Goal: Task Accomplishment & Management: Use online tool/utility

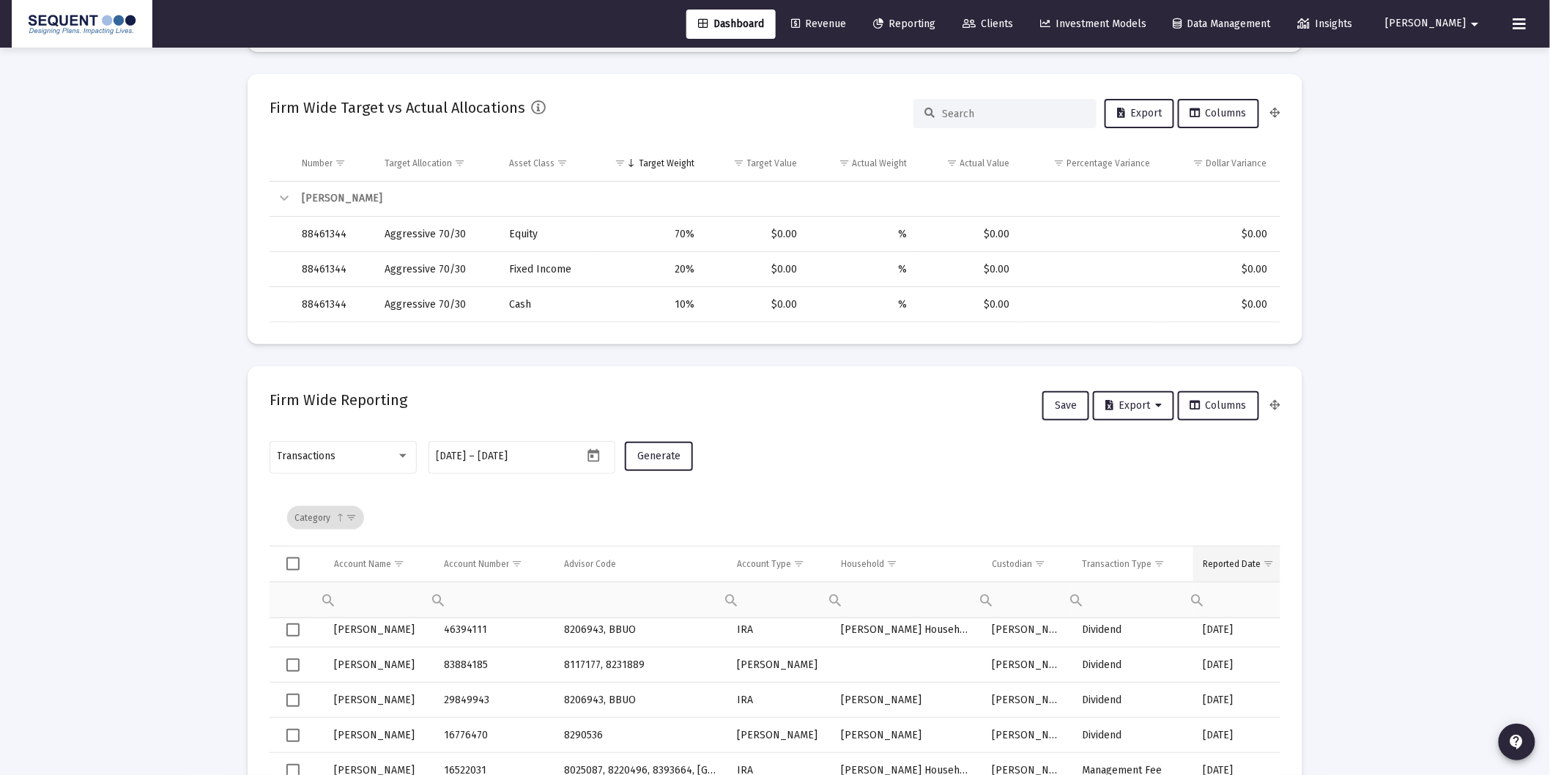
scroll to position [406, 0]
click at [1158, 558] on span "Show filter options for column 'Transaction Type'" at bounding box center [1158, 561] width 11 height 11
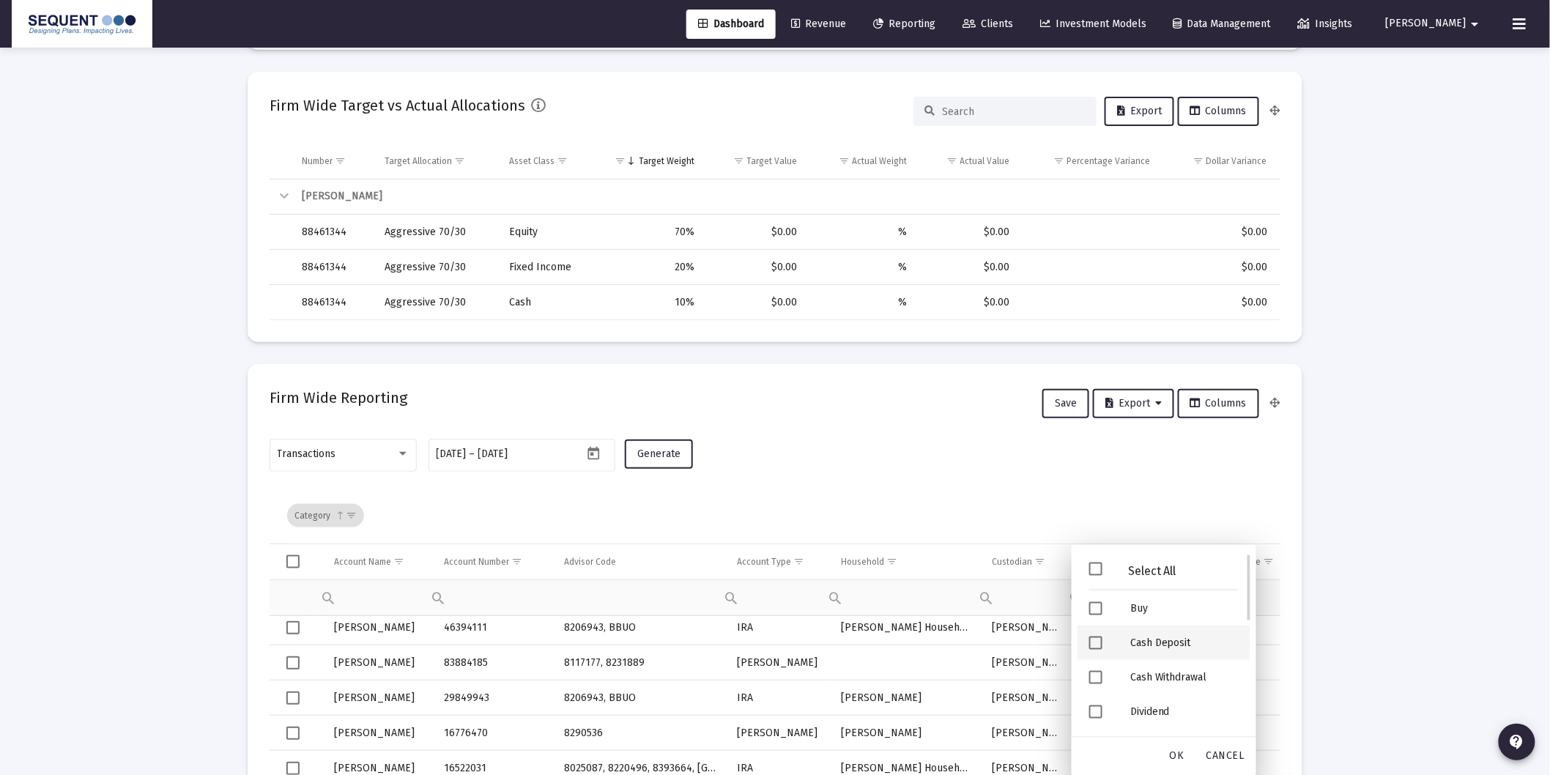
click at [1154, 635] on div "Cash Deposit" at bounding box center [1184, 642] width 132 height 34
click at [1173, 681] on div "Security Deposit" at bounding box center [1184, 680] width 132 height 34
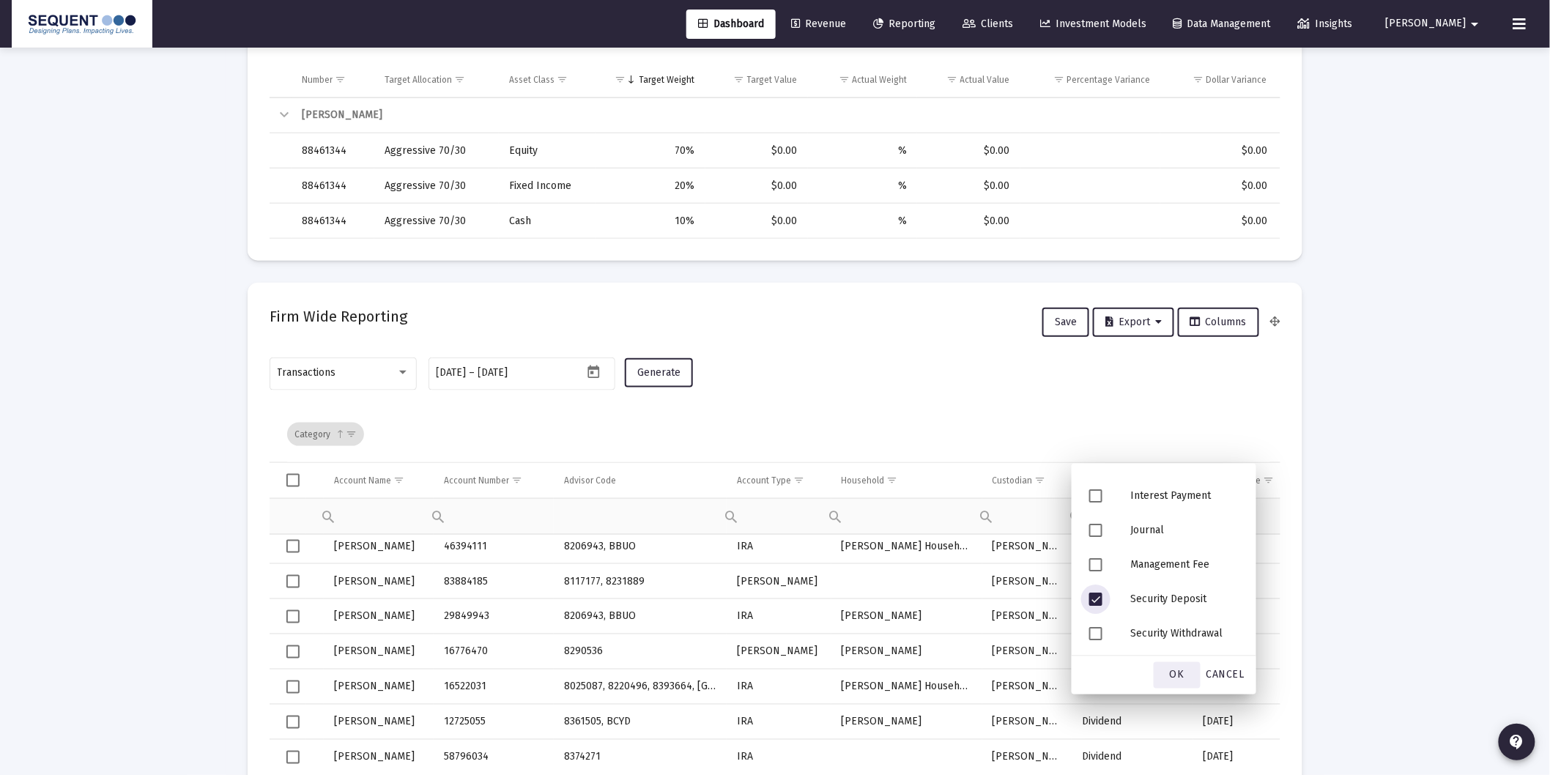
click at [1178, 672] on span "OK" at bounding box center [1176, 675] width 15 height 12
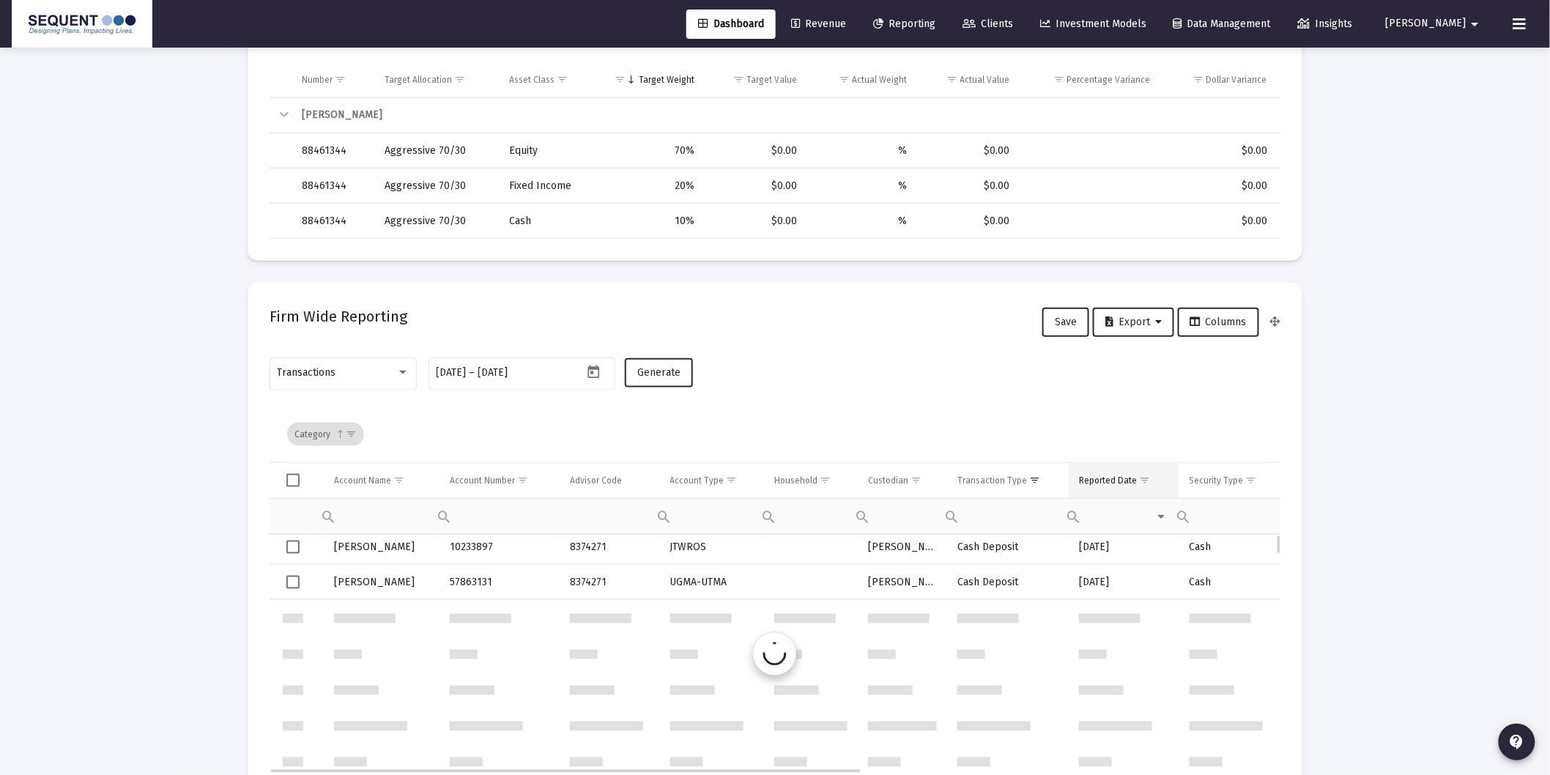
scroll to position [0, 0]
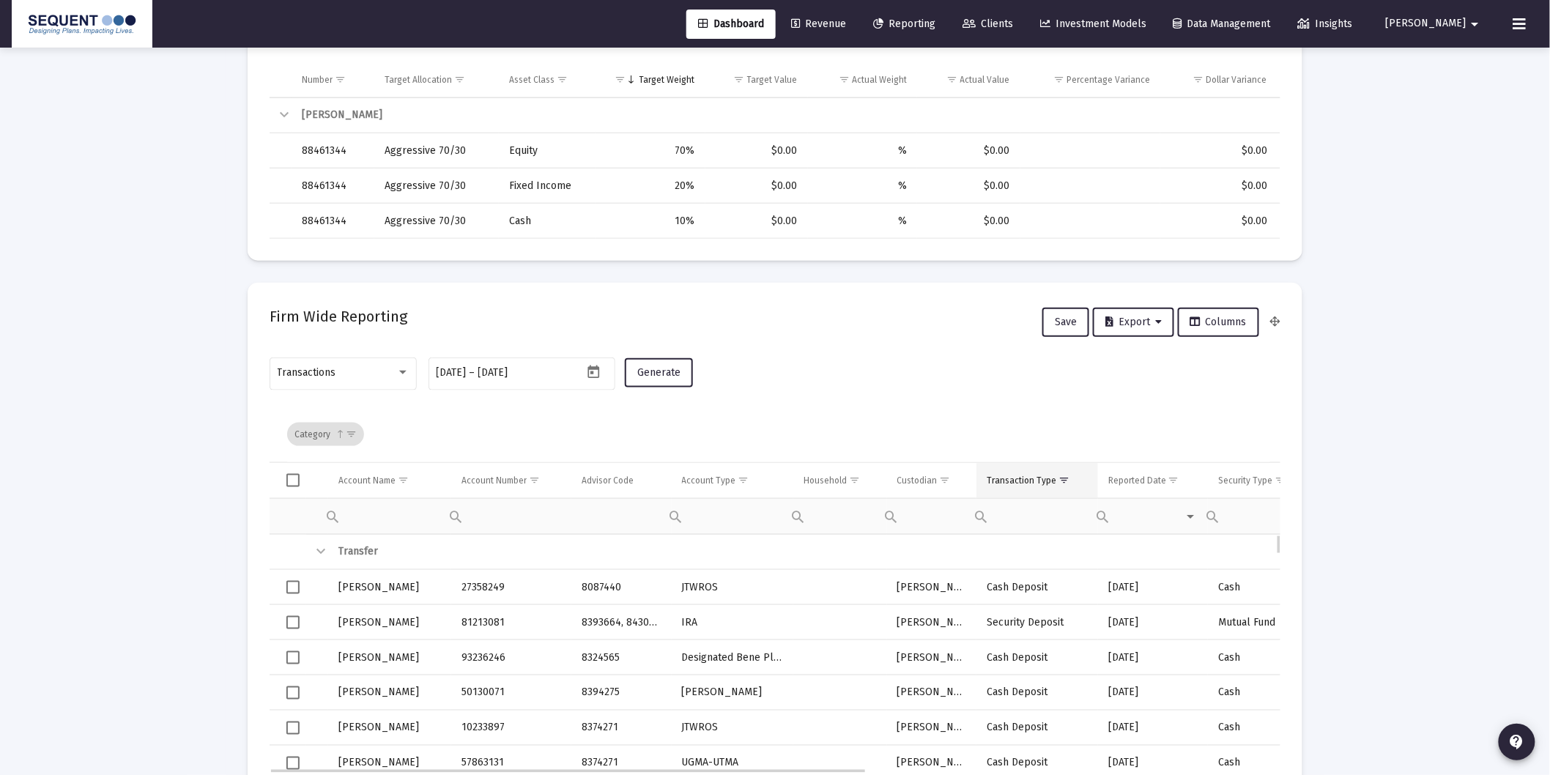
click at [984, 472] on td "Transaction Type" at bounding box center [1037, 480] width 122 height 35
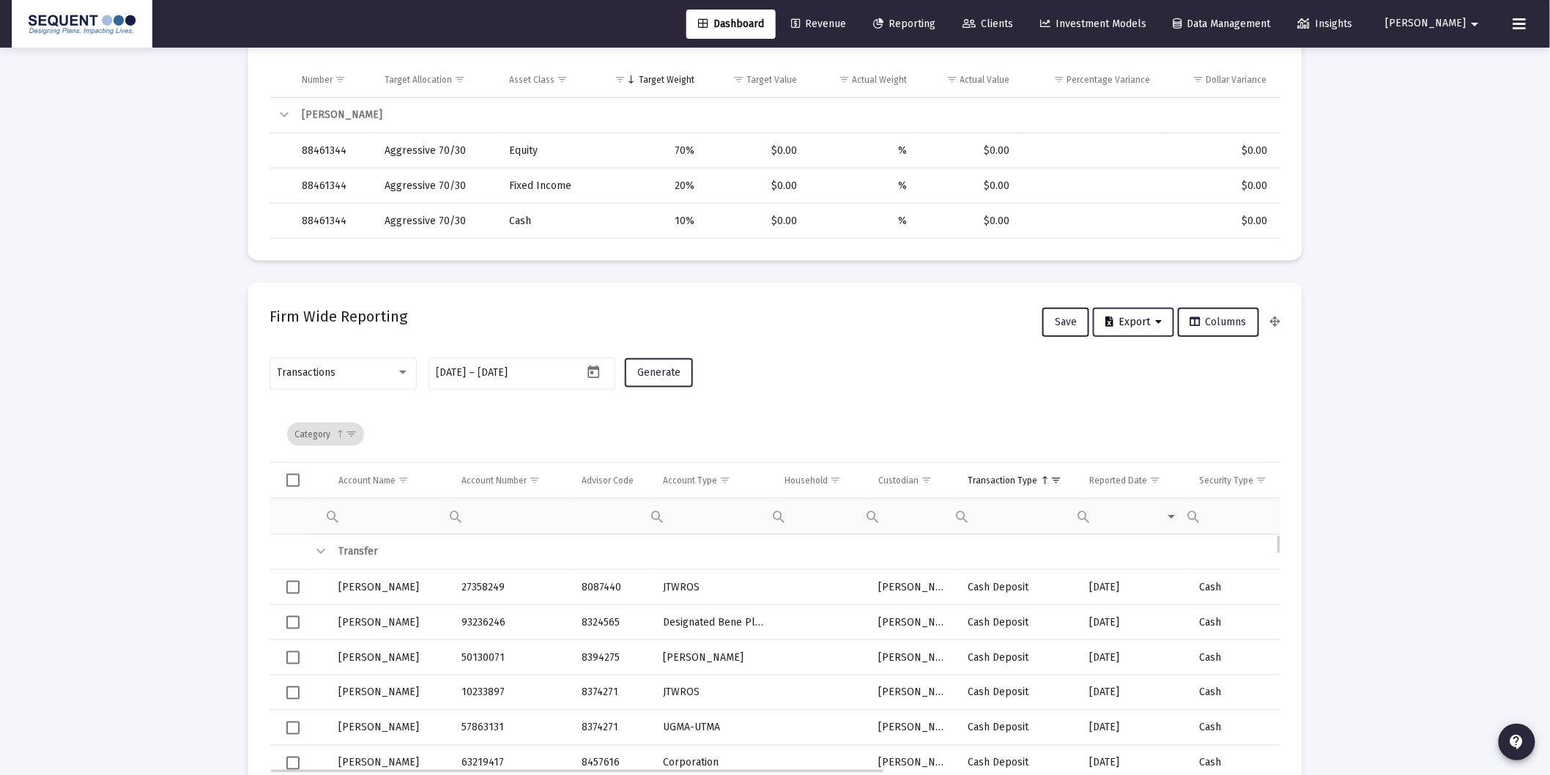
click at [1115, 321] on span "Export" at bounding box center [1133, 322] width 56 height 12
click at [1144, 362] on button "Export All Rows" at bounding box center [1140, 359] width 100 height 35
click at [1271, 369] on div "Transactions [DATE] [DATE] – [DATE] Generate" at bounding box center [774, 380] width 1011 height 52
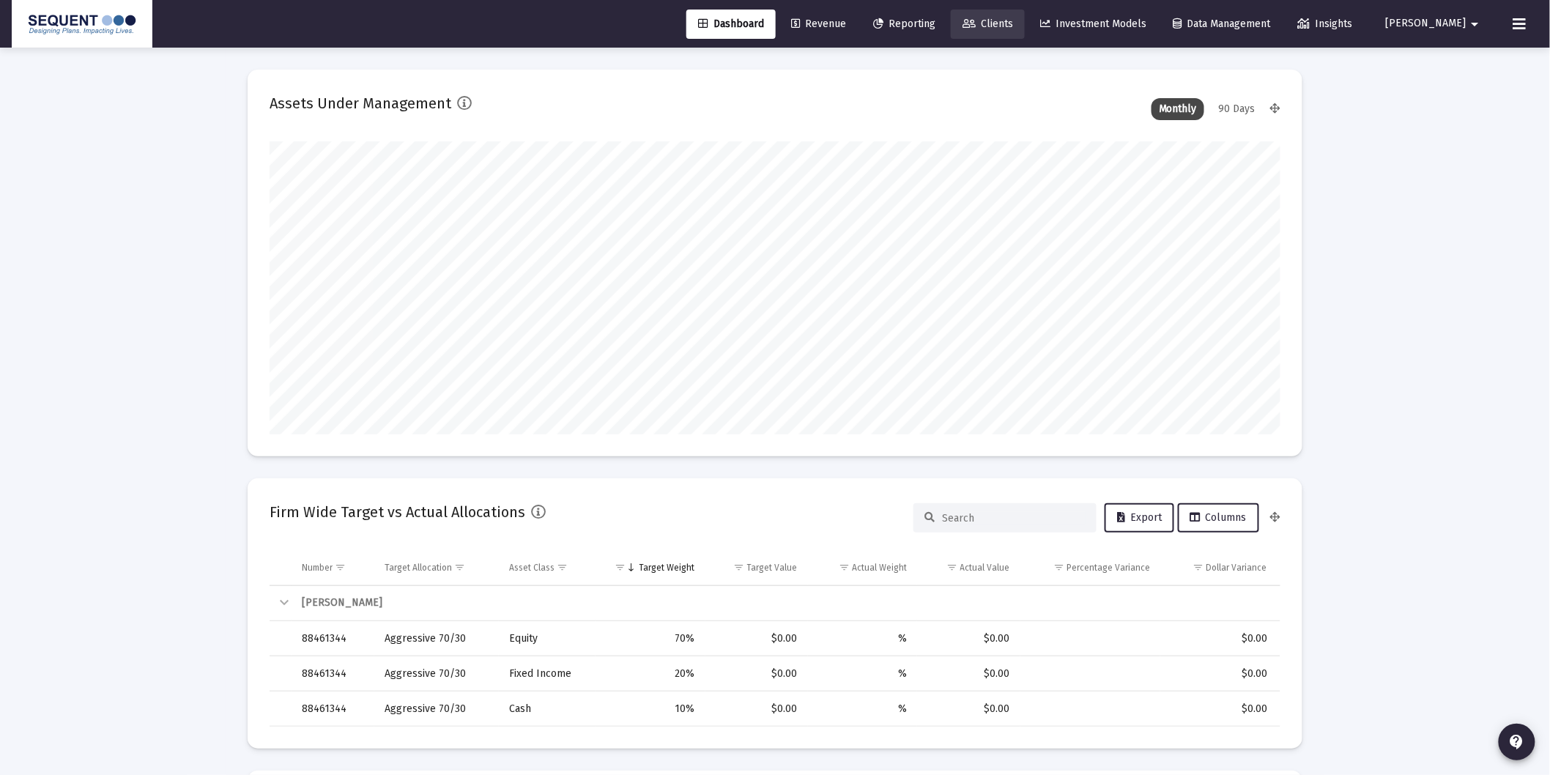
click at [1013, 21] on span "Clients" at bounding box center [987, 24] width 51 height 12
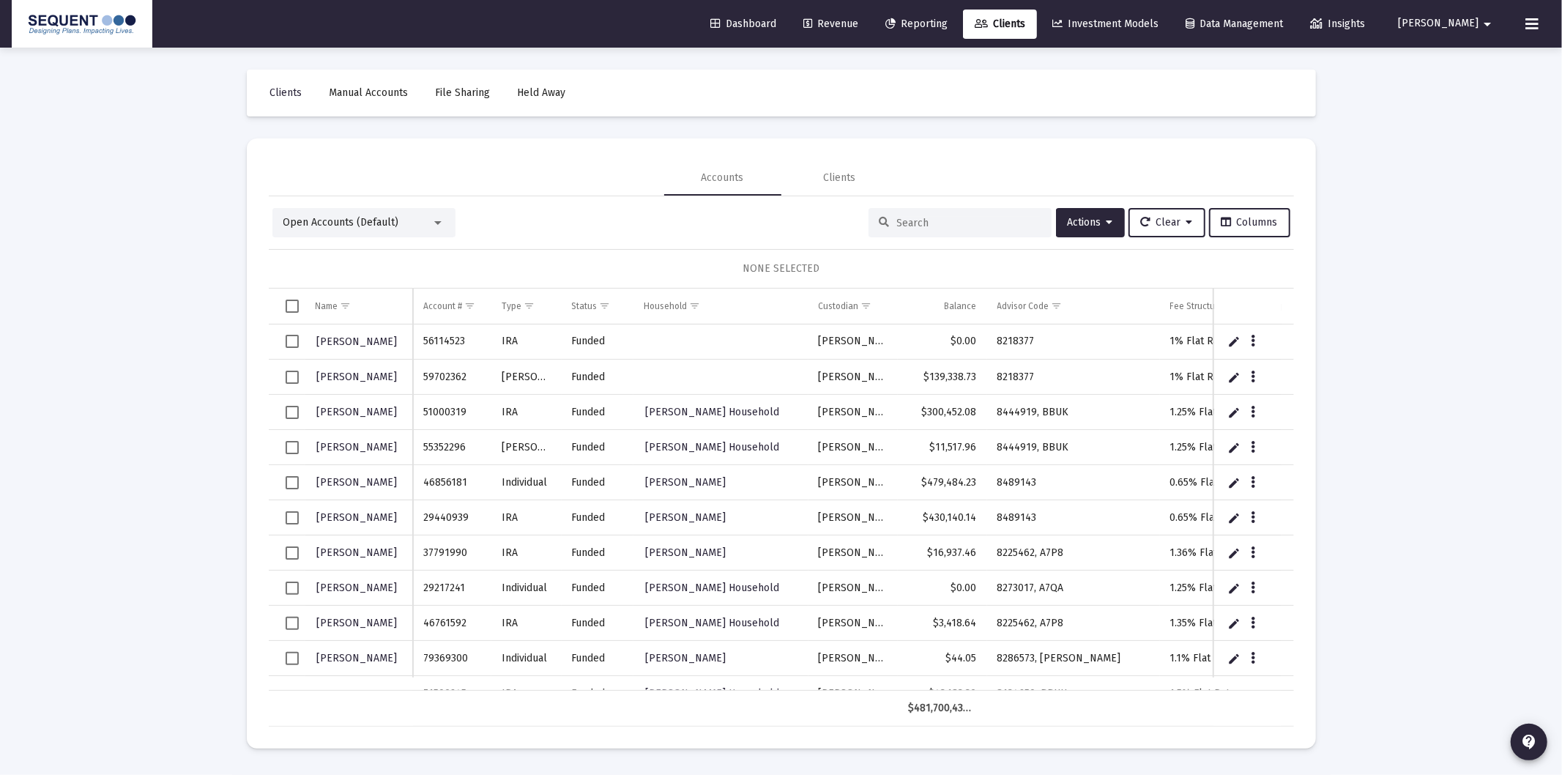
click at [940, 218] on input at bounding box center [969, 223] width 144 height 12
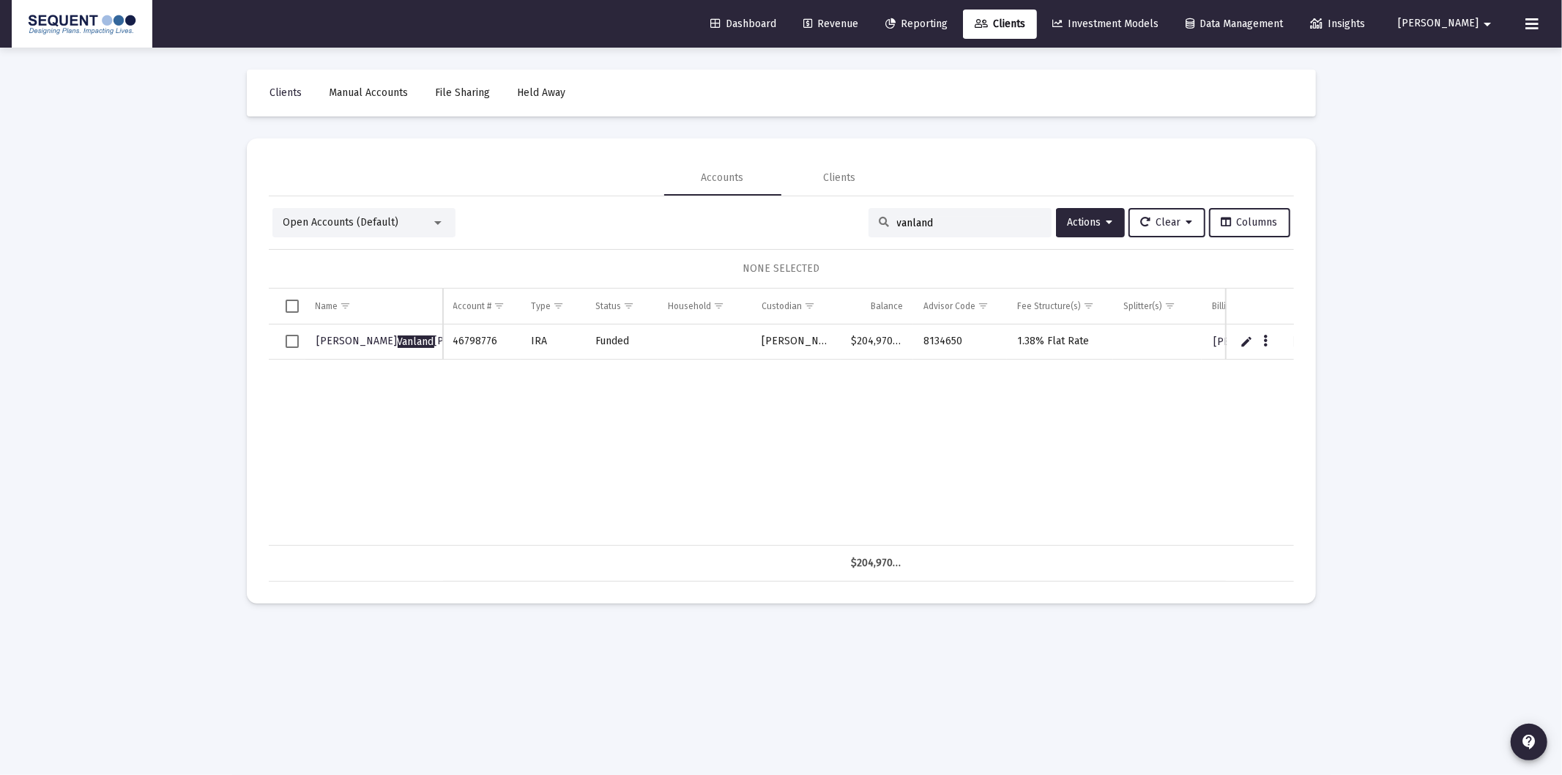
drag, startPoint x: 935, startPoint y: 220, endPoint x: 786, endPoint y: 236, distance: 149.4
click at [786, 236] on div "Open Accounts (Default) vanland Actions Clear Columns" at bounding box center [781, 222] width 1018 height 29
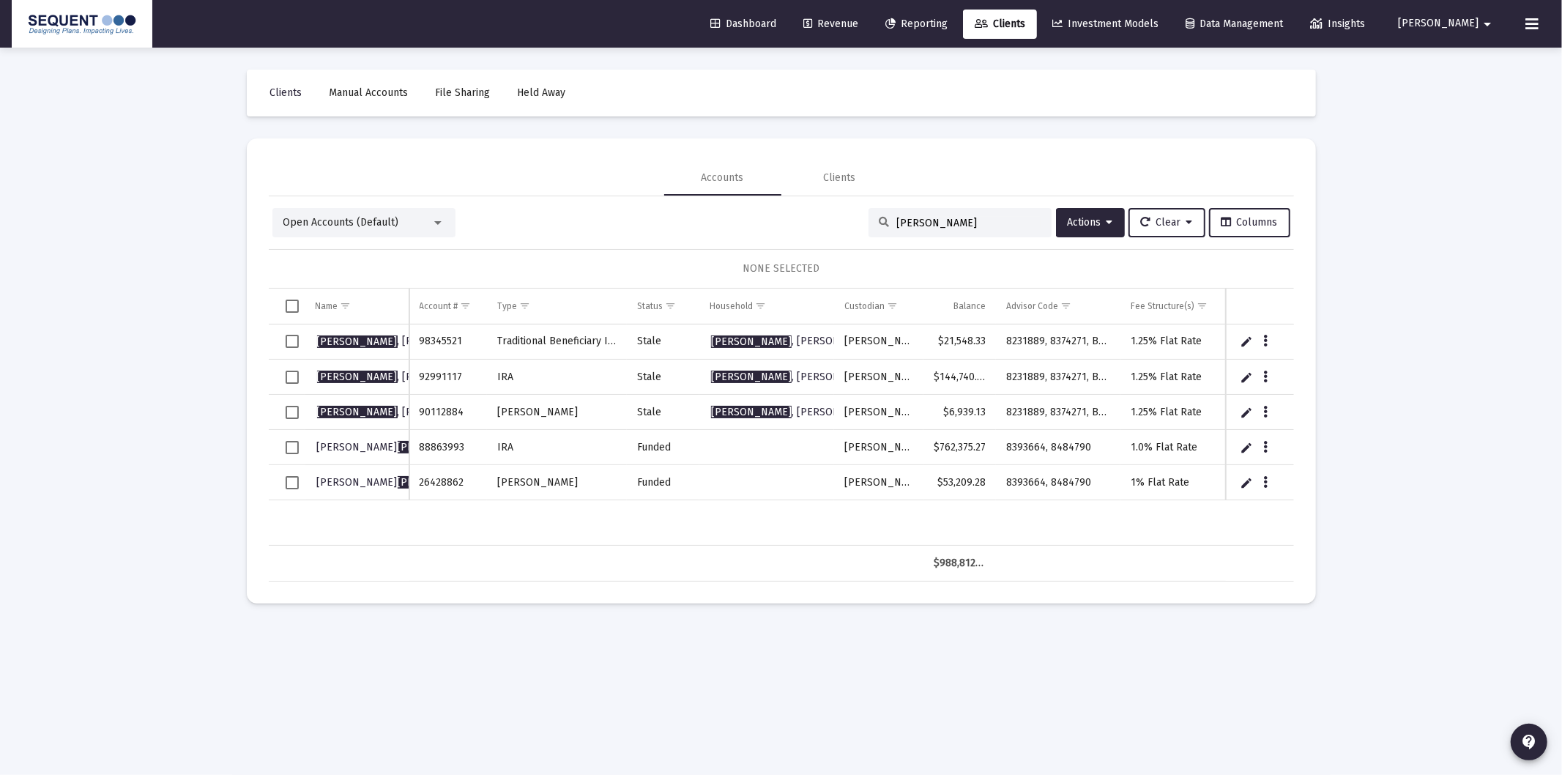
type input "[PERSON_NAME]"
click at [294, 341] on span "Select row" at bounding box center [292, 341] width 13 height 13
click at [296, 379] on span "Select row" at bounding box center [292, 377] width 13 height 13
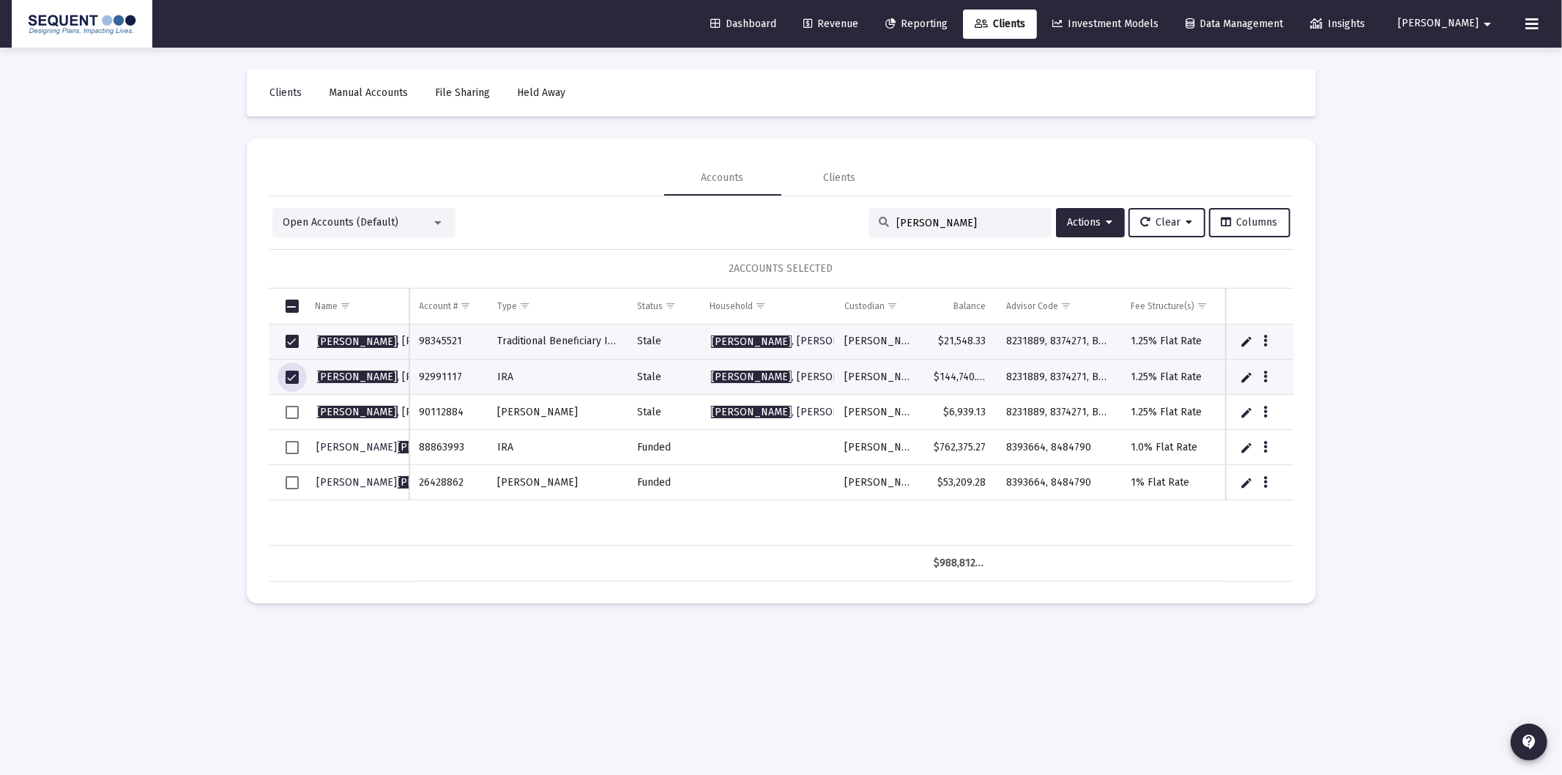
drag, startPoint x: 294, startPoint y: 416, endPoint x: 366, endPoint y: 391, distance: 76.7
click at [294, 415] on span "Select row" at bounding box center [292, 412] width 13 height 13
click at [1068, 222] on span "Actions" at bounding box center [1090, 222] width 45 height 12
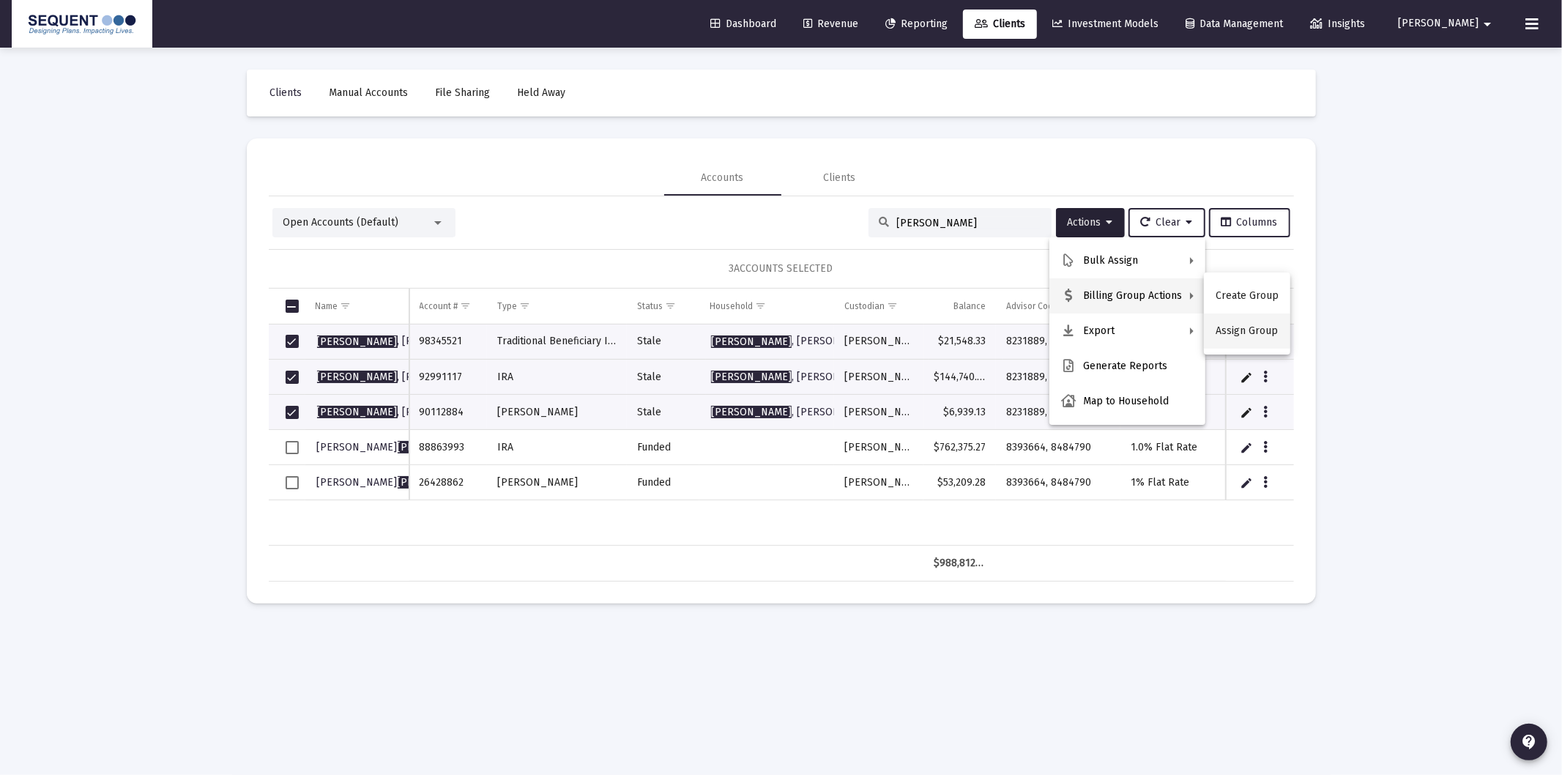
click at [1232, 326] on button "Assign Group" at bounding box center [1247, 330] width 86 height 35
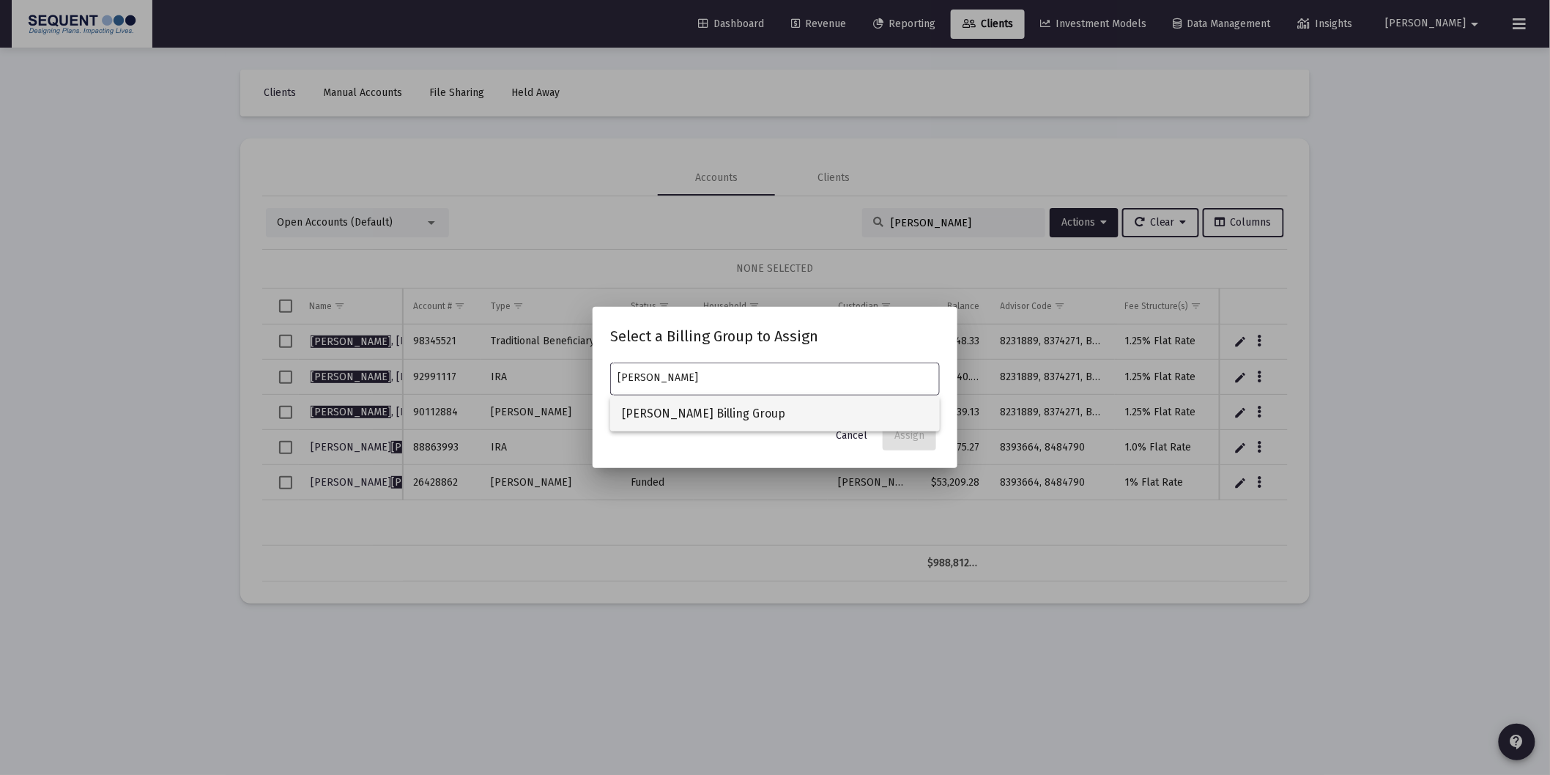
click at [869, 400] on span "[PERSON_NAME] Billing Group" at bounding box center [775, 413] width 306 height 35
type input "[PERSON_NAME] Billing Group"
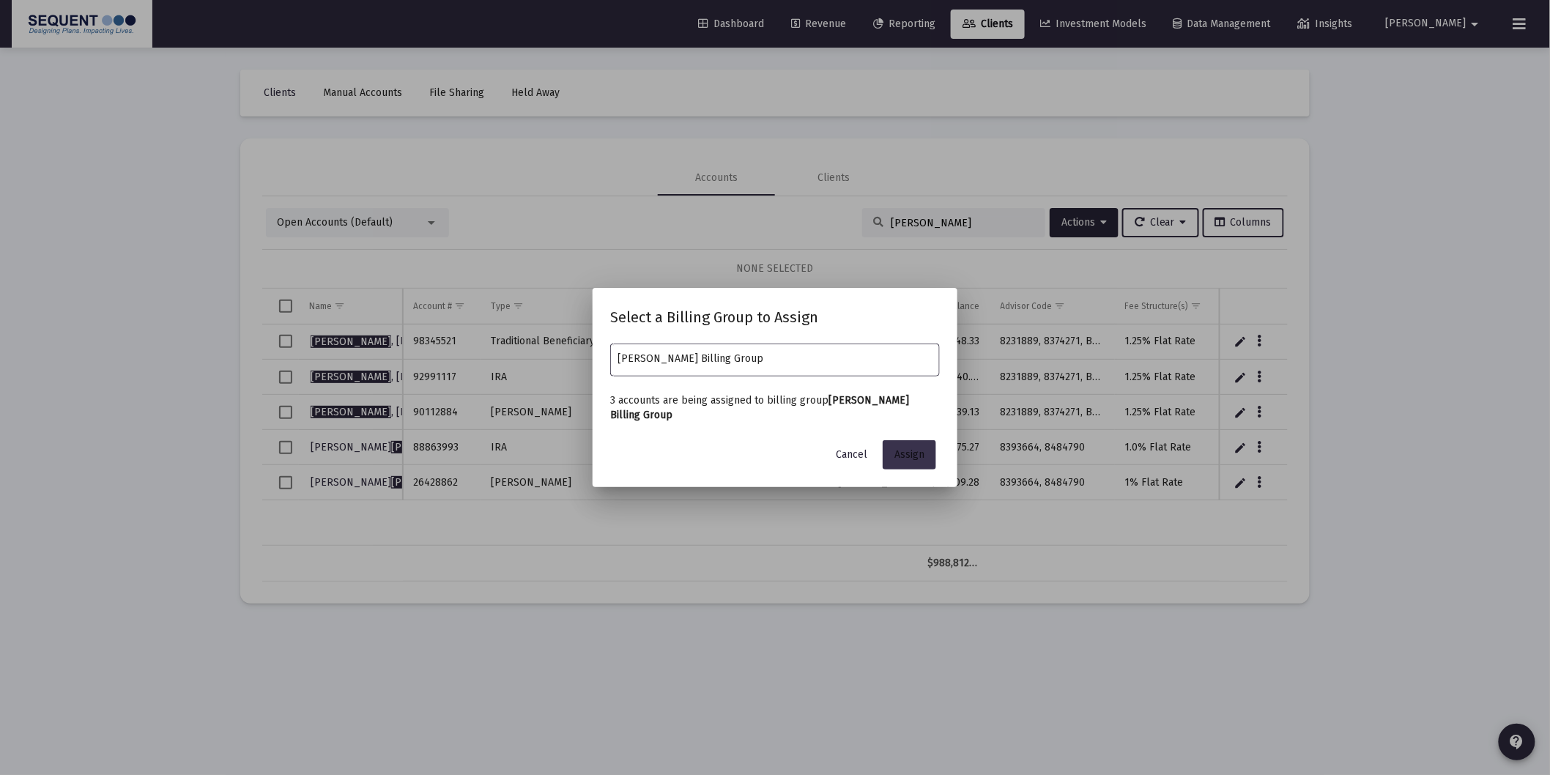
click at [923, 454] on span "Assign" at bounding box center [909, 454] width 30 height 12
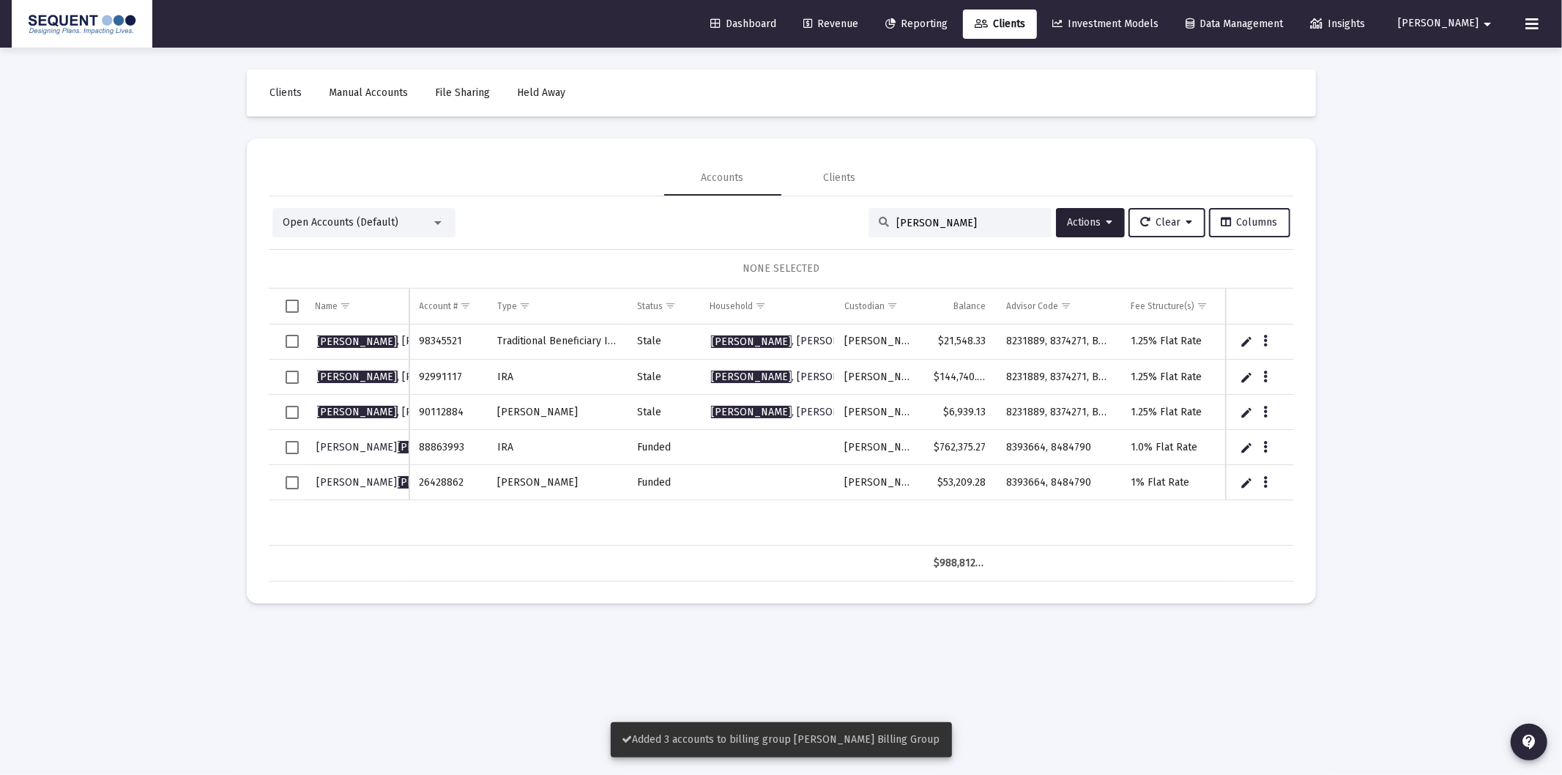
click at [295, 343] on span "Select row" at bounding box center [292, 341] width 13 height 13
click at [294, 388] on td "Data grid" at bounding box center [287, 377] width 37 height 35
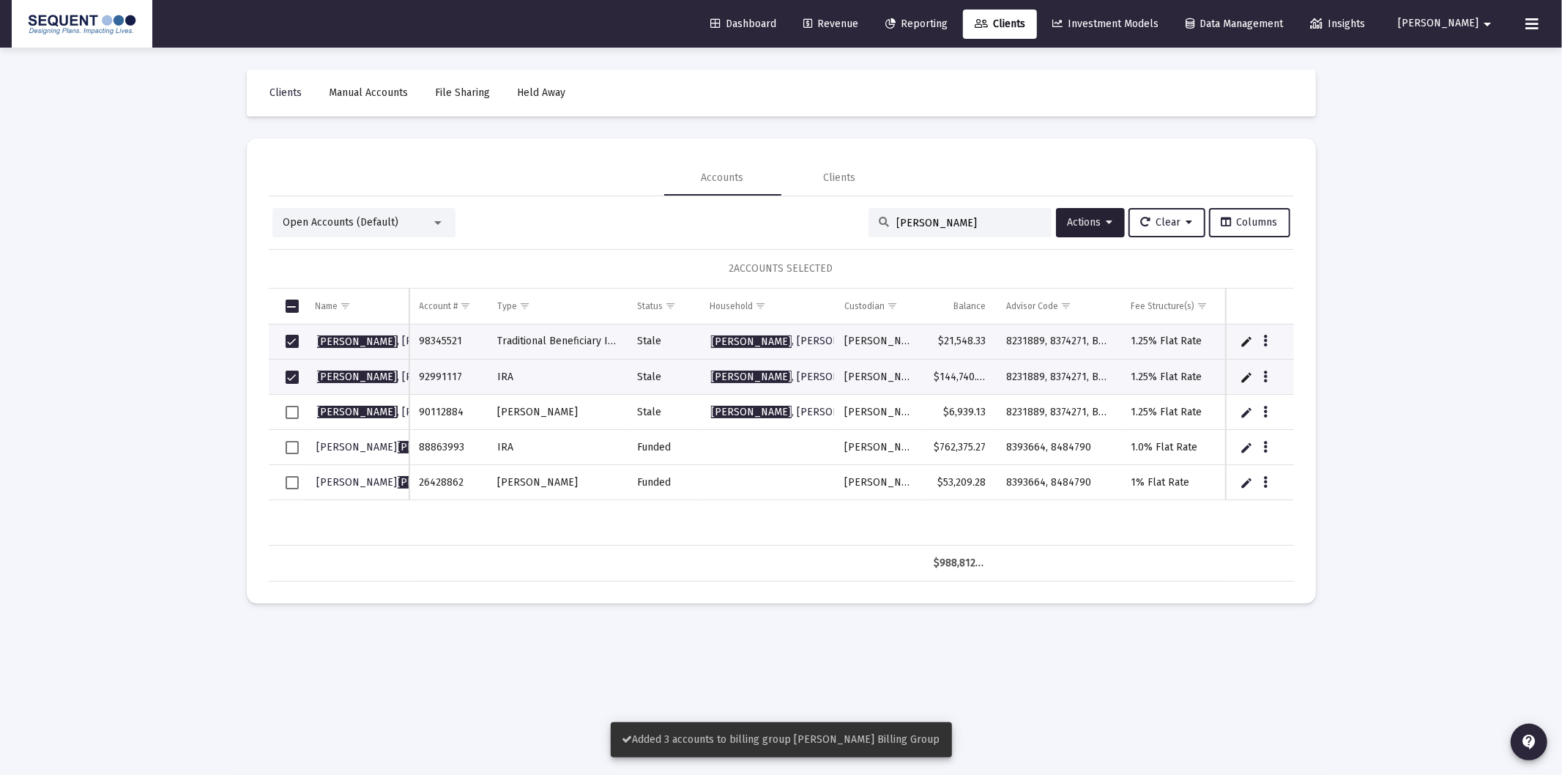
click at [297, 412] on span "Select row" at bounding box center [292, 412] width 13 height 13
click at [1084, 220] on span "Actions" at bounding box center [1090, 222] width 45 height 12
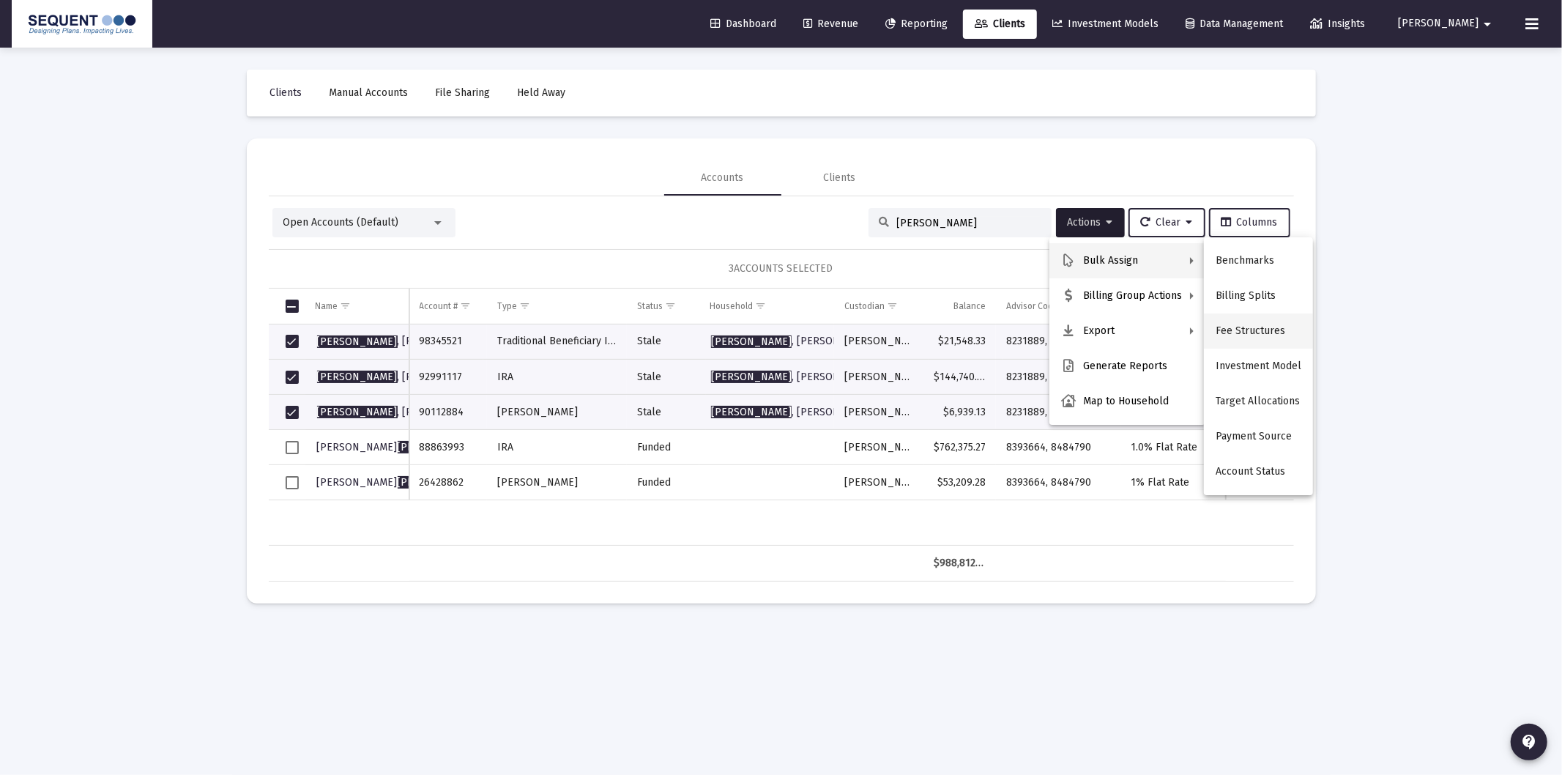
click at [1249, 323] on button "Fee Structures" at bounding box center [1258, 330] width 109 height 35
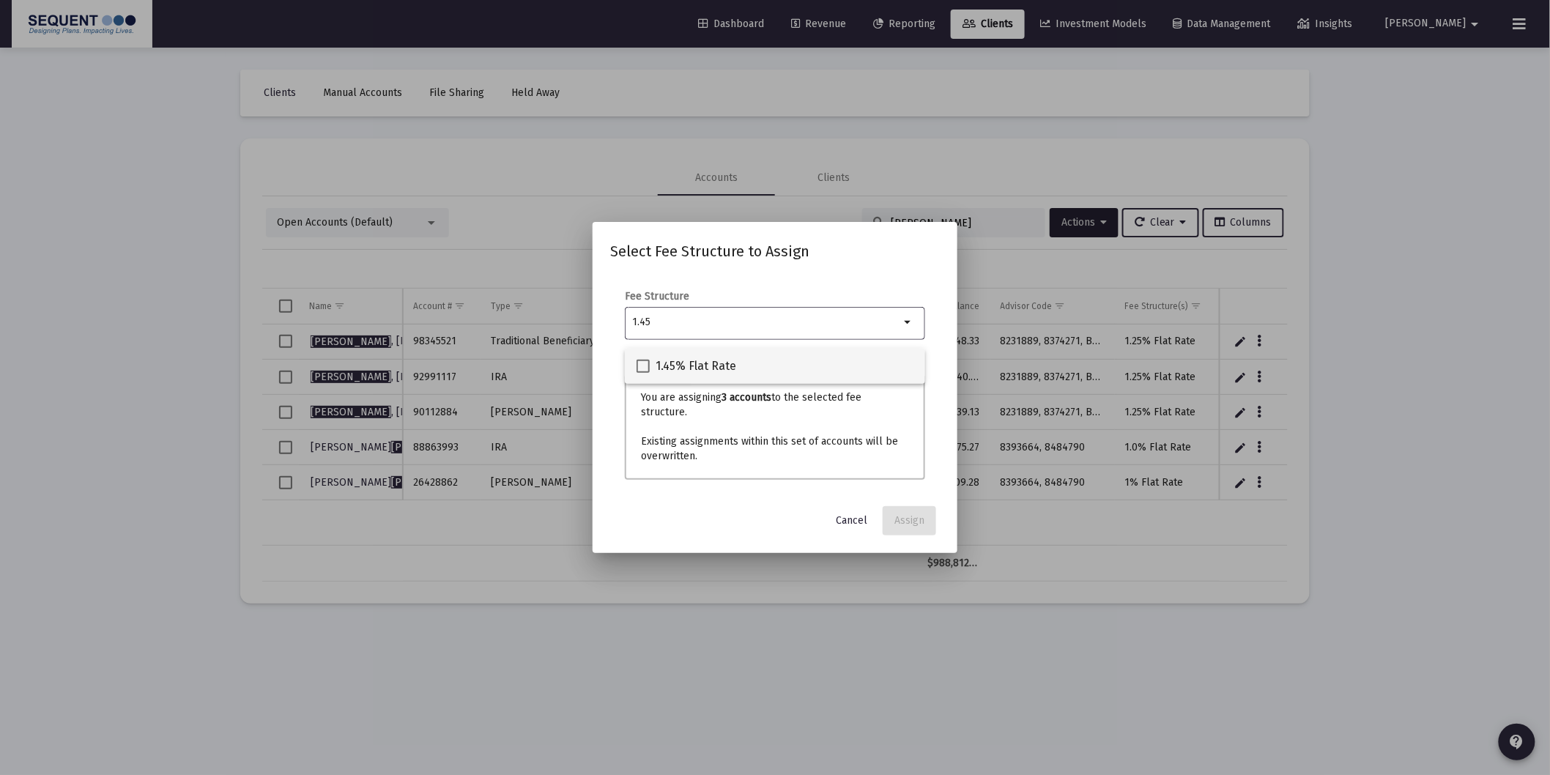
type input "1.45"
click at [823, 370] on div "1.45% Flat Rate" at bounding box center [774, 366] width 277 height 35
checkbox input "true"
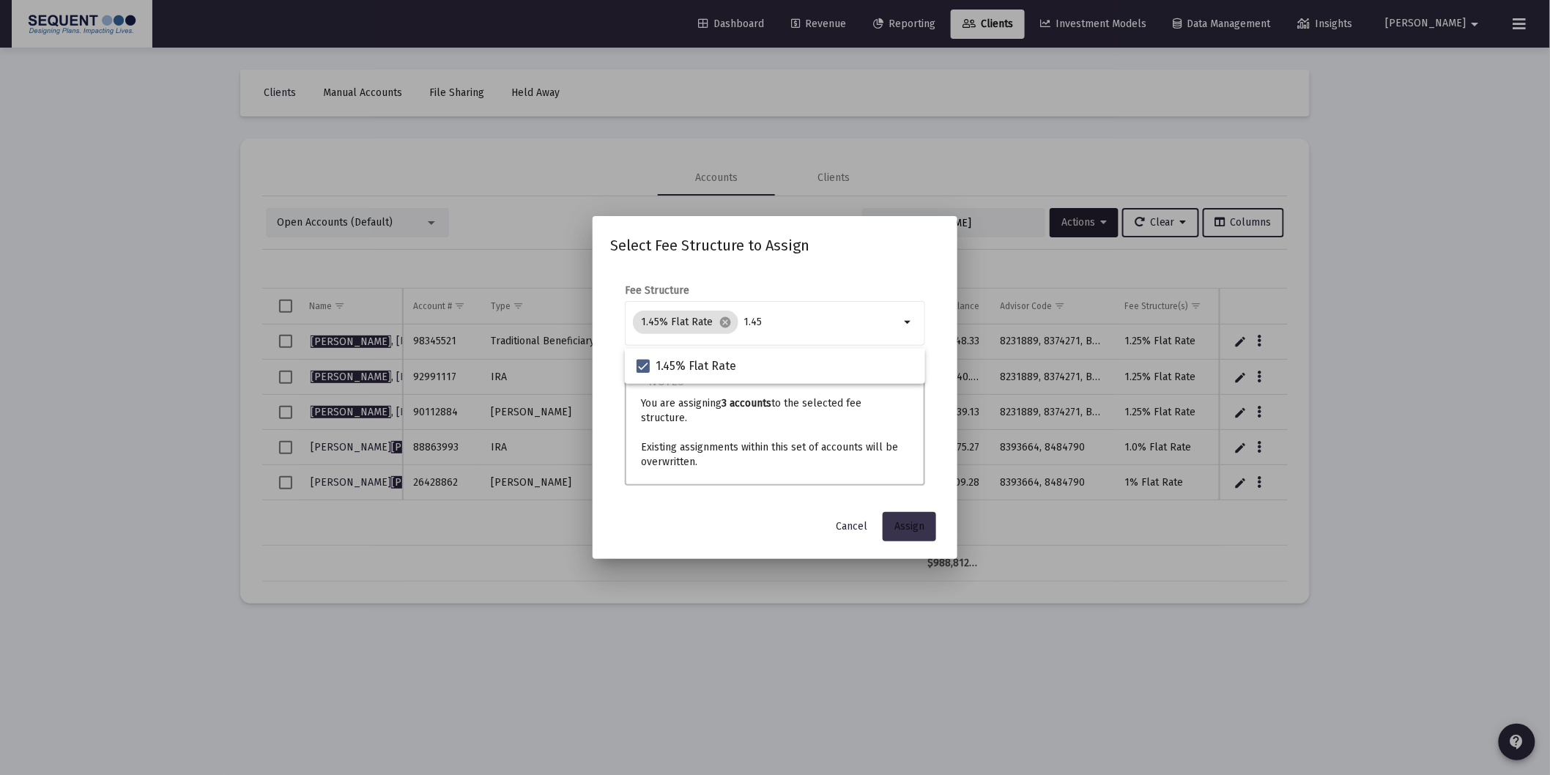
click at [901, 520] on span "Assign" at bounding box center [909, 526] width 30 height 12
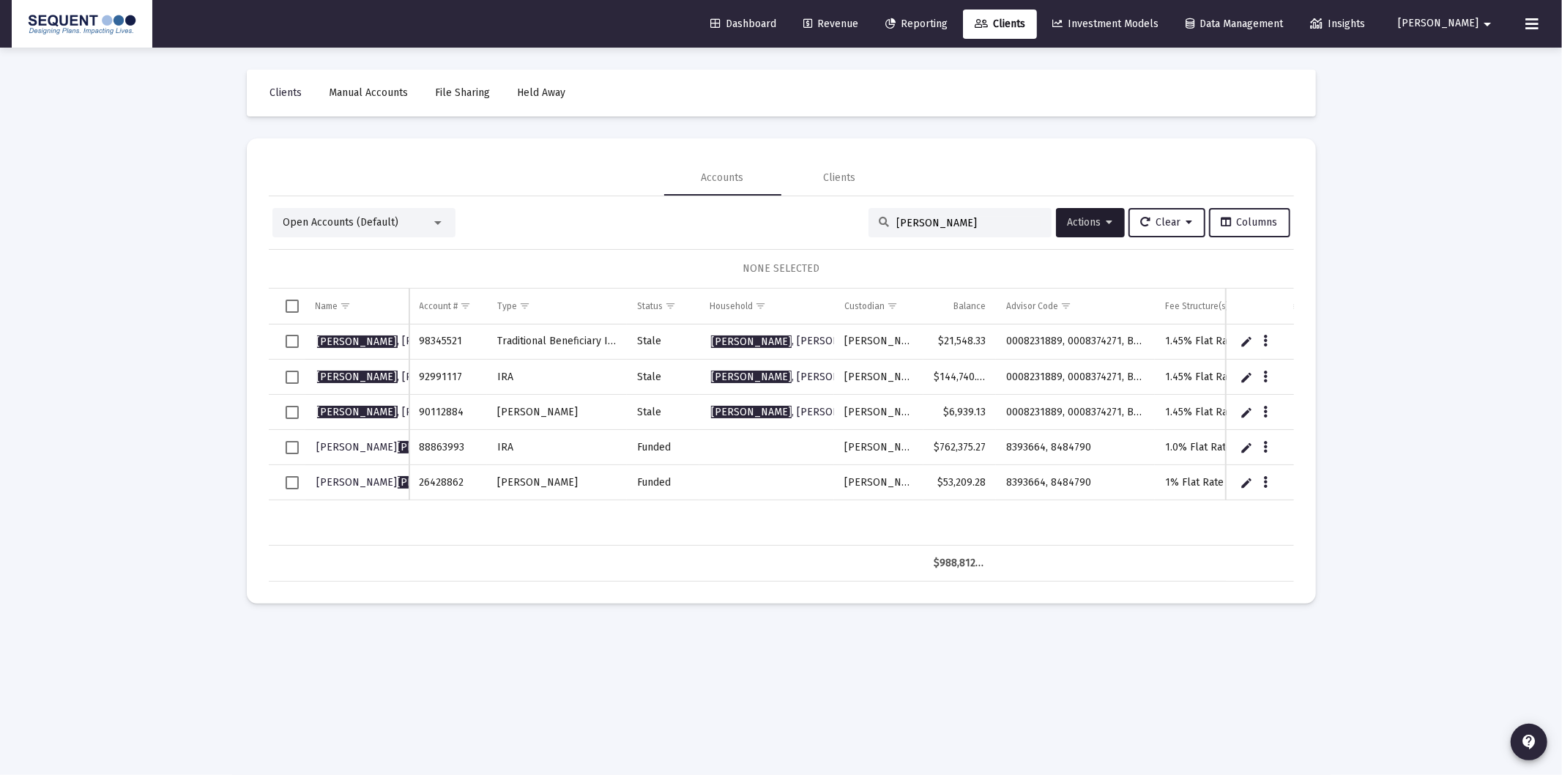
click at [858, 26] on span "Revenue" at bounding box center [830, 24] width 55 height 12
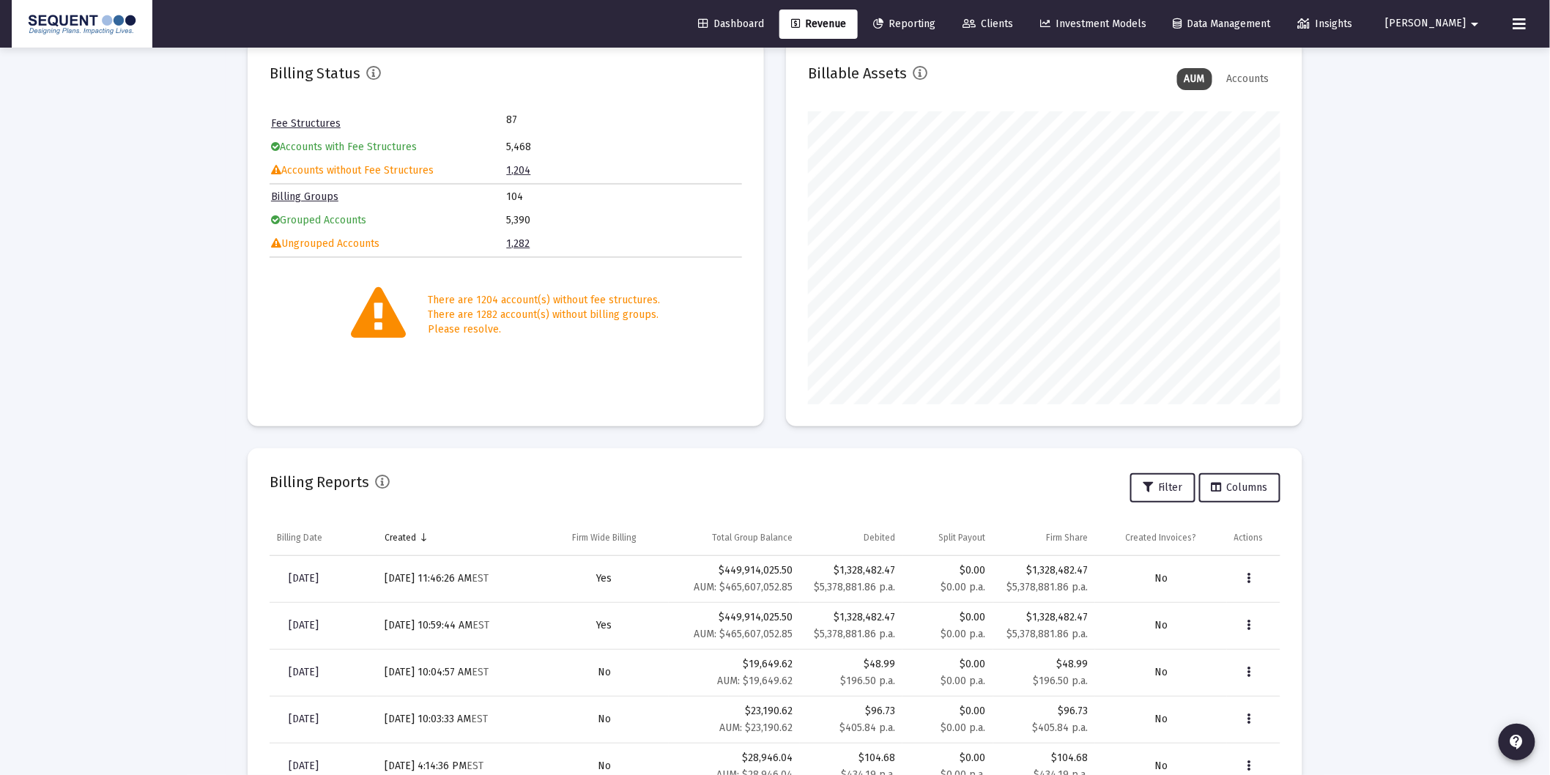
scroll to position [198, 0]
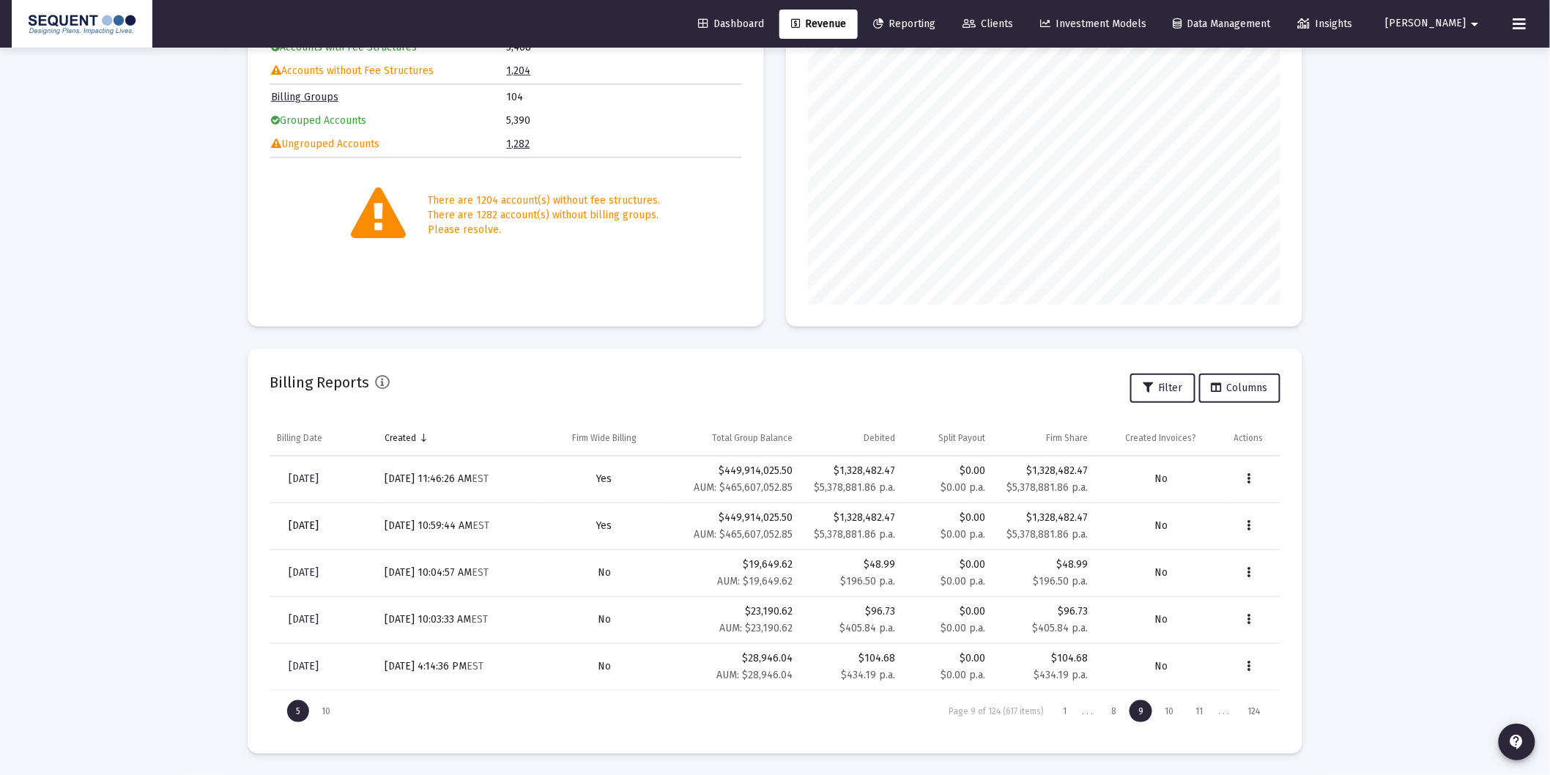
click at [319, 531] on span "[DATE]" at bounding box center [304, 525] width 30 height 12
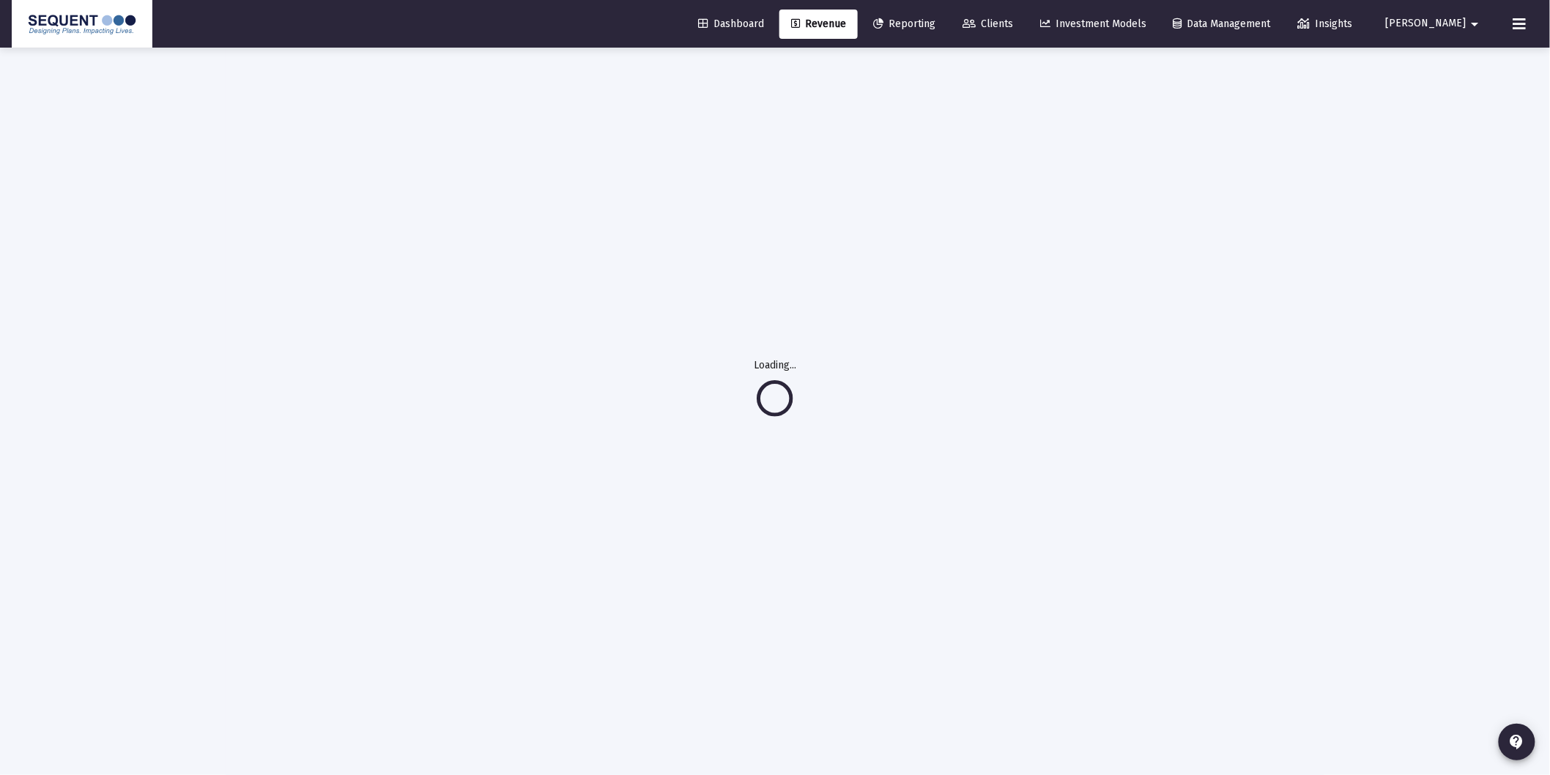
scroll to position [48, 0]
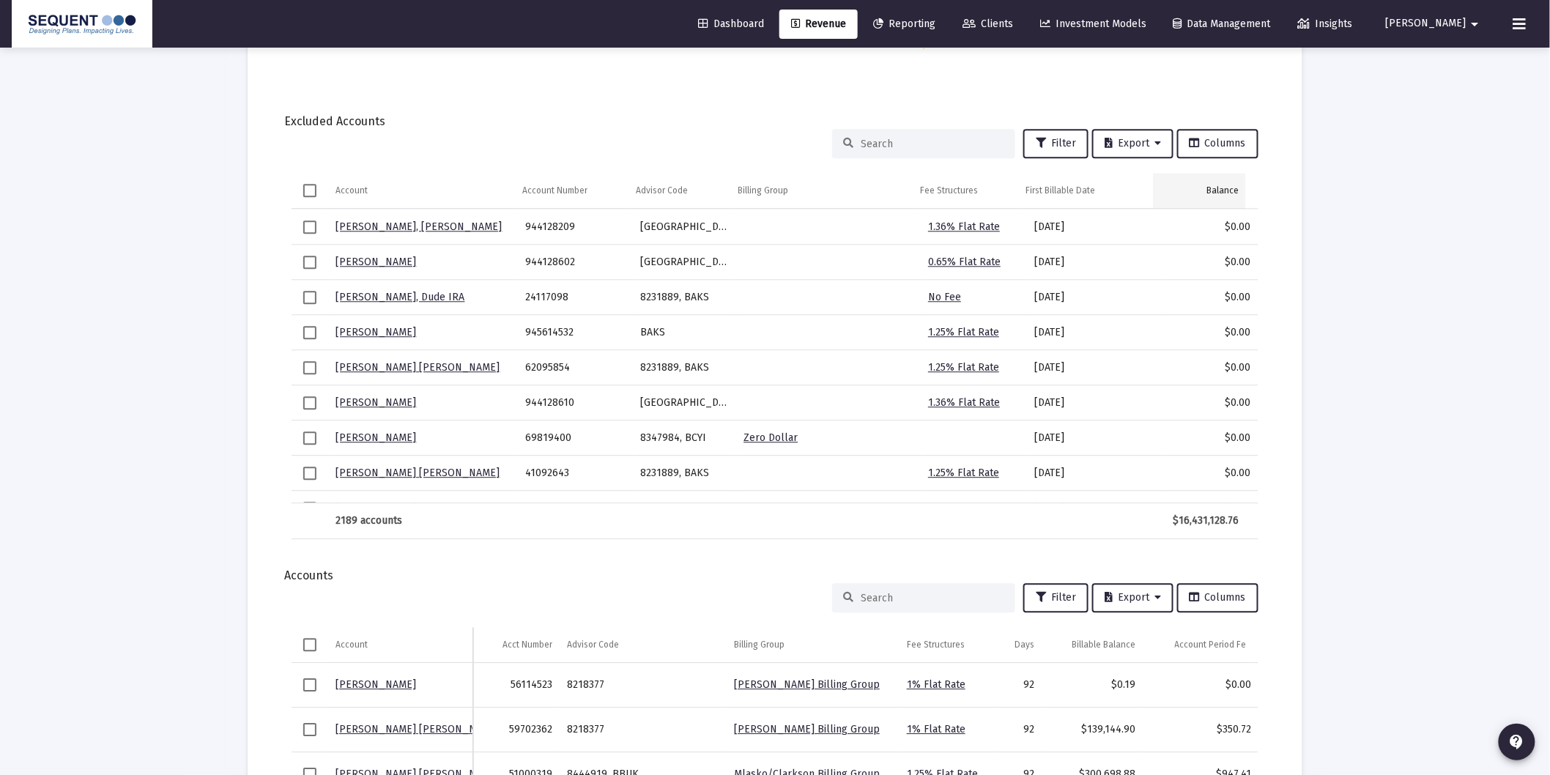
scroll to position [1350, 0]
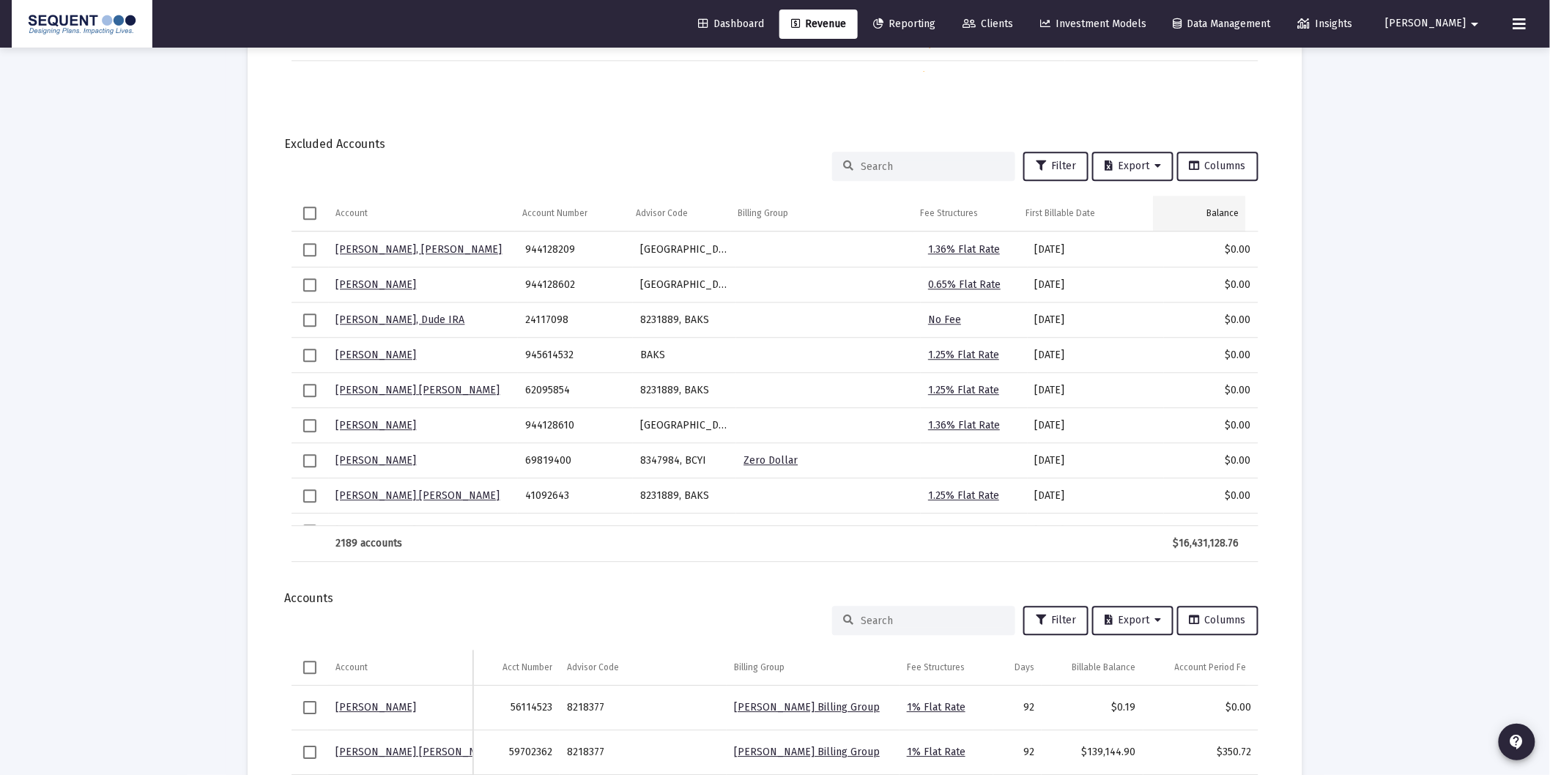
click at [1217, 201] on td "Balance" at bounding box center [1199, 213] width 93 height 35
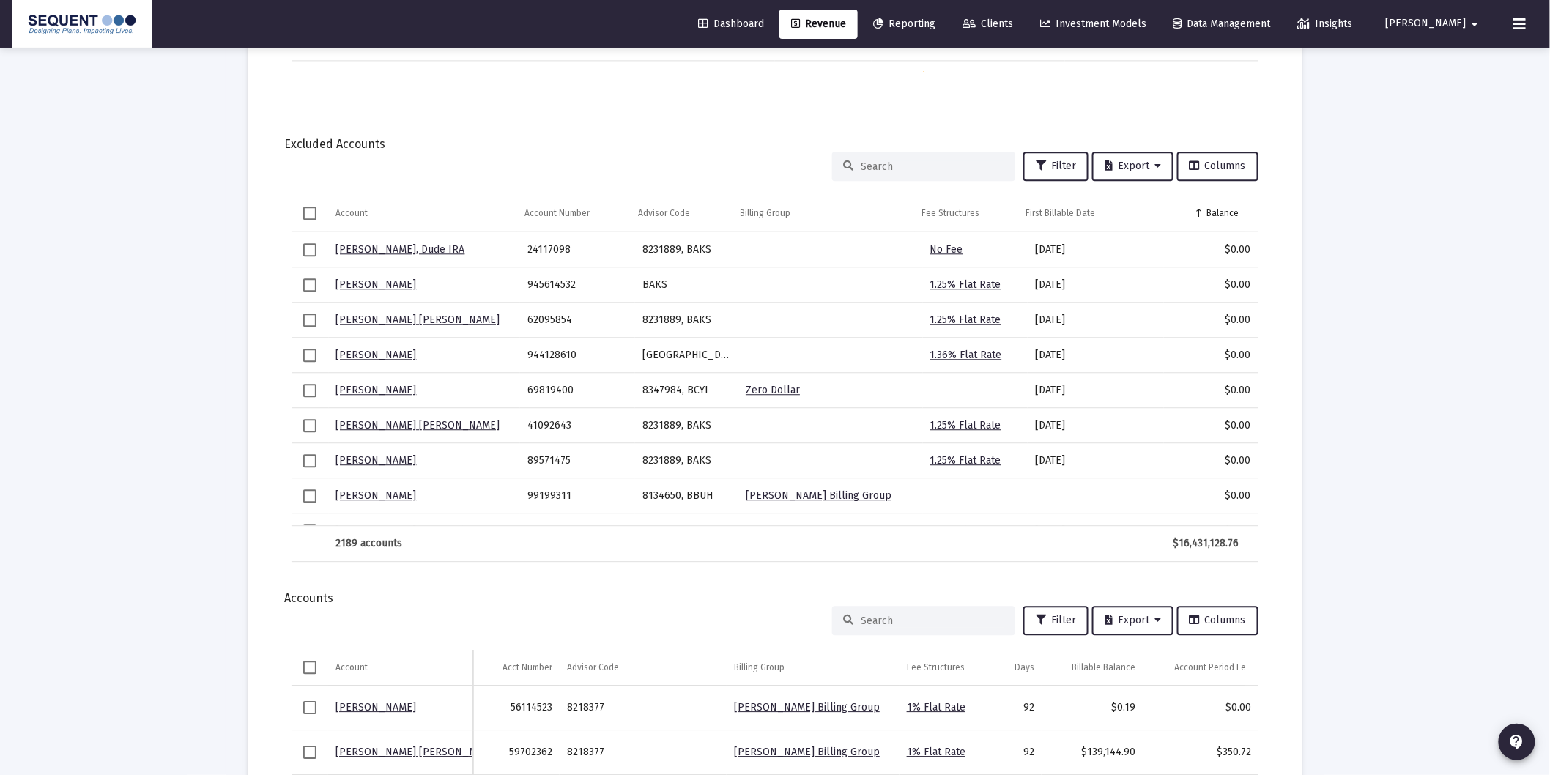
click at [1219, 202] on td "Balance" at bounding box center [1199, 213] width 93 height 35
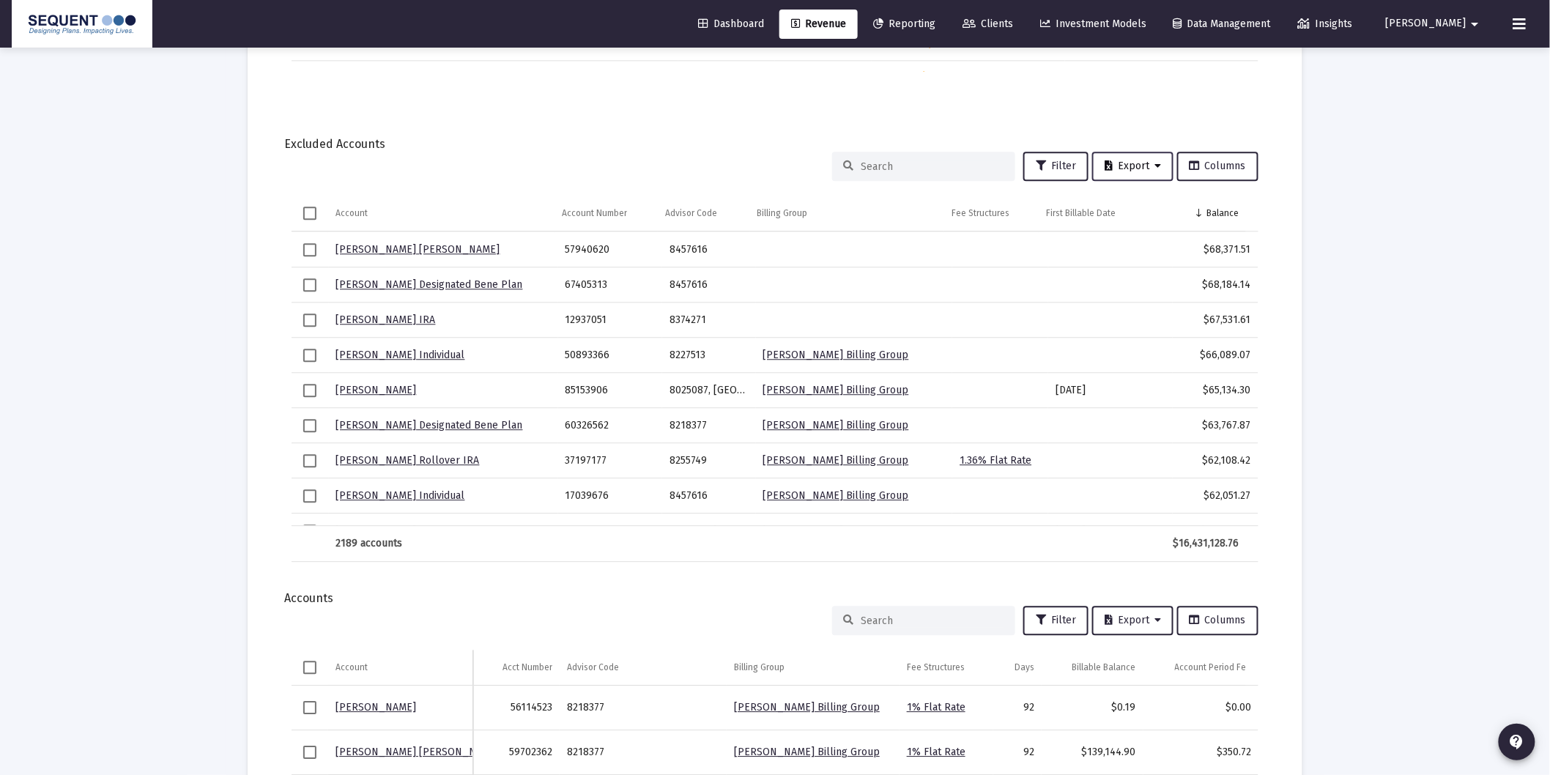
click at [1121, 170] on button "Export" at bounding box center [1132, 166] width 81 height 29
click at [1133, 190] on button "Export All Rows" at bounding box center [1140, 200] width 100 height 35
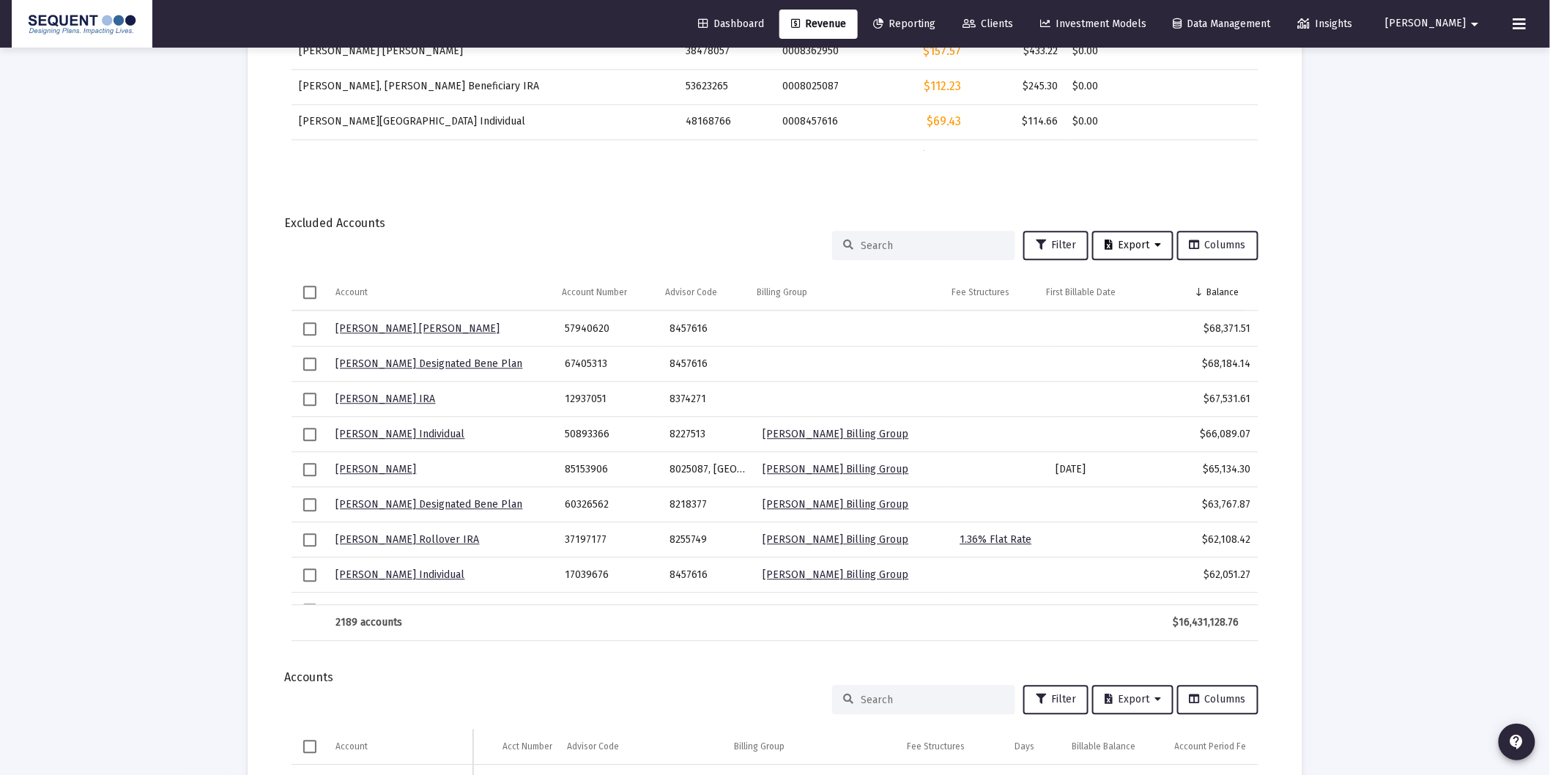
scroll to position [1268, 0]
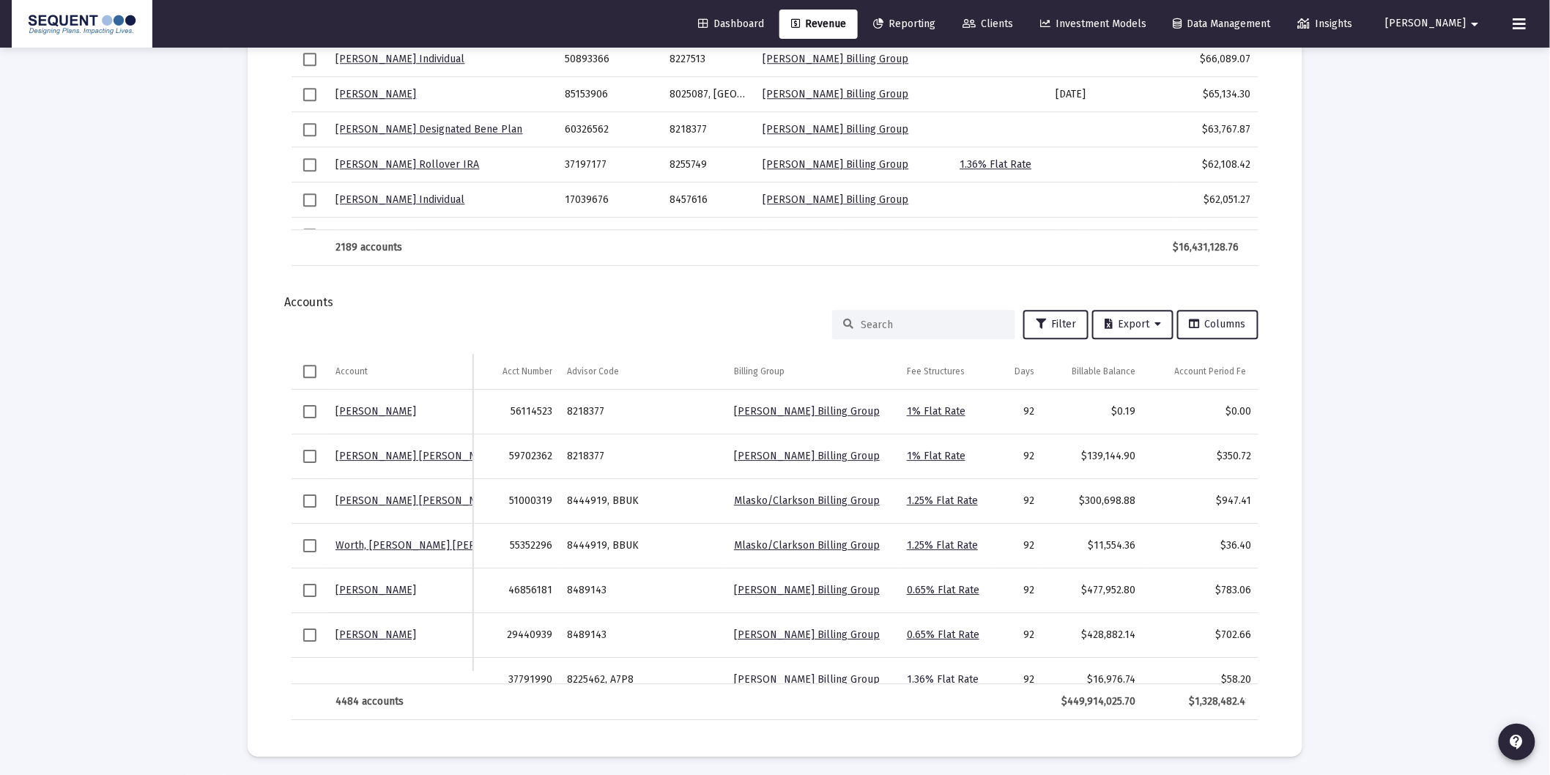
scroll to position [1320, 0]
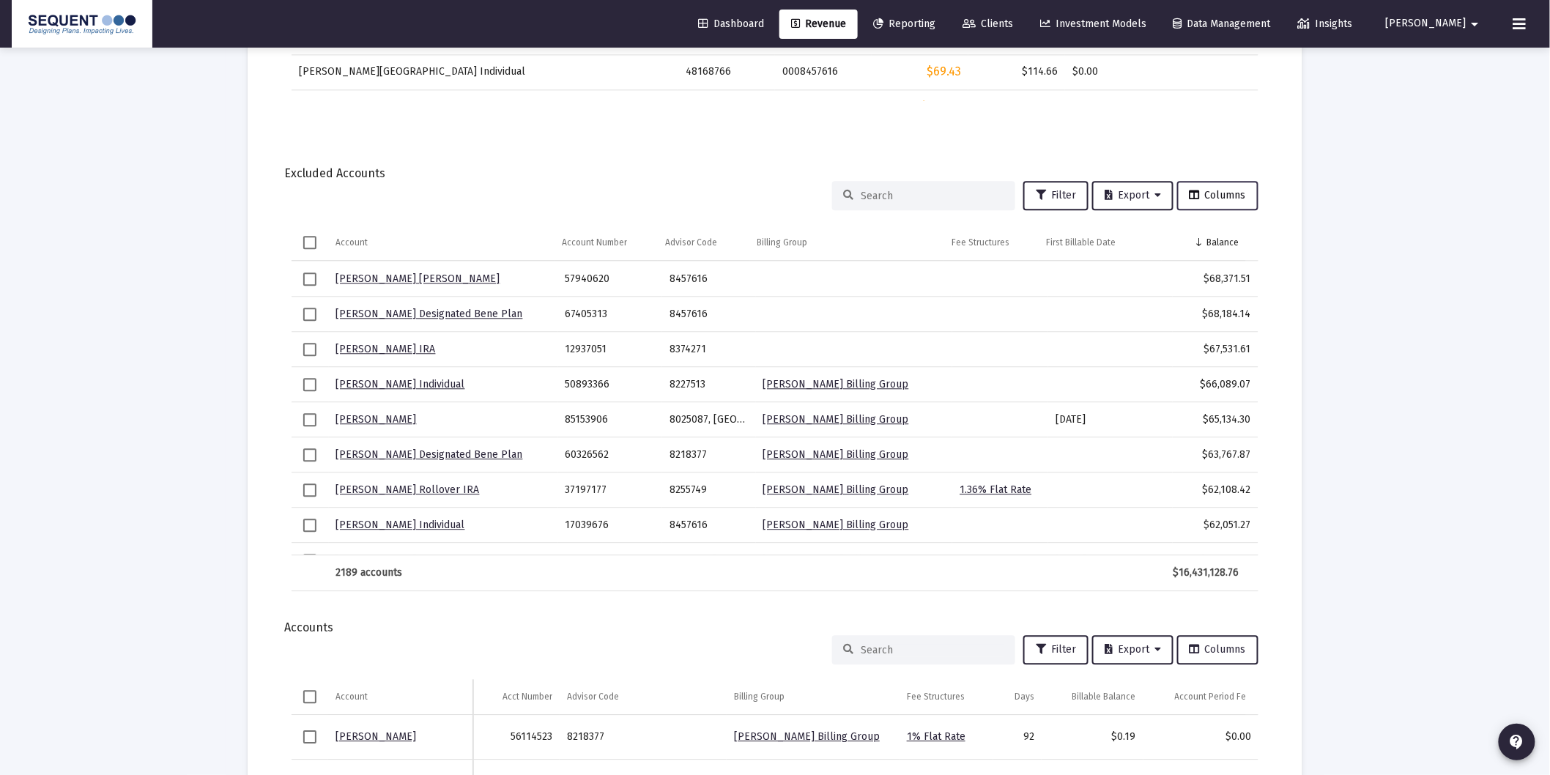
click at [1213, 181] on button "Columns" at bounding box center [1217, 195] width 81 height 29
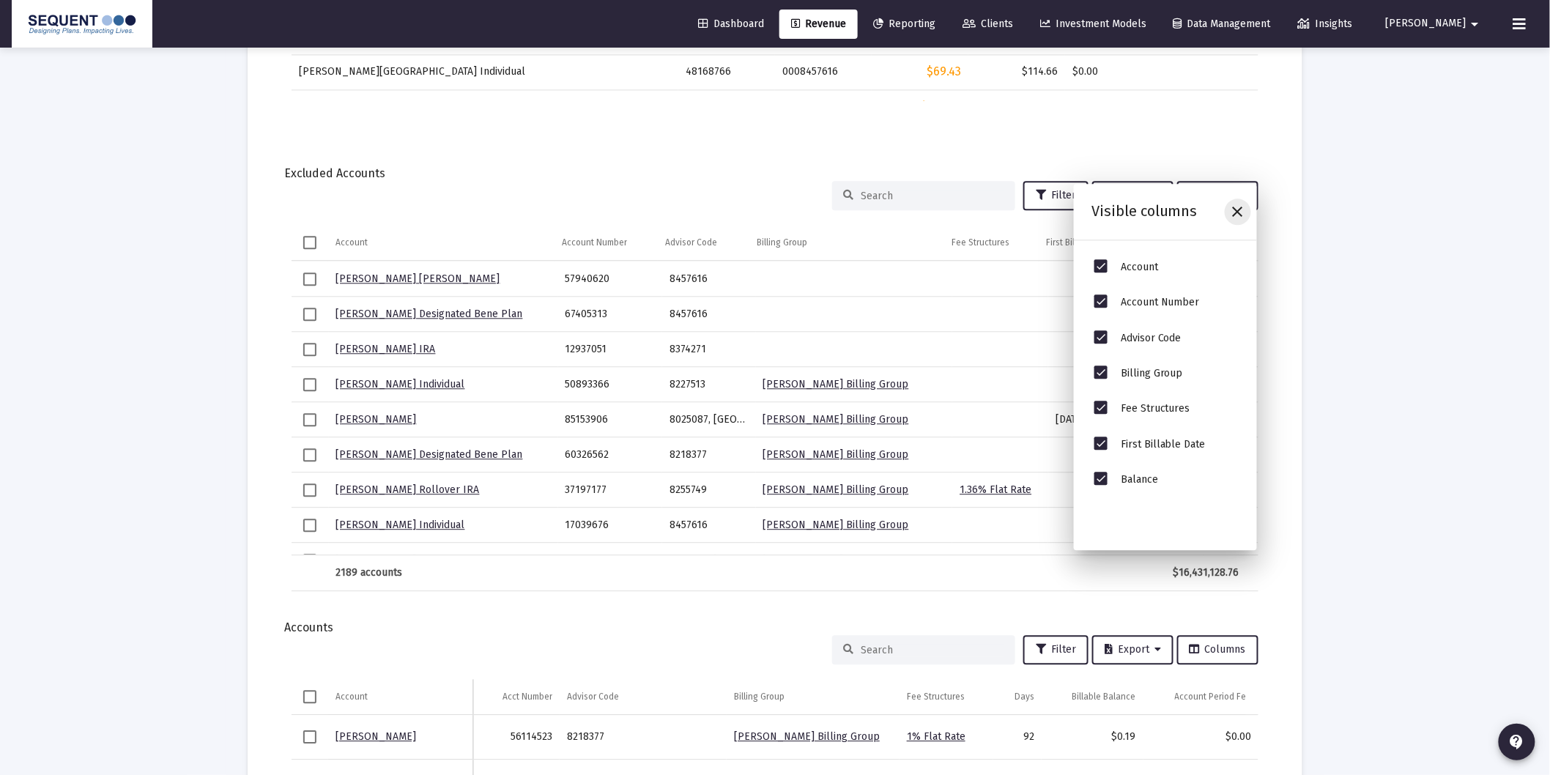
click at [1241, 209] on icon "Close" at bounding box center [1238, 212] width 18 height 18
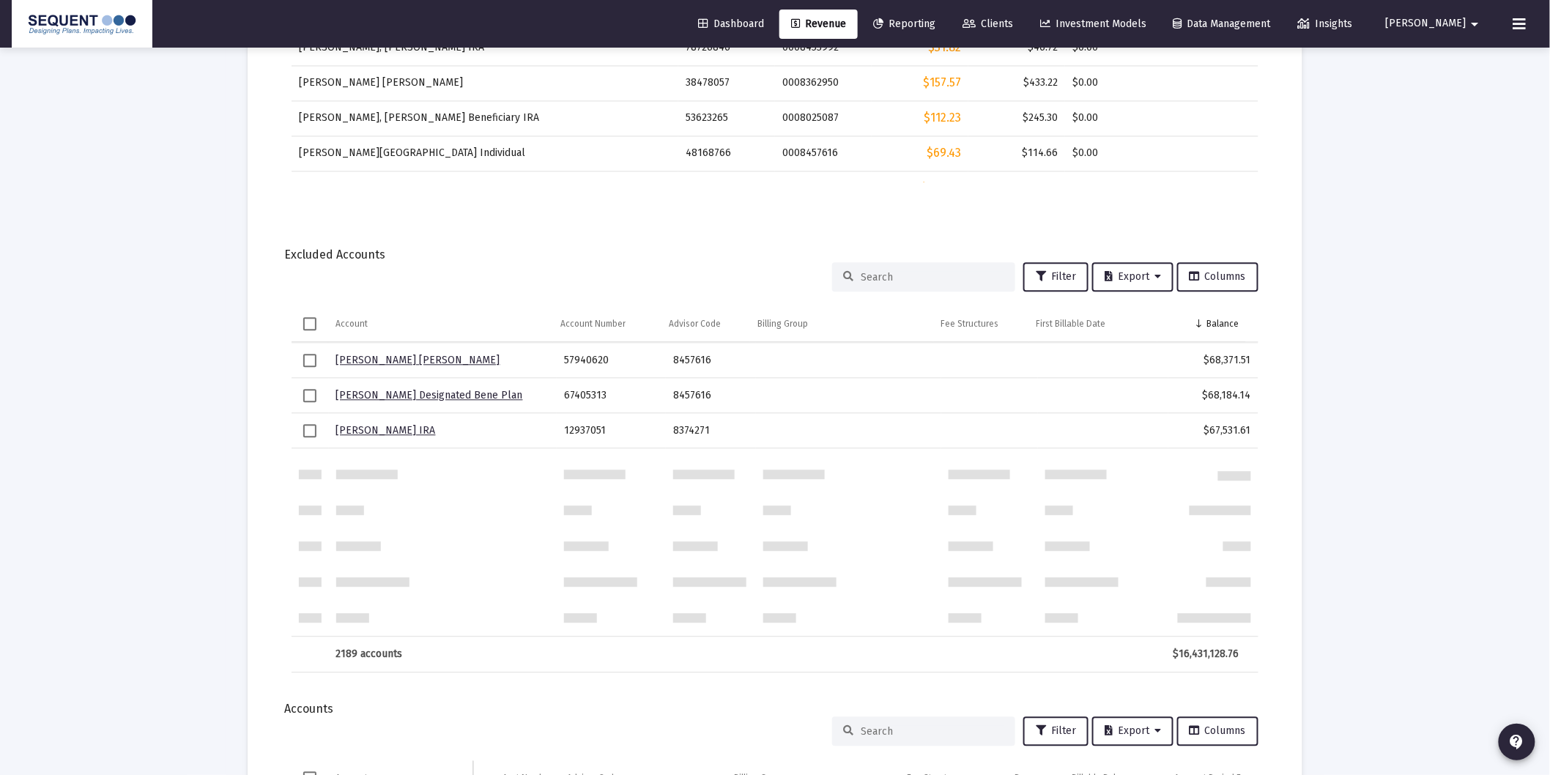
scroll to position [1539, 0]
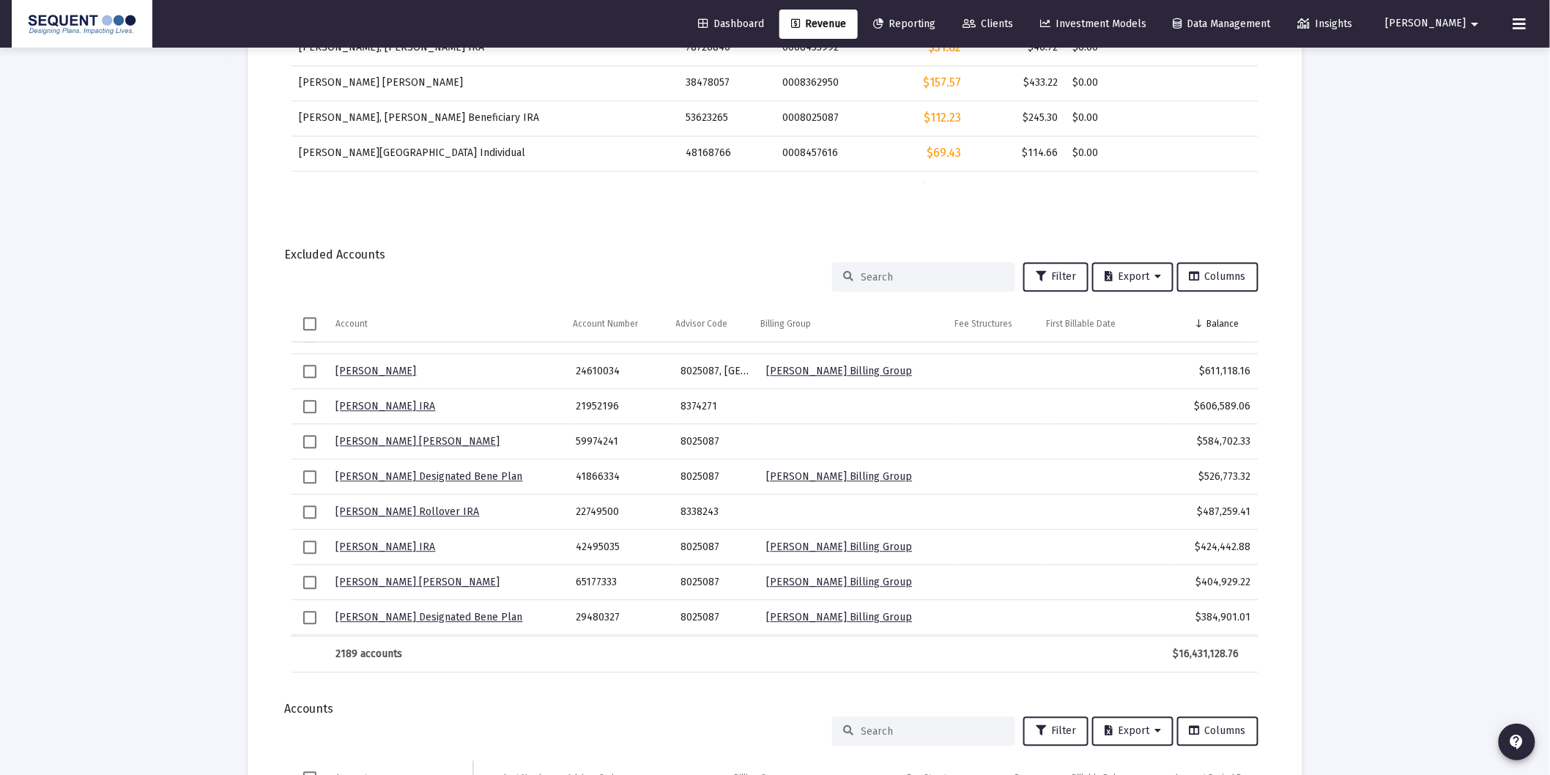
scroll to position [0, 0]
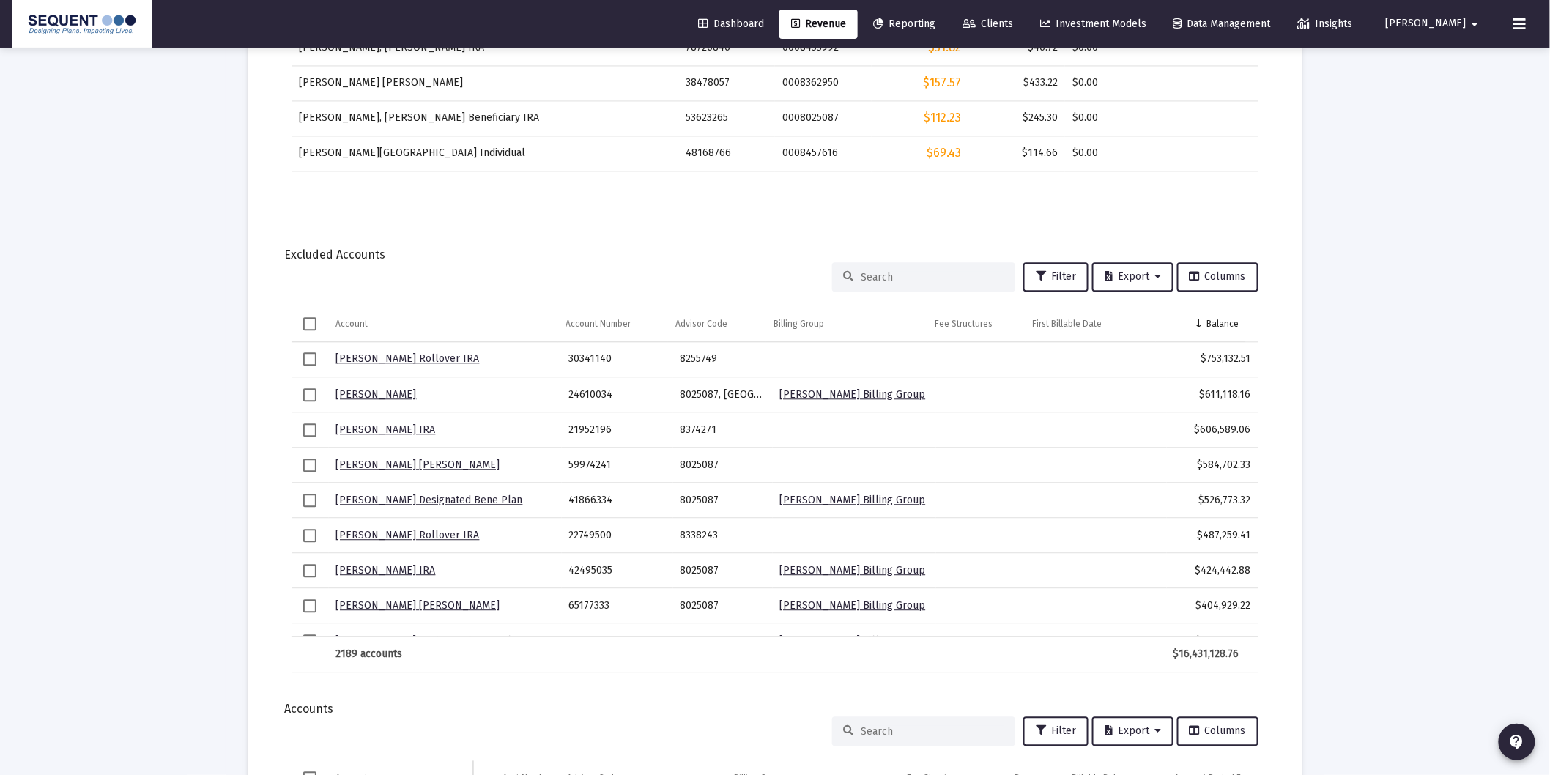
click at [1287, 407] on mat-card "Report Created: [DATE] Billing Snapshot Date: [DATE] Fees Total Debited Fee $1,…" at bounding box center [775, 15] width 1054 height 2296
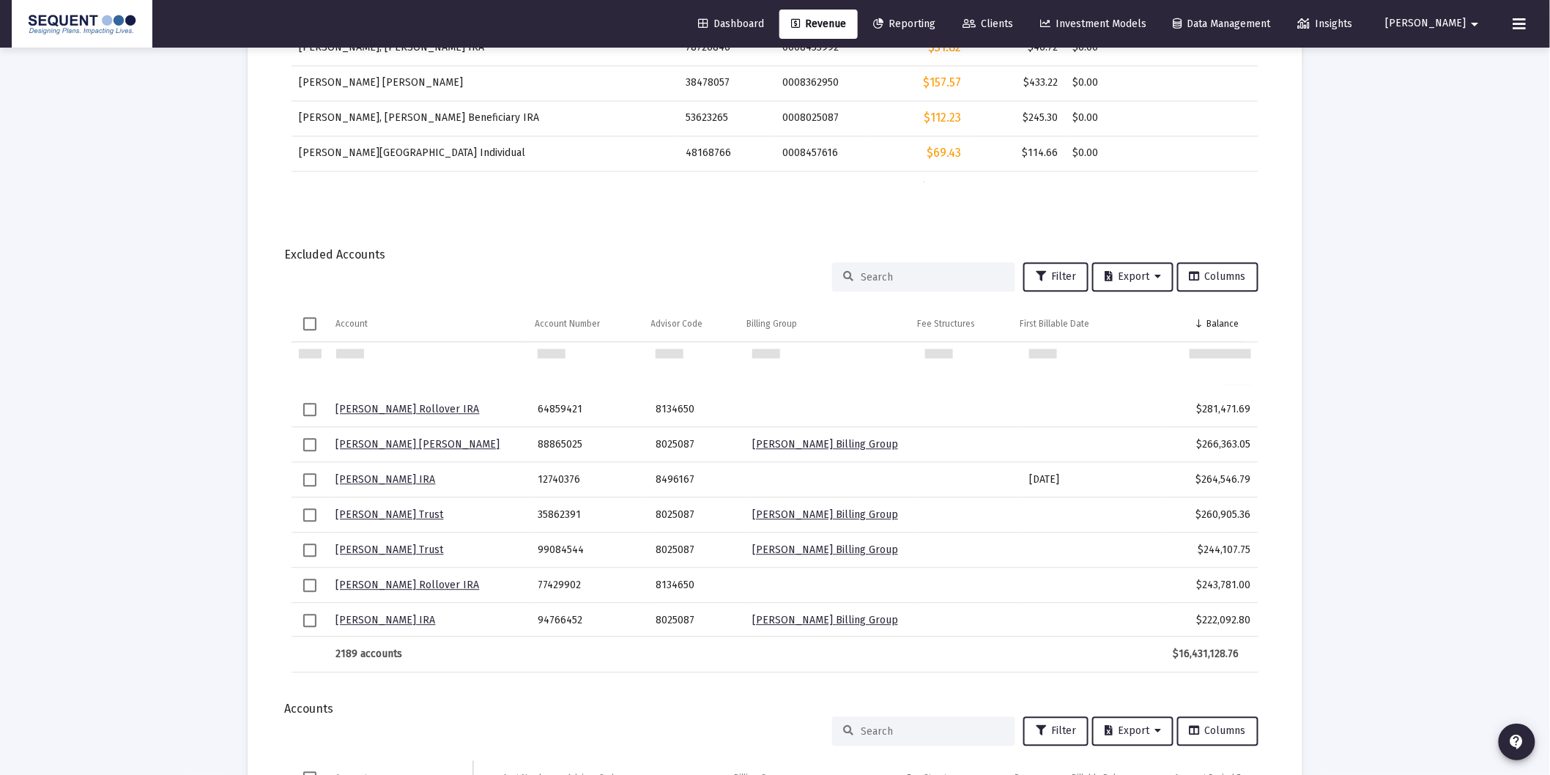
scroll to position [488, 0]
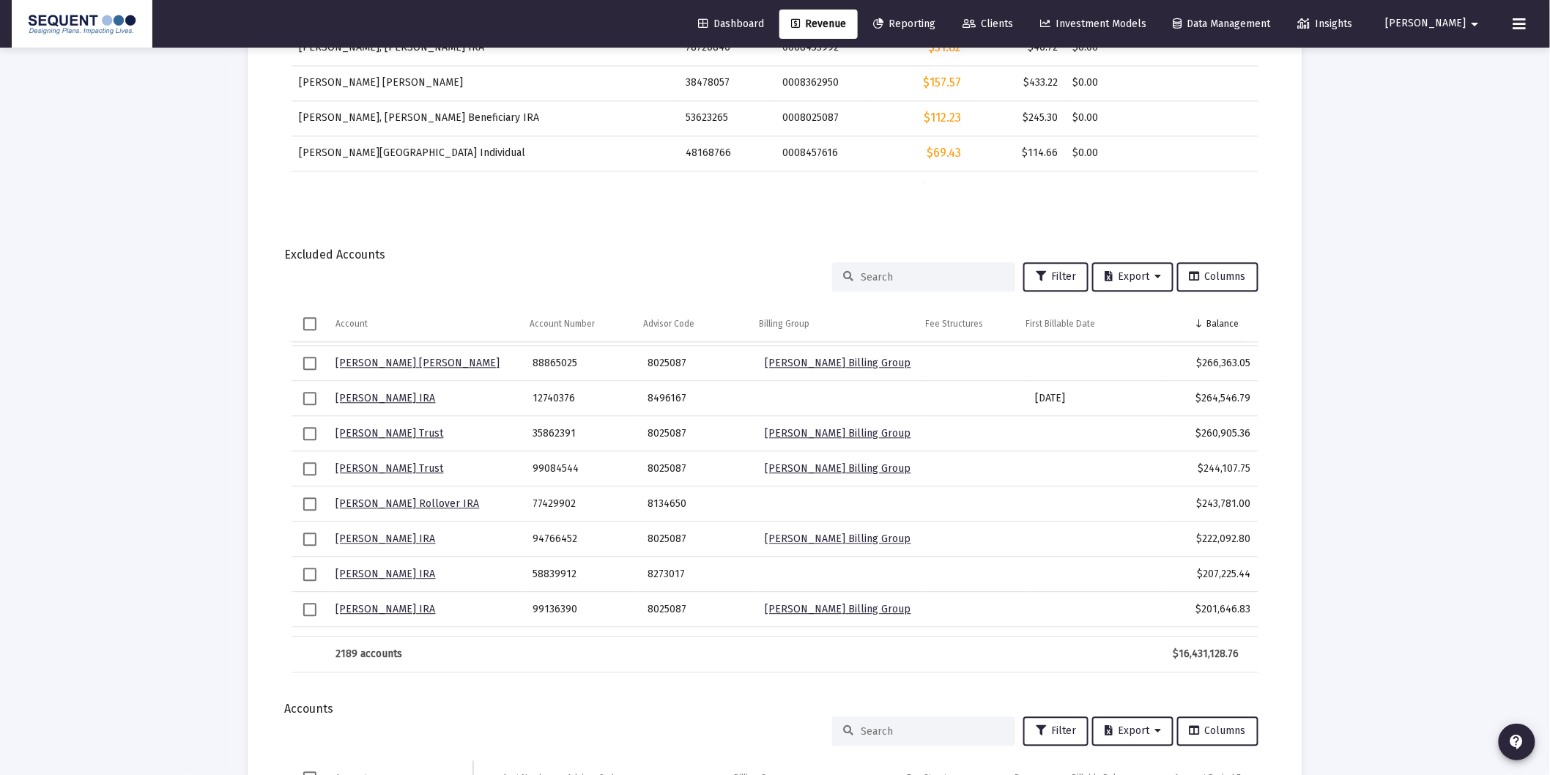
click at [1013, 19] on span "Clients" at bounding box center [987, 24] width 51 height 12
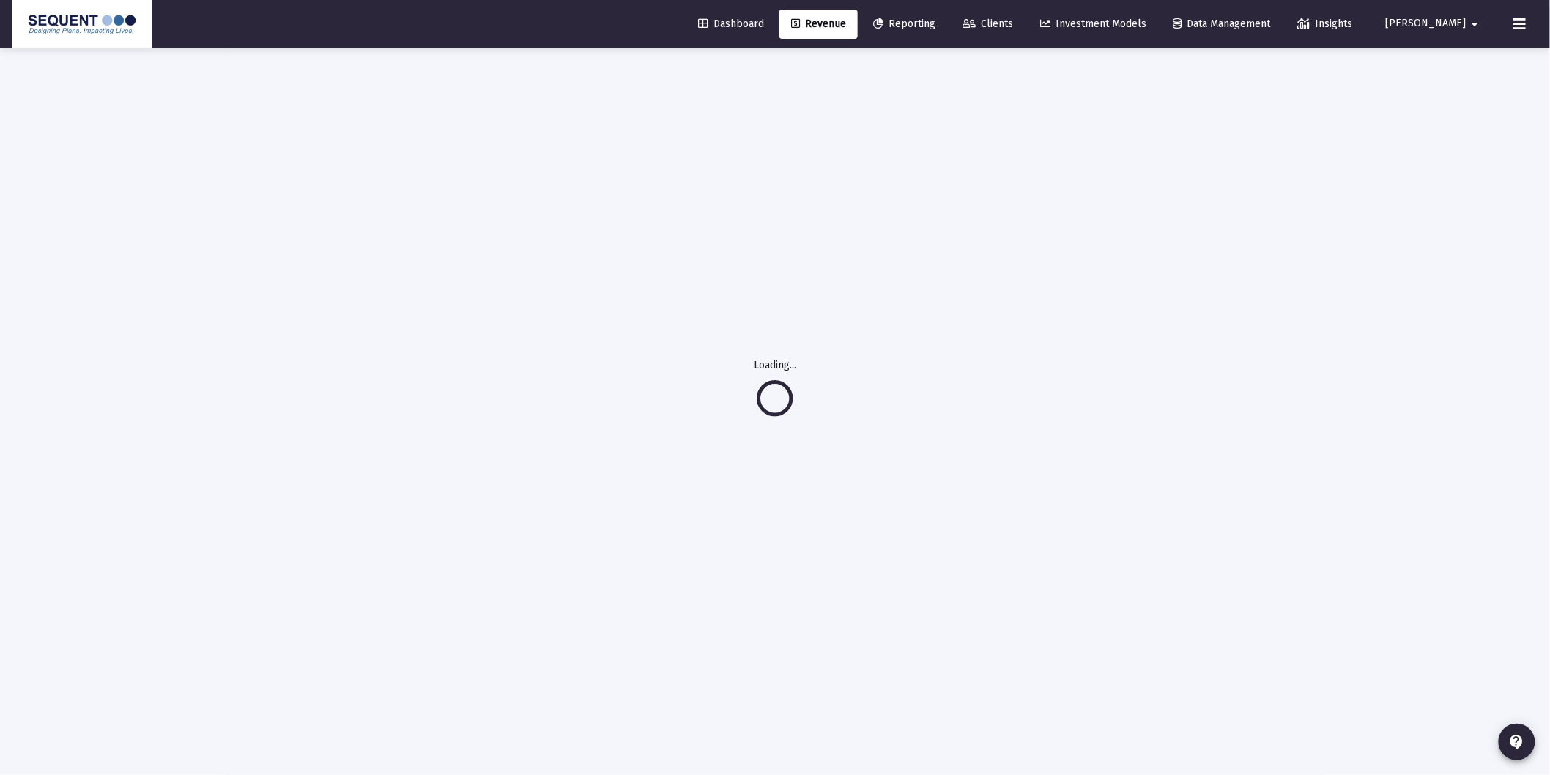
scroll to position [48, 0]
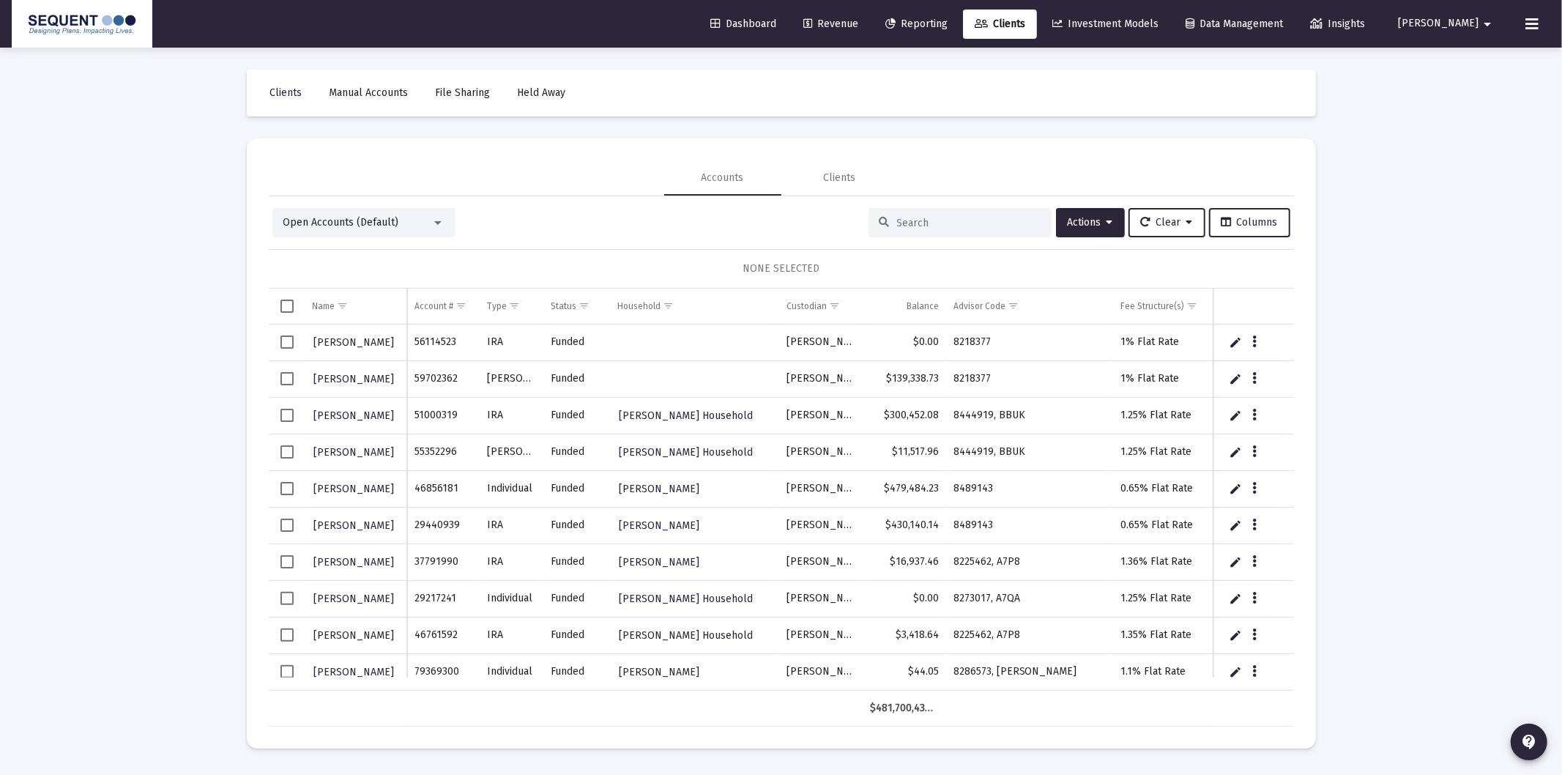
click at [921, 215] on div at bounding box center [959, 222] width 183 height 29
click at [930, 221] on input at bounding box center [969, 223] width 144 height 12
paste input "79192848"
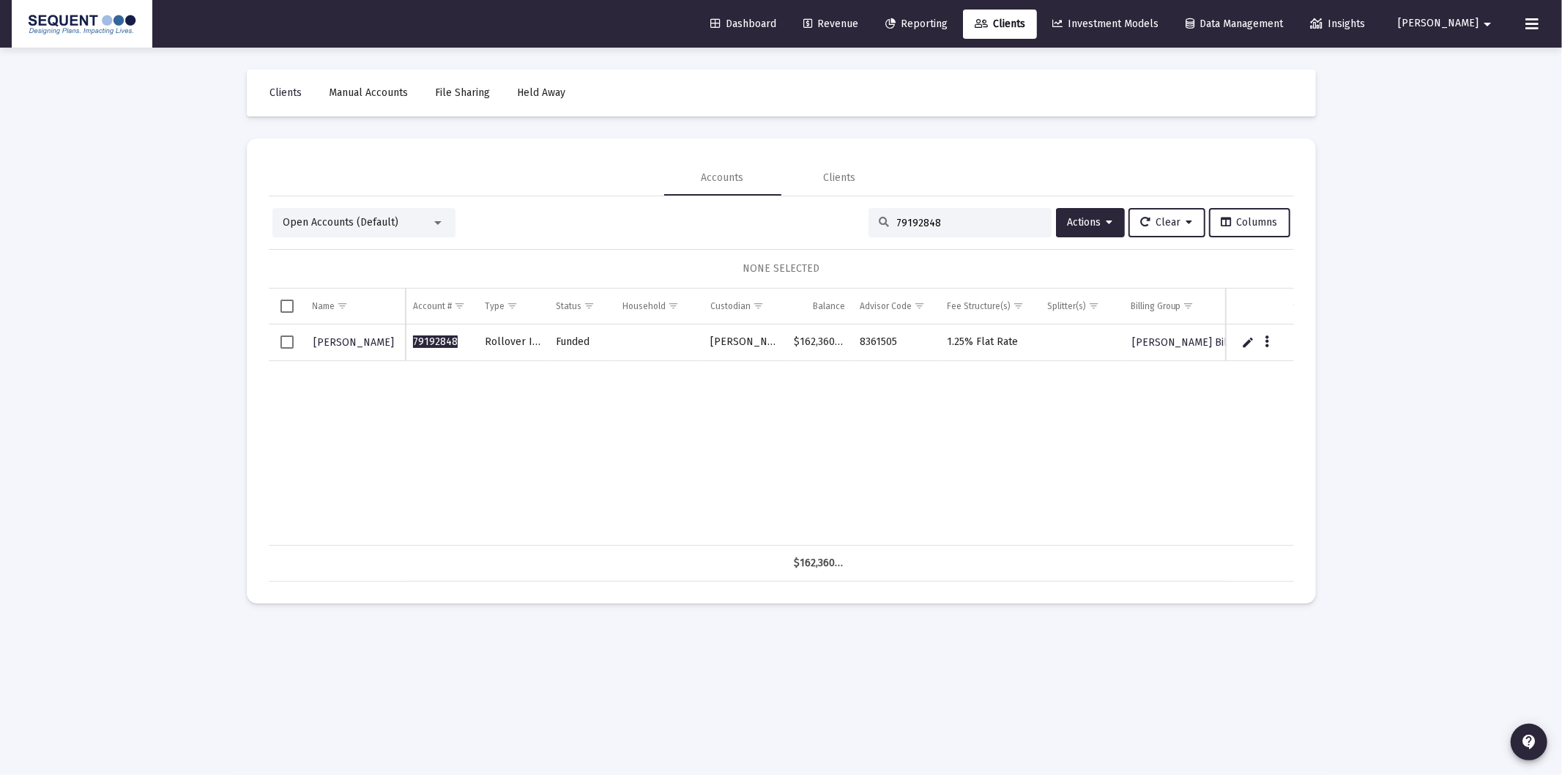
type input "79192848"
click at [364, 340] on span "[PERSON_NAME]" at bounding box center [354, 342] width 81 height 12
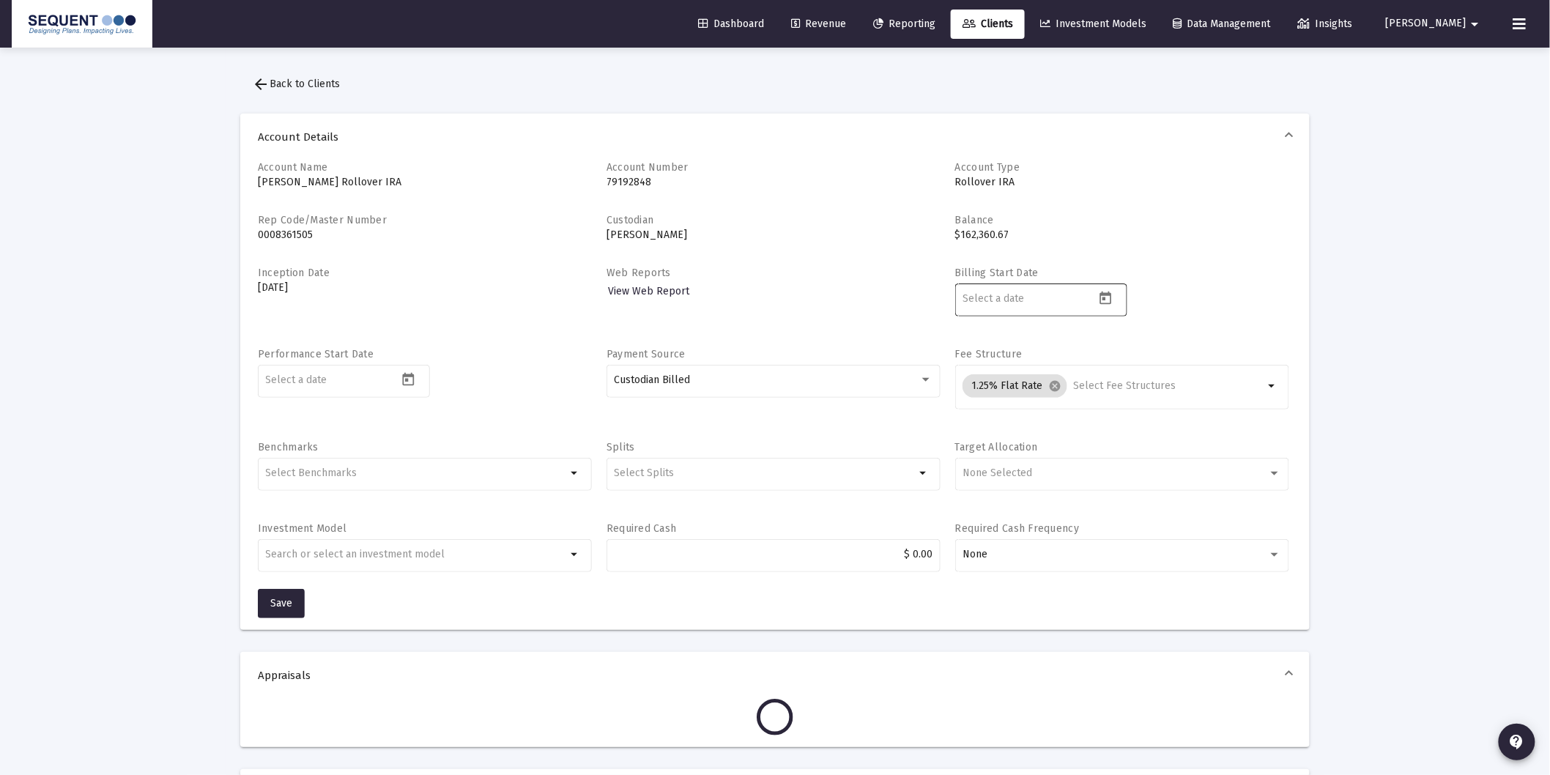
click at [1077, 301] on input at bounding box center [1028, 299] width 132 height 12
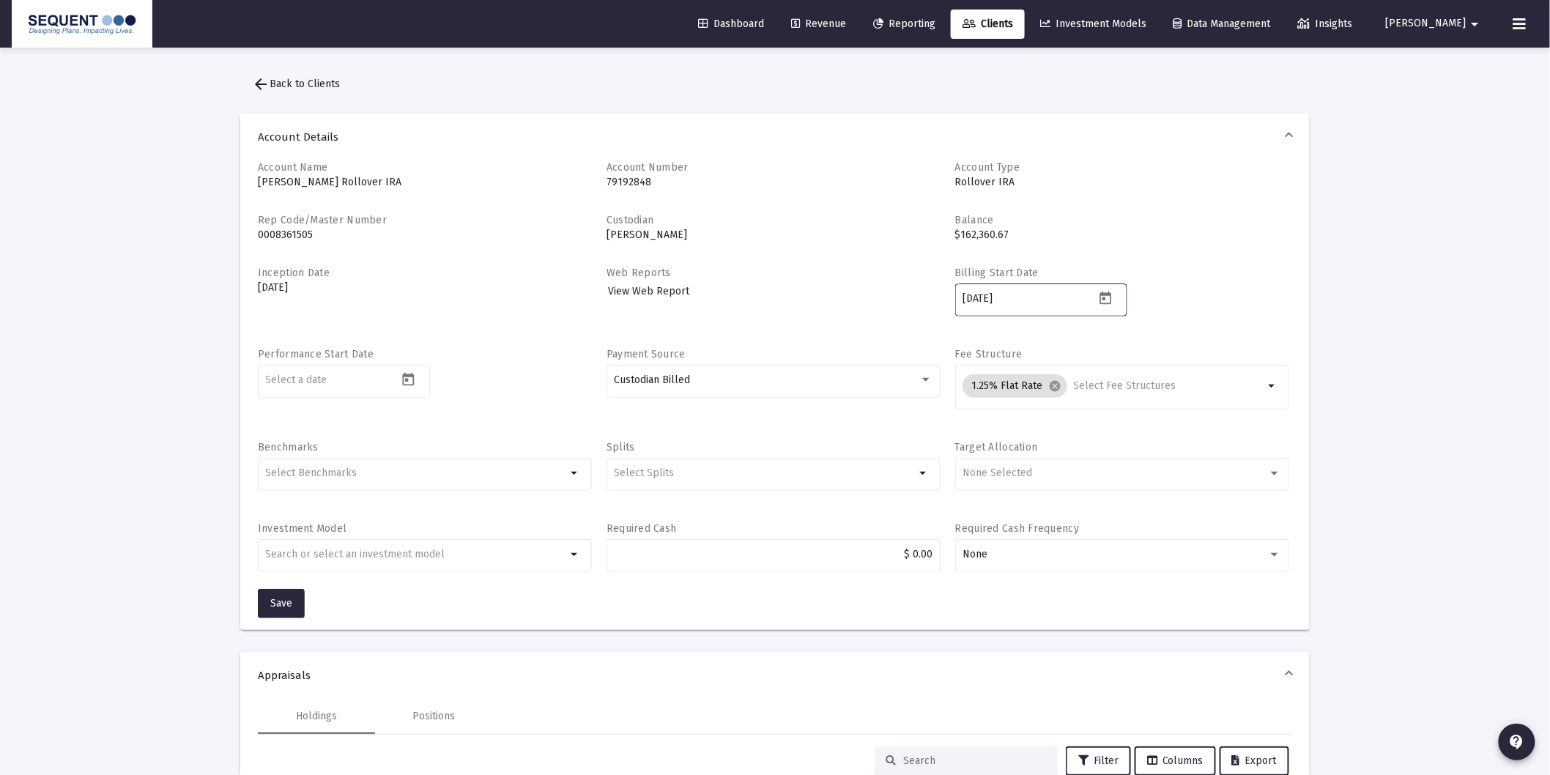
click at [1107, 298] on icon "Open calendar" at bounding box center [1105, 298] width 15 height 15
click at [1044, 291] on div at bounding box center [775, 387] width 1550 height 775
click at [1044, 300] on input "[DATE]" at bounding box center [1028, 299] width 132 height 12
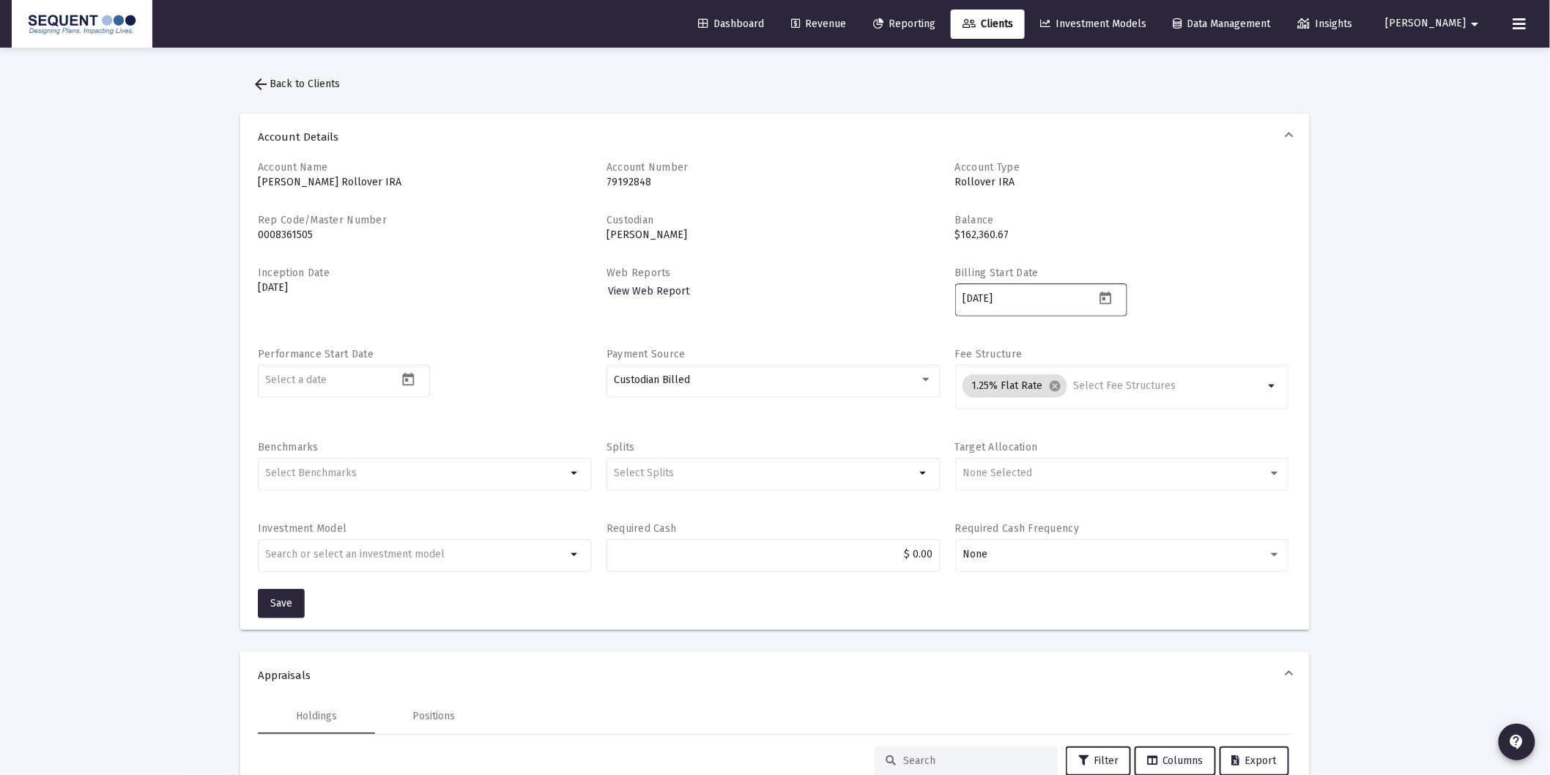
click at [1044, 300] on input "[DATE]" at bounding box center [1028, 299] width 132 height 12
click at [1044, 299] on input "[DATE]" at bounding box center [1028, 299] width 132 height 12
click at [1234, 277] on div "Billing Start Date [DATE]" at bounding box center [1122, 299] width 334 height 67
click at [1104, 299] on icon "Open calendar" at bounding box center [1105, 297] width 12 height 13
click at [1065, 443] on div "3" at bounding box center [1063, 442] width 26 height 26
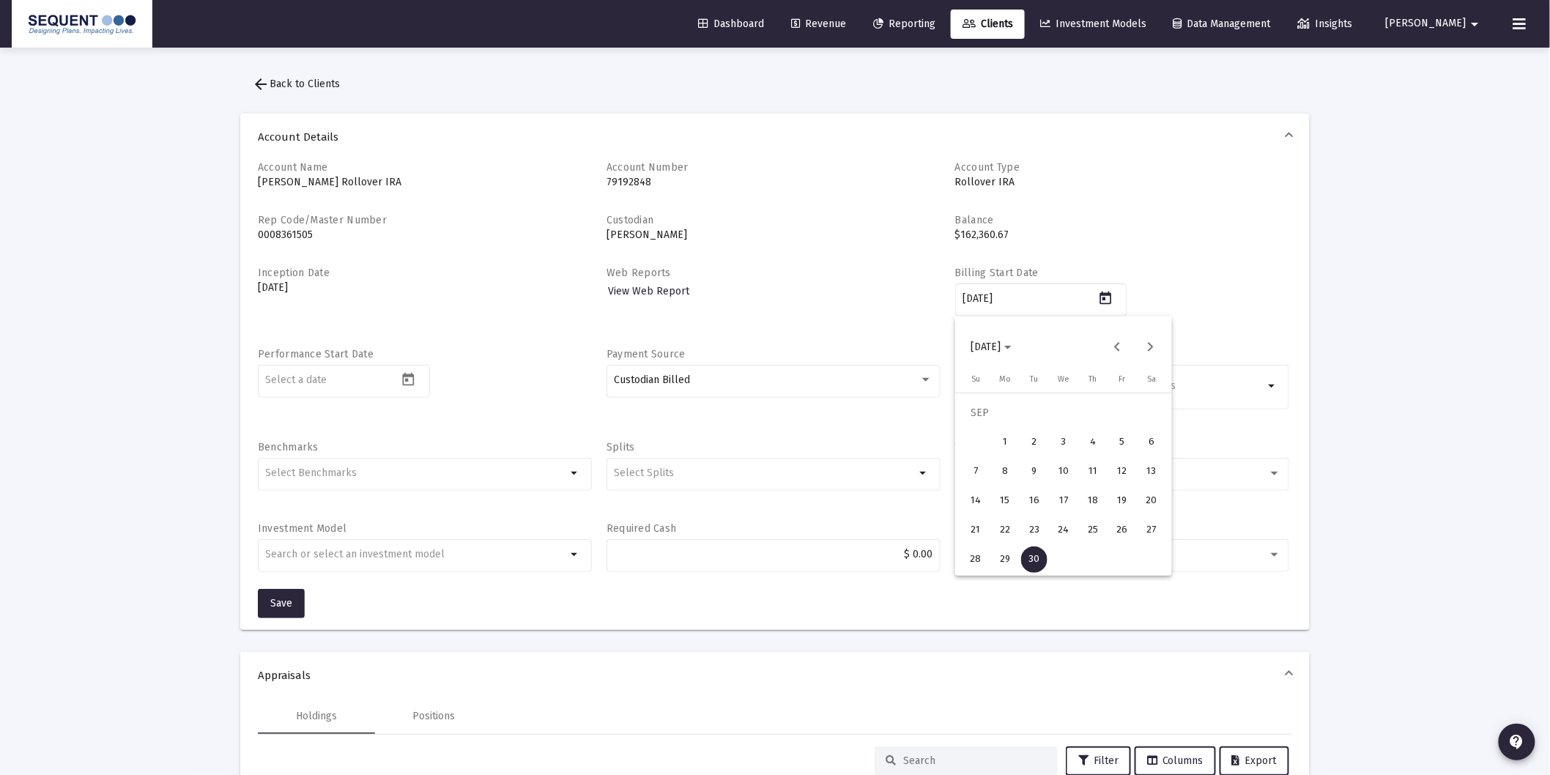
type input "[DATE]"
click at [1218, 231] on p "$162,360.67" at bounding box center [1122, 235] width 334 height 15
click at [286, 606] on span "Save" at bounding box center [281, 603] width 22 height 12
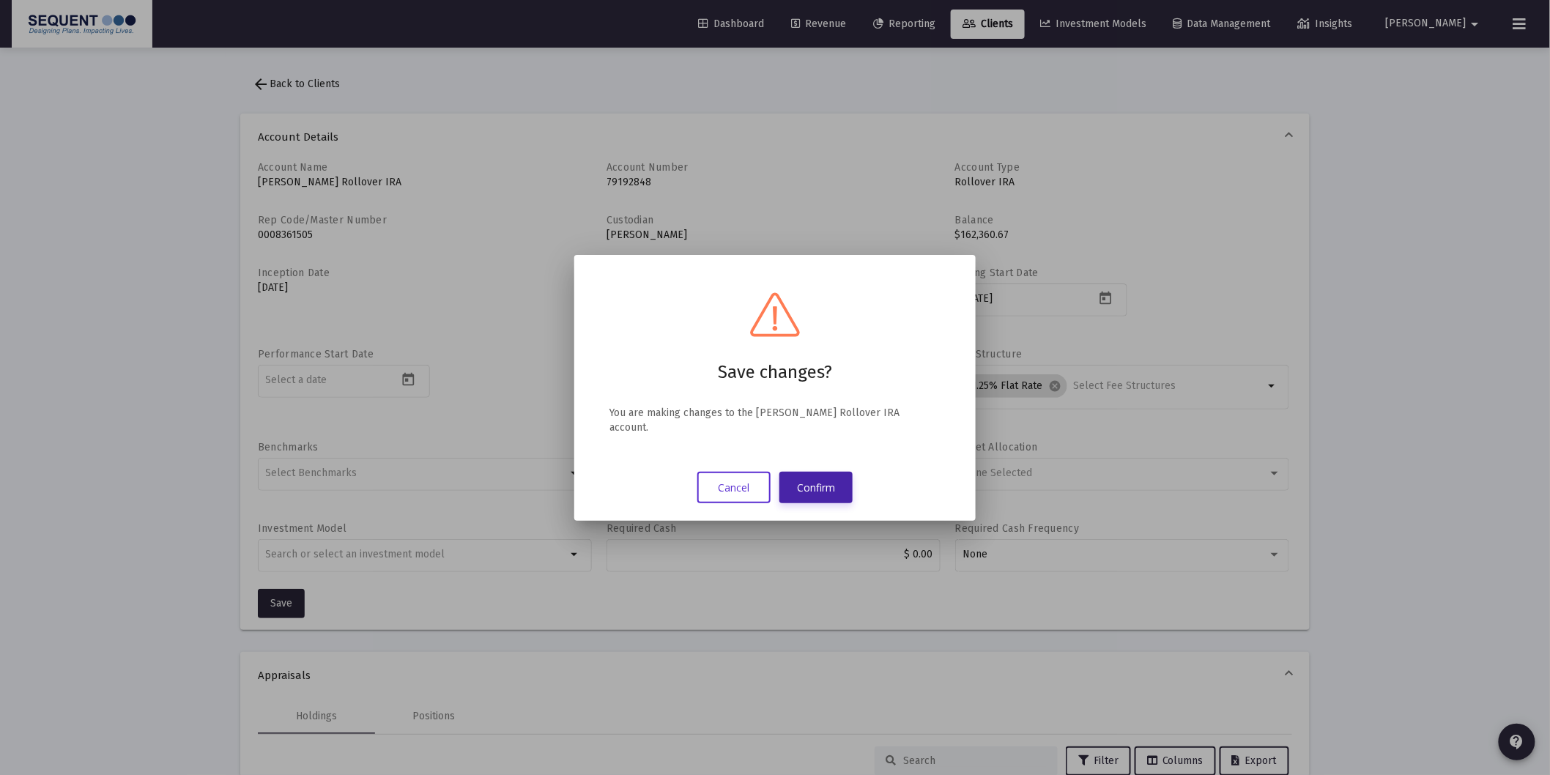
click at [823, 486] on button "Confirm" at bounding box center [815, 487] width 73 height 31
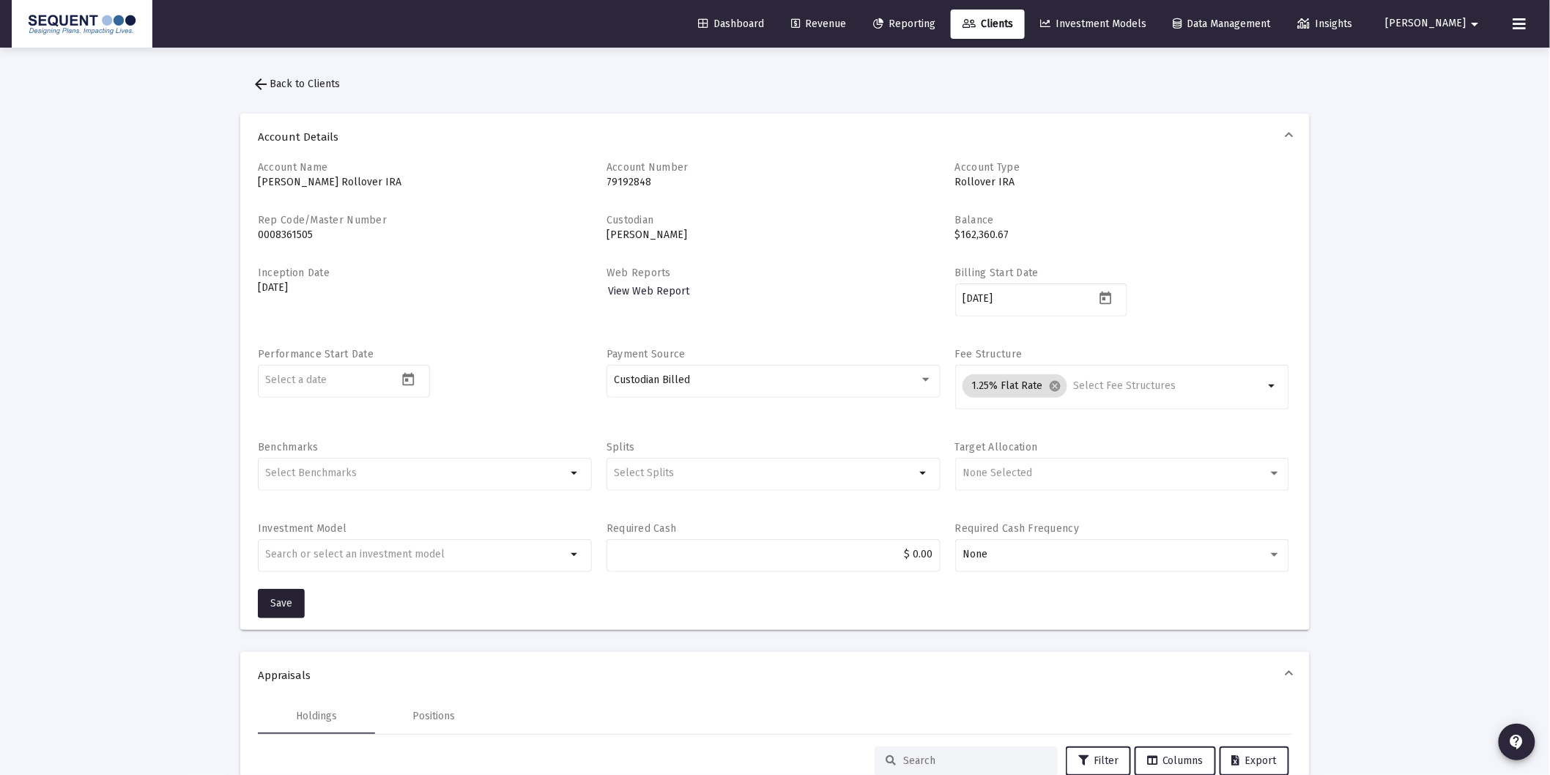
click at [1024, 11] on link "Clients" at bounding box center [988, 24] width 74 height 29
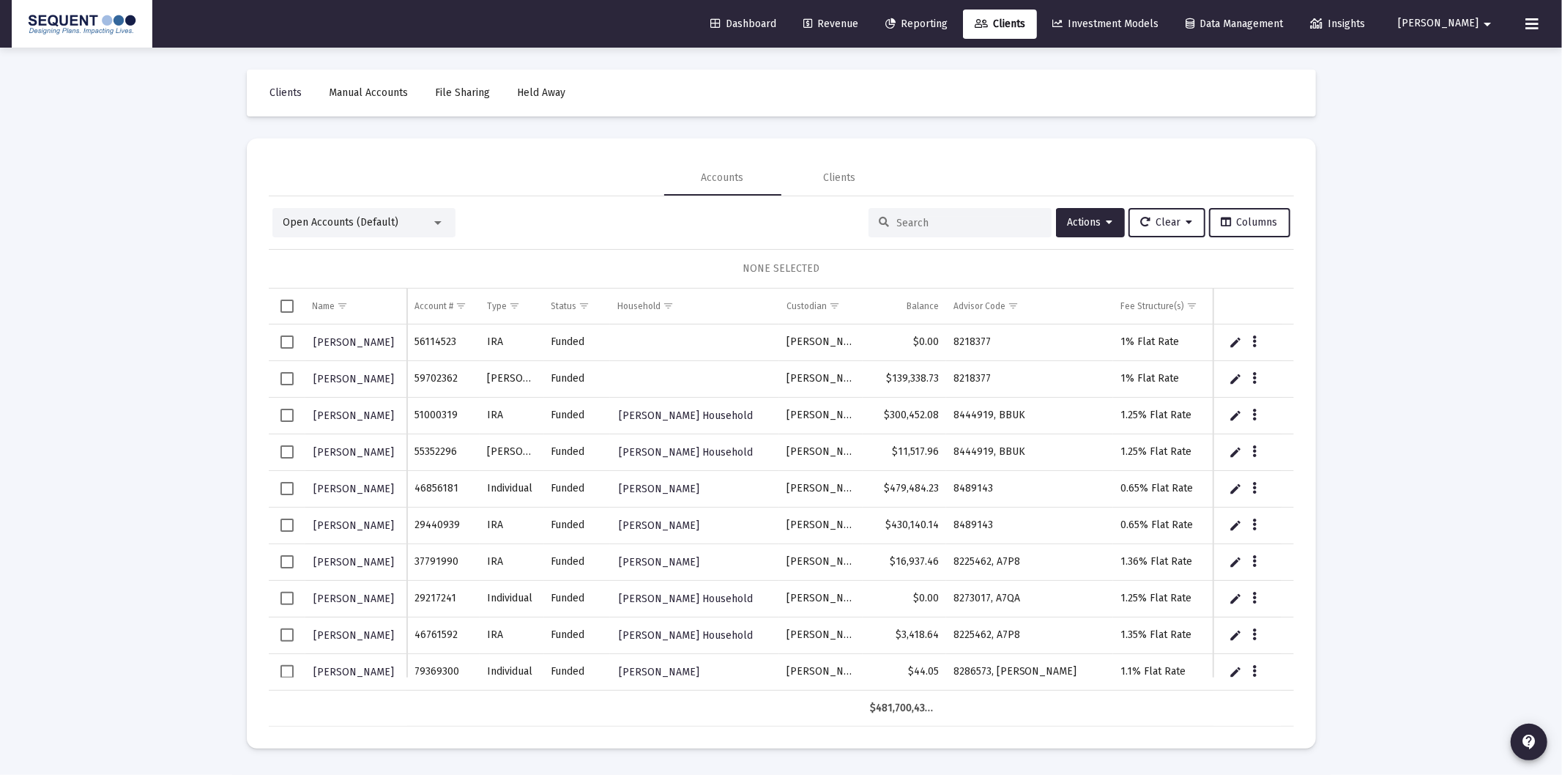
click at [933, 231] on div at bounding box center [959, 222] width 183 height 29
click at [931, 229] on div at bounding box center [959, 222] width 183 height 29
click at [930, 220] on input at bounding box center [969, 223] width 144 height 12
paste input "92991117"
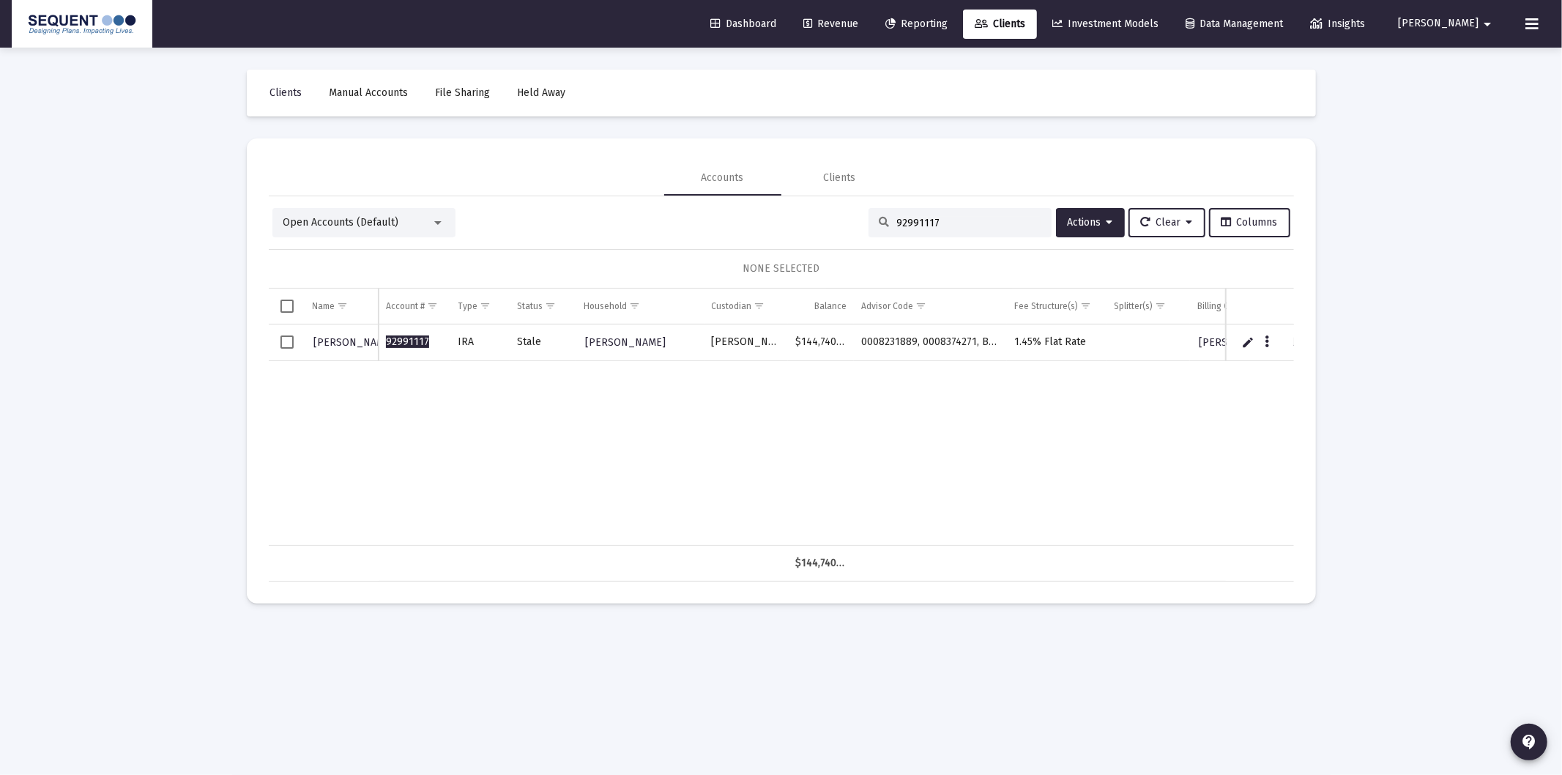
type input "92991117"
click at [343, 341] on span "[PERSON_NAME]" at bounding box center [354, 342] width 81 height 12
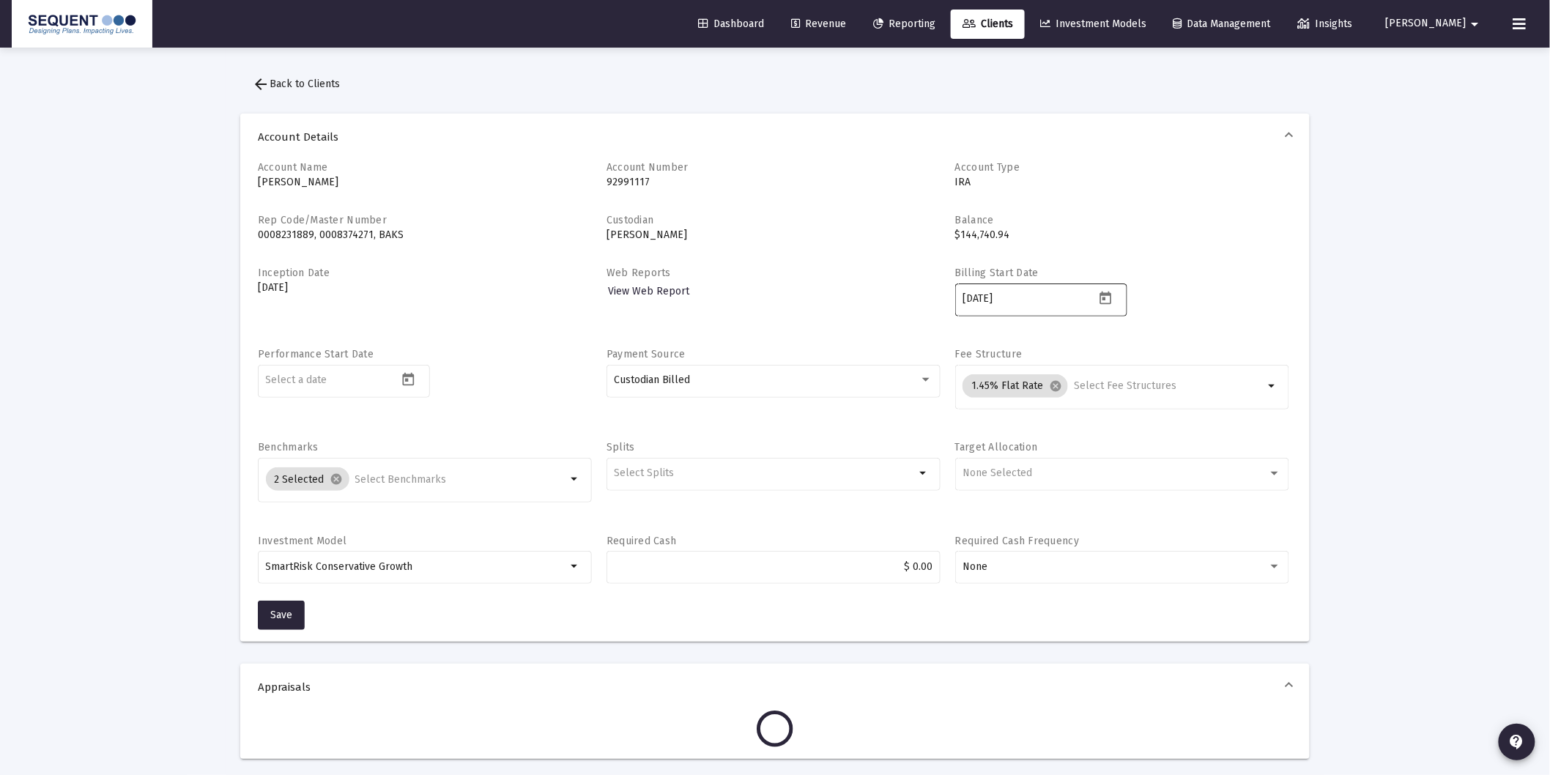
click at [1041, 302] on input "[DATE]" at bounding box center [1028, 299] width 132 height 12
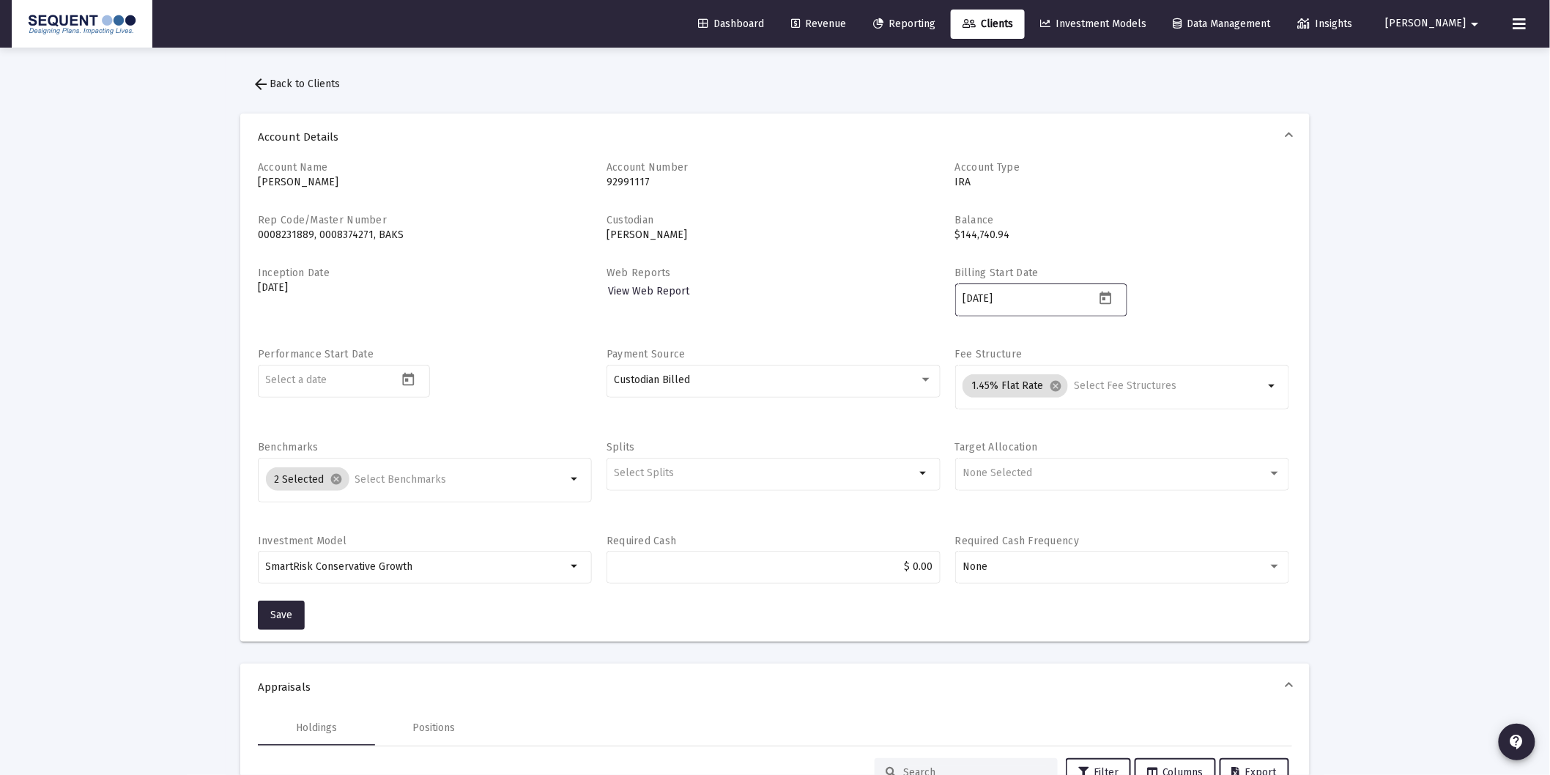
drag, startPoint x: 1020, startPoint y: 301, endPoint x: 1007, endPoint y: 303, distance: 13.4
click at [1003, 302] on input "[DATE]" at bounding box center [1028, 299] width 132 height 12
type input "[DATE]"
click at [437, 613] on div "Account Name [PERSON_NAME] Account Number [FINANCIAL_ID] Account Type IRA Rep C…" at bounding box center [774, 400] width 1069 height 481
click at [405, 379] on icon "Open calendar" at bounding box center [408, 379] width 15 height 15
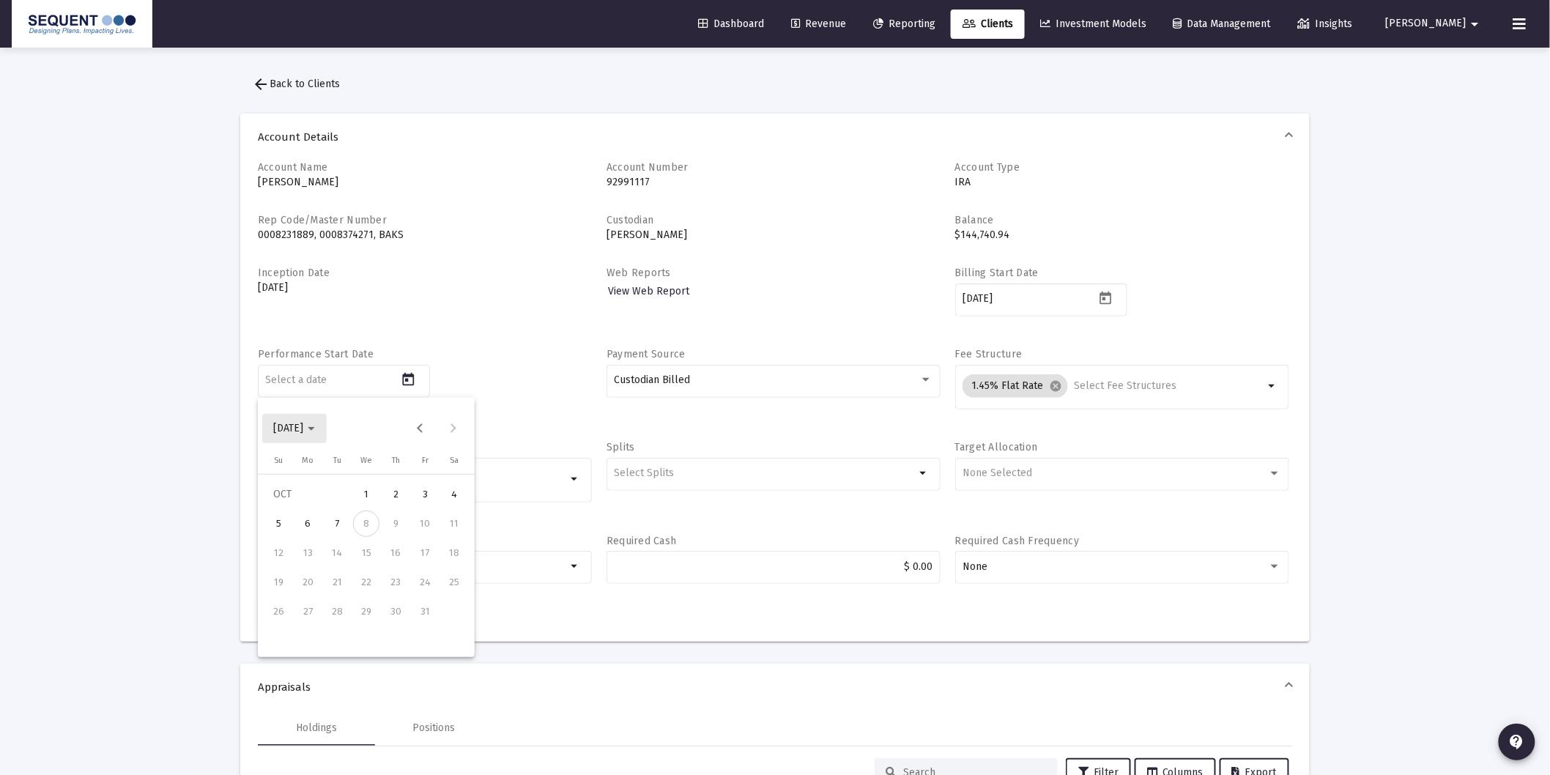
click at [315, 431] on span "[DATE]" at bounding box center [294, 428] width 41 height 12
click at [441, 623] on div "2025" at bounding box center [443, 620] width 46 height 26
click at [297, 565] on div "SEP" at bounding box center [290, 561] width 46 height 26
click at [393, 617] on div "25" at bounding box center [395, 611] width 26 height 26
type input "[DATE]"
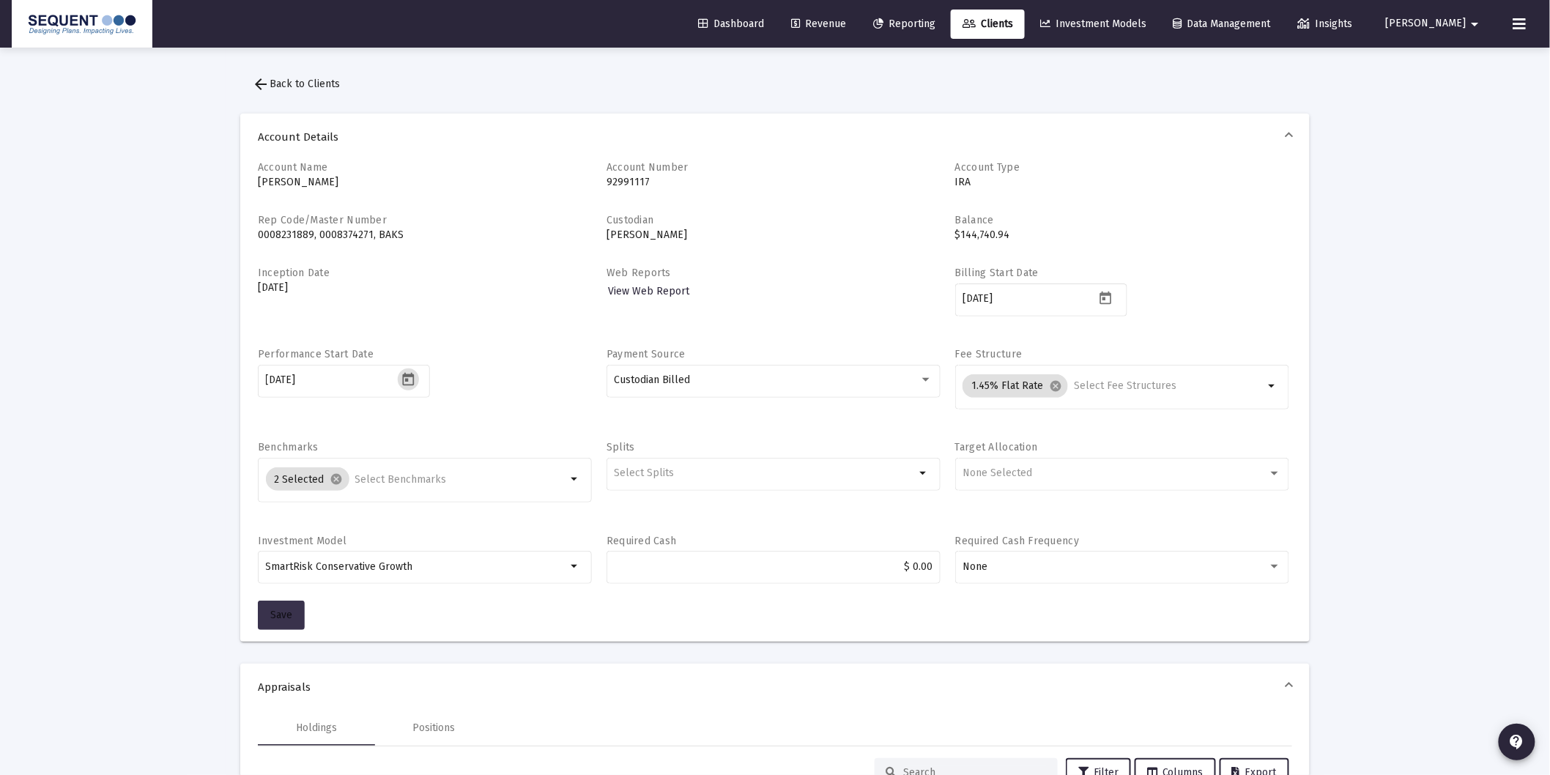
click at [294, 619] on button "Save" at bounding box center [281, 614] width 47 height 29
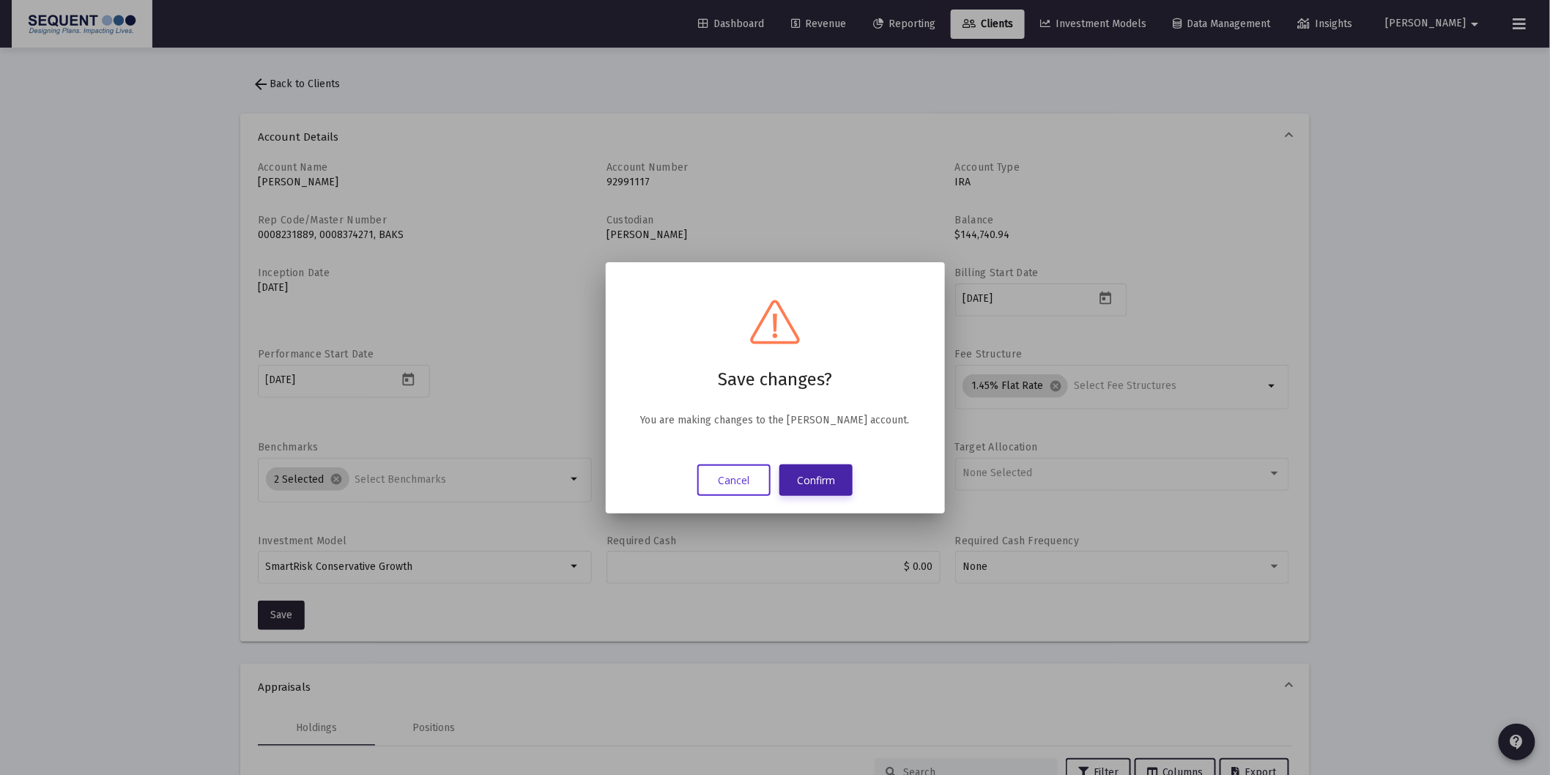
click at [806, 478] on button "Confirm" at bounding box center [815, 479] width 73 height 31
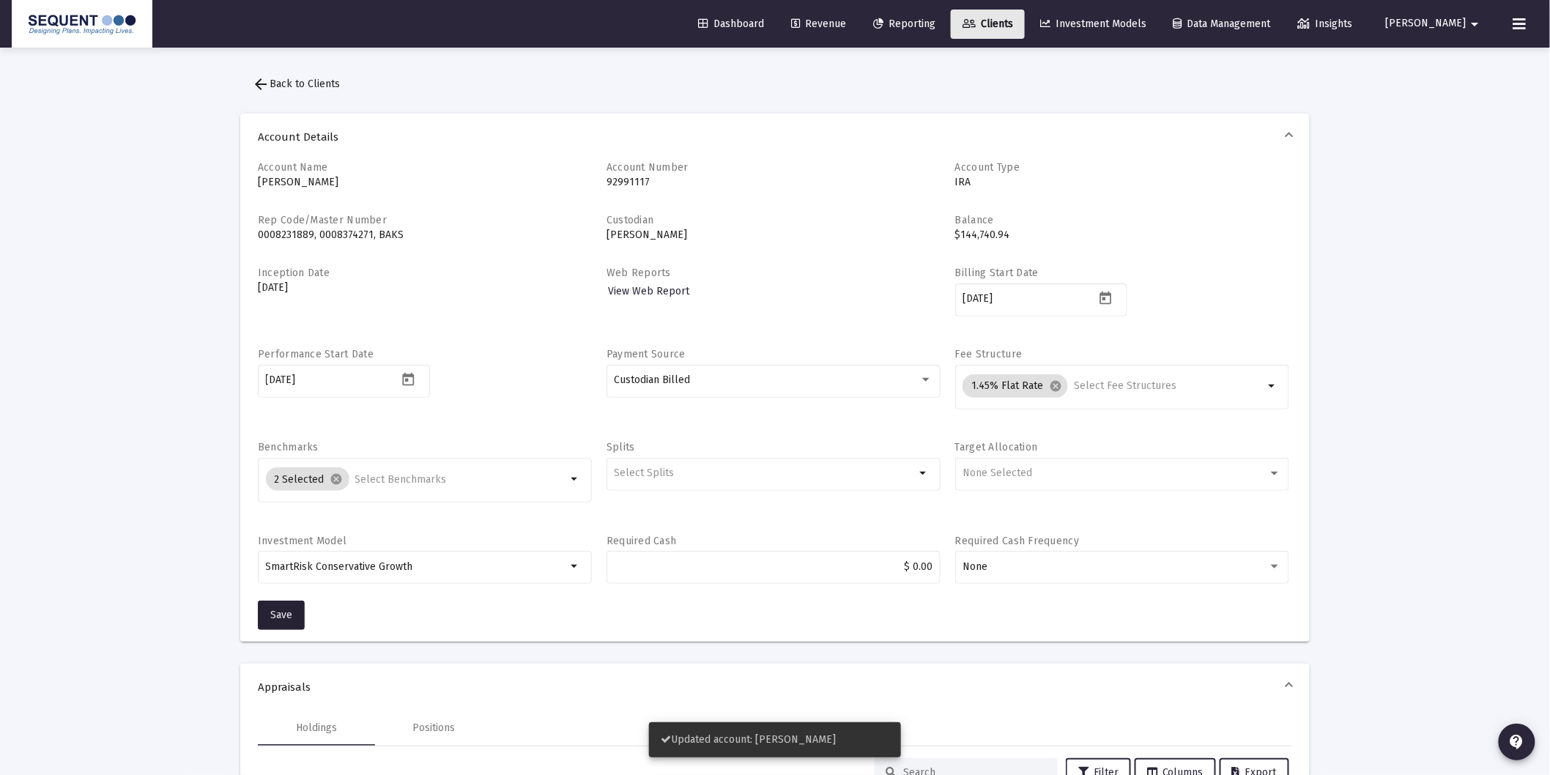
click at [1013, 22] on span "Clients" at bounding box center [987, 24] width 51 height 12
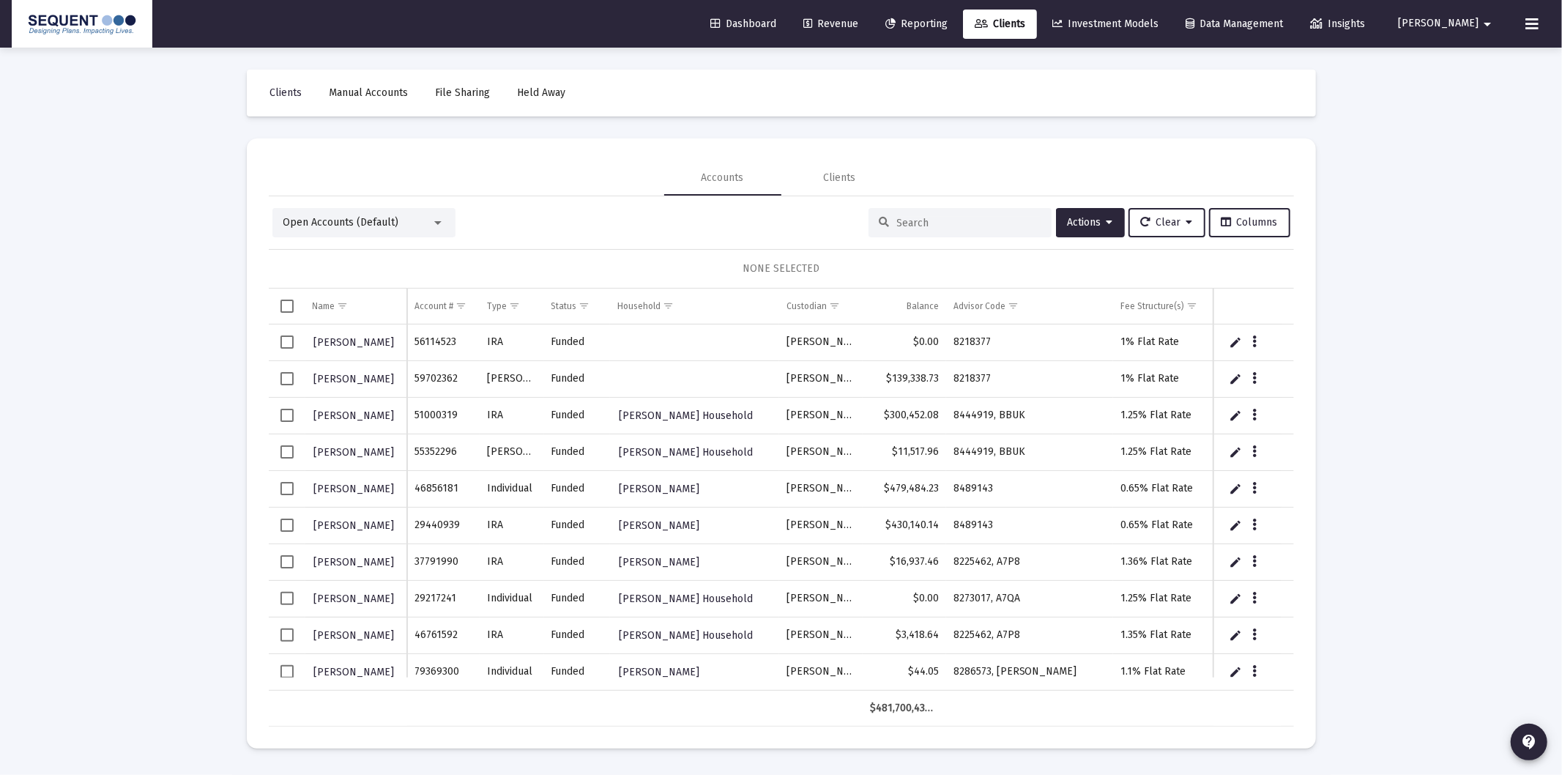
click at [962, 231] on div at bounding box center [959, 222] width 183 height 29
click at [970, 215] on div at bounding box center [959, 222] width 183 height 29
click at [941, 228] on input at bounding box center [969, 223] width 144 height 12
paste input "37197177"
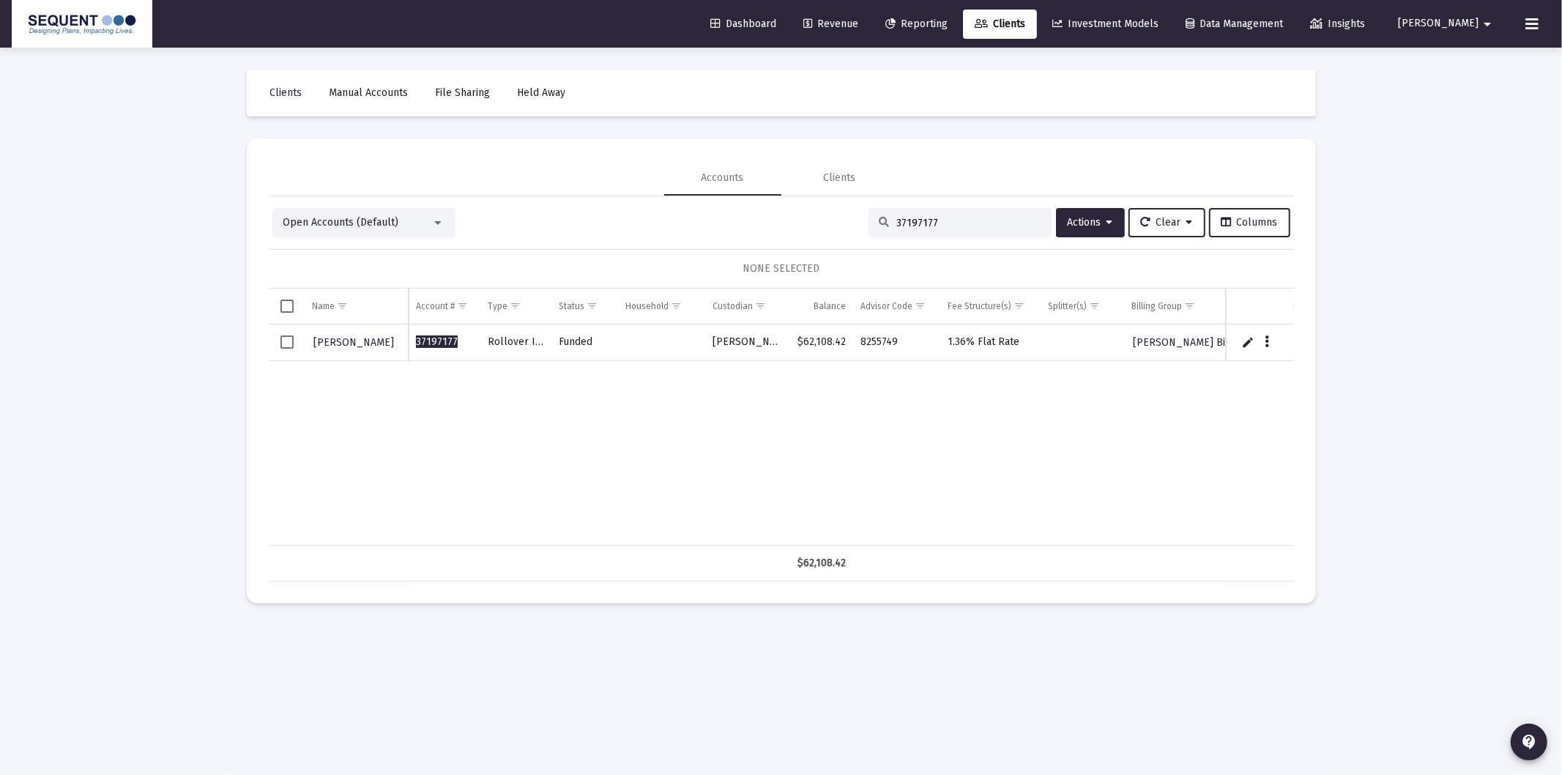
type input "37197177"
click at [335, 348] on link "[PERSON_NAME]" at bounding box center [354, 342] width 83 height 21
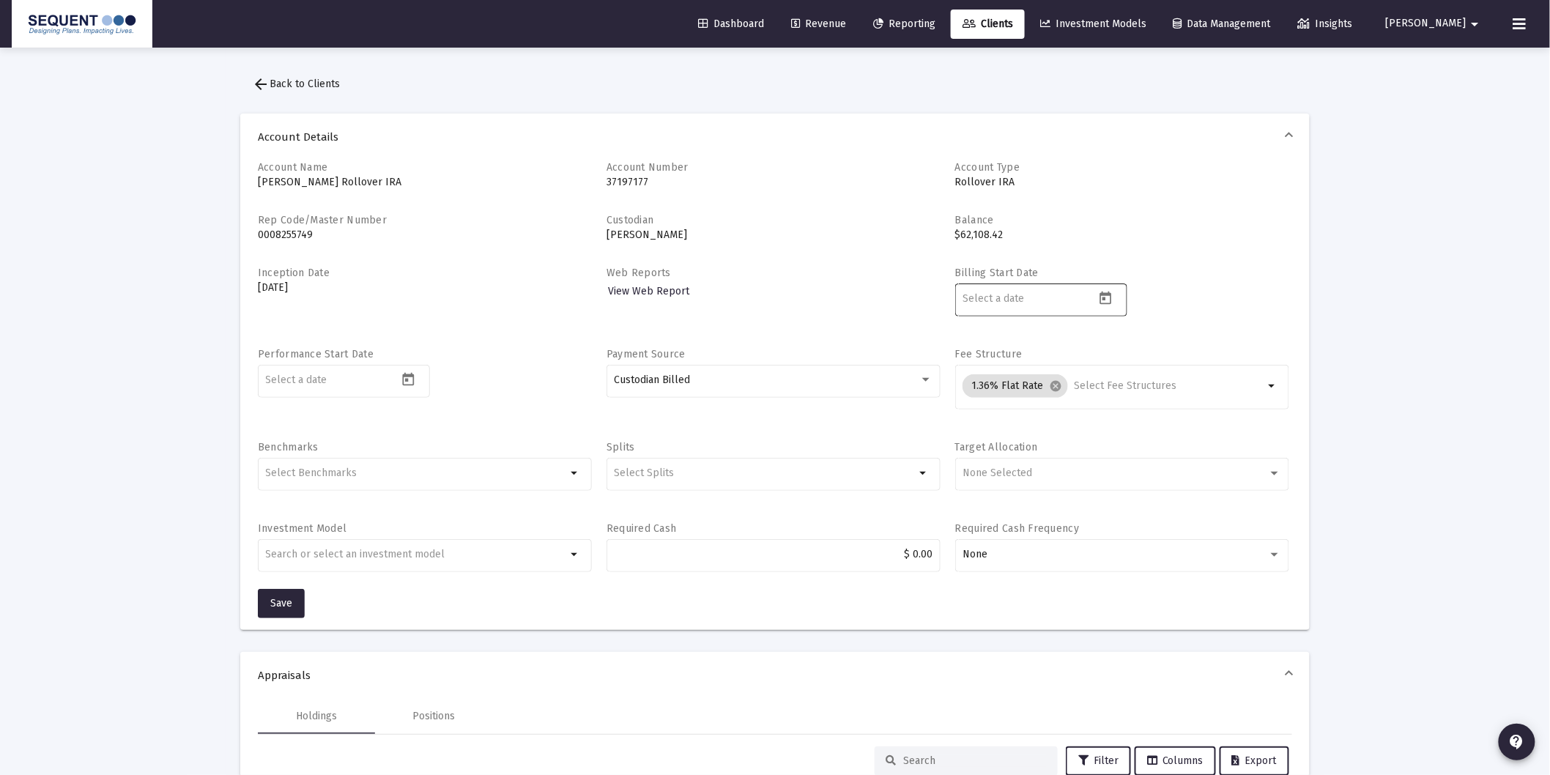
click at [1019, 301] on input at bounding box center [1028, 299] width 132 height 12
click at [1104, 299] on icon "Open calendar" at bounding box center [1105, 297] width 12 height 13
click at [1119, 345] on button "Previous month" at bounding box center [1116, 346] width 29 height 29
click at [1038, 471] on div "9" at bounding box center [1034, 471] width 26 height 26
type input "[DATE]"
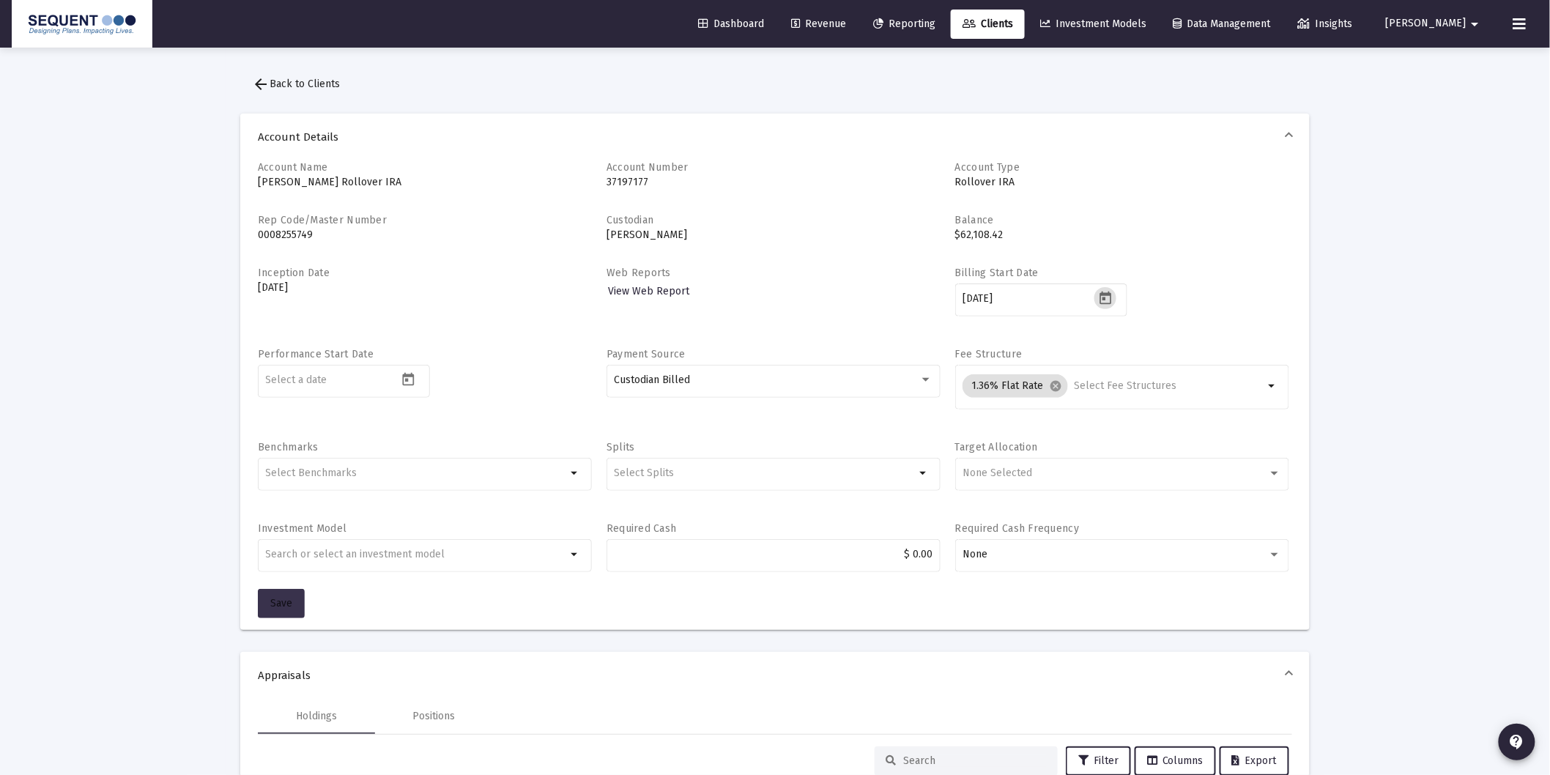
click at [275, 609] on span "Save" at bounding box center [281, 603] width 22 height 12
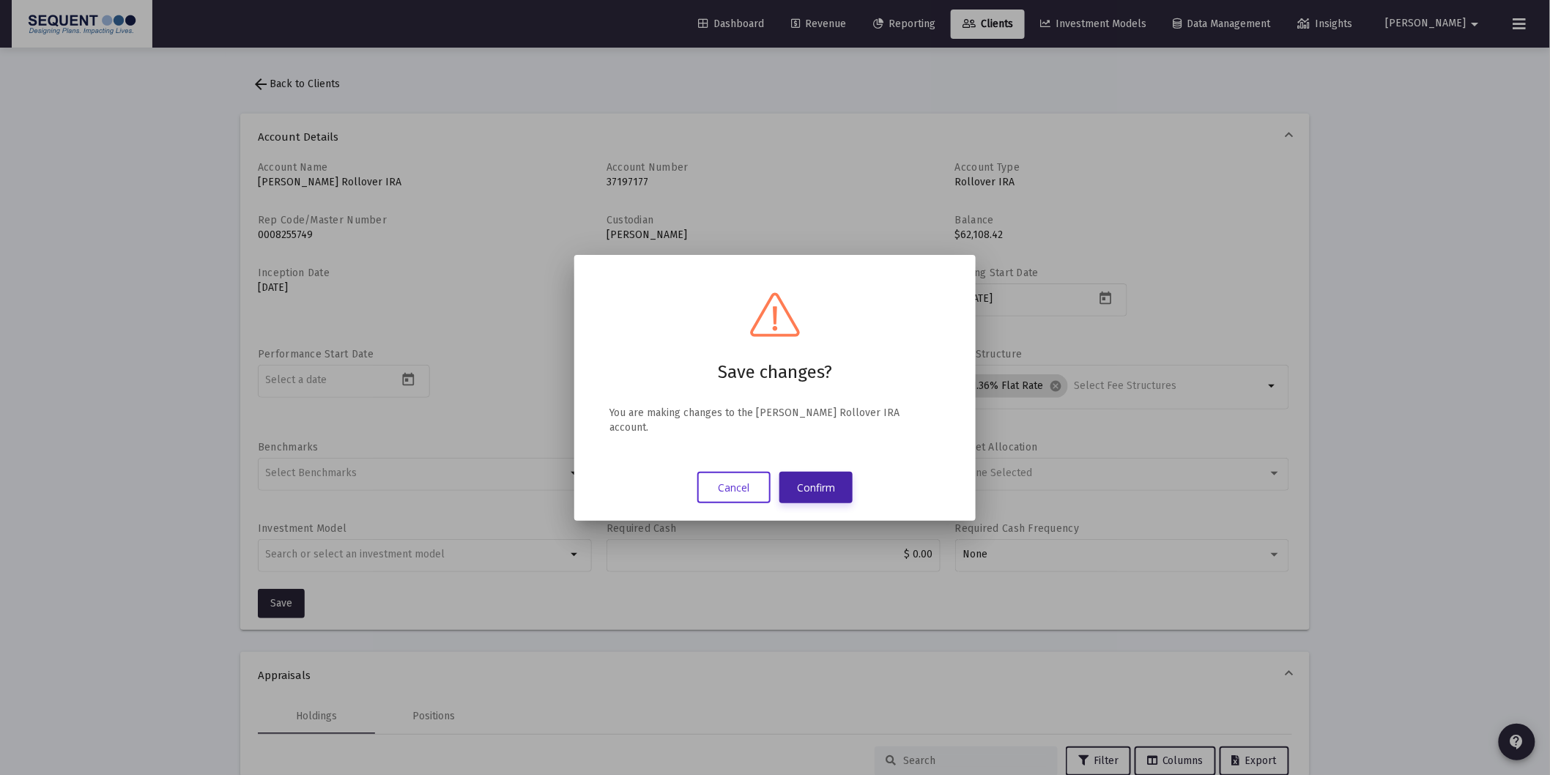
click at [816, 484] on button "Confirm" at bounding box center [815, 487] width 73 height 31
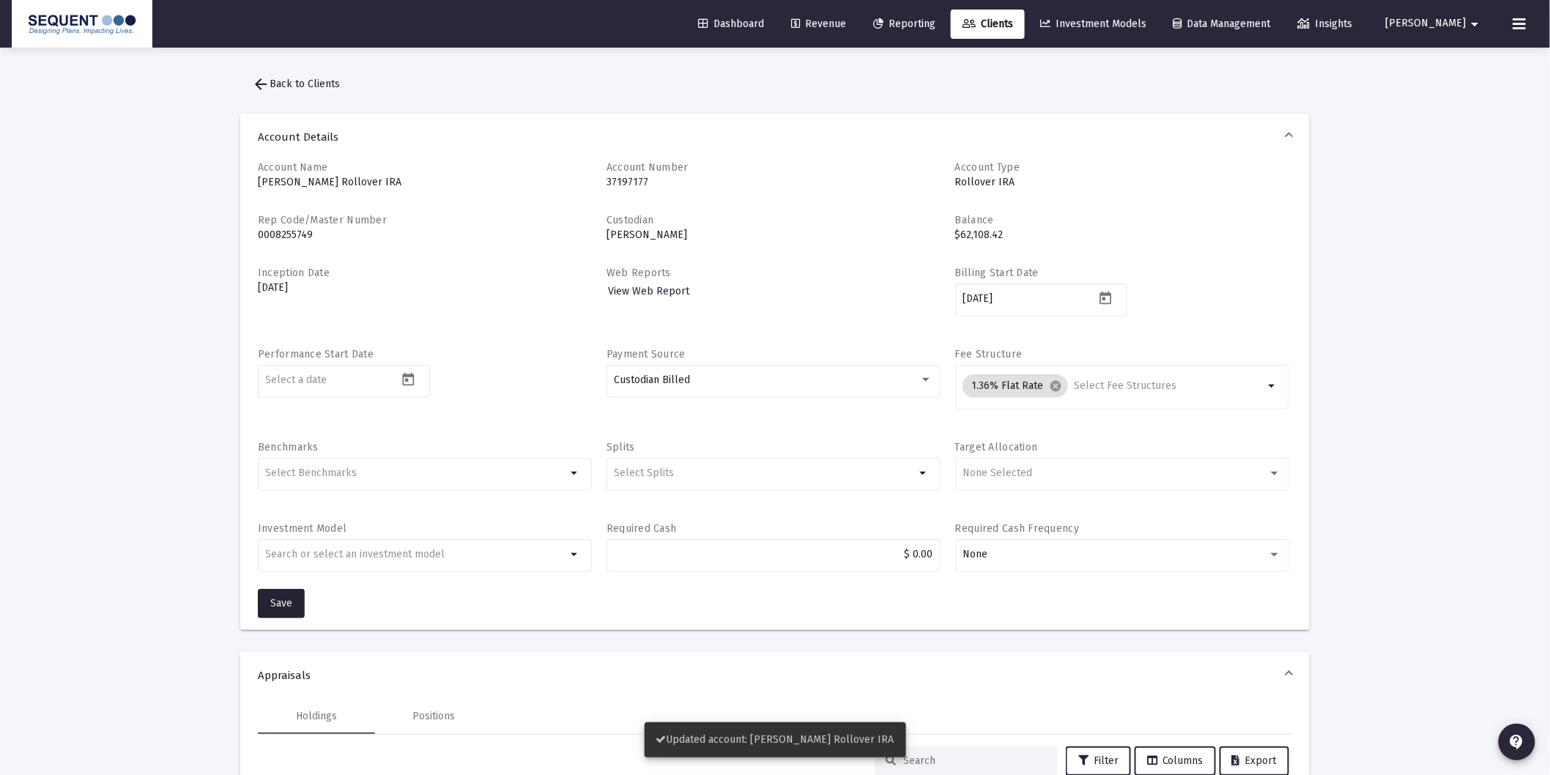
drag, startPoint x: 1036, startPoint y: 18, endPoint x: 477, endPoint y: 271, distance: 613.5
click at [1013, 18] on span "Clients" at bounding box center [987, 24] width 51 height 12
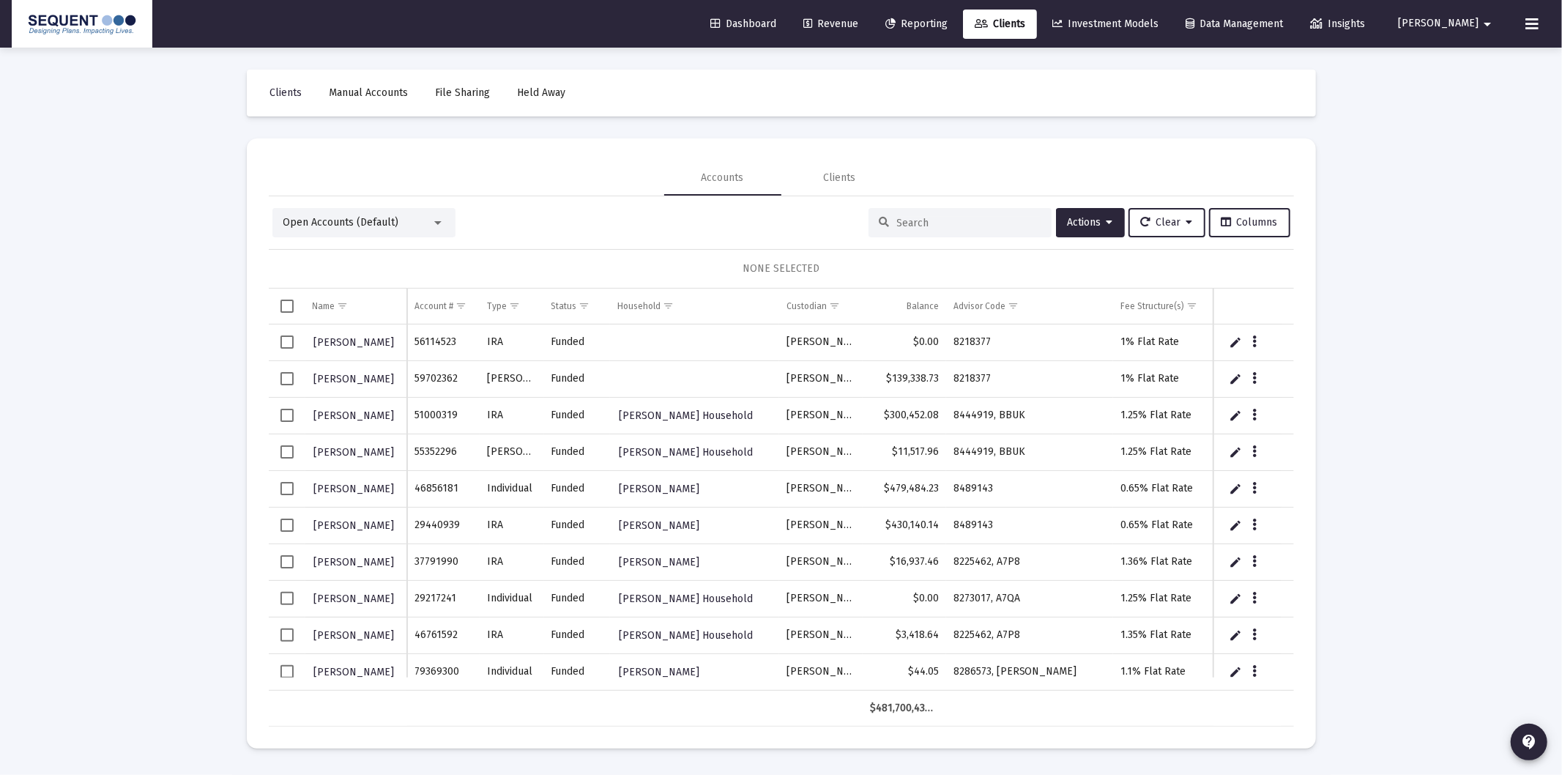
click at [913, 217] on input at bounding box center [969, 223] width 144 height 12
paste input "33916465"
type input "33916465"
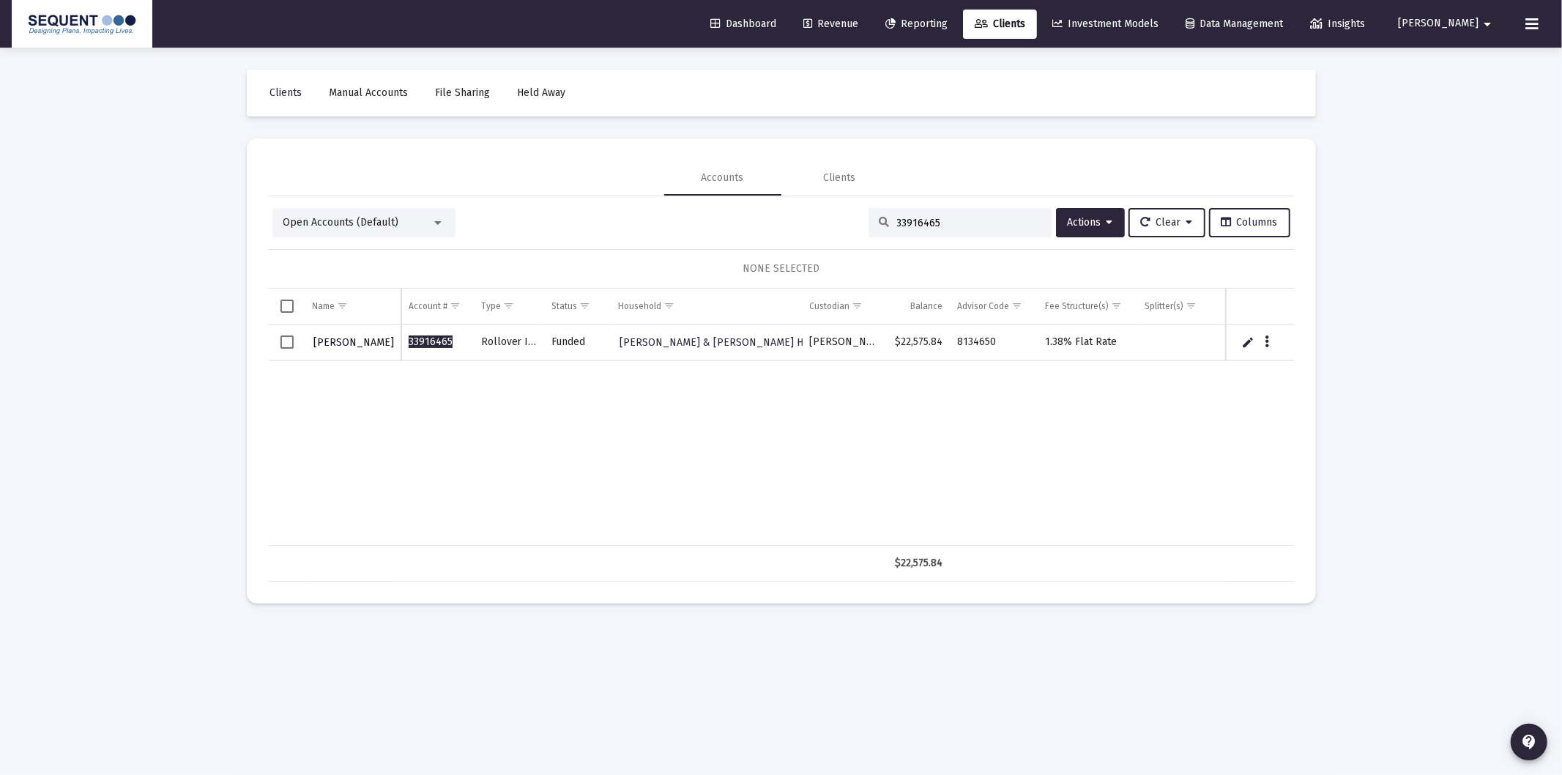
click at [338, 341] on span "[PERSON_NAME]" at bounding box center [354, 342] width 81 height 12
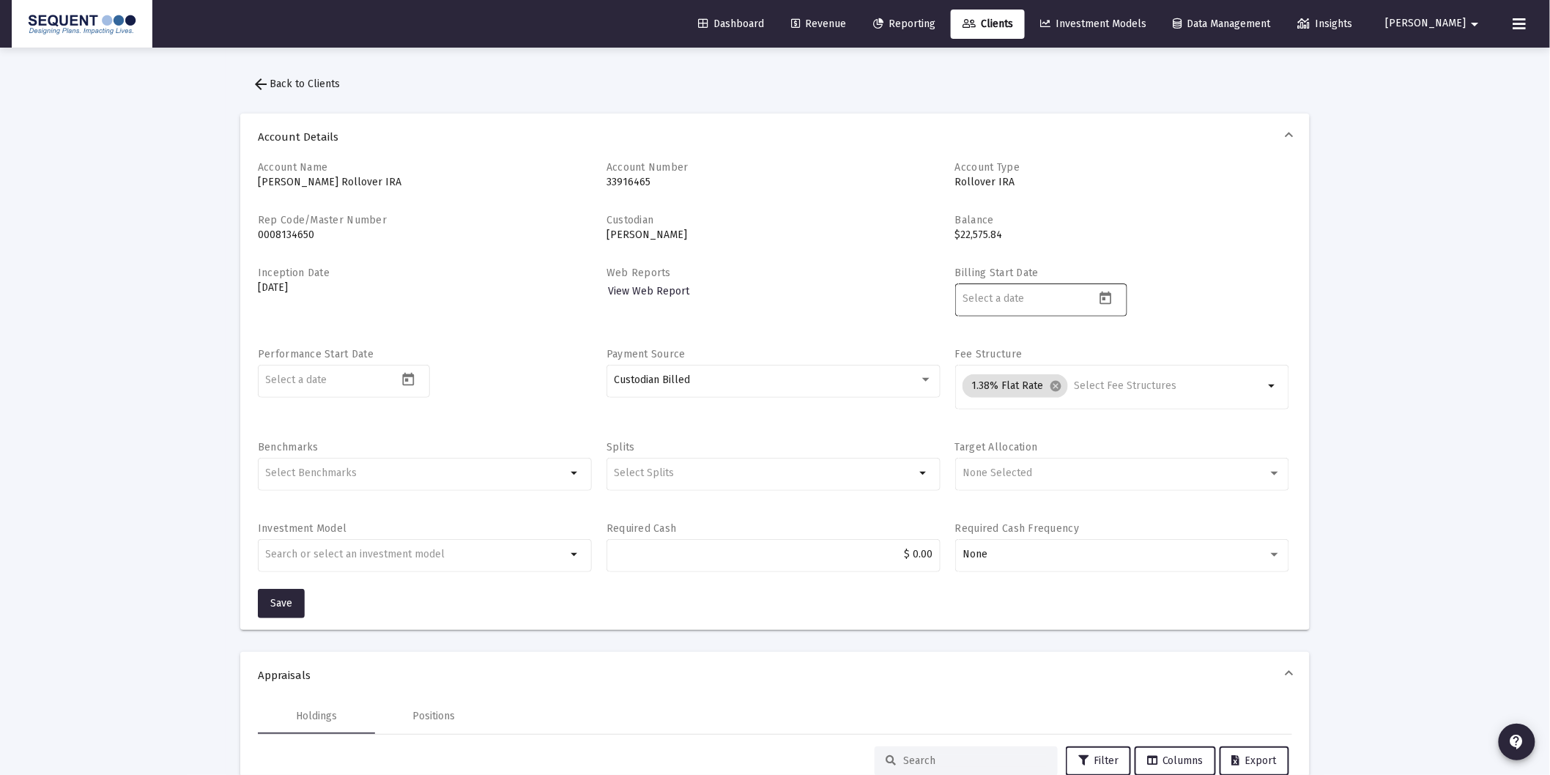
click at [1111, 296] on icon "Open calendar" at bounding box center [1105, 298] width 15 height 15
click at [1122, 345] on button "Previous month" at bounding box center [1116, 346] width 29 height 29
click at [1035, 502] on div "19" at bounding box center [1034, 501] width 26 height 26
type input "[DATE]"
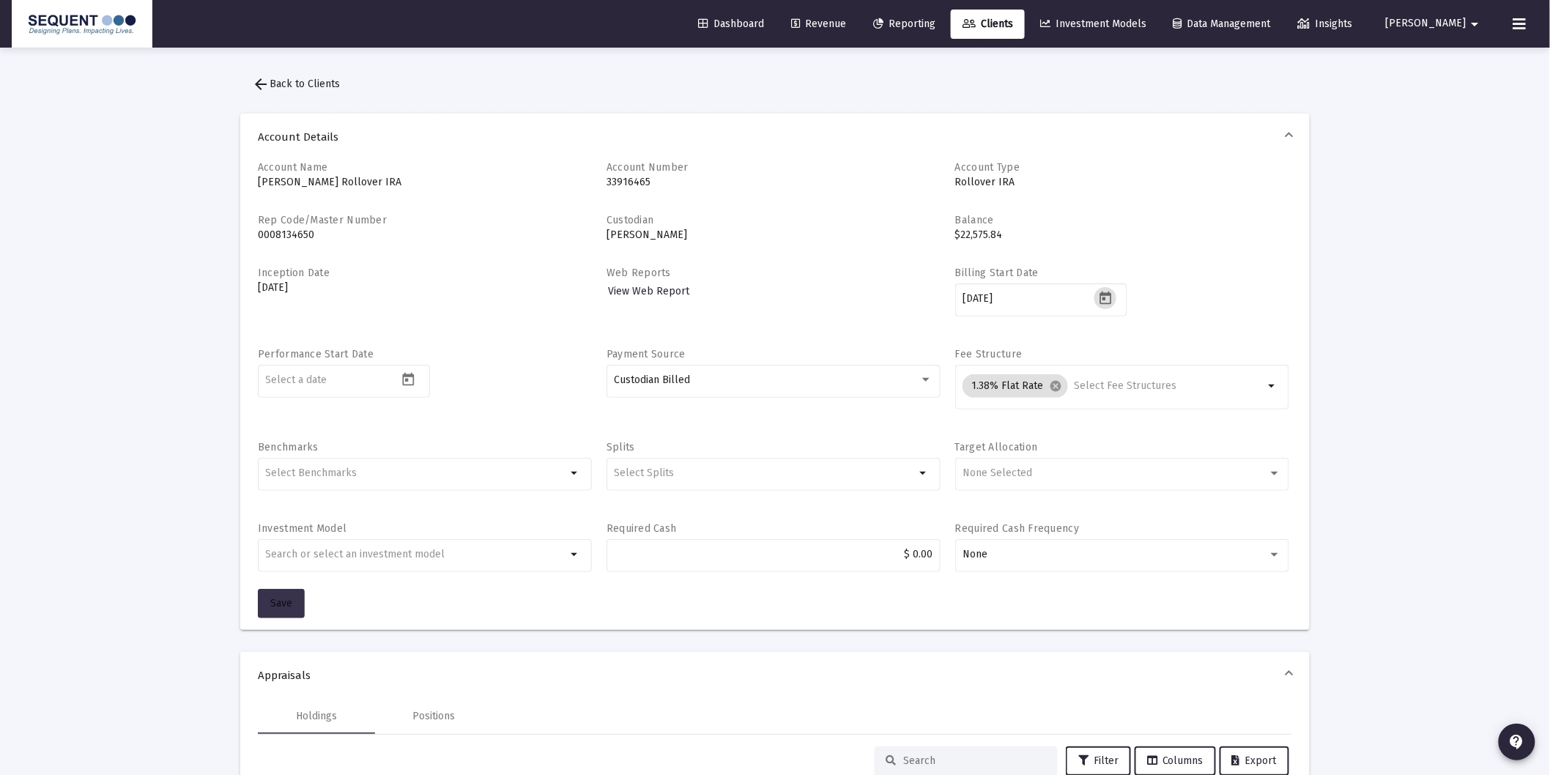
click at [286, 605] on span "Save" at bounding box center [281, 603] width 22 height 12
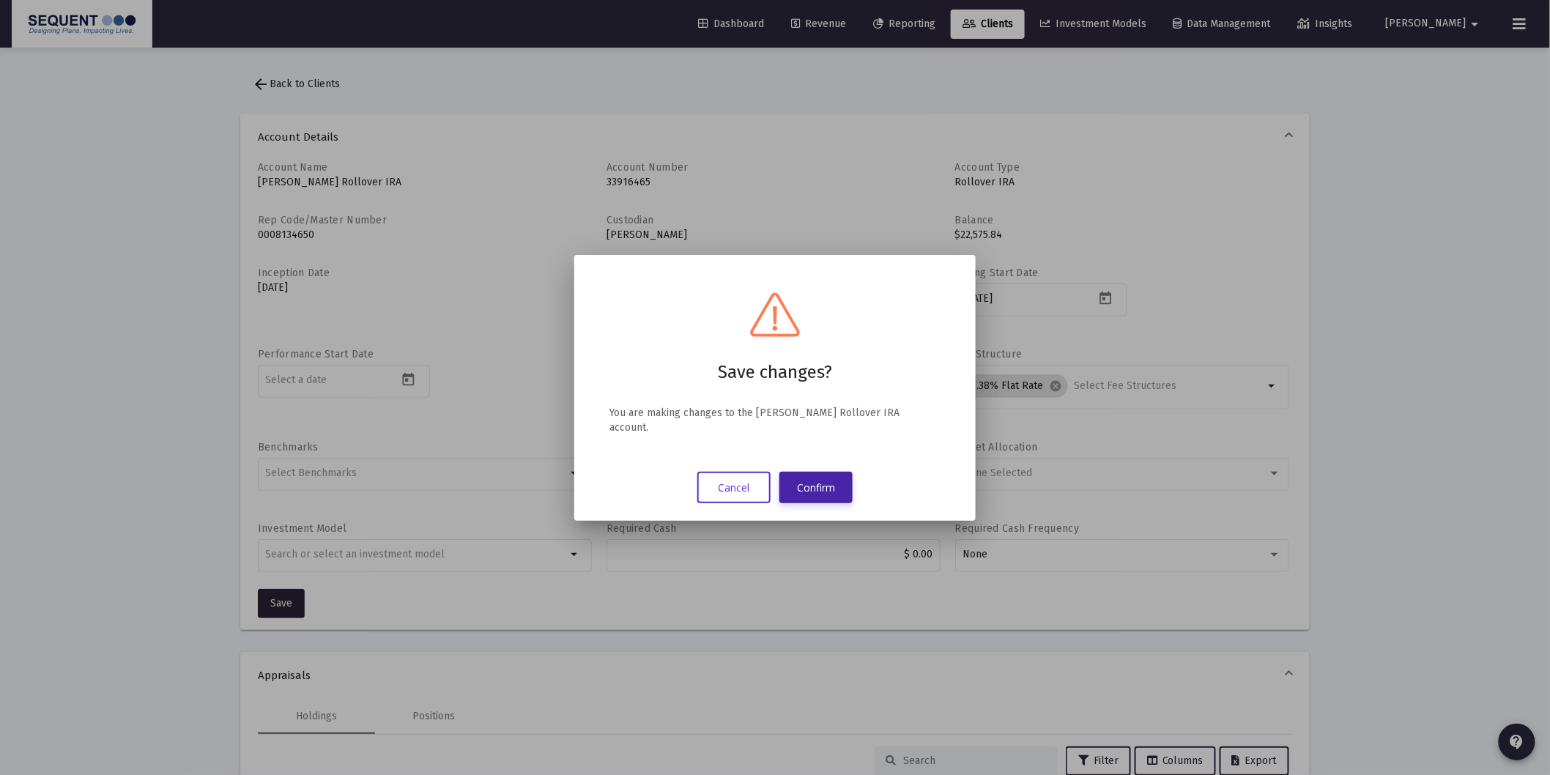
click at [807, 481] on button "Confirm" at bounding box center [815, 487] width 73 height 31
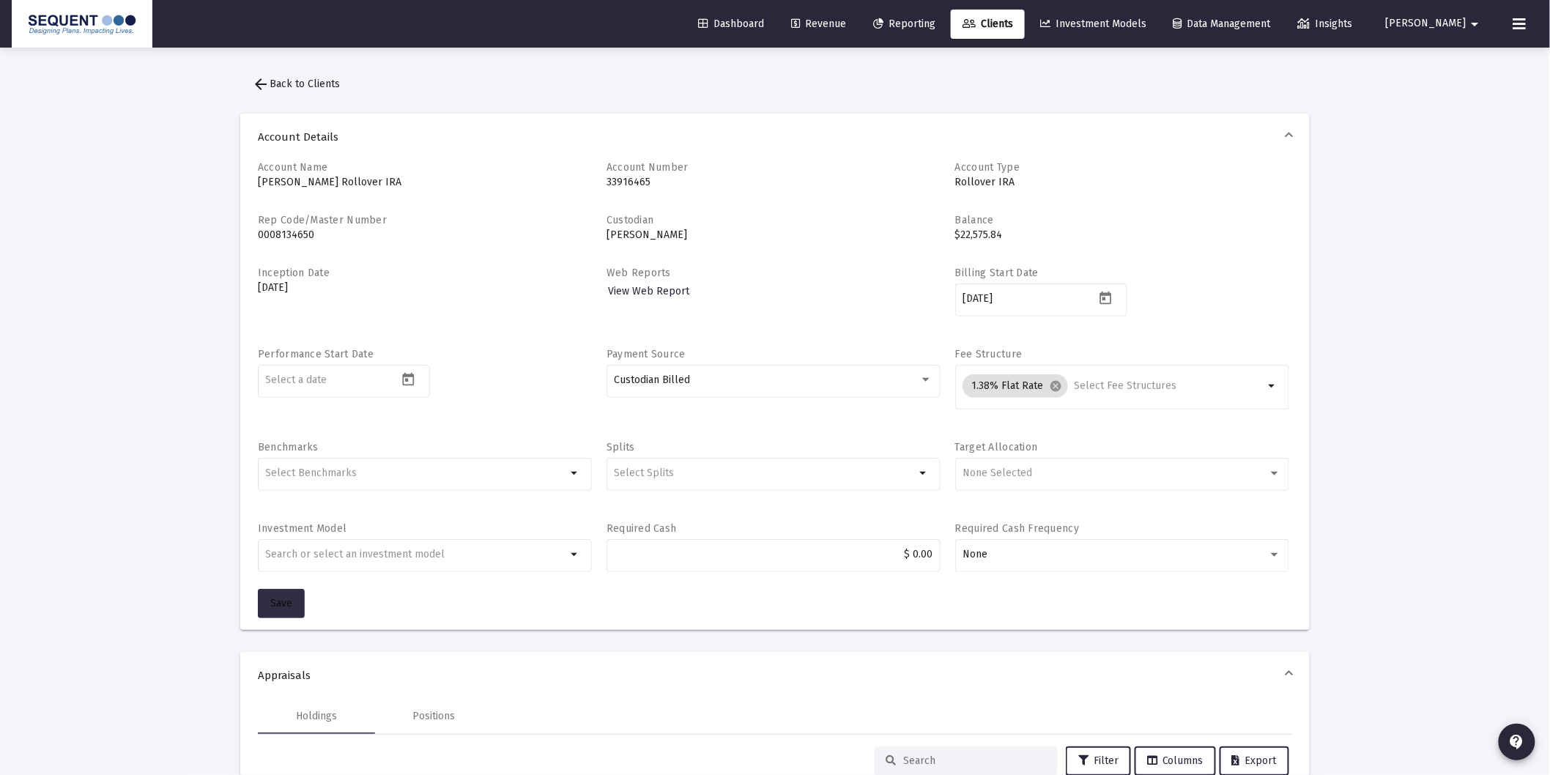
click at [274, 603] on span "Save" at bounding box center [281, 603] width 22 height 12
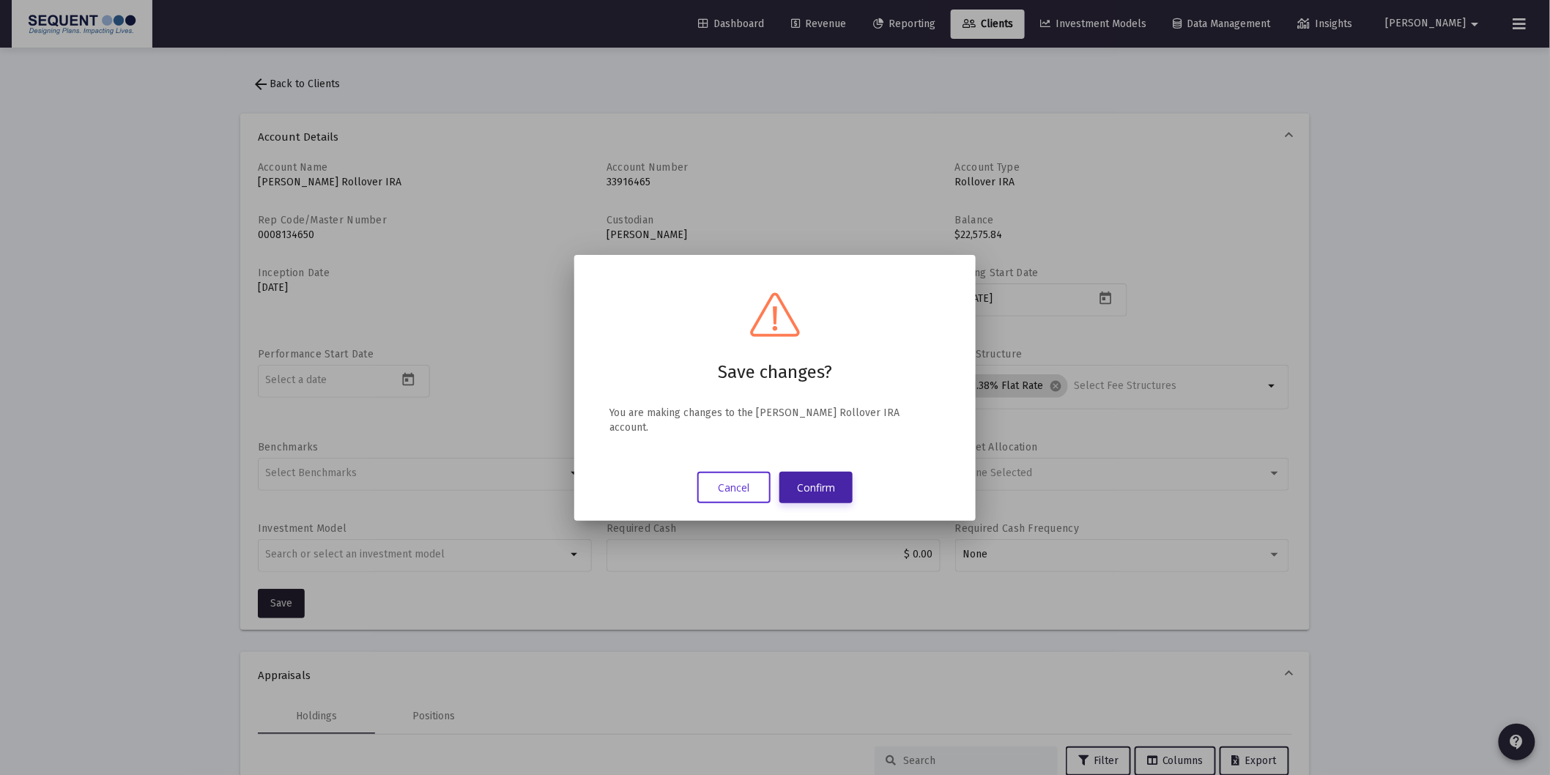
click at [826, 480] on button "Confirm" at bounding box center [815, 487] width 73 height 31
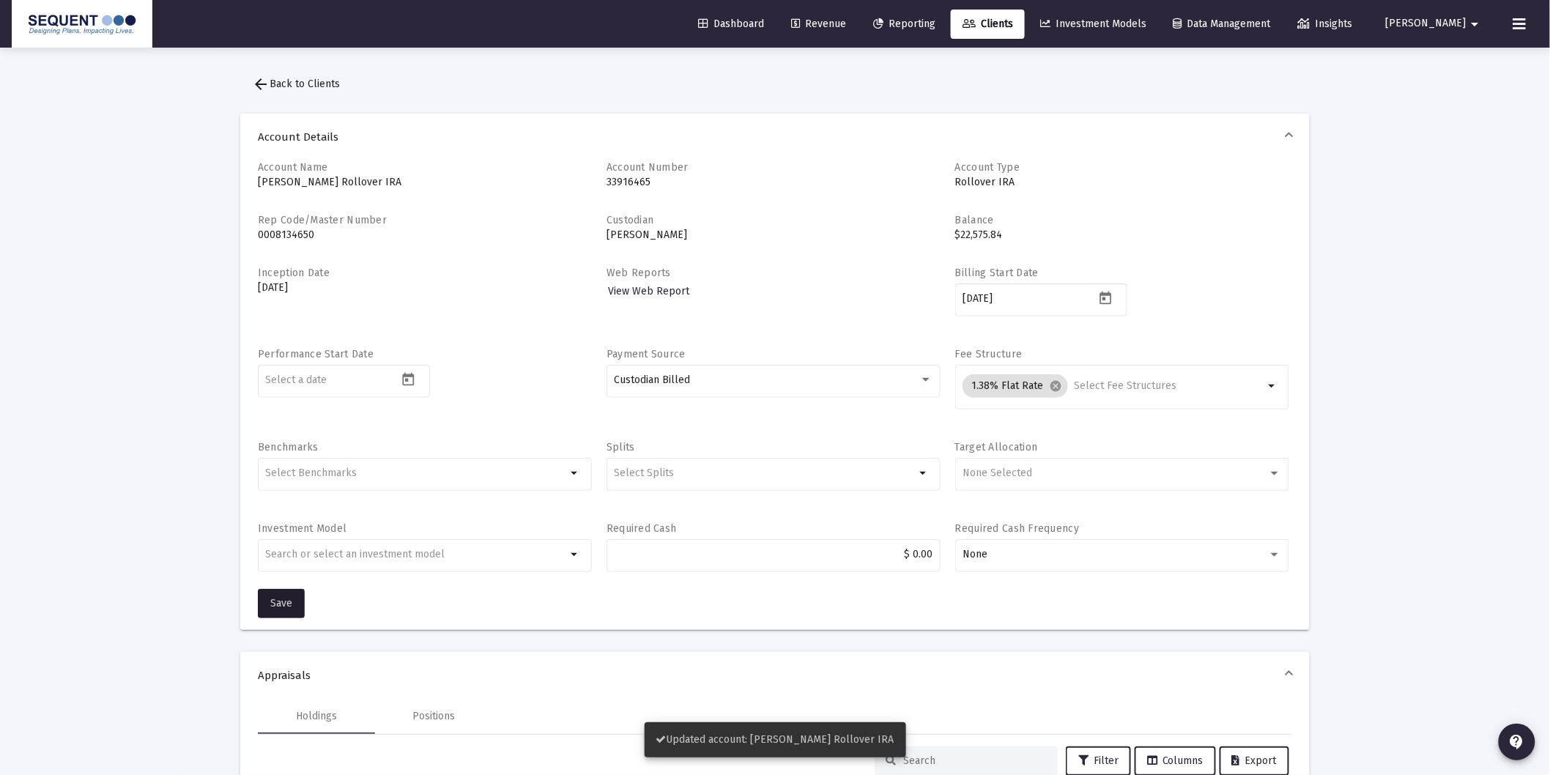
click at [297, 82] on span "arrow_back Back to Clients" at bounding box center [296, 84] width 88 height 12
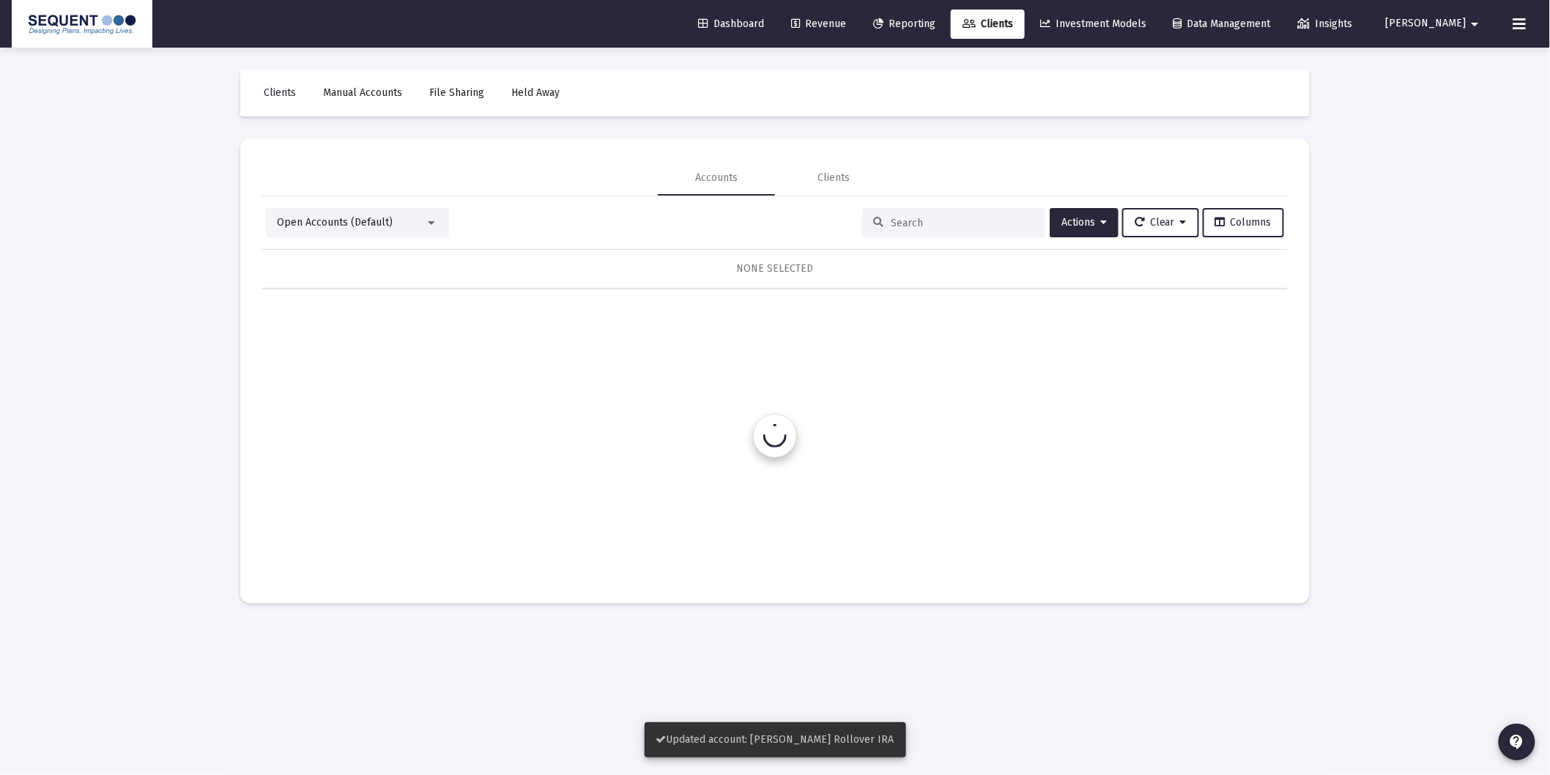
click at [958, 225] on input at bounding box center [962, 223] width 144 height 12
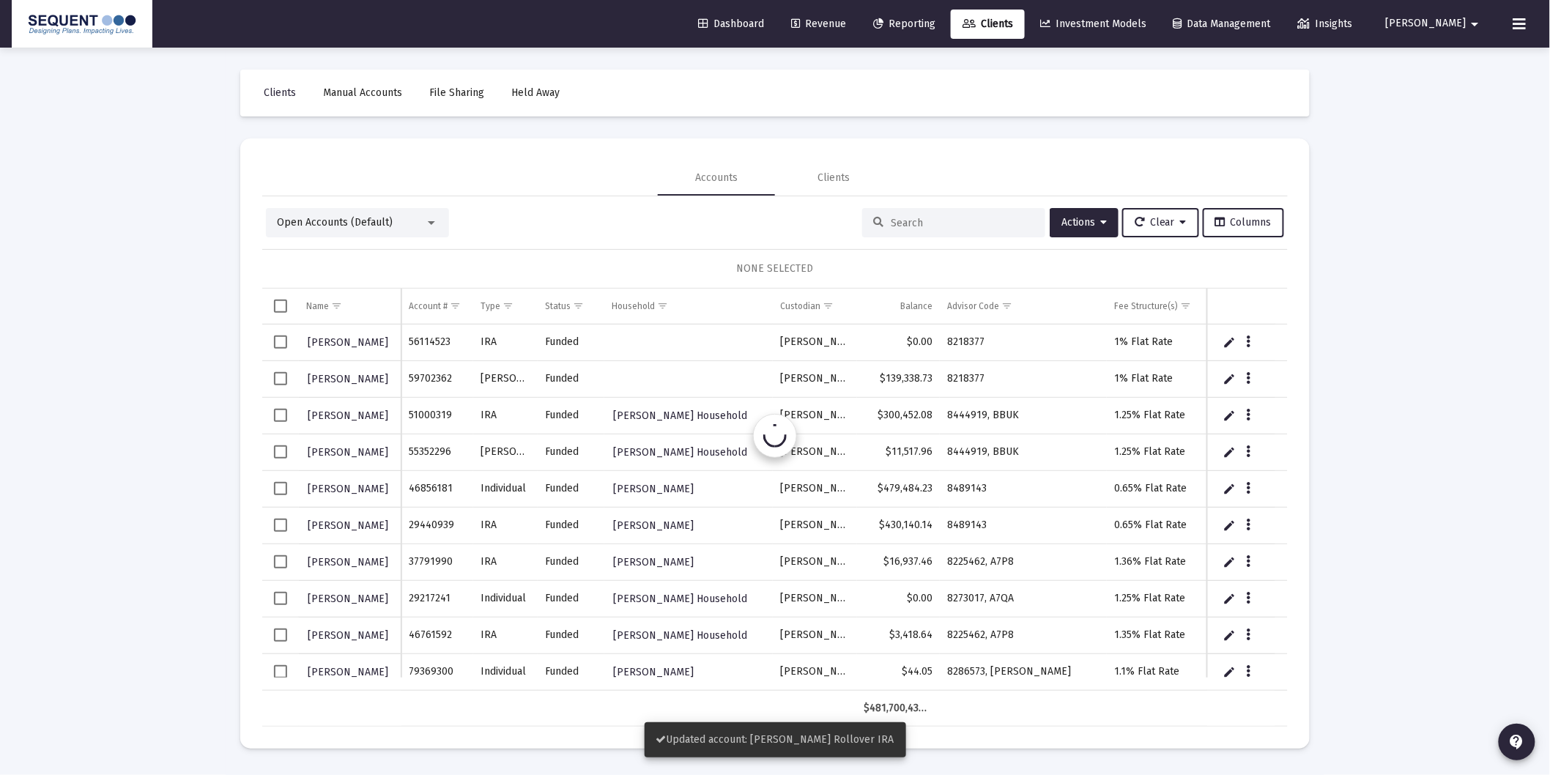
paste input "98345521"
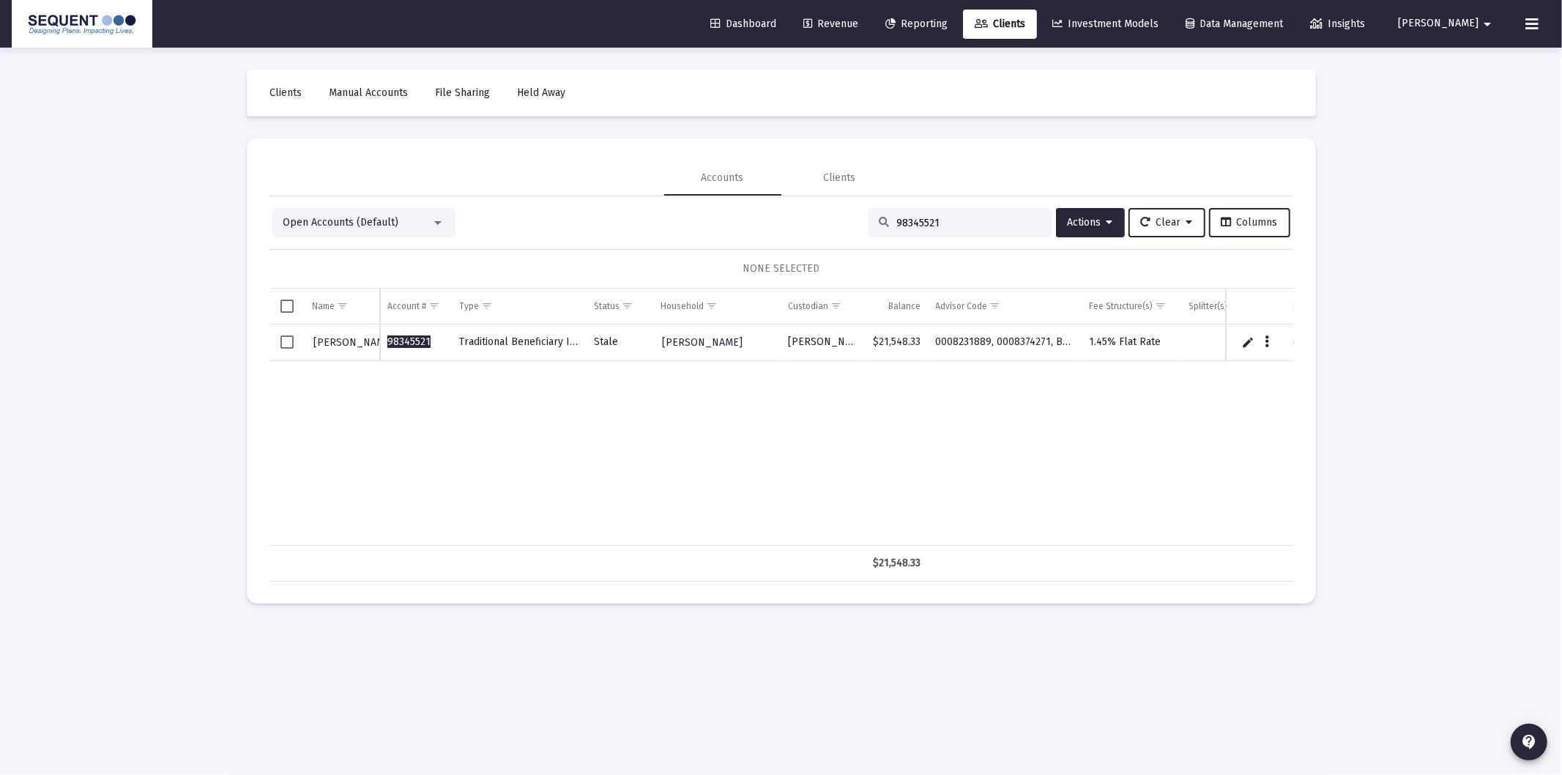
type input "98345521"
click at [352, 341] on span "[PERSON_NAME]" at bounding box center [354, 342] width 81 height 12
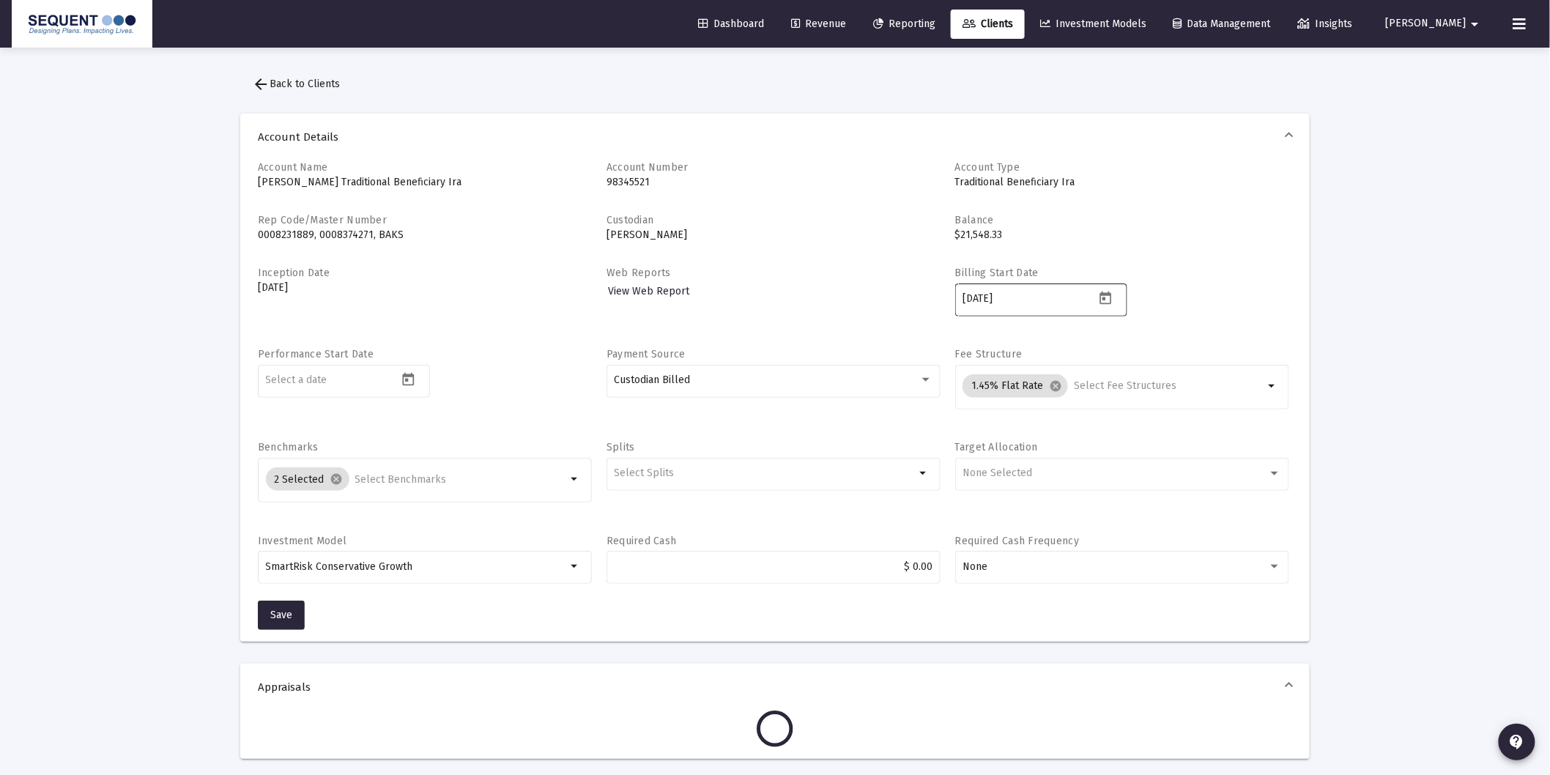
click at [1104, 301] on icon "Open calendar" at bounding box center [1105, 298] width 15 height 15
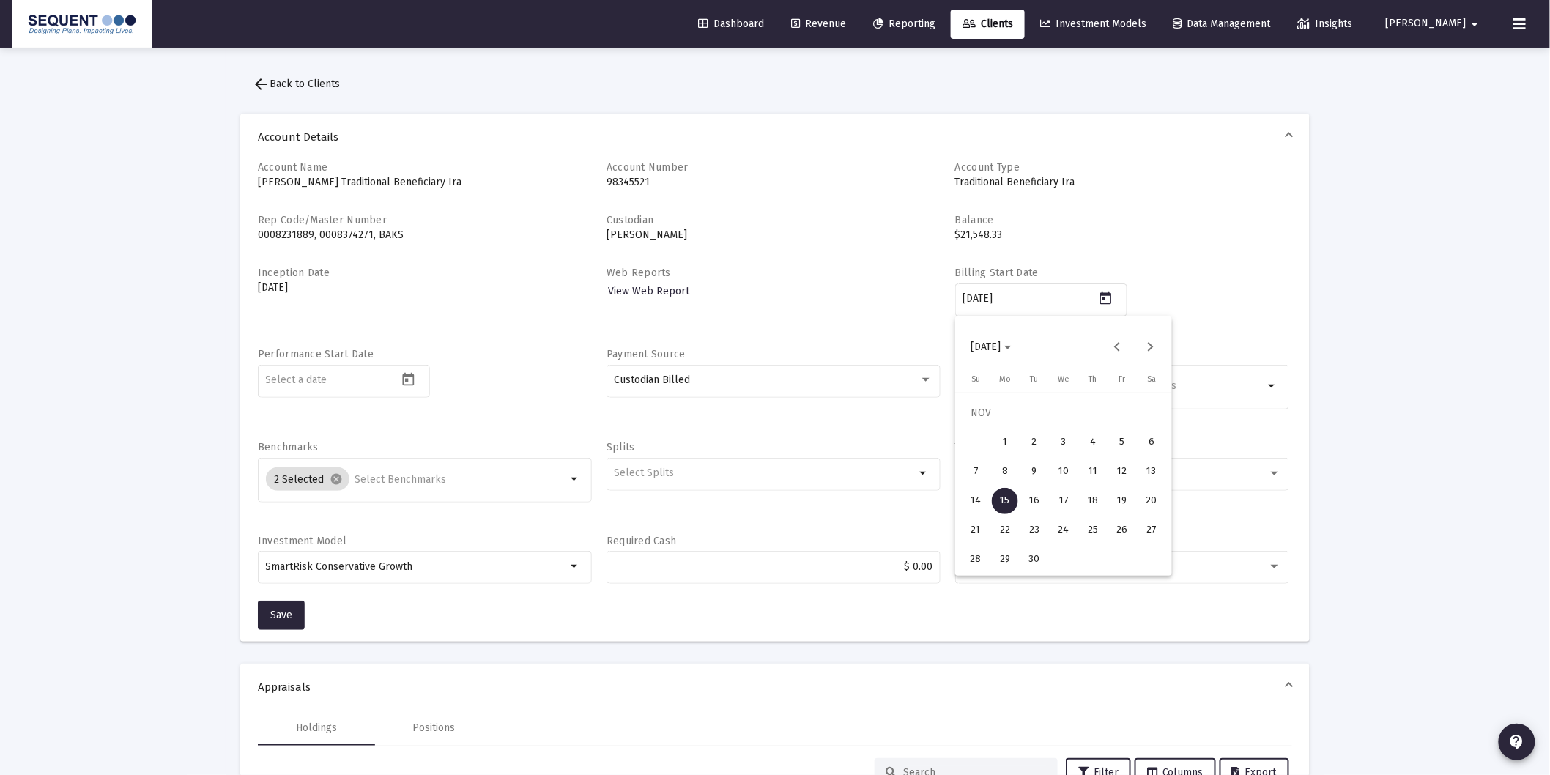
click at [1011, 341] on span "[DATE]" at bounding box center [990, 347] width 41 height 12
click at [1144, 540] on div "2025" at bounding box center [1140, 539] width 46 height 26
click at [999, 479] on div "SEP" at bounding box center [987, 480] width 46 height 26
click at [1096, 523] on div "25" at bounding box center [1092, 530] width 26 height 26
type input "[DATE]"
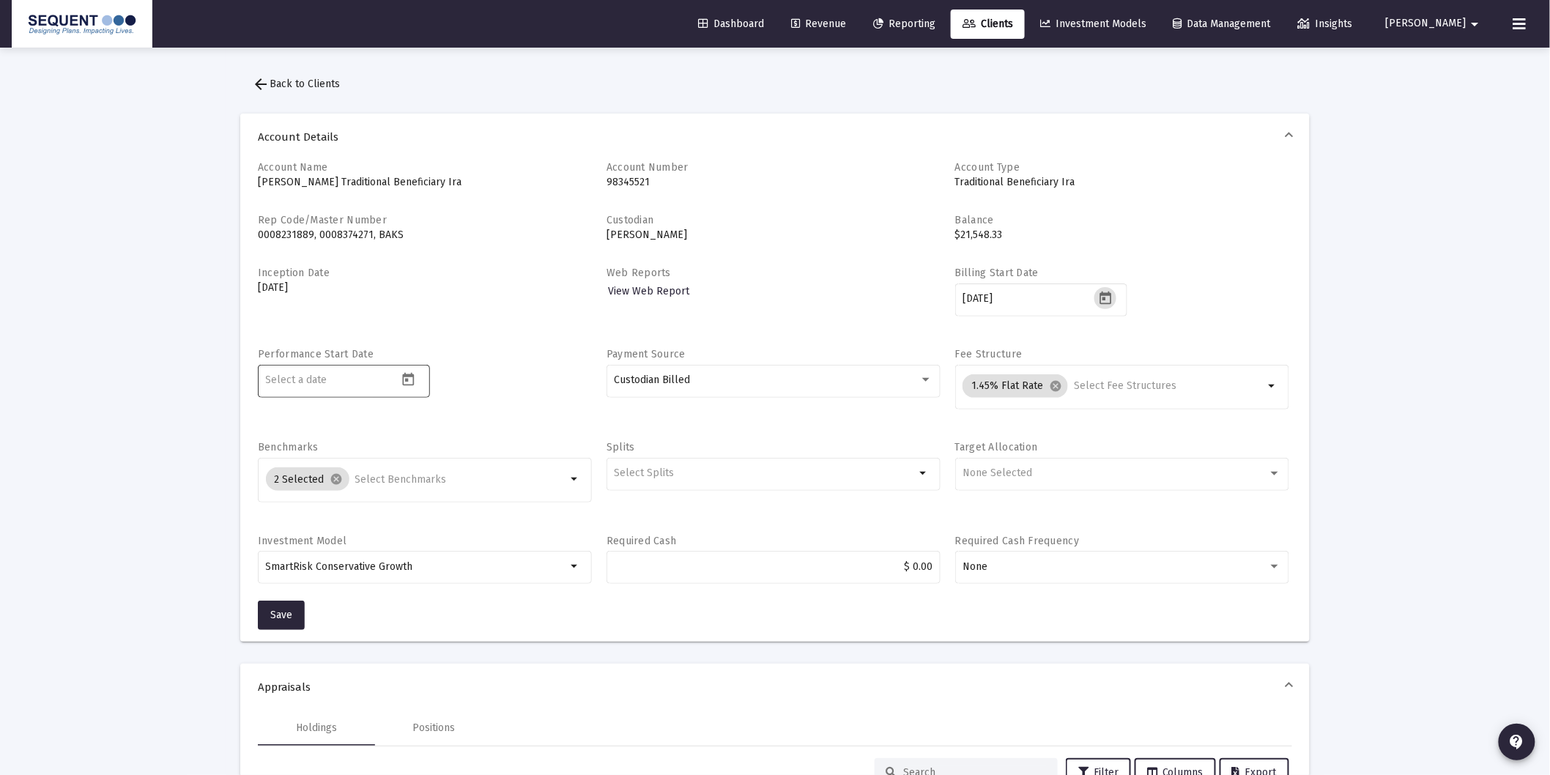
click at [405, 387] on icon "Open calendar" at bounding box center [408, 379] width 15 height 15
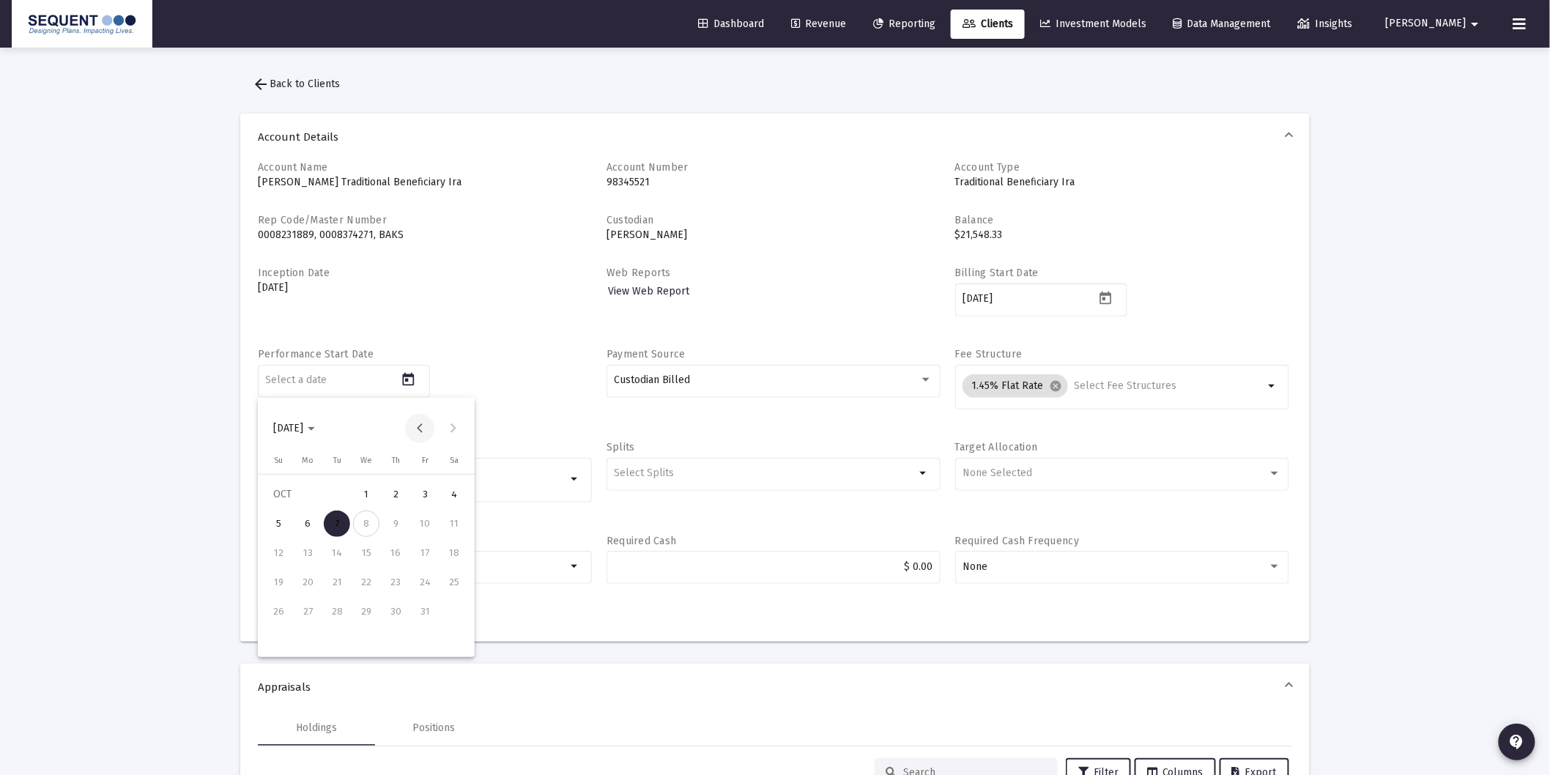
click at [420, 435] on button "Previous month" at bounding box center [419, 428] width 29 height 29
click at [401, 614] on div "25" at bounding box center [395, 611] width 26 height 26
type input "[DATE]"
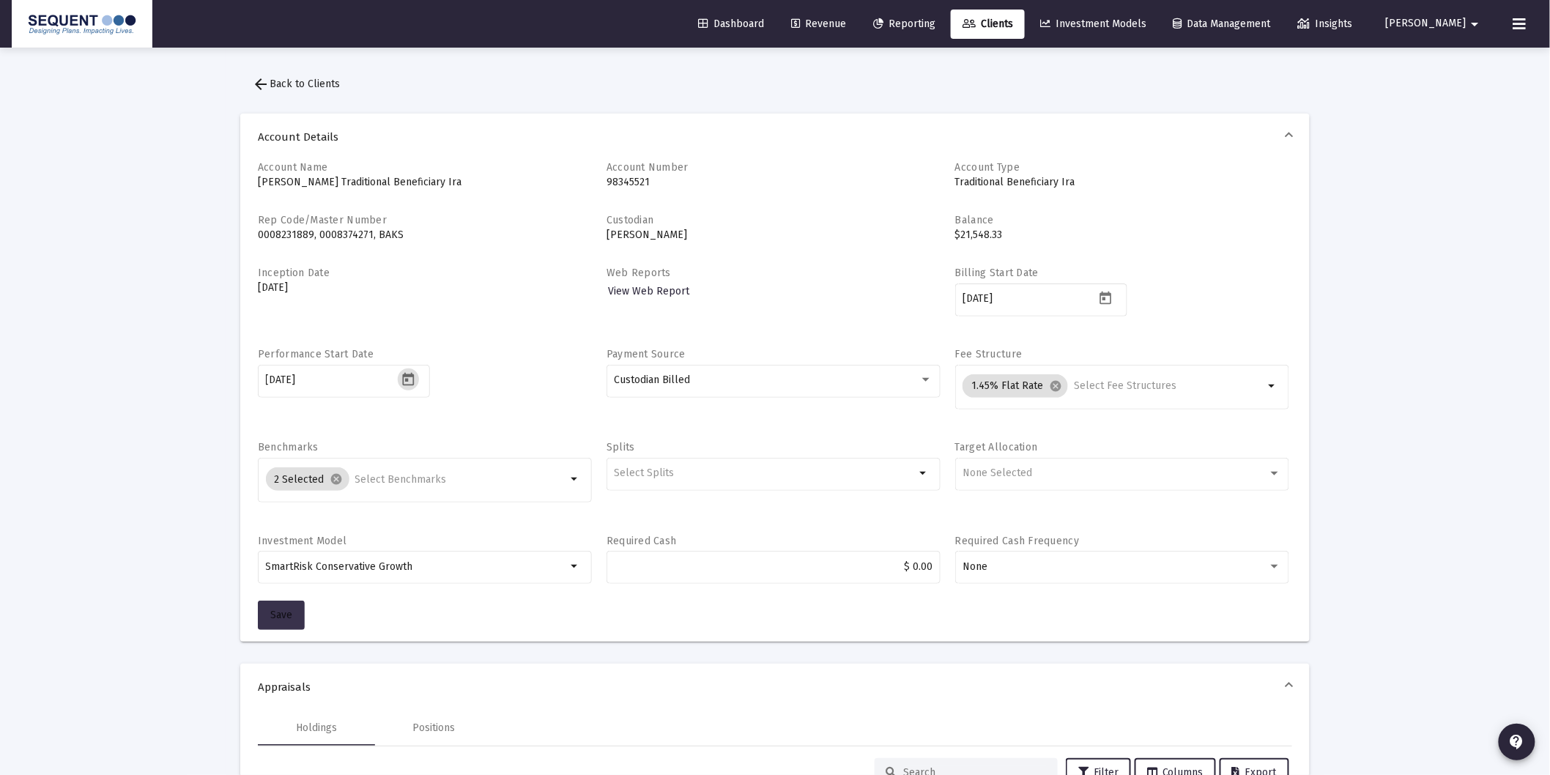
click at [283, 617] on span "Save" at bounding box center [281, 615] width 22 height 12
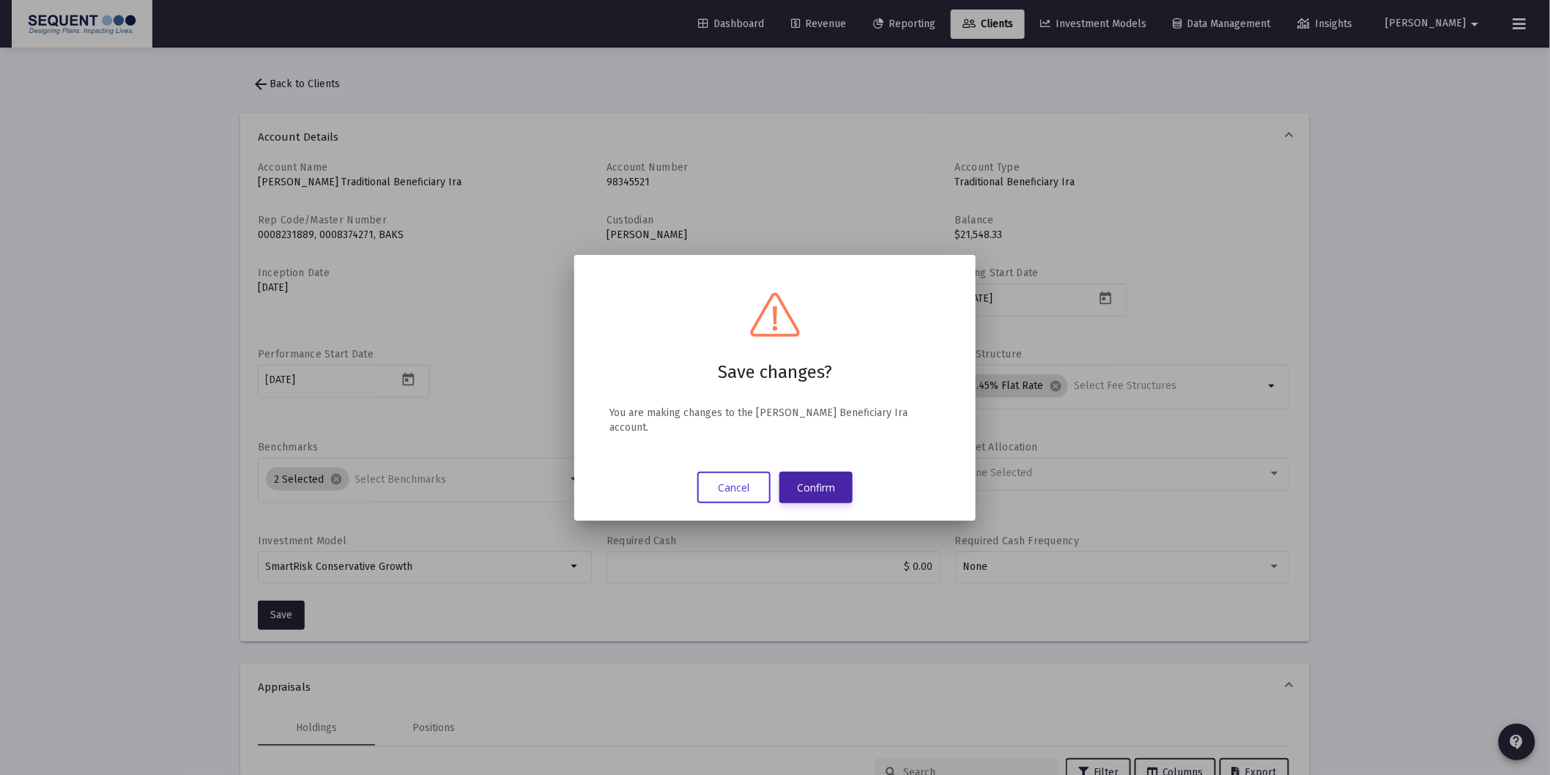
click at [817, 492] on button "Confirm" at bounding box center [815, 487] width 73 height 31
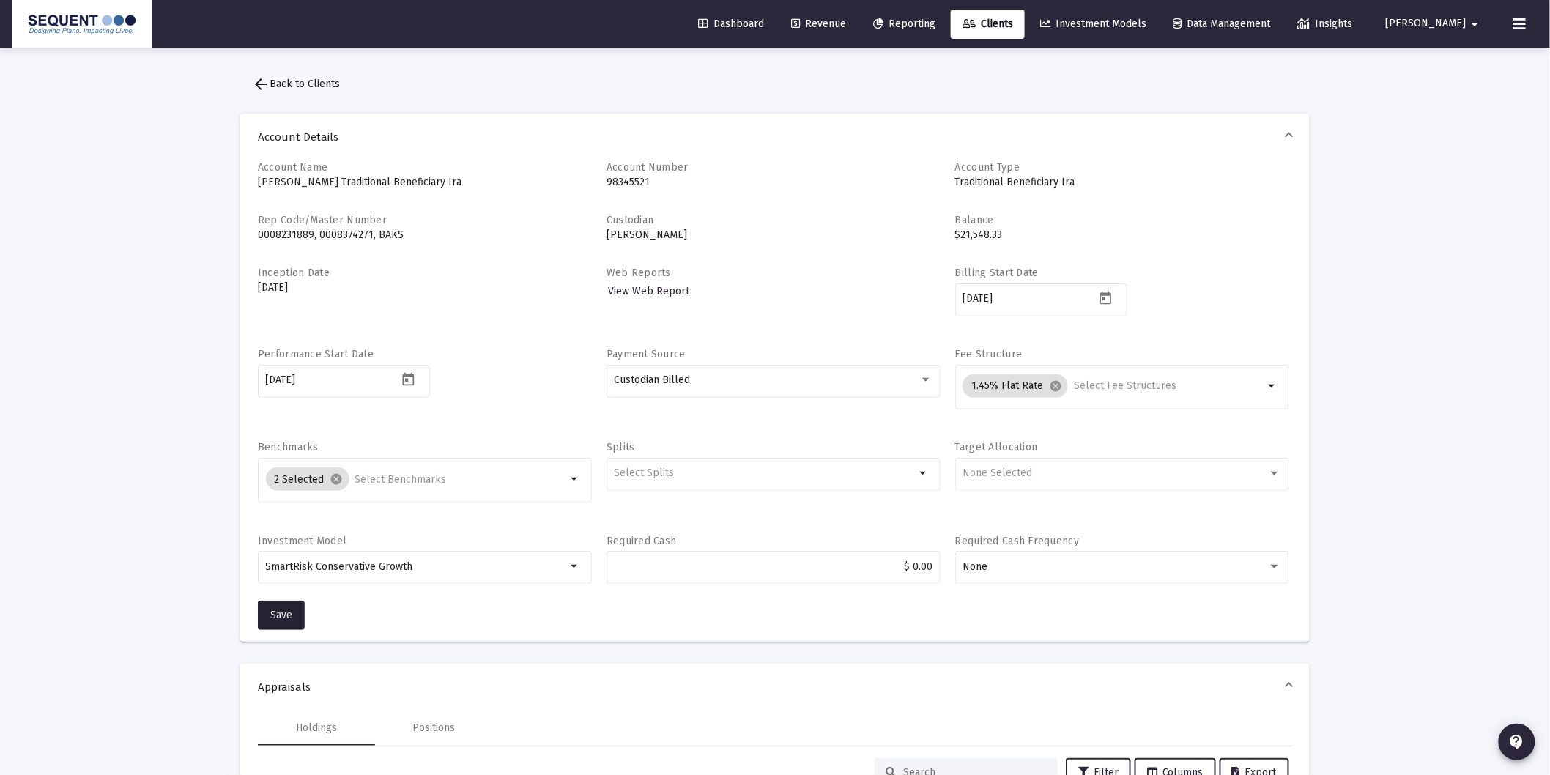
drag, startPoint x: 294, startPoint y: 78, endPoint x: 6, endPoint y: 207, distance: 315.0
click at [294, 78] on span "arrow_back Back to Clients" at bounding box center [296, 84] width 88 height 12
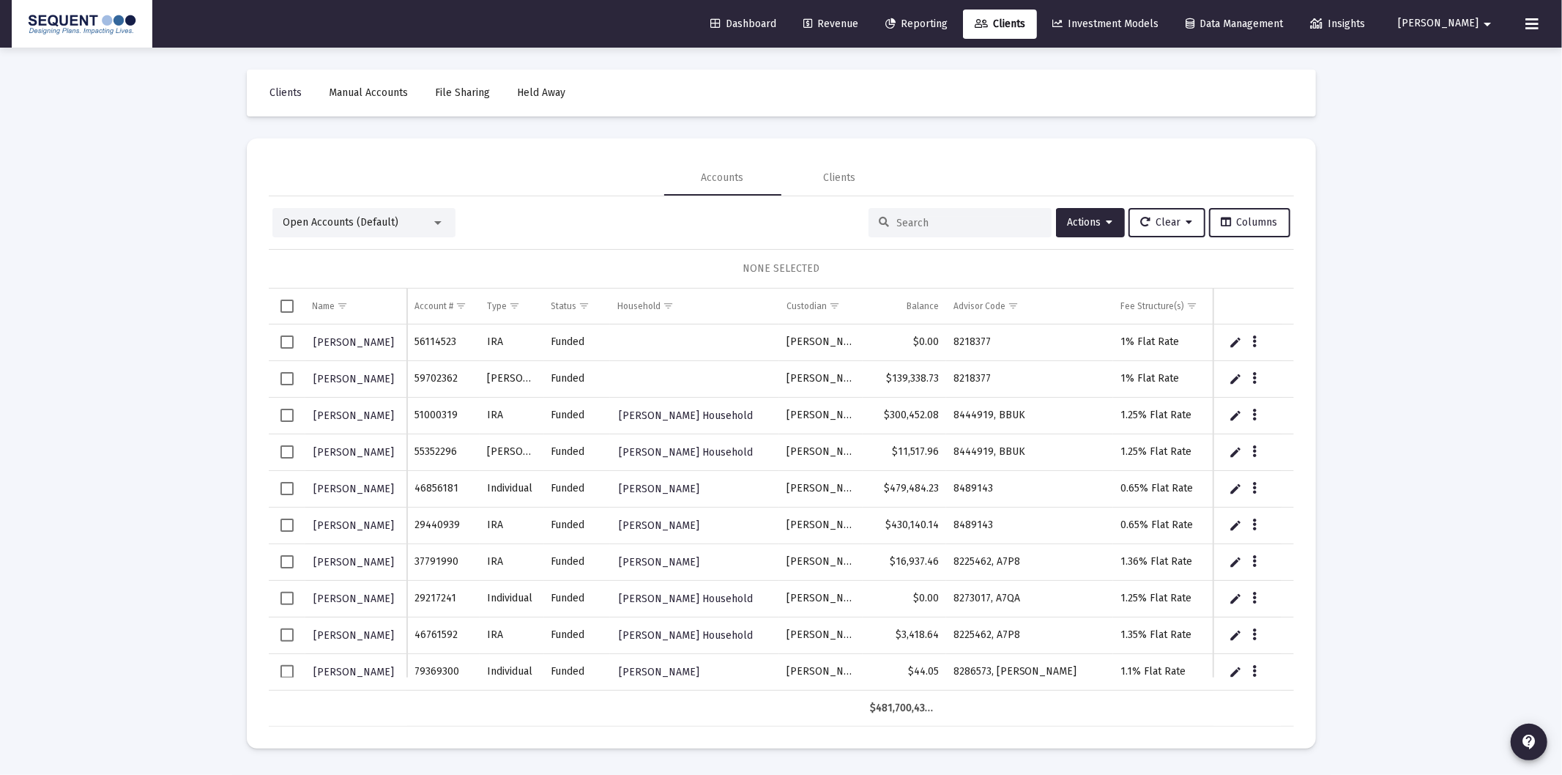
click at [969, 215] on div at bounding box center [959, 222] width 183 height 29
click at [962, 225] on input at bounding box center [969, 223] width 144 height 12
paste input "31794353"
type input "31794353"
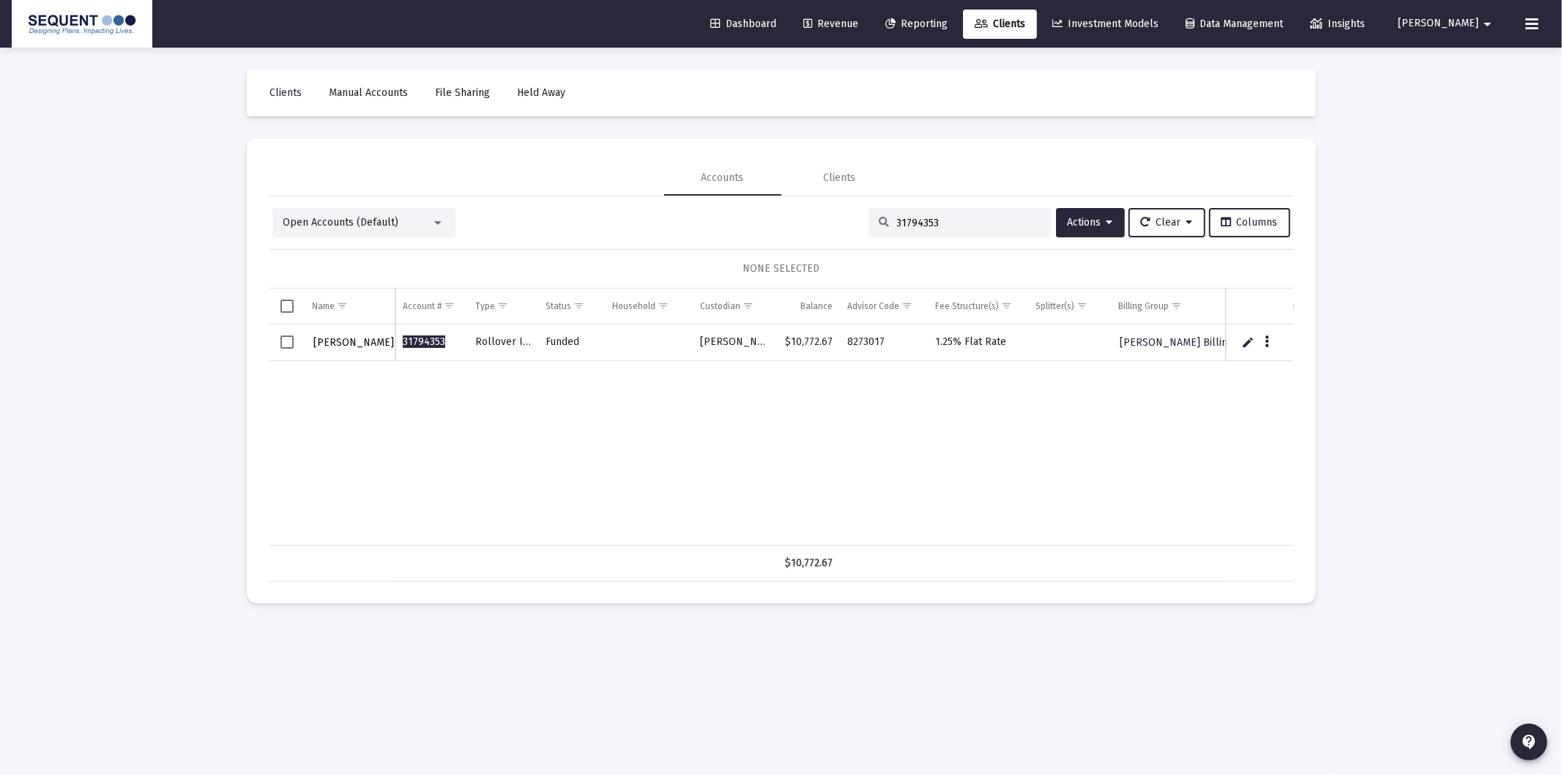
click at [342, 336] on span "[PERSON_NAME]" at bounding box center [354, 342] width 81 height 12
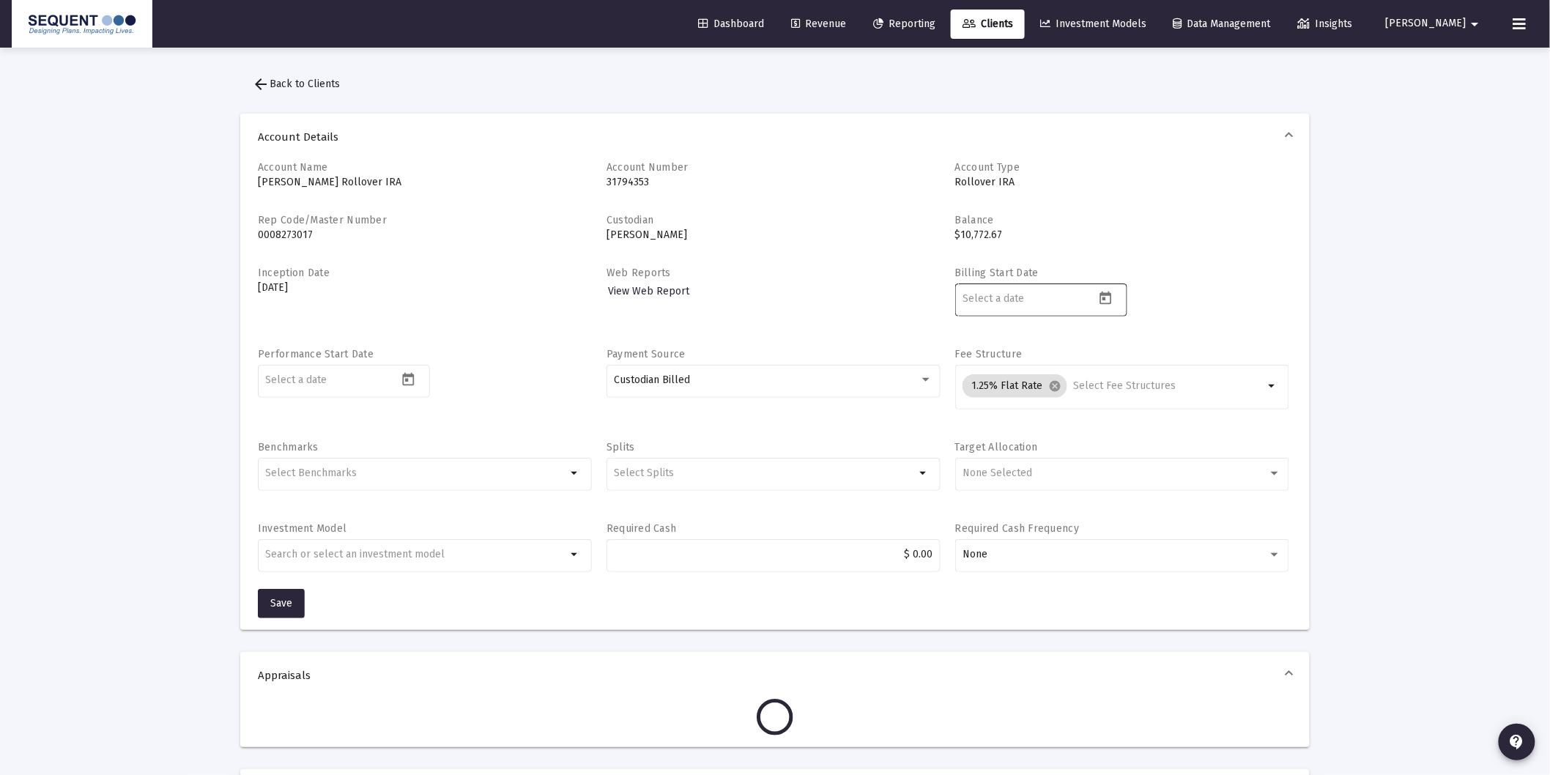
click at [1098, 302] on icon "Open calendar" at bounding box center [1105, 298] width 15 height 15
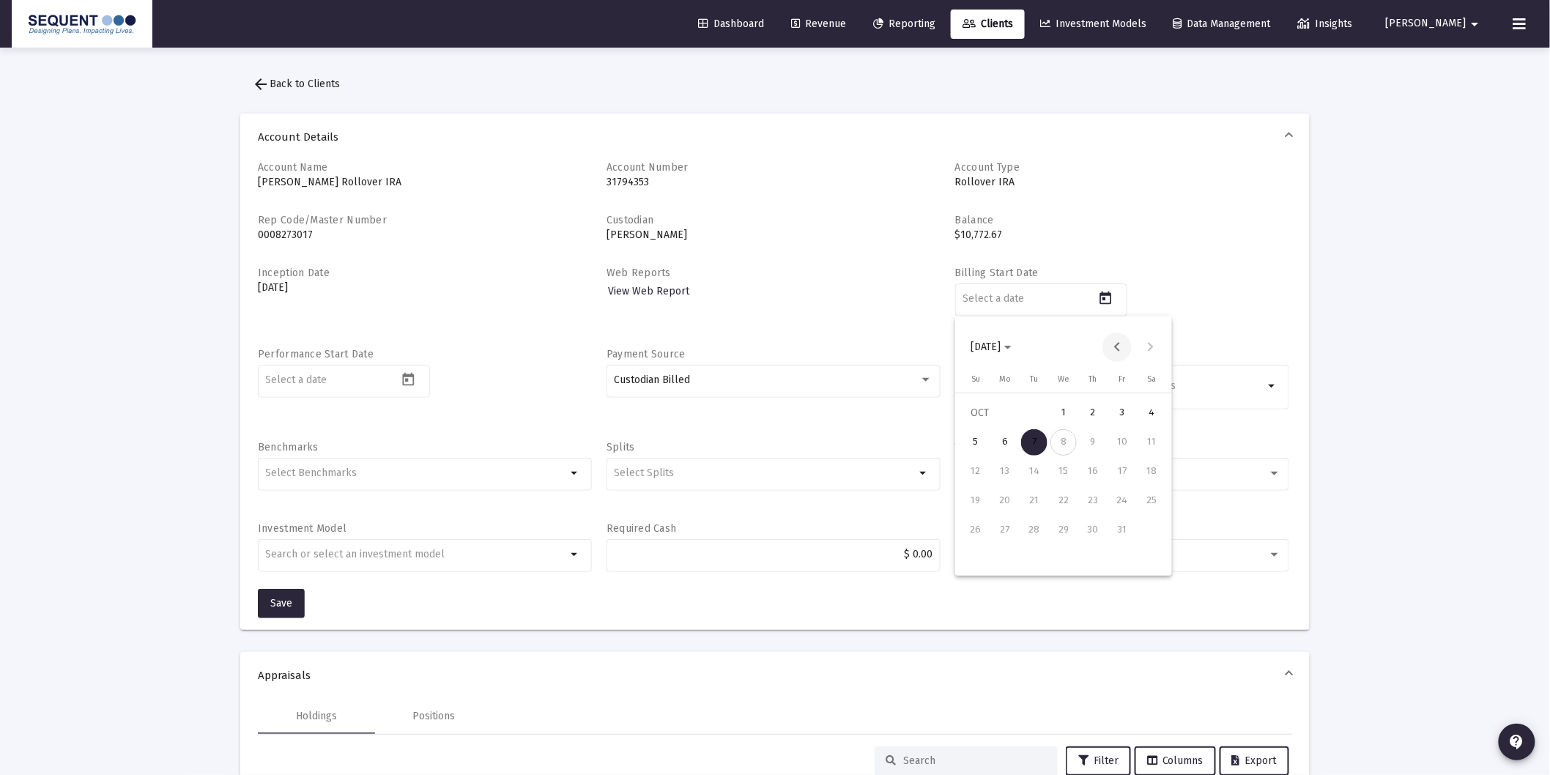
click at [1121, 349] on button "Previous month" at bounding box center [1116, 346] width 29 height 29
click at [1005, 528] on div "22" at bounding box center [1005, 530] width 26 height 26
type input "[DATE]"
click at [280, 604] on span "Save" at bounding box center [281, 603] width 22 height 12
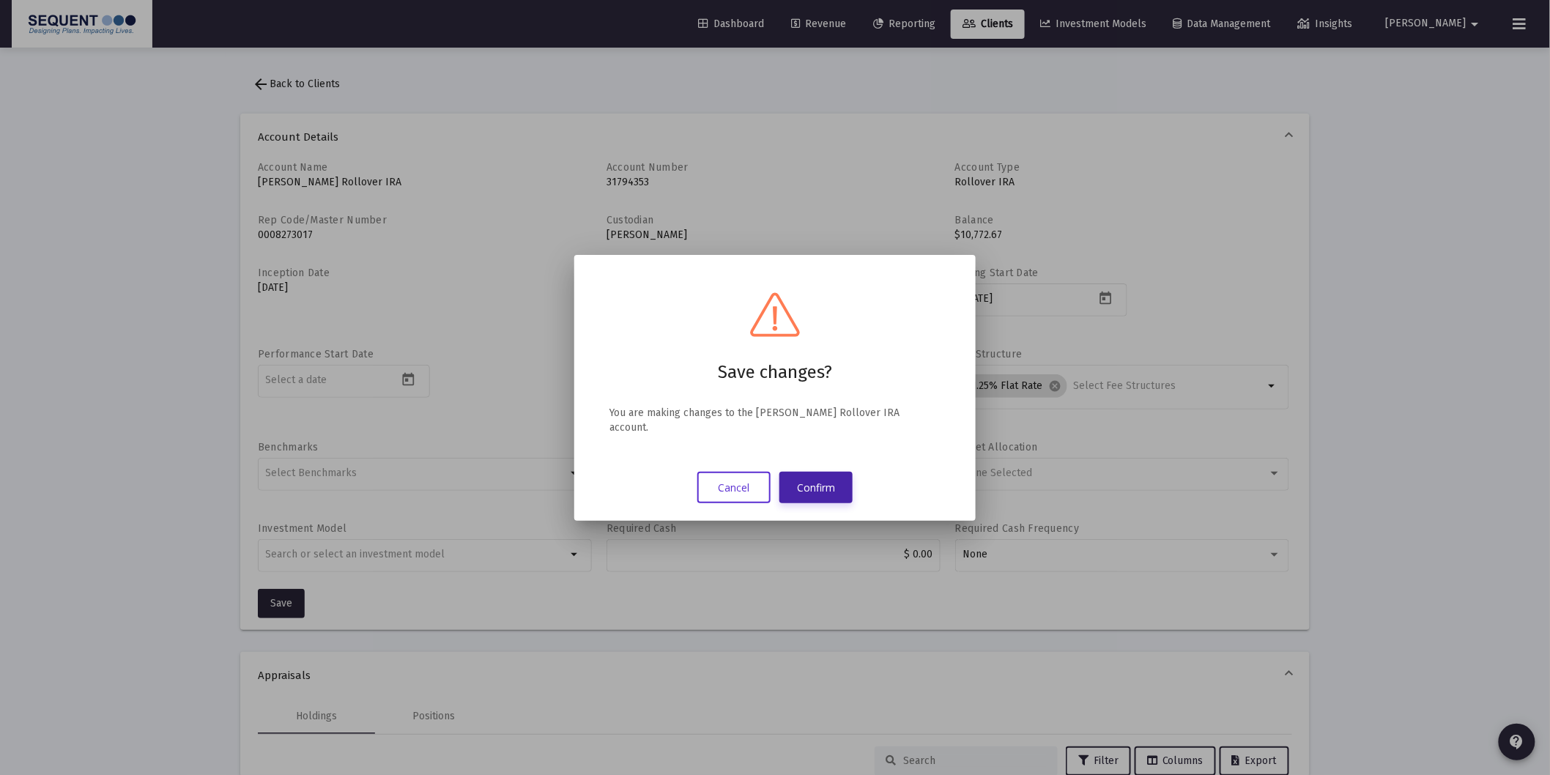
click at [826, 485] on button "Confirm" at bounding box center [815, 487] width 73 height 31
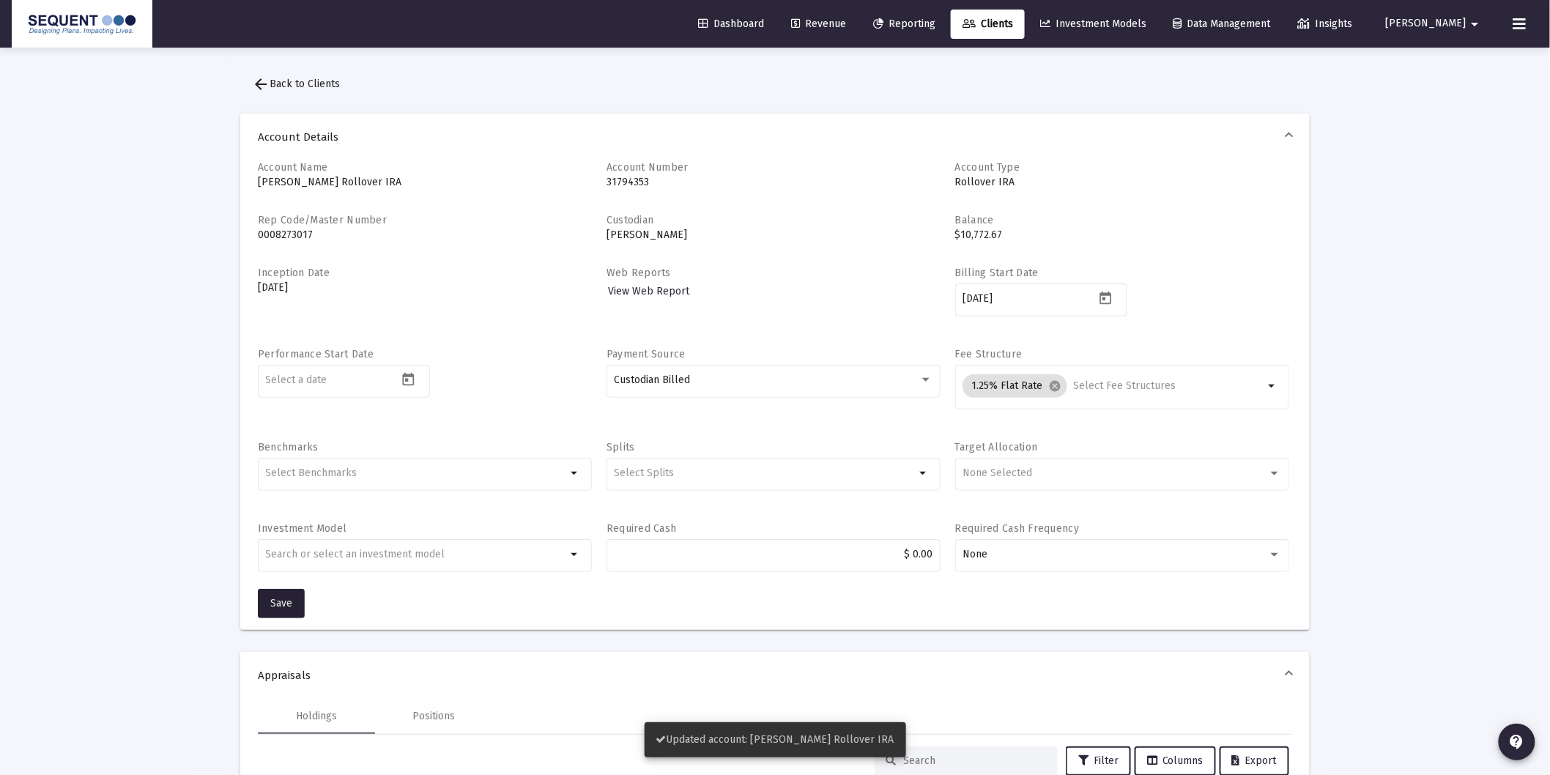
click at [305, 78] on span "arrow_back Back to Clients" at bounding box center [296, 84] width 88 height 12
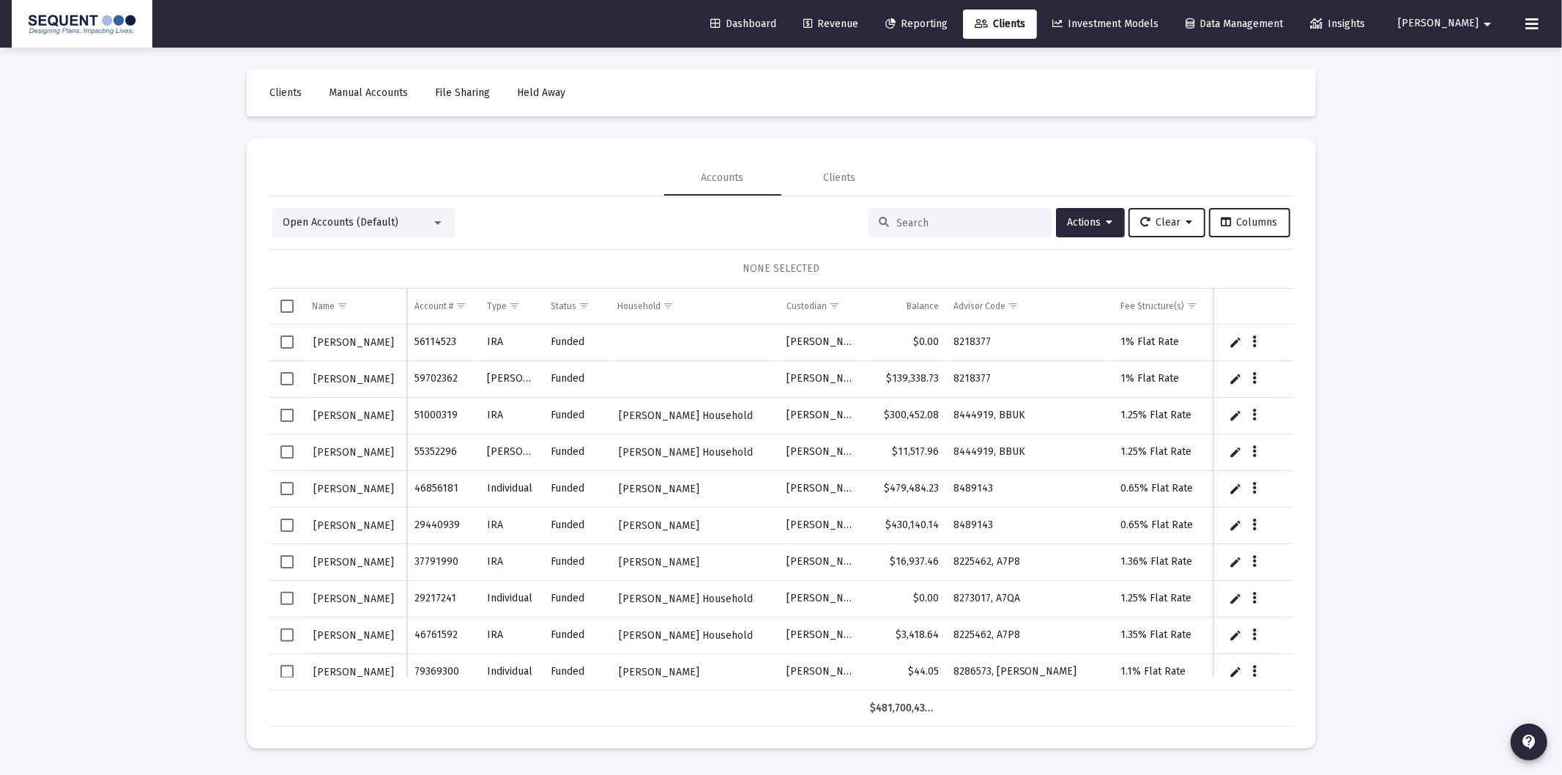
click at [1014, 221] on input at bounding box center [969, 223] width 144 height 12
paste input "90112884"
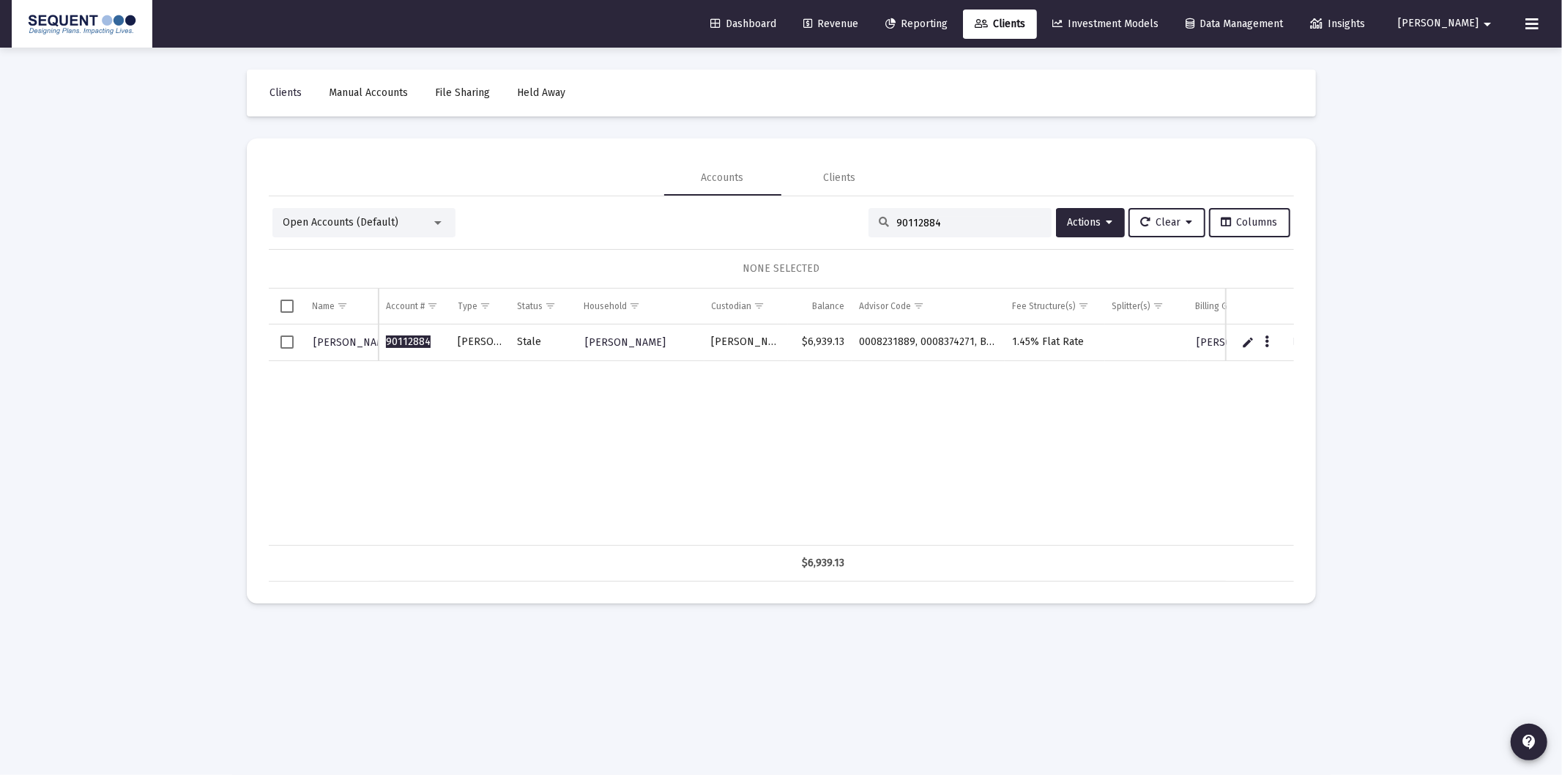
type input "90112884"
click at [343, 340] on span "[PERSON_NAME]" at bounding box center [354, 342] width 81 height 12
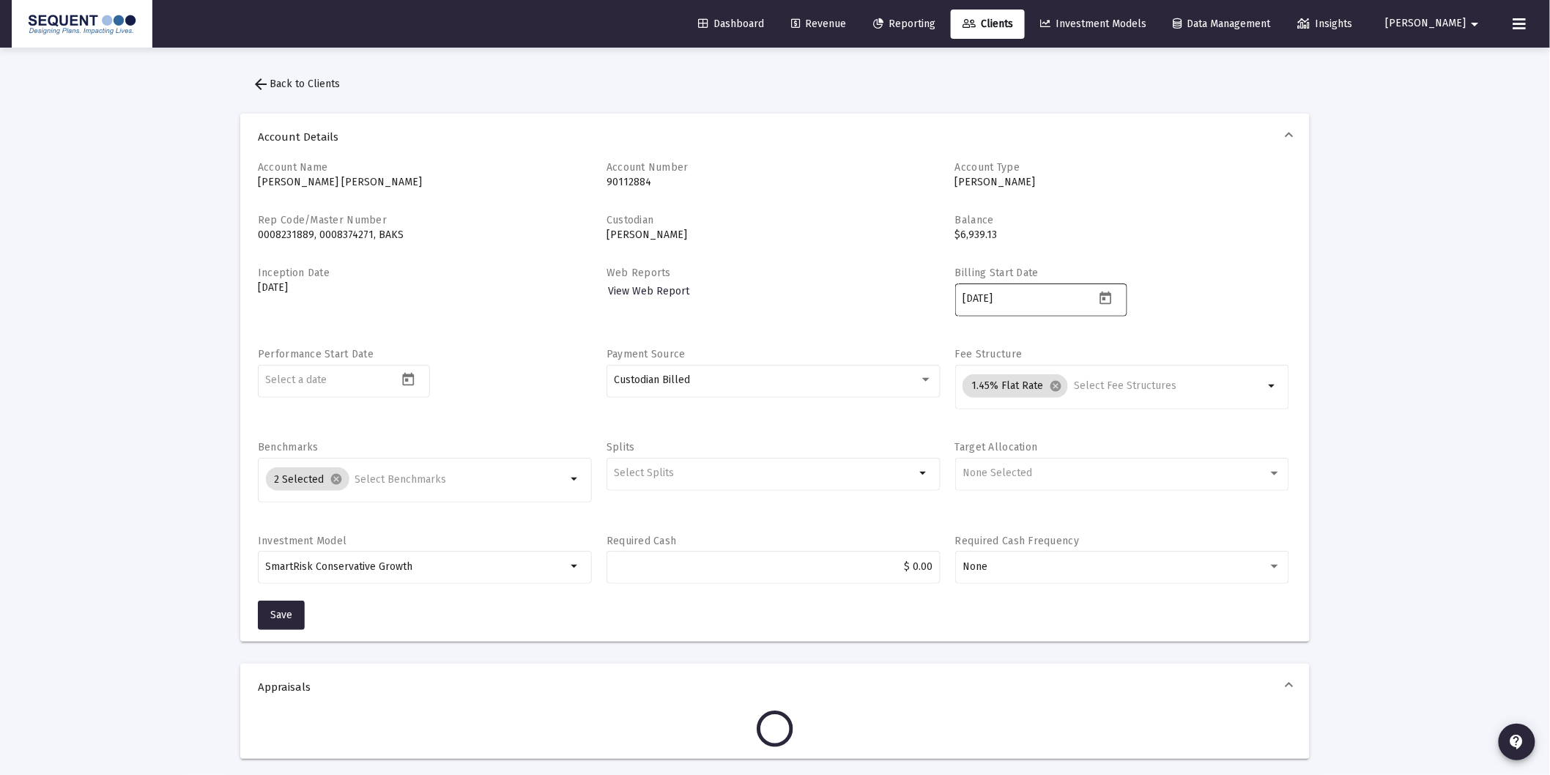
click at [1047, 286] on div "[DATE]" at bounding box center [1028, 298] width 132 height 36
click at [1103, 297] on icon "Open calendar" at bounding box center [1105, 297] width 12 height 13
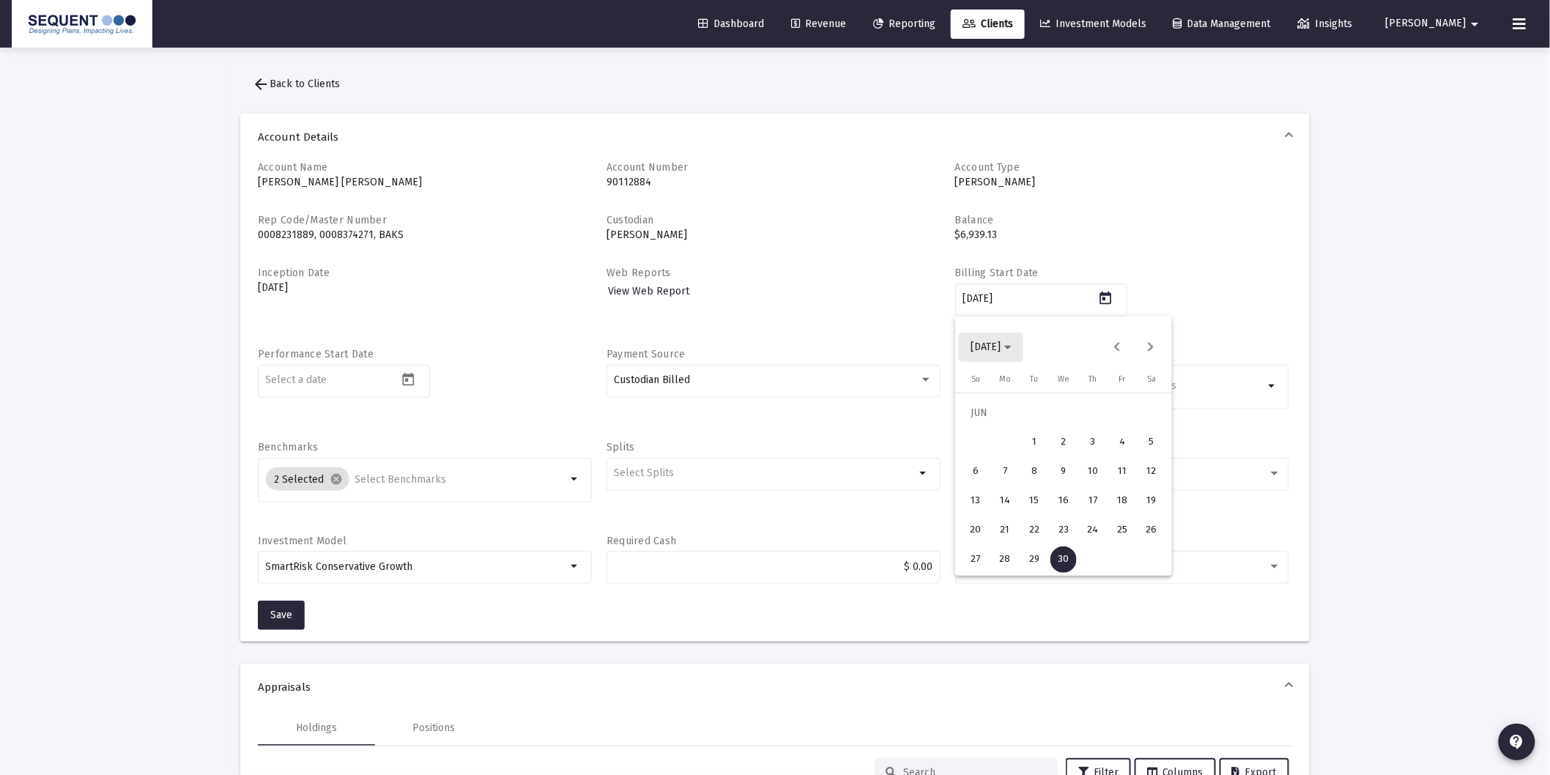
click at [1011, 343] on span "[DATE]" at bounding box center [990, 347] width 41 height 12
click at [1140, 538] on div "2025" at bounding box center [1140, 539] width 46 height 26
click at [1117, 344] on button "Previous year" at bounding box center [1116, 346] width 29 height 29
click at [1150, 339] on button "Next year" at bounding box center [1149, 346] width 29 height 29
click at [1000, 477] on div "SEP" at bounding box center [987, 480] width 46 height 26
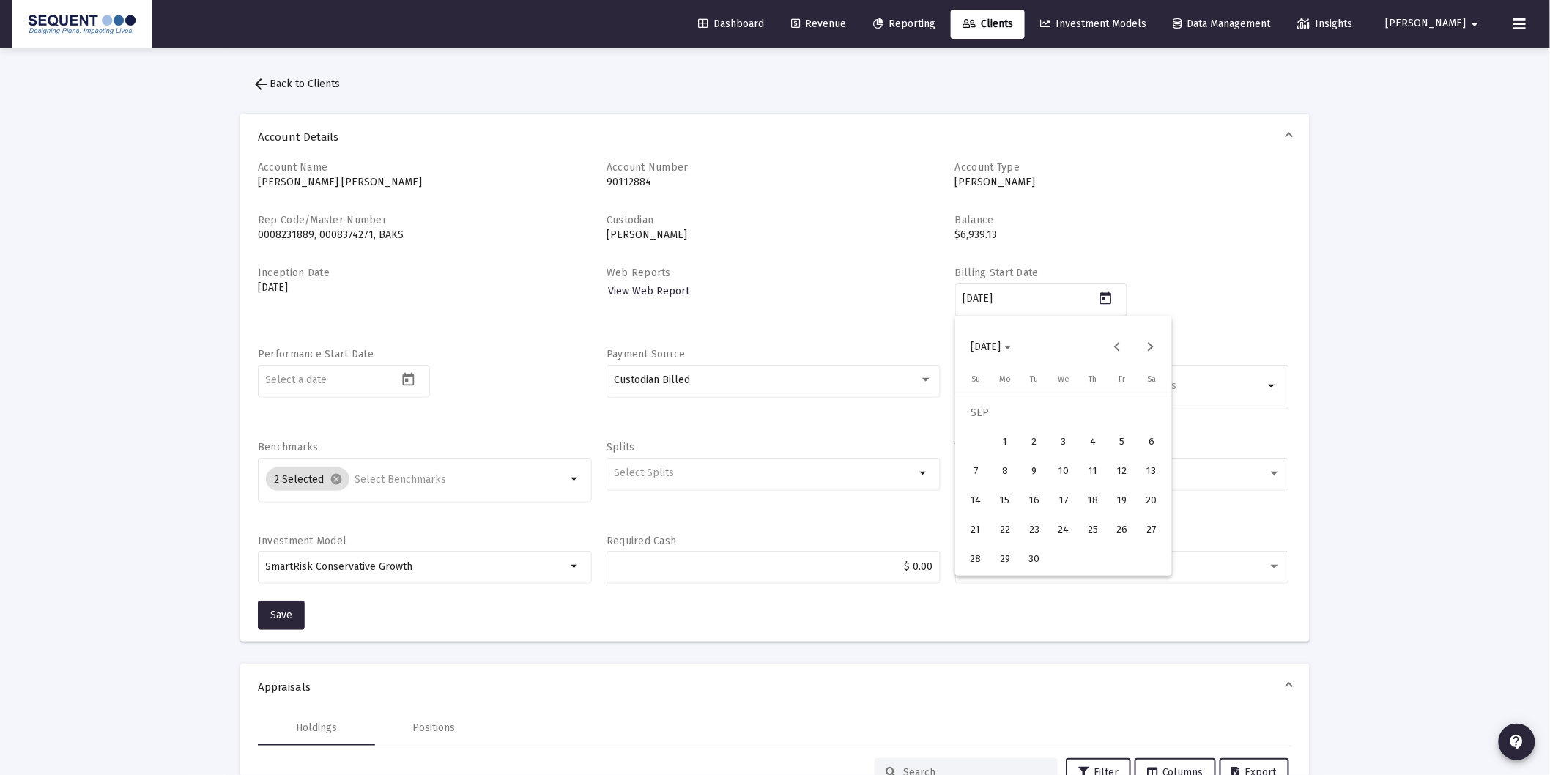
click at [1090, 529] on div "25" at bounding box center [1092, 530] width 26 height 26
type input "[DATE]"
click at [414, 375] on icon "Open calendar" at bounding box center [408, 379] width 15 height 15
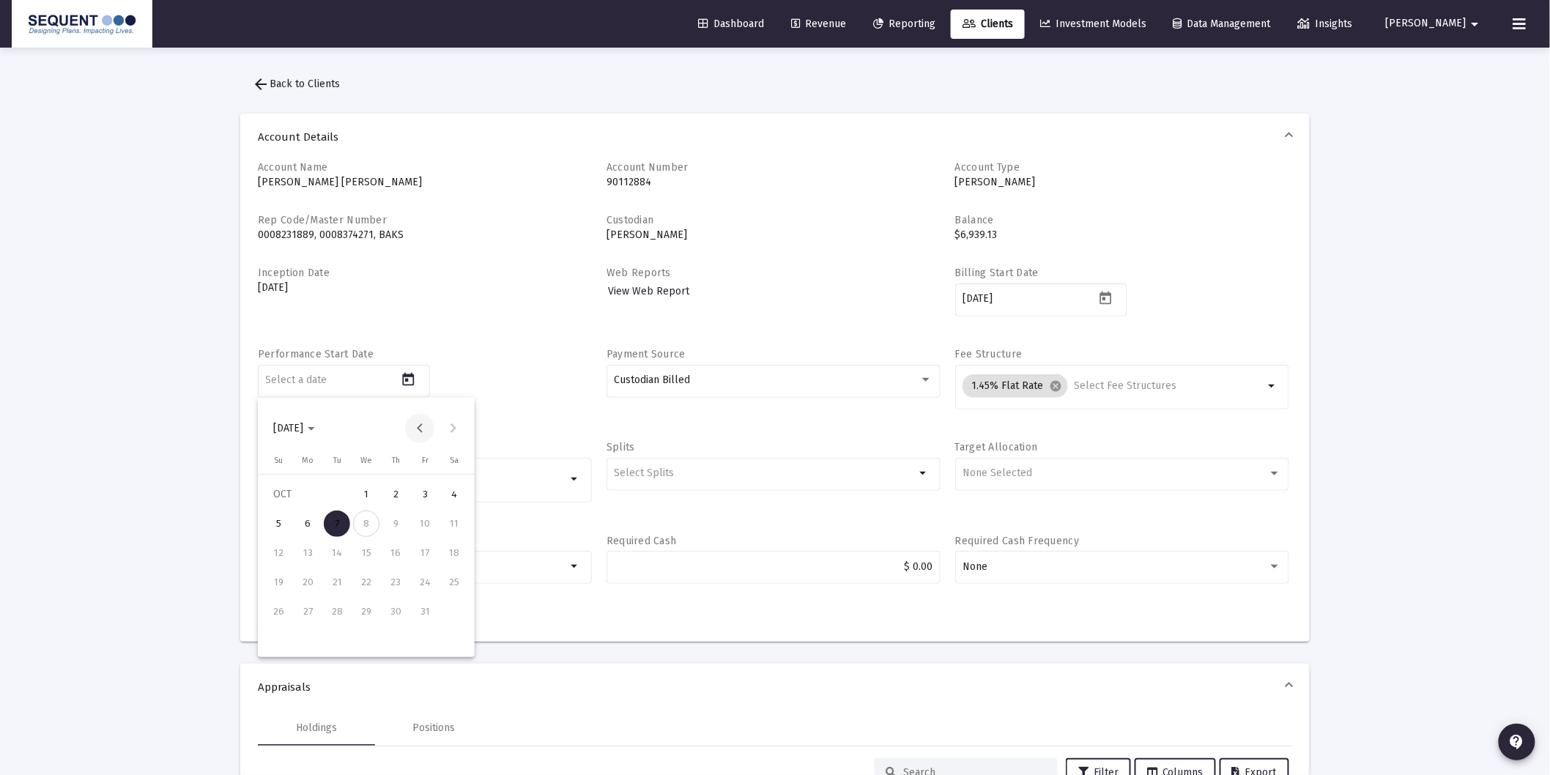
click at [420, 429] on button "Previous month" at bounding box center [419, 428] width 29 height 29
click at [390, 609] on div "25" at bounding box center [395, 611] width 26 height 26
type input "[DATE]"
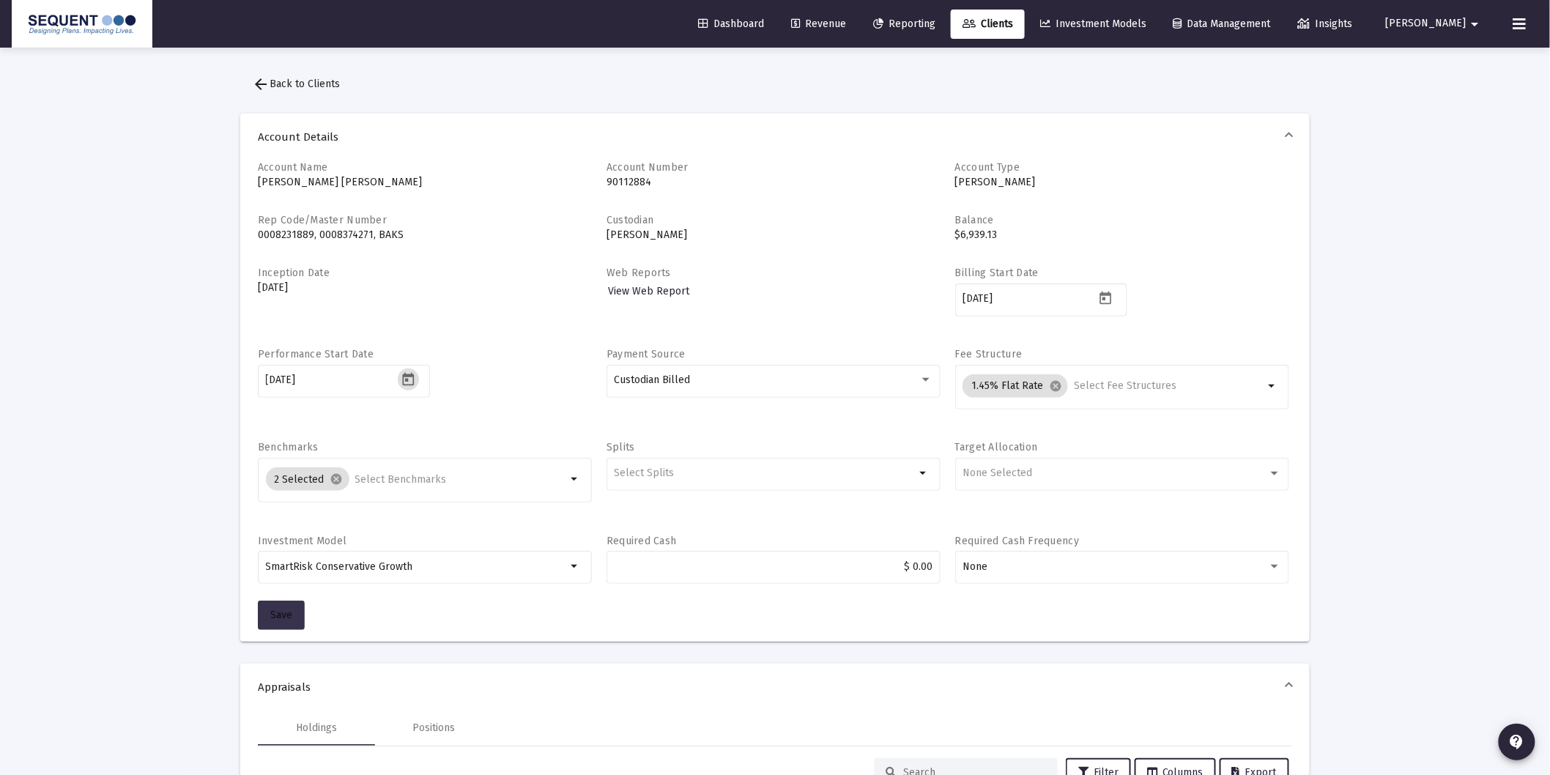
click at [282, 611] on span "Save" at bounding box center [281, 615] width 22 height 12
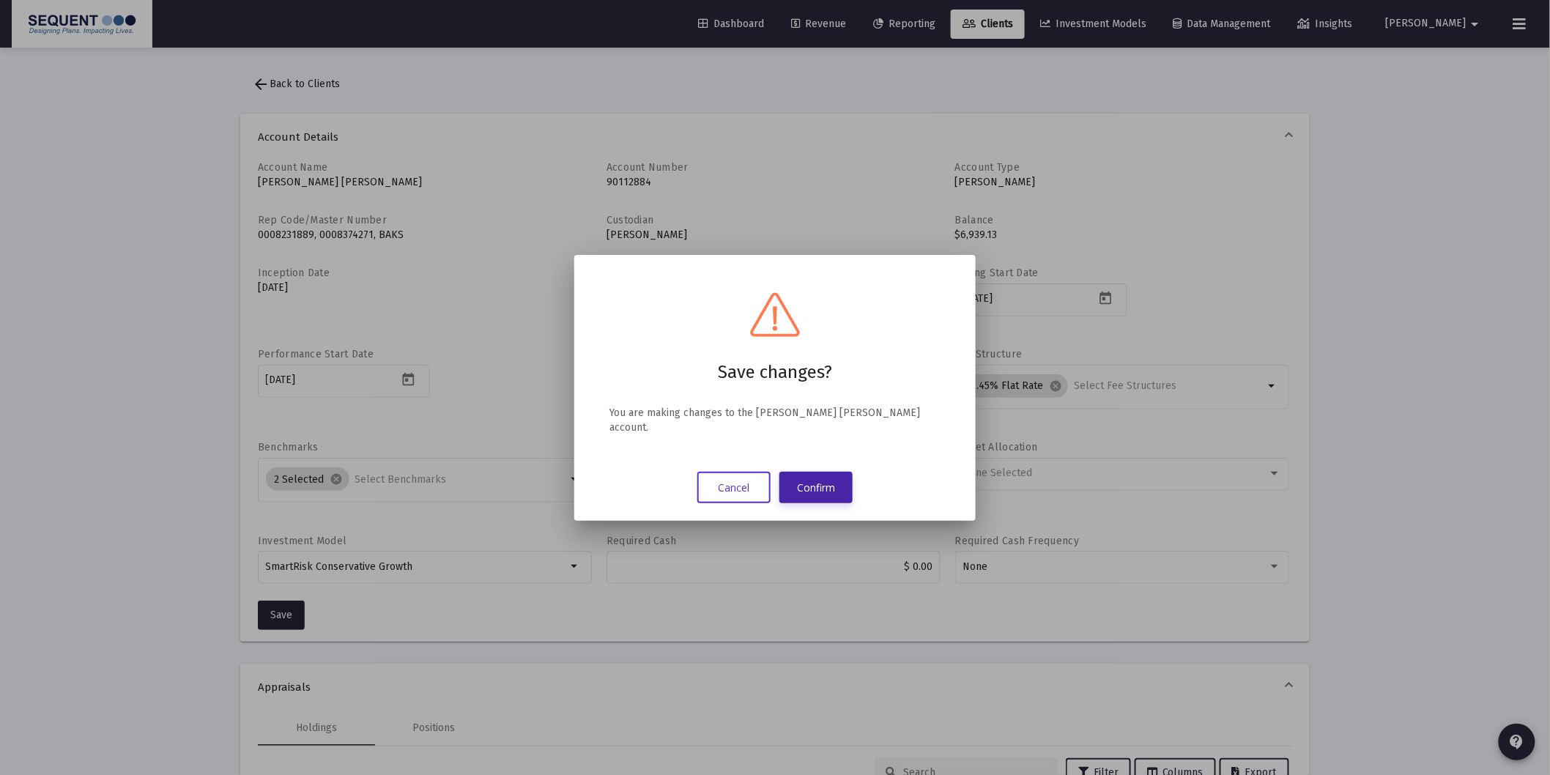
click at [825, 475] on button "Confirm" at bounding box center [815, 487] width 73 height 31
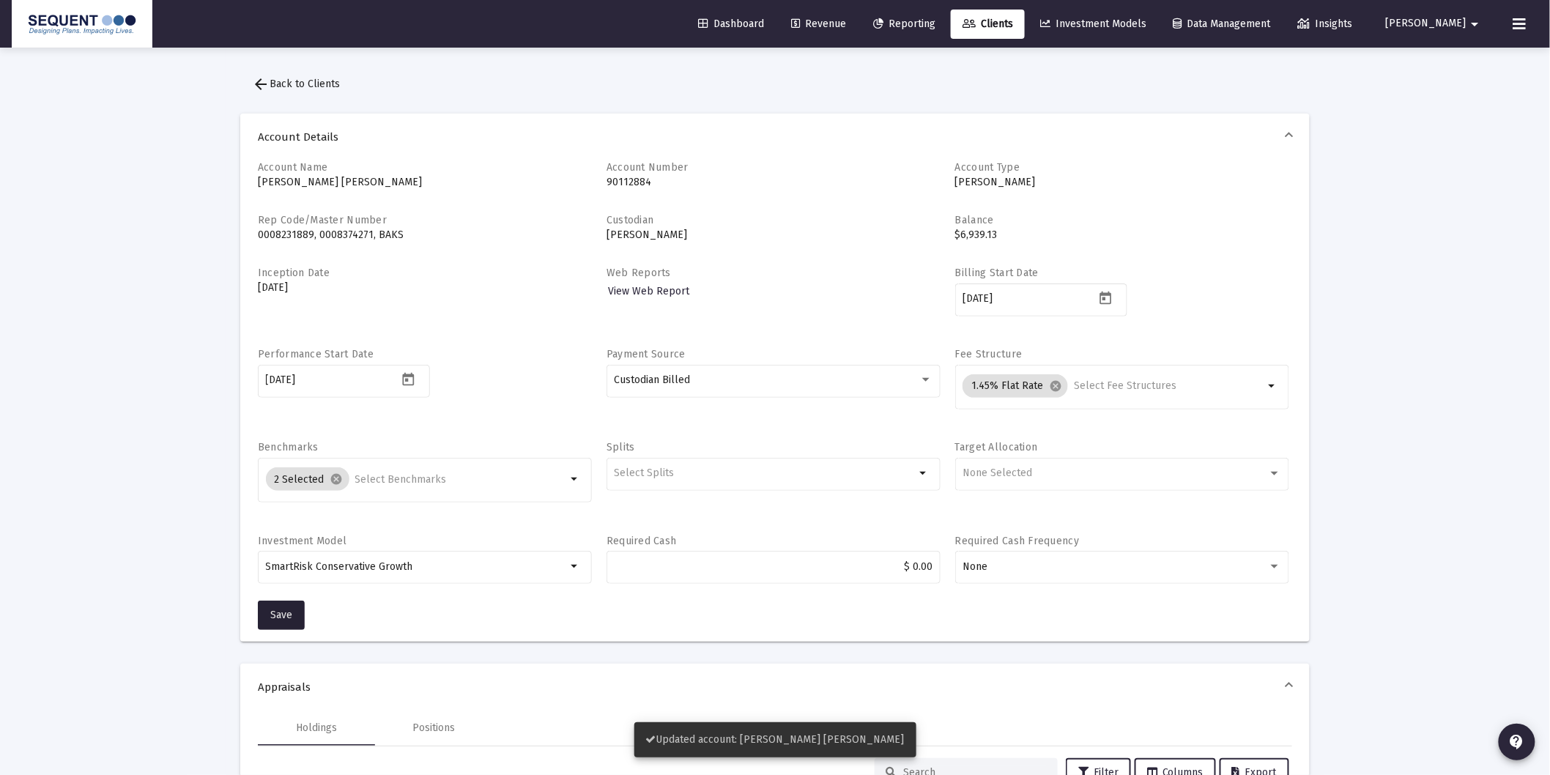
click at [846, 24] on span "Revenue" at bounding box center [818, 24] width 55 height 12
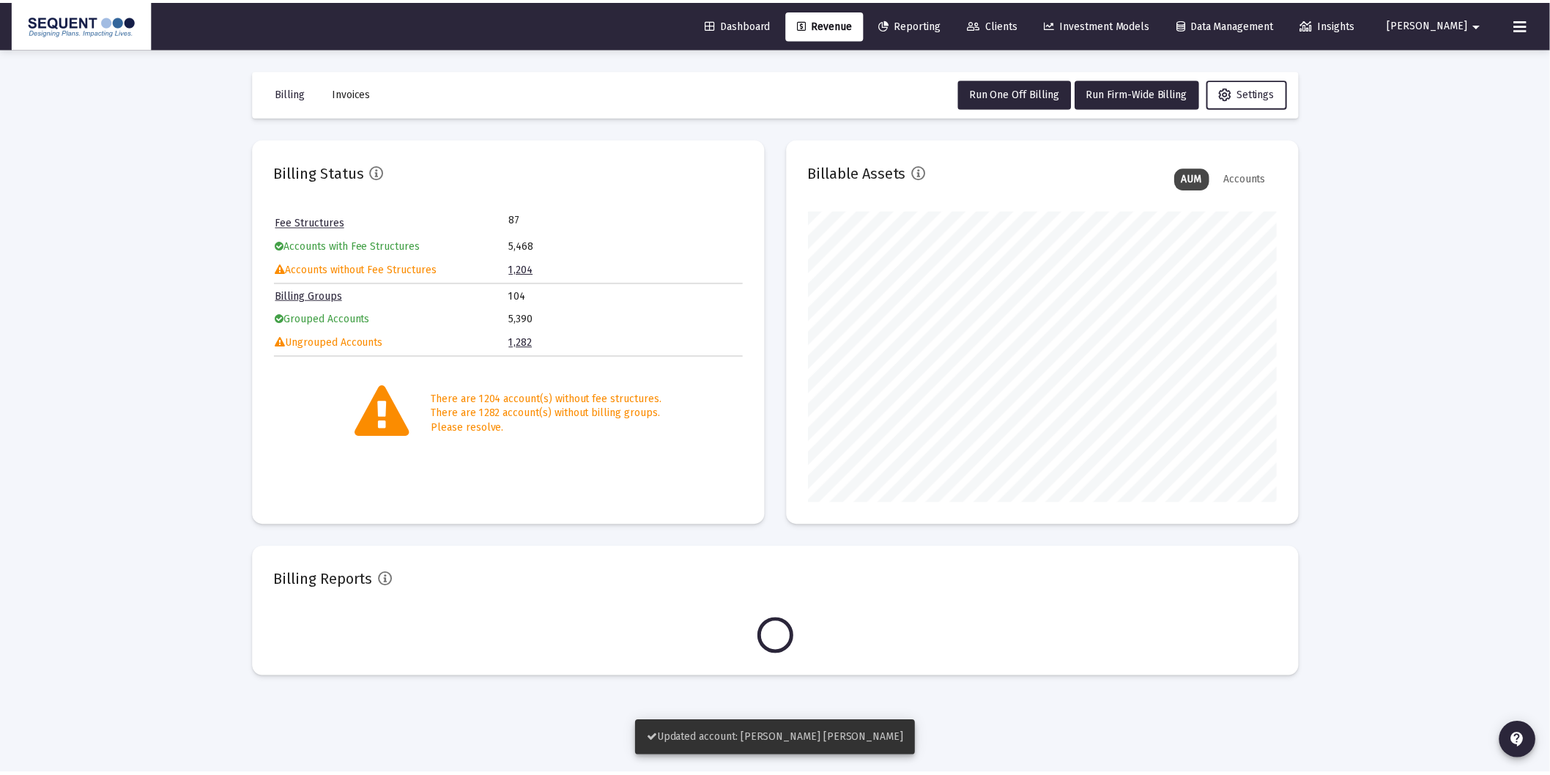
scroll to position [293, 472]
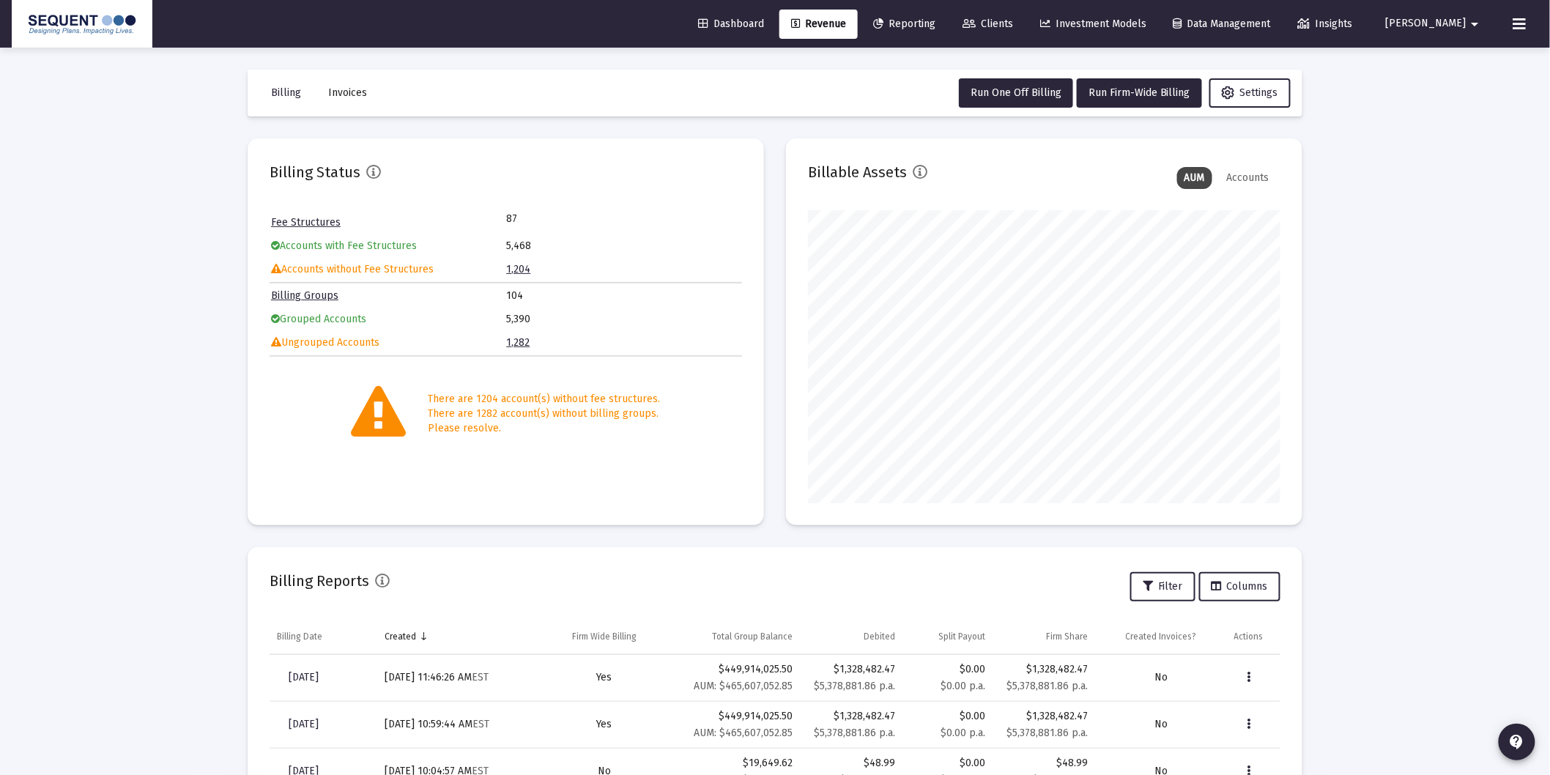
click at [1344, 601] on div "Loading... Billing Invoices Run One Off Billing Run Firm-Wide Billing Settings …" at bounding box center [775, 487] width 1550 height 974
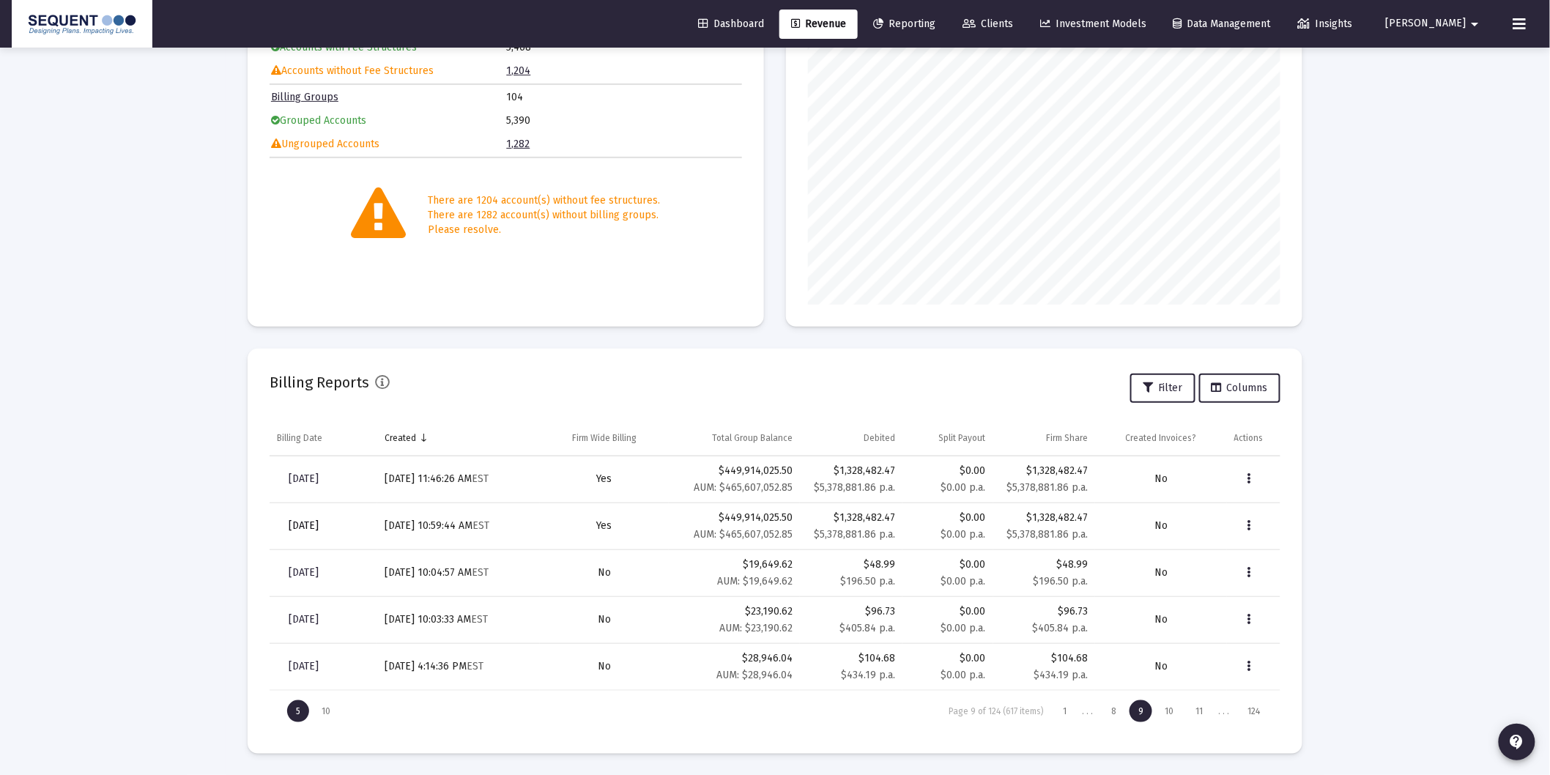
click at [317, 525] on span "[DATE]" at bounding box center [304, 525] width 30 height 12
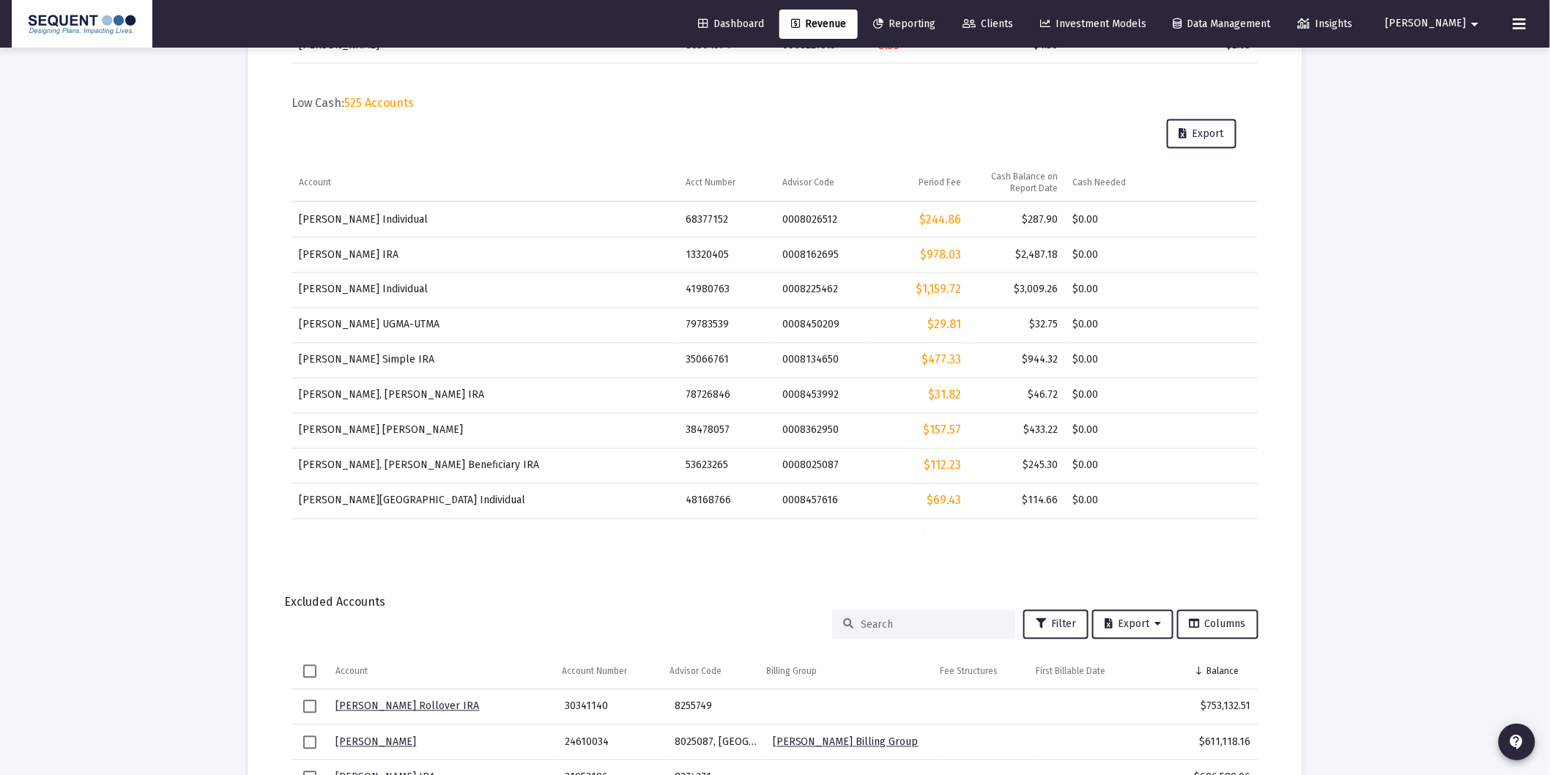
scroll to position [1139, 0]
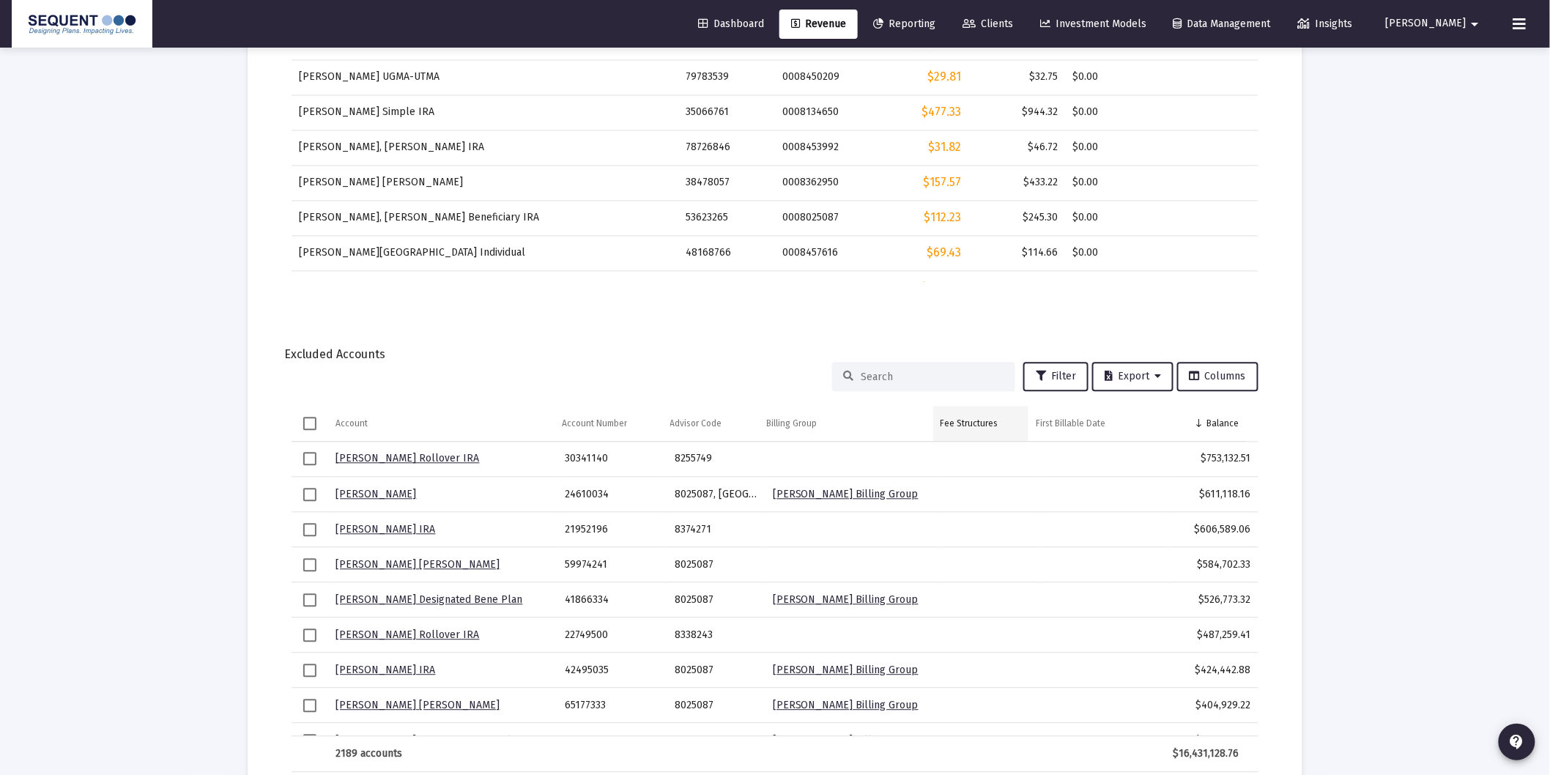
click at [992, 423] on div "Fee Structures" at bounding box center [969, 424] width 58 height 12
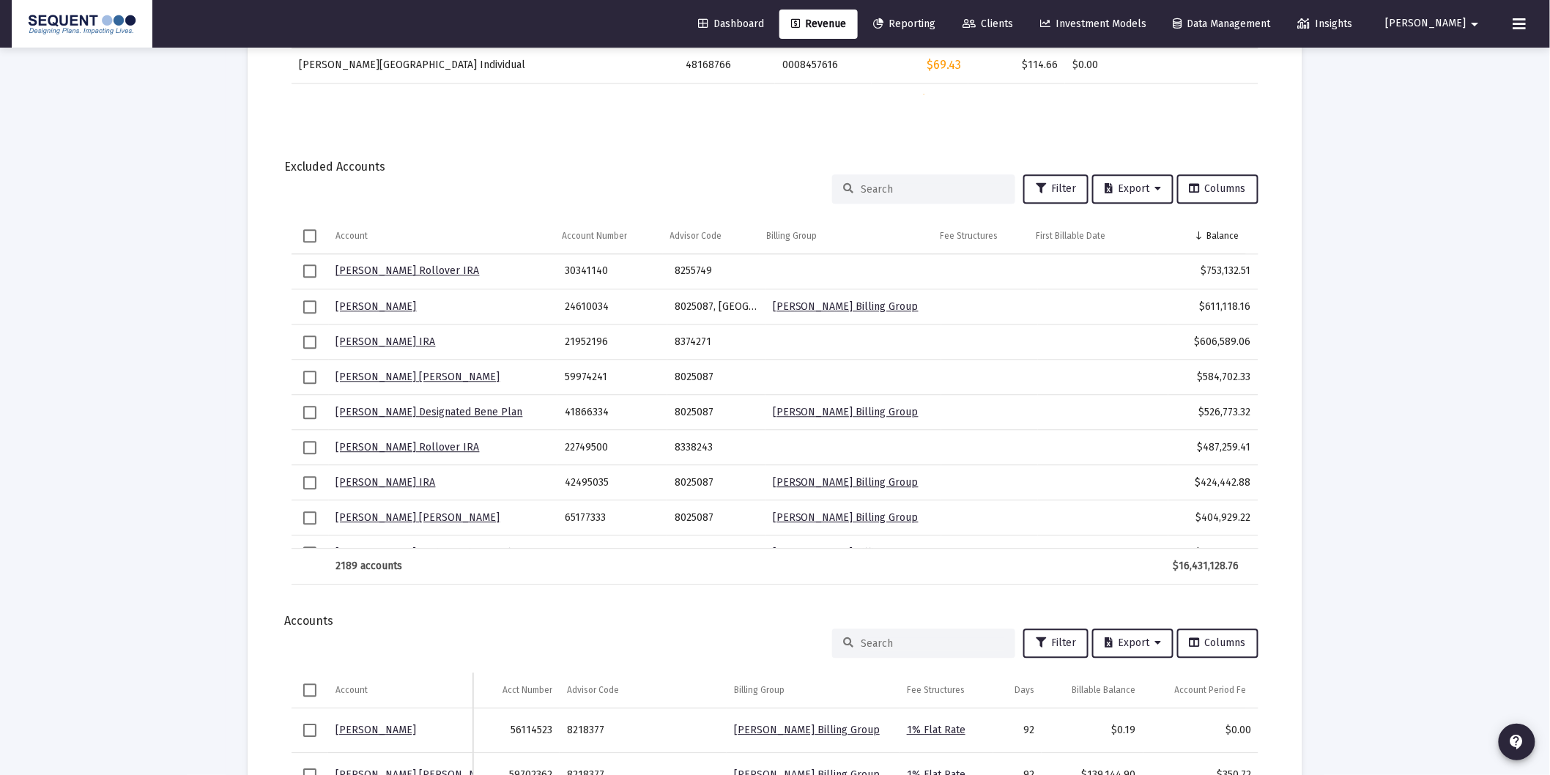
scroll to position [1301, 0]
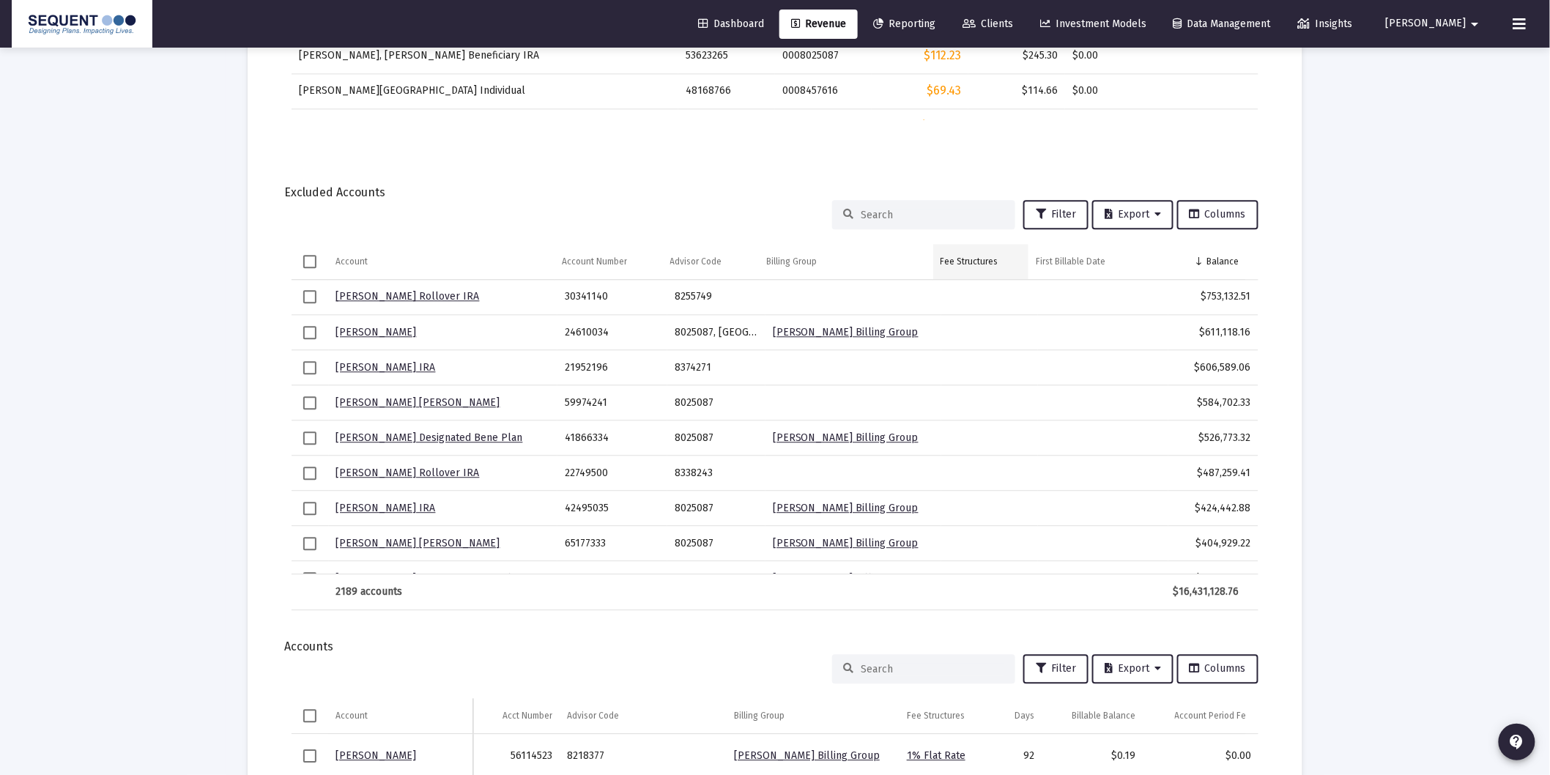
click at [983, 256] on div "Fee Structures" at bounding box center [969, 262] width 58 height 12
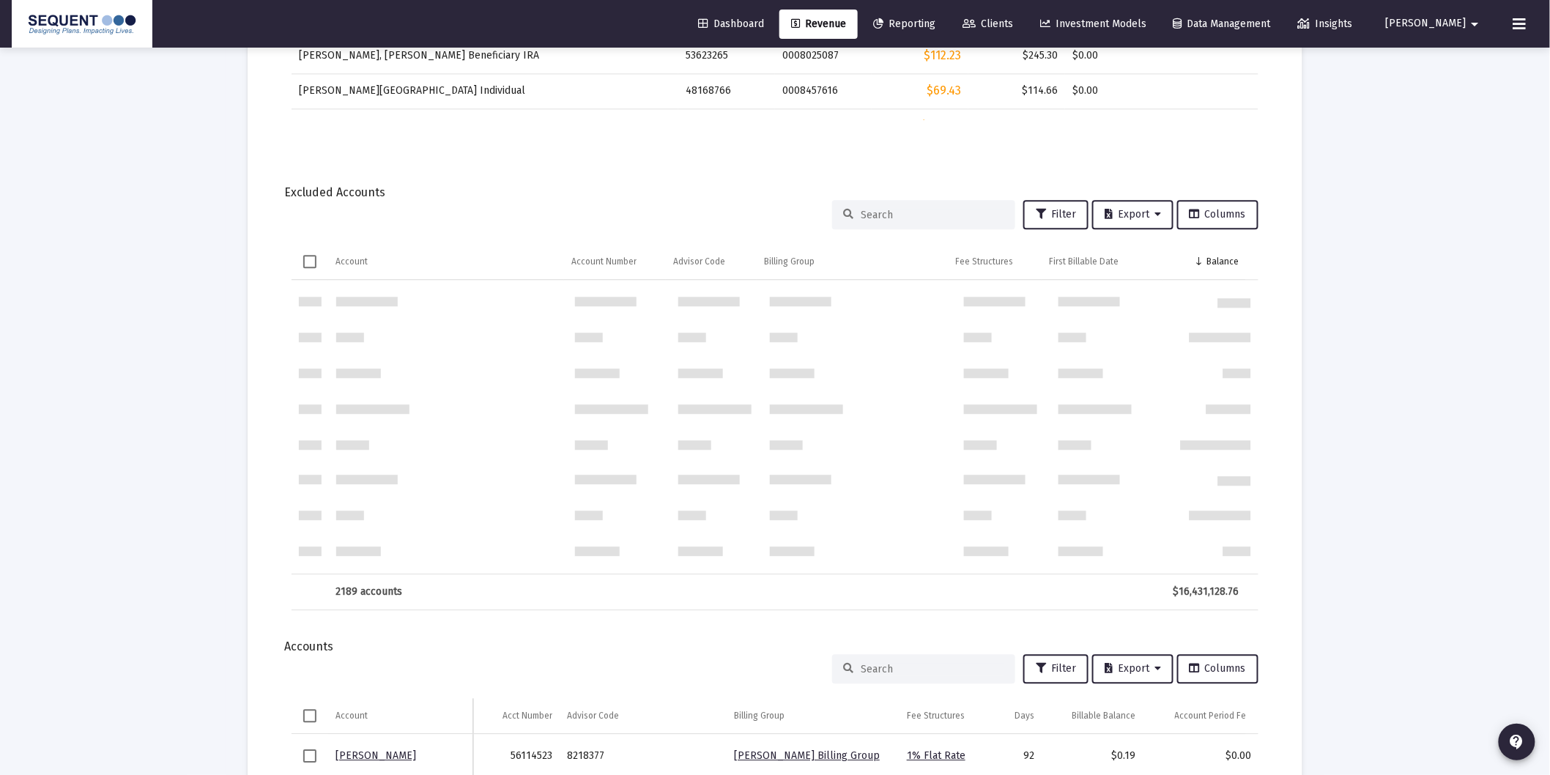
scroll to position [0, 0]
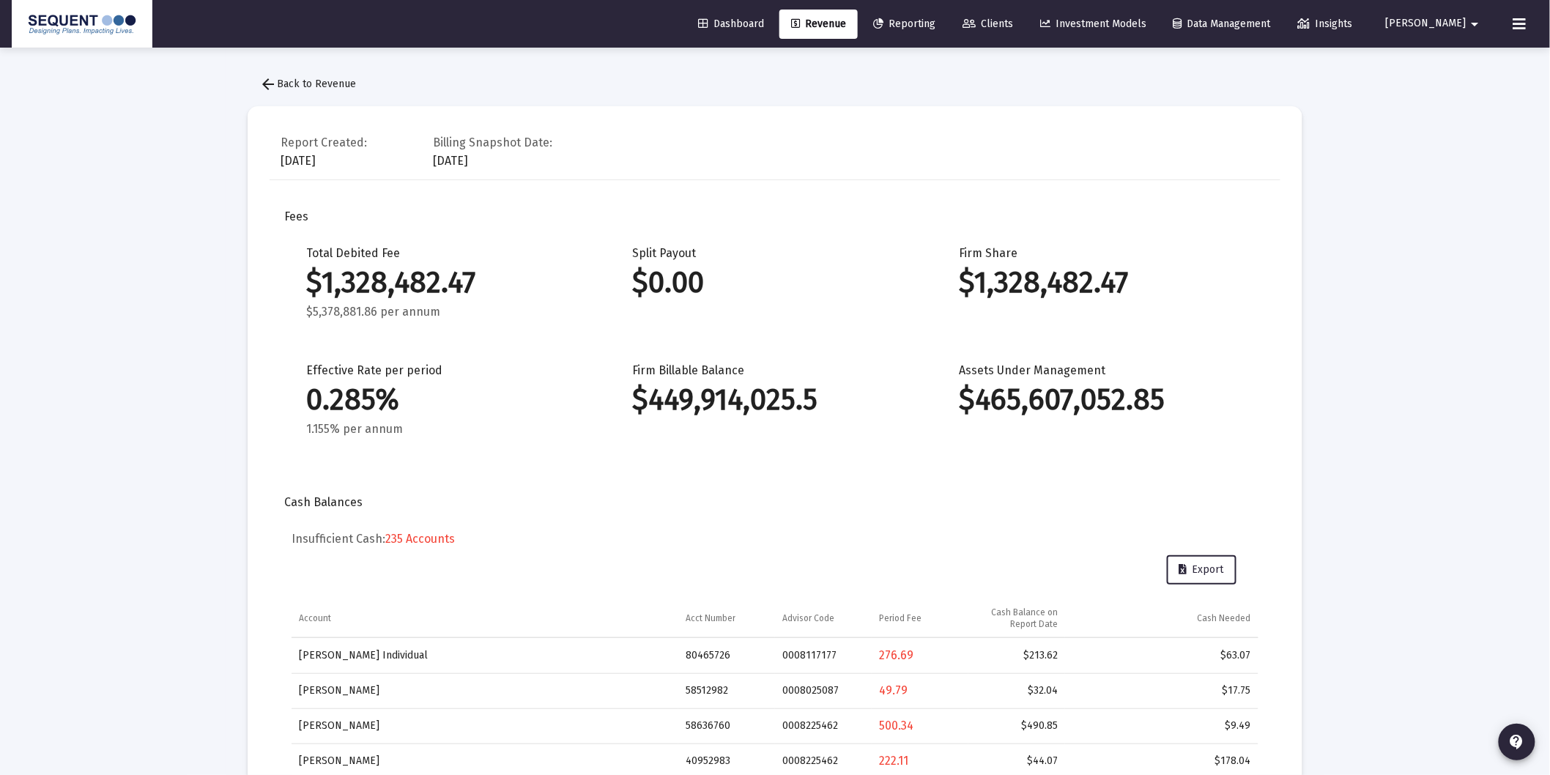
click at [1024, 15] on link "Clients" at bounding box center [988, 24] width 74 height 29
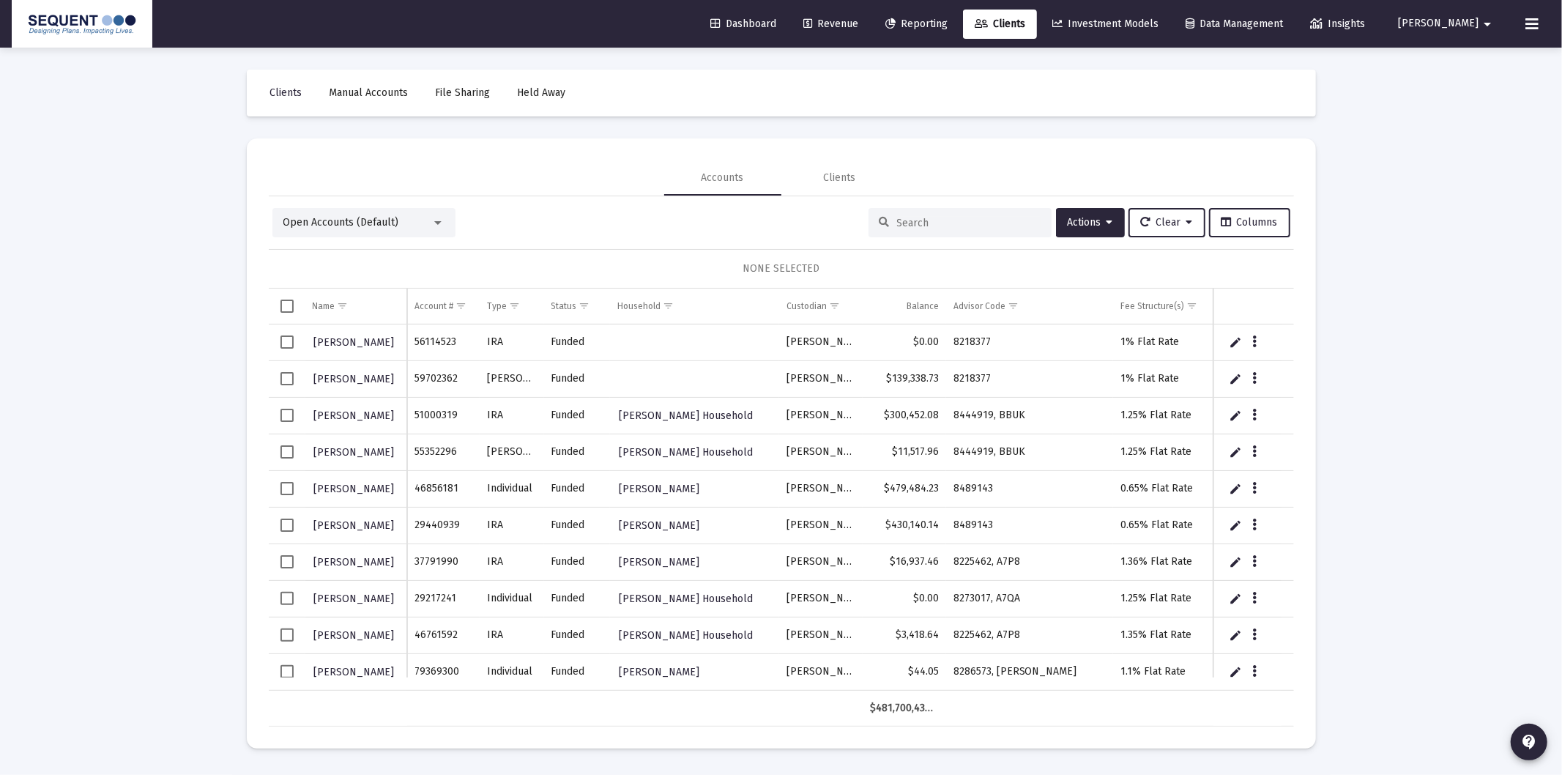
click at [920, 222] on input at bounding box center [969, 223] width 144 height 12
paste input "79192848"
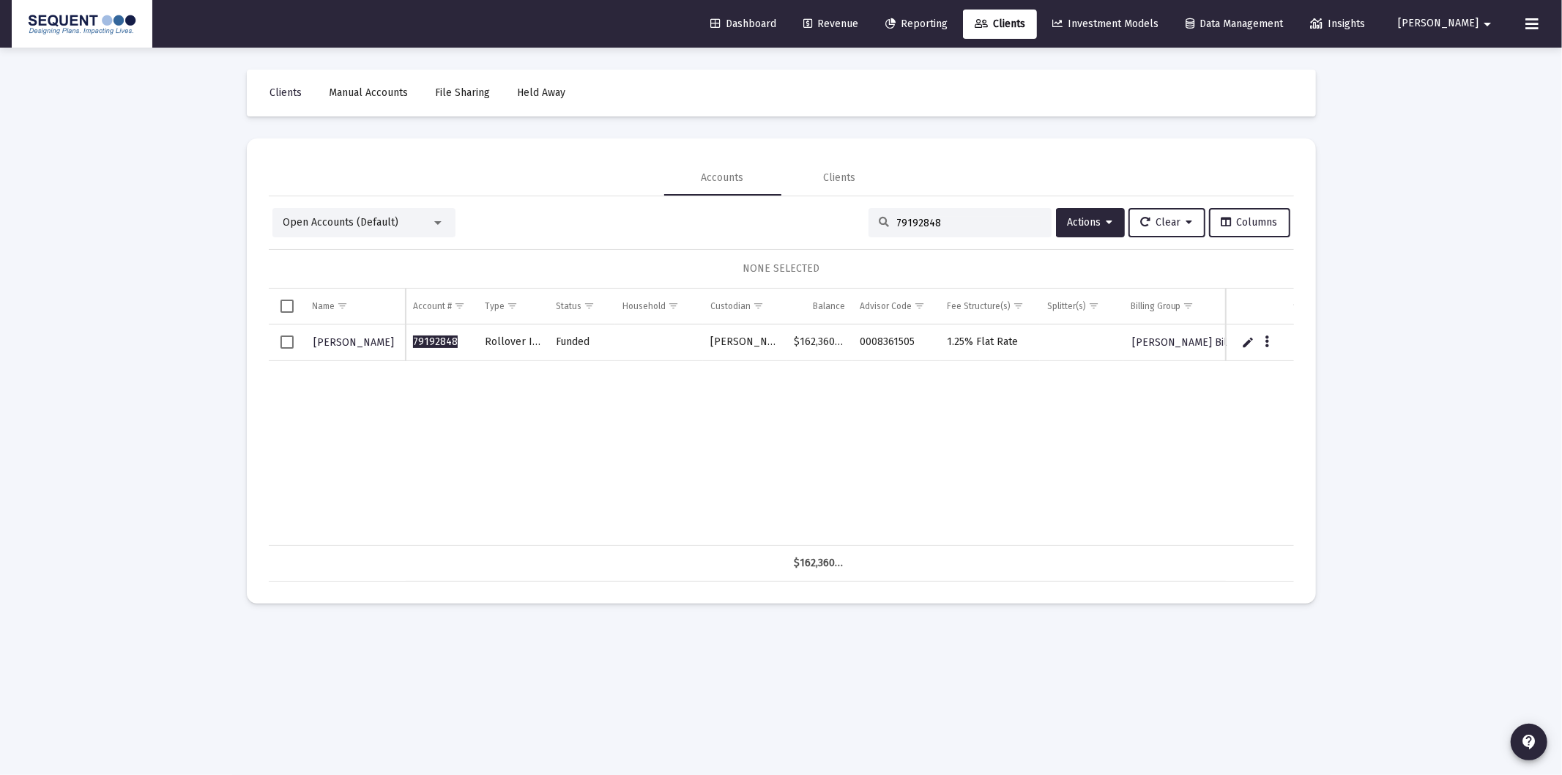
type input "79192848"
click at [283, 345] on span "Select row" at bounding box center [286, 341] width 13 height 13
click at [1268, 346] on icon "Data grid" at bounding box center [1267, 342] width 4 height 18
drag, startPoint x: 1116, startPoint y: 426, endPoint x: 1068, endPoint y: 425, distance: 48.4
click at [1114, 425] on div at bounding box center [781, 387] width 1562 height 775
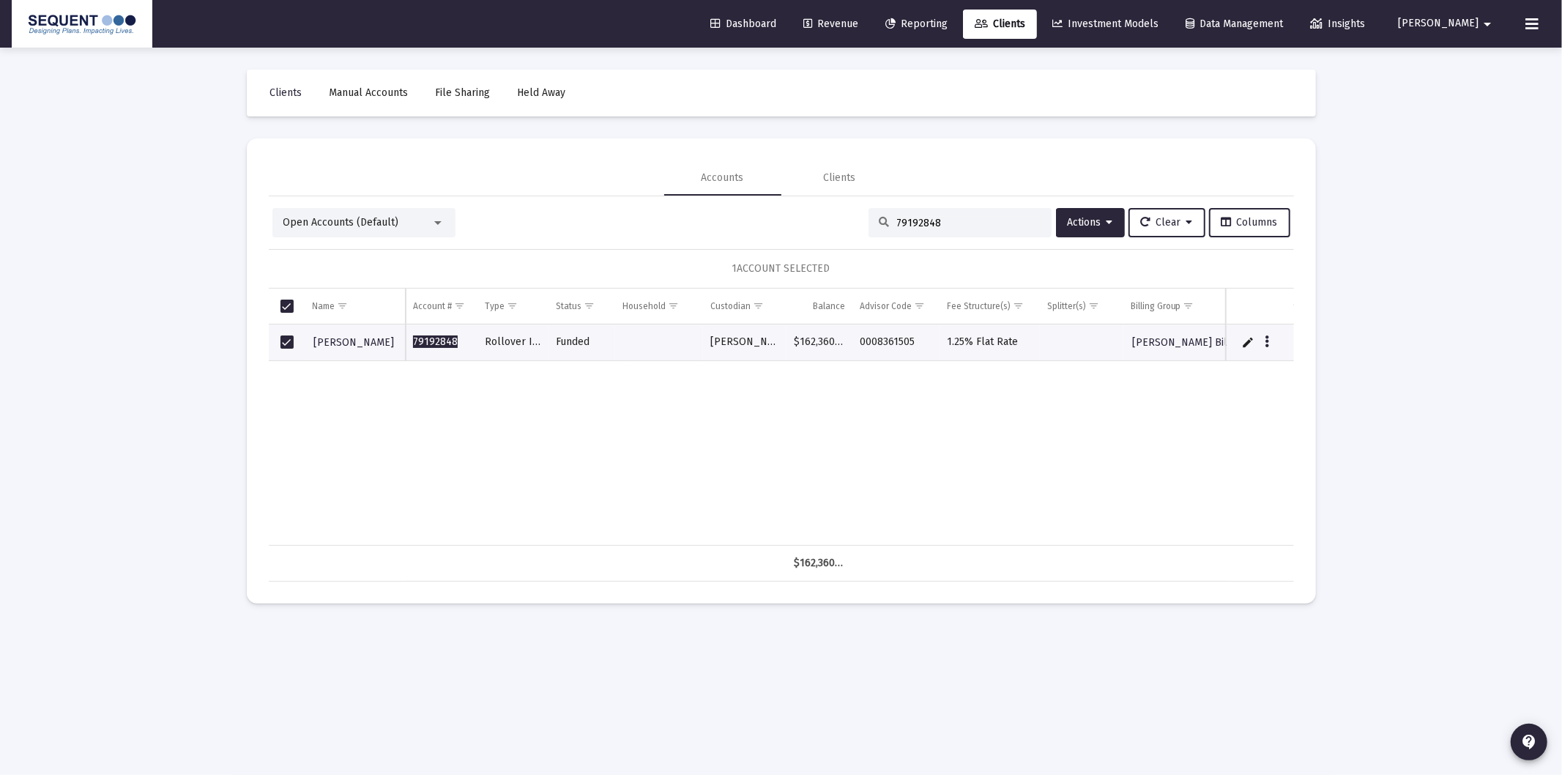
click at [870, 33] on link "Revenue" at bounding box center [831, 24] width 78 height 29
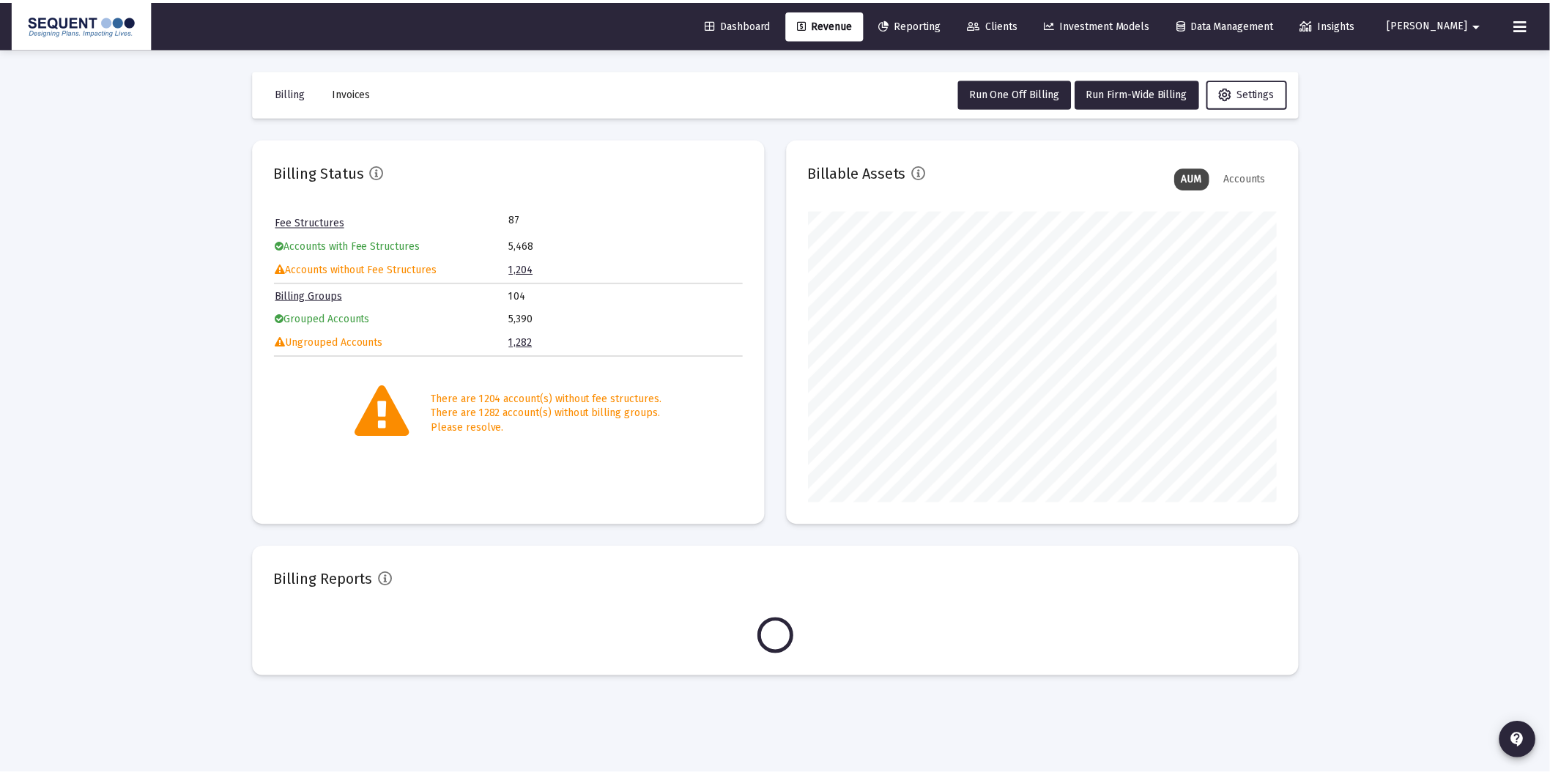
scroll to position [293, 472]
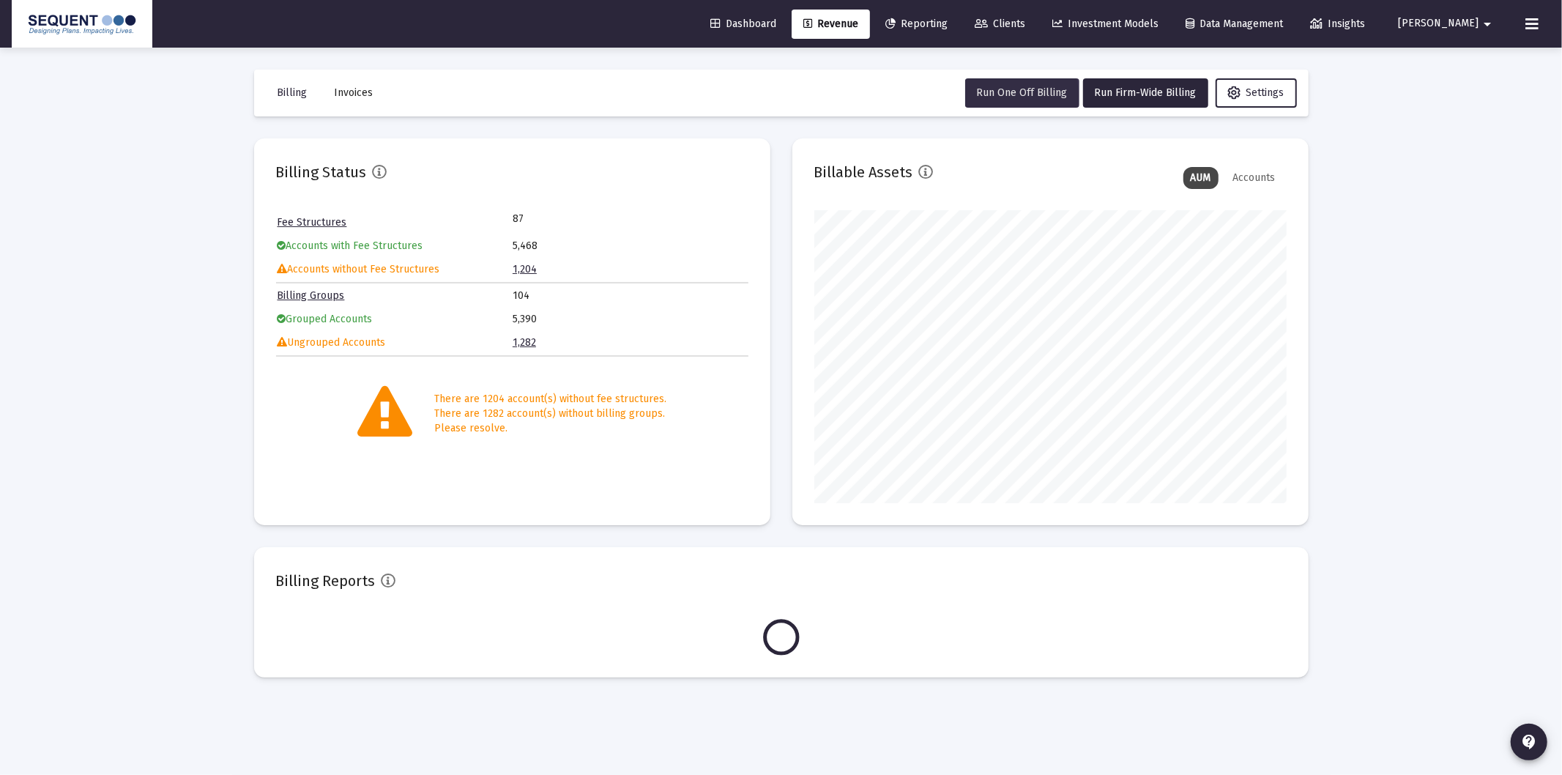
click at [1002, 95] on span "Run One Off Billing" at bounding box center [1022, 92] width 91 height 12
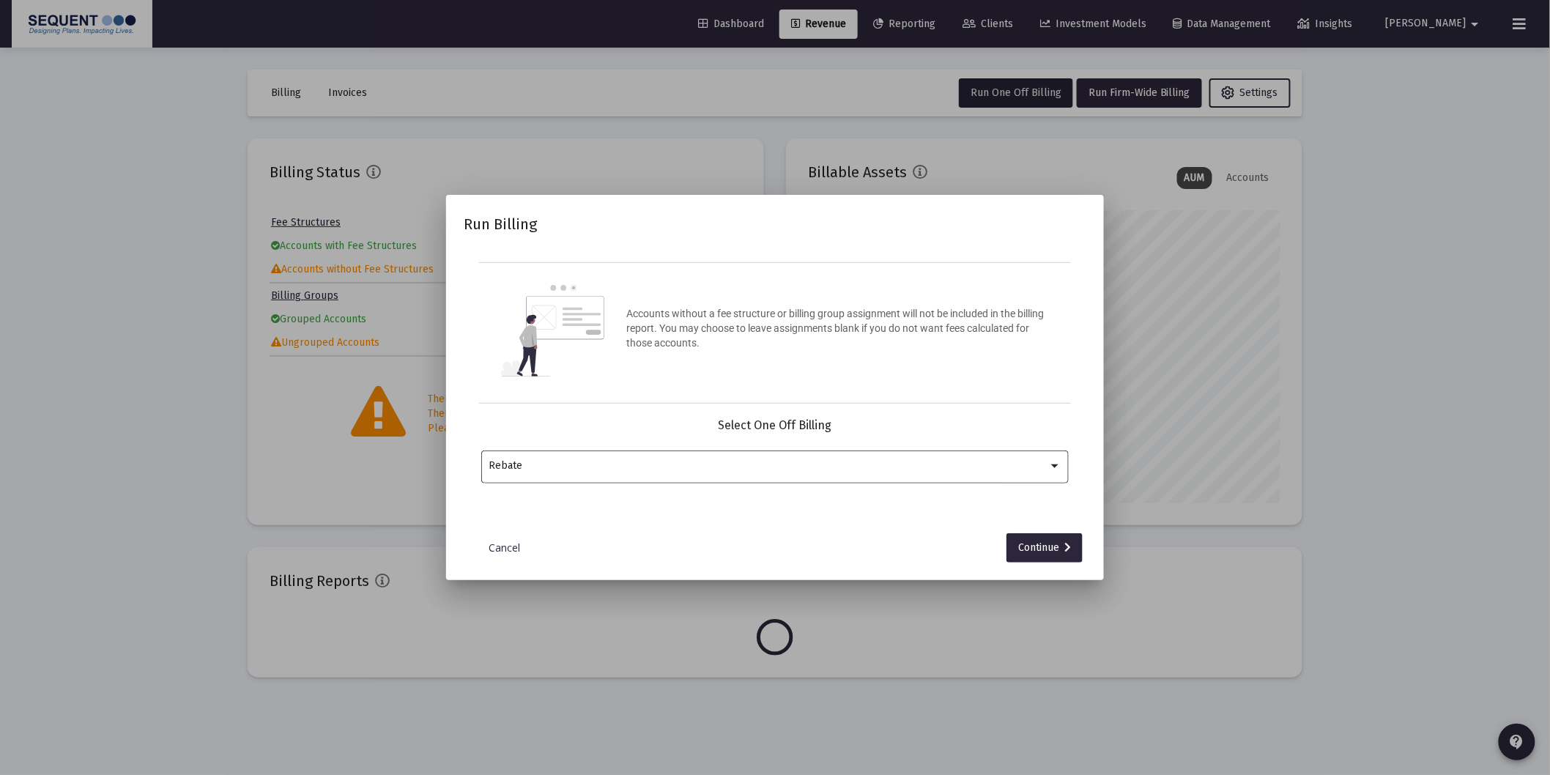
click at [514, 442] on div "Select One Off Billing Rebate" at bounding box center [774, 458] width 587 height 81
click at [532, 463] on div "Rebate" at bounding box center [768, 466] width 559 height 12
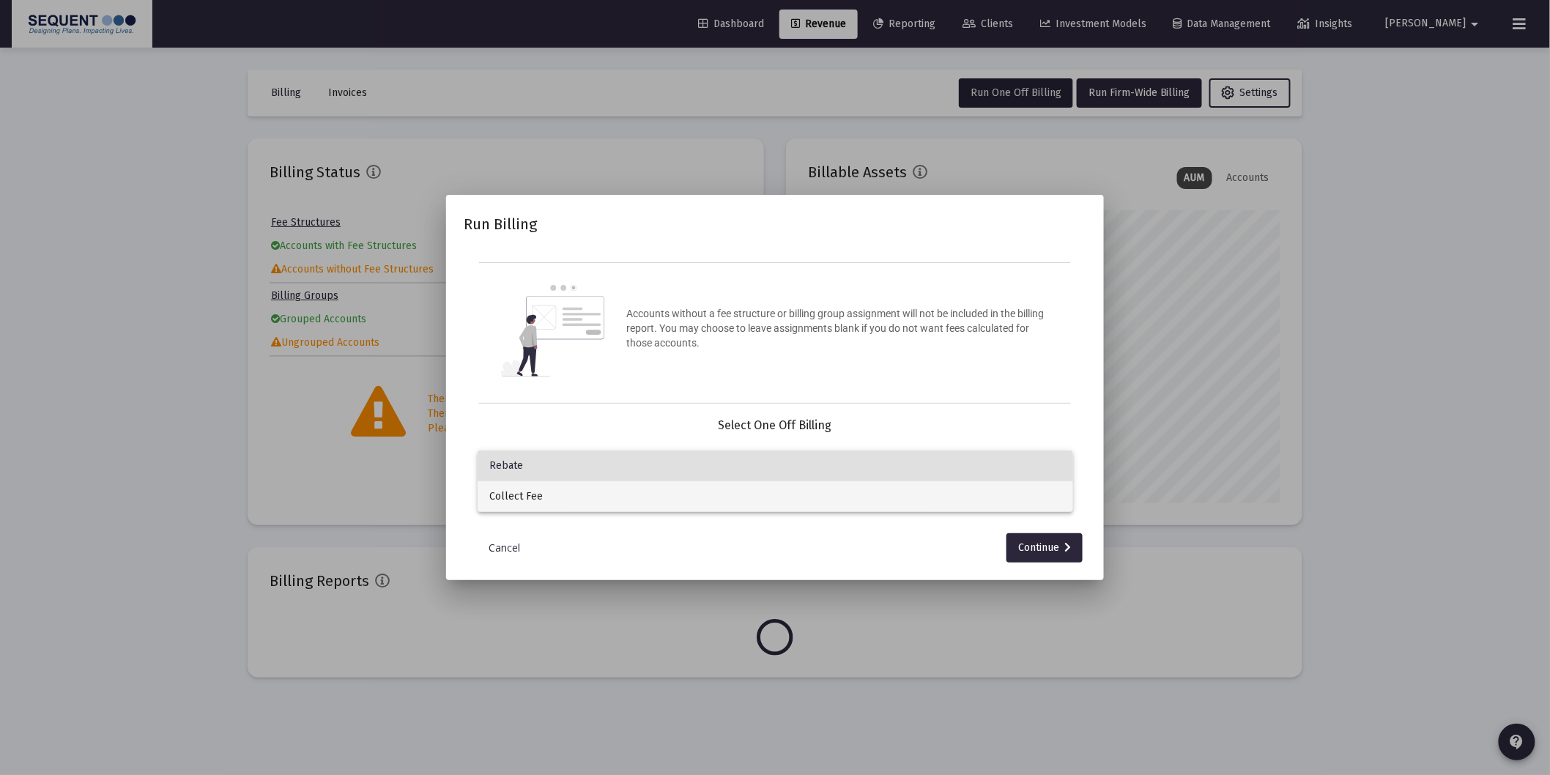
click at [549, 496] on span "Collect Fee" at bounding box center [775, 496] width 572 height 31
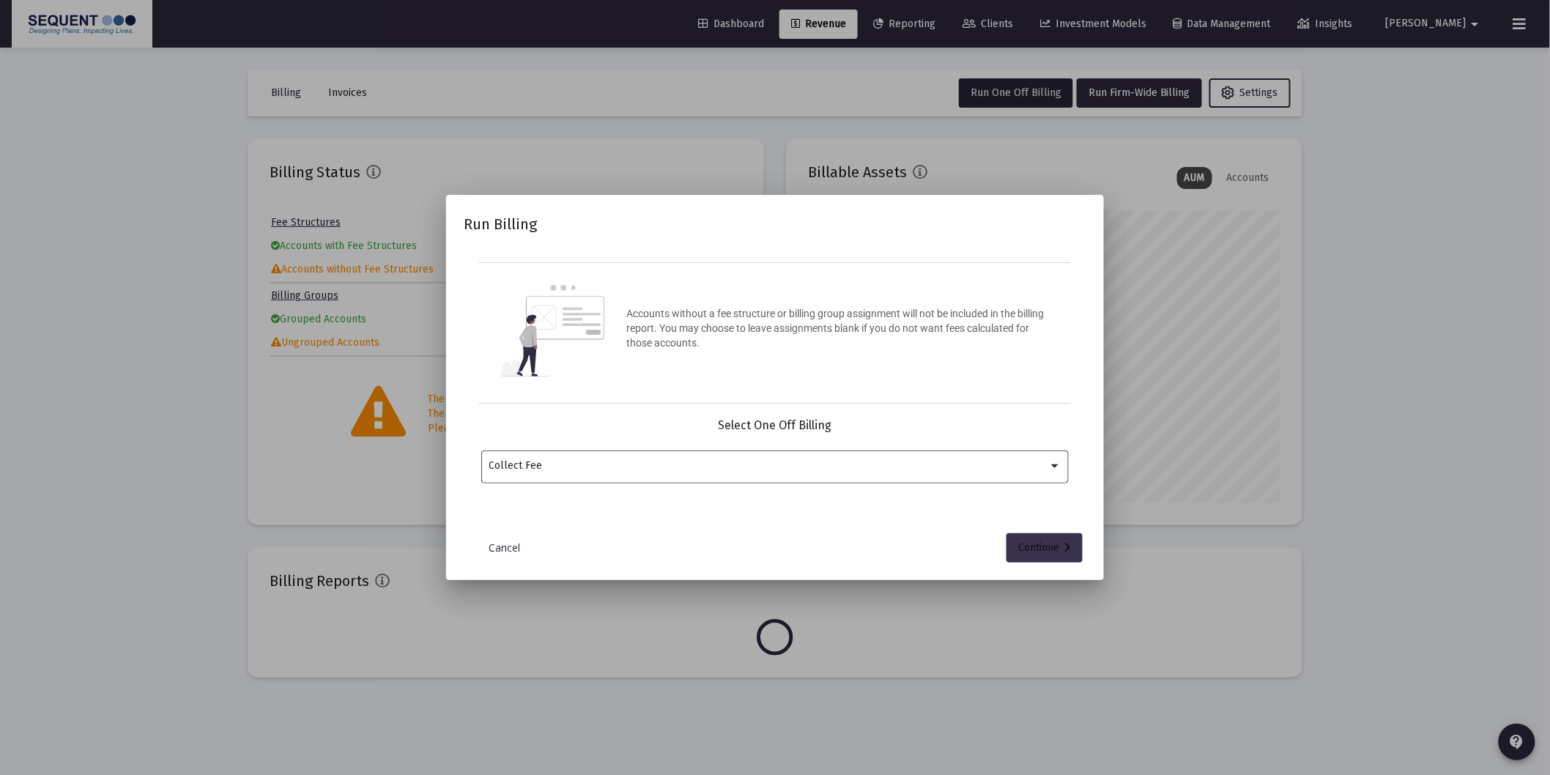
click at [1046, 540] on div "Continue" at bounding box center [1044, 547] width 53 height 29
click at [734, 464] on input "Selection" at bounding box center [766, 466] width 554 height 12
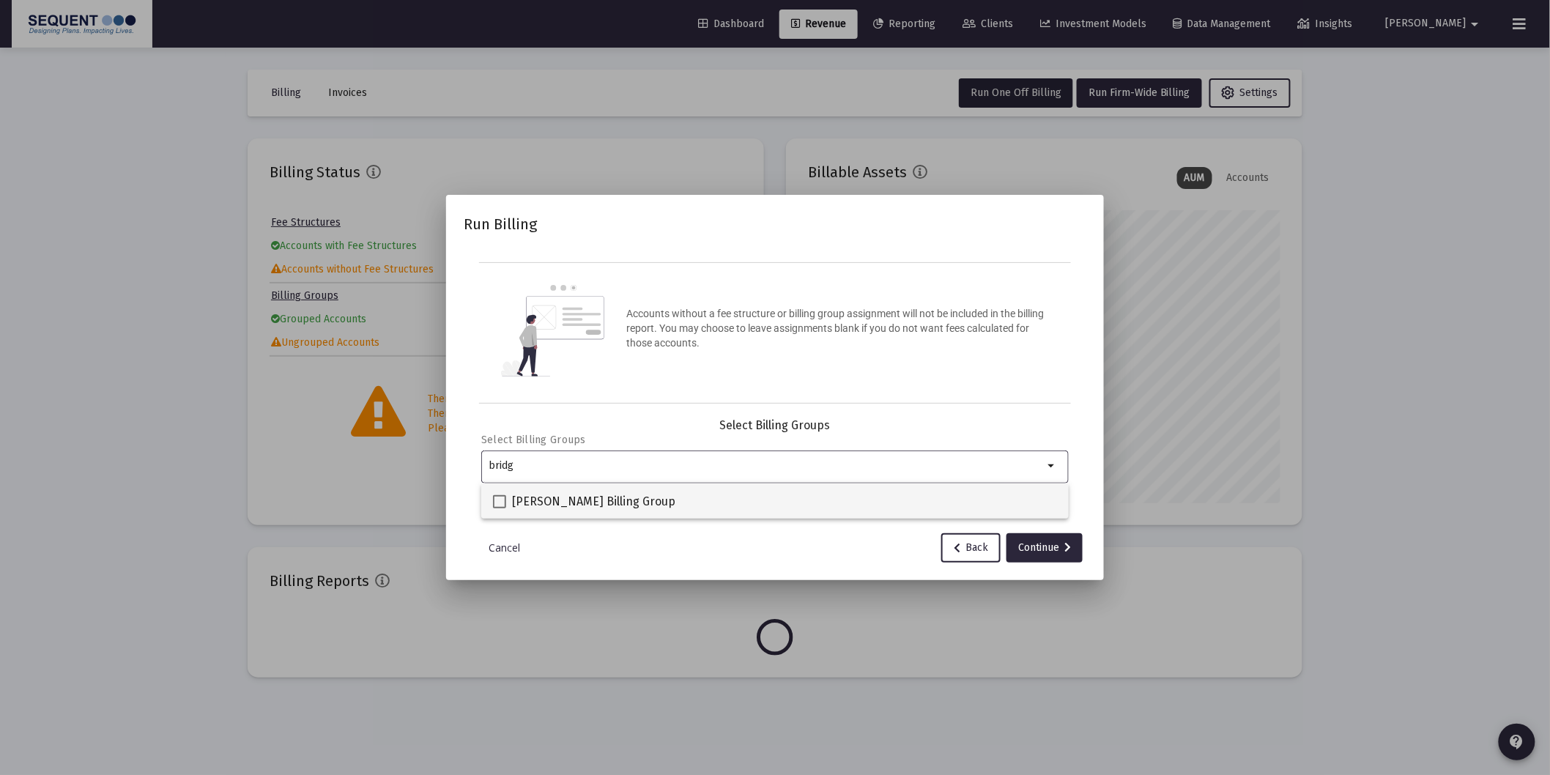
type input "bridg"
click at [606, 493] on span "[PERSON_NAME] Billing Group" at bounding box center [593, 502] width 163 height 18
click at [499, 508] on input "[PERSON_NAME] Billing Group" at bounding box center [499, 508] width 1 height 1
checkbox input "true"
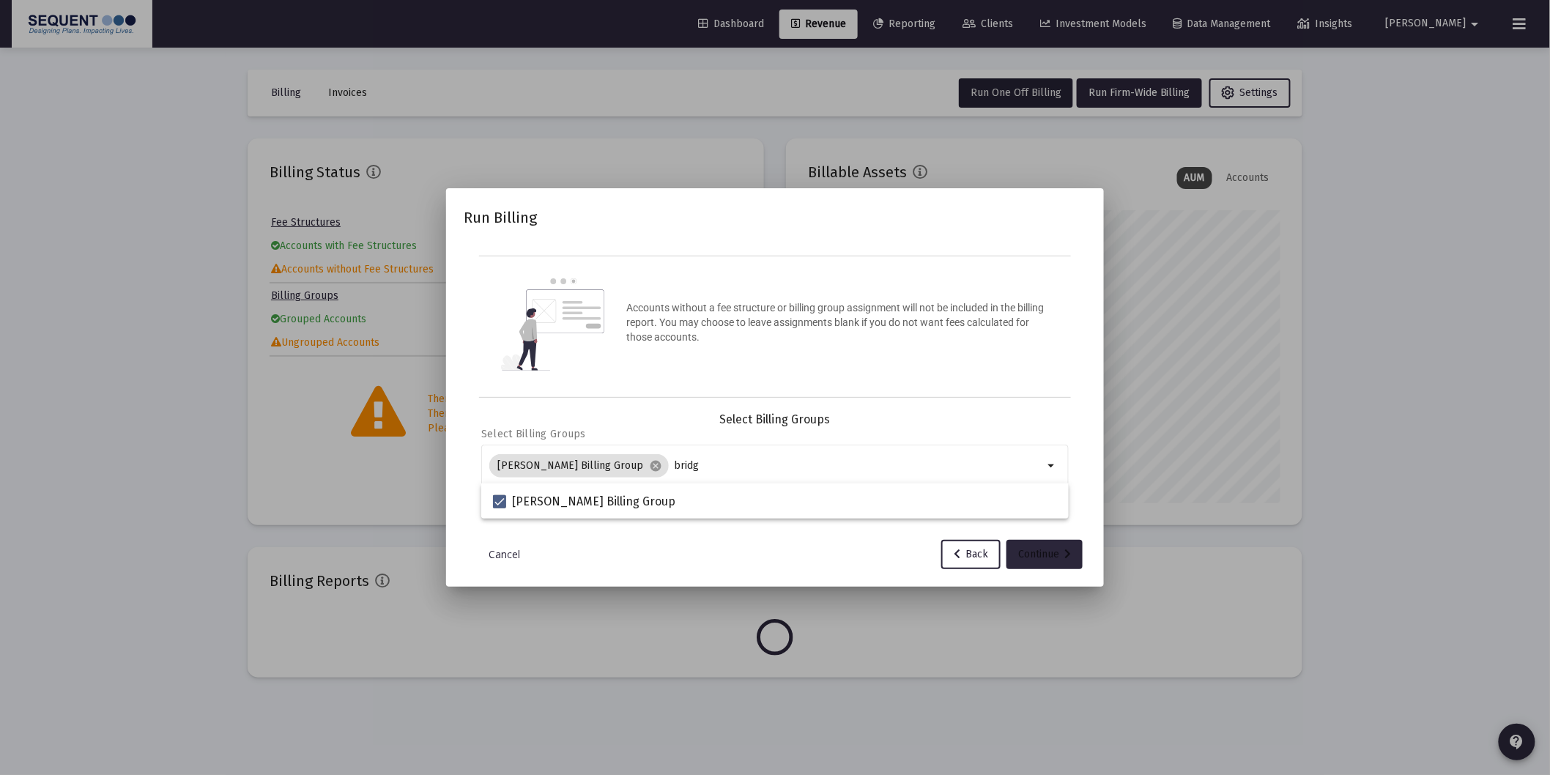
click at [1046, 562] on div "Continue" at bounding box center [1044, 554] width 53 height 29
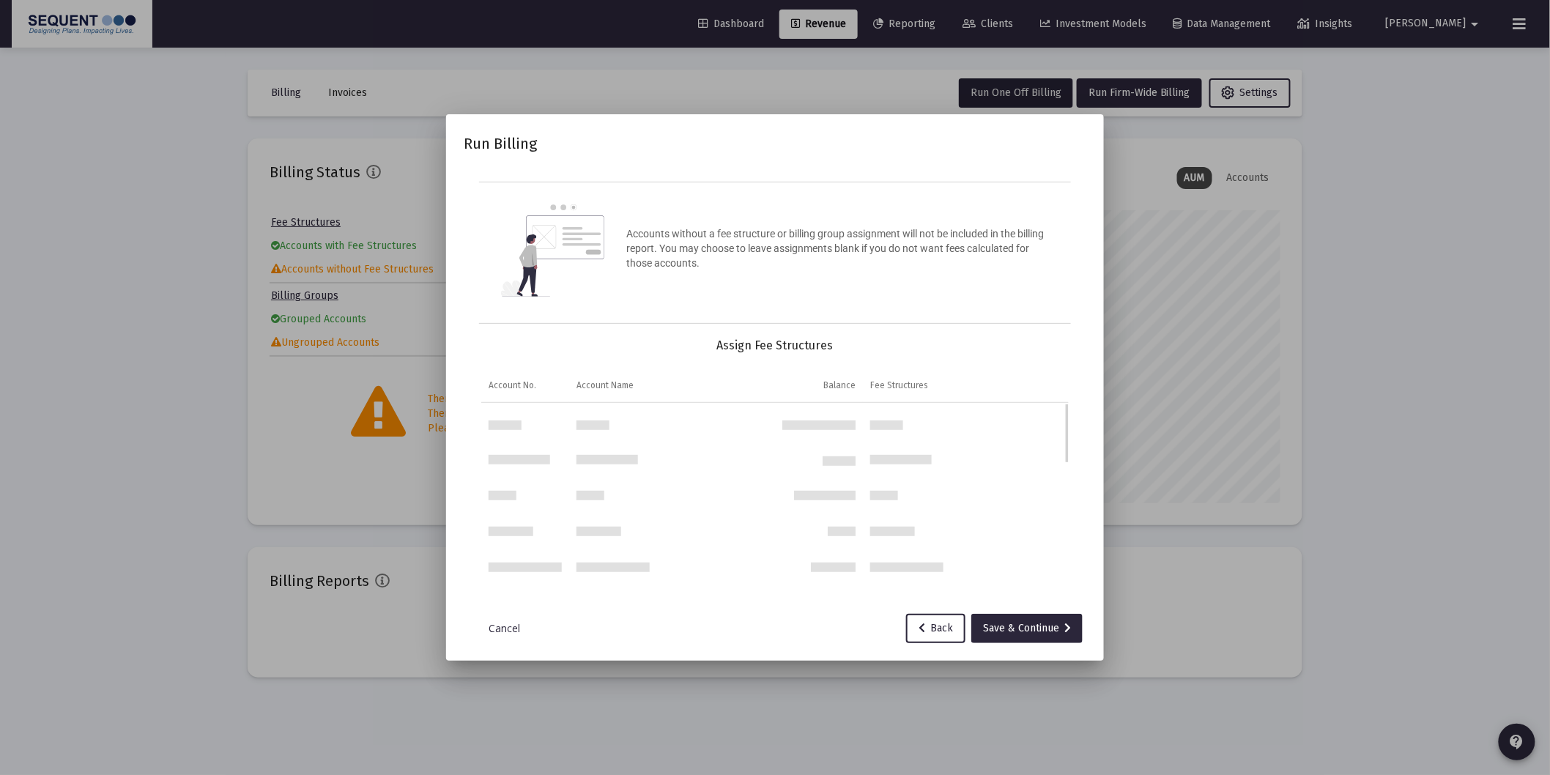
scroll to position [0, 0]
click at [1011, 625] on div "Save & Continue" at bounding box center [1027, 628] width 88 height 29
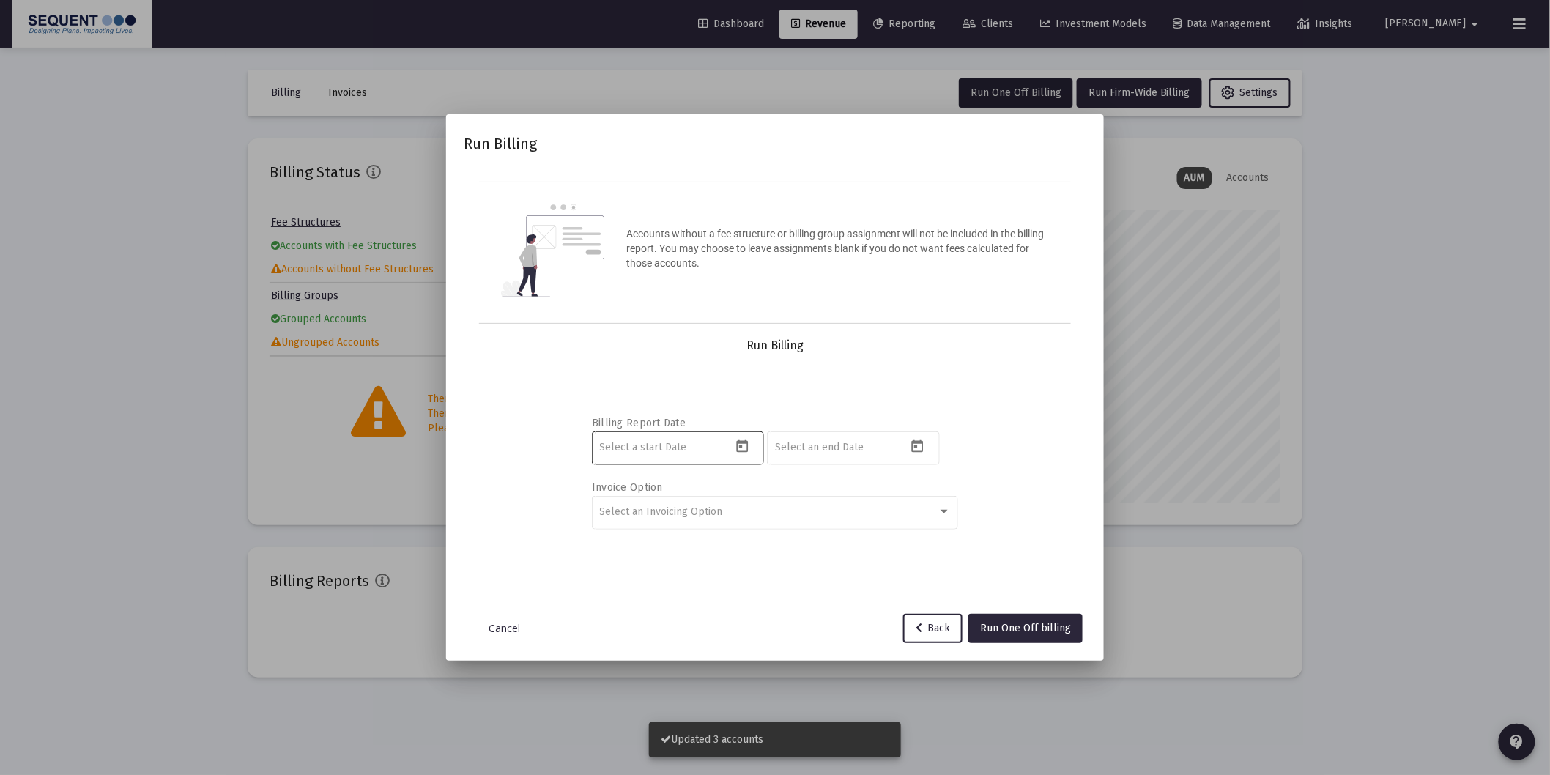
click at [734, 447] on icon "Open calendar" at bounding box center [741, 446] width 15 height 15
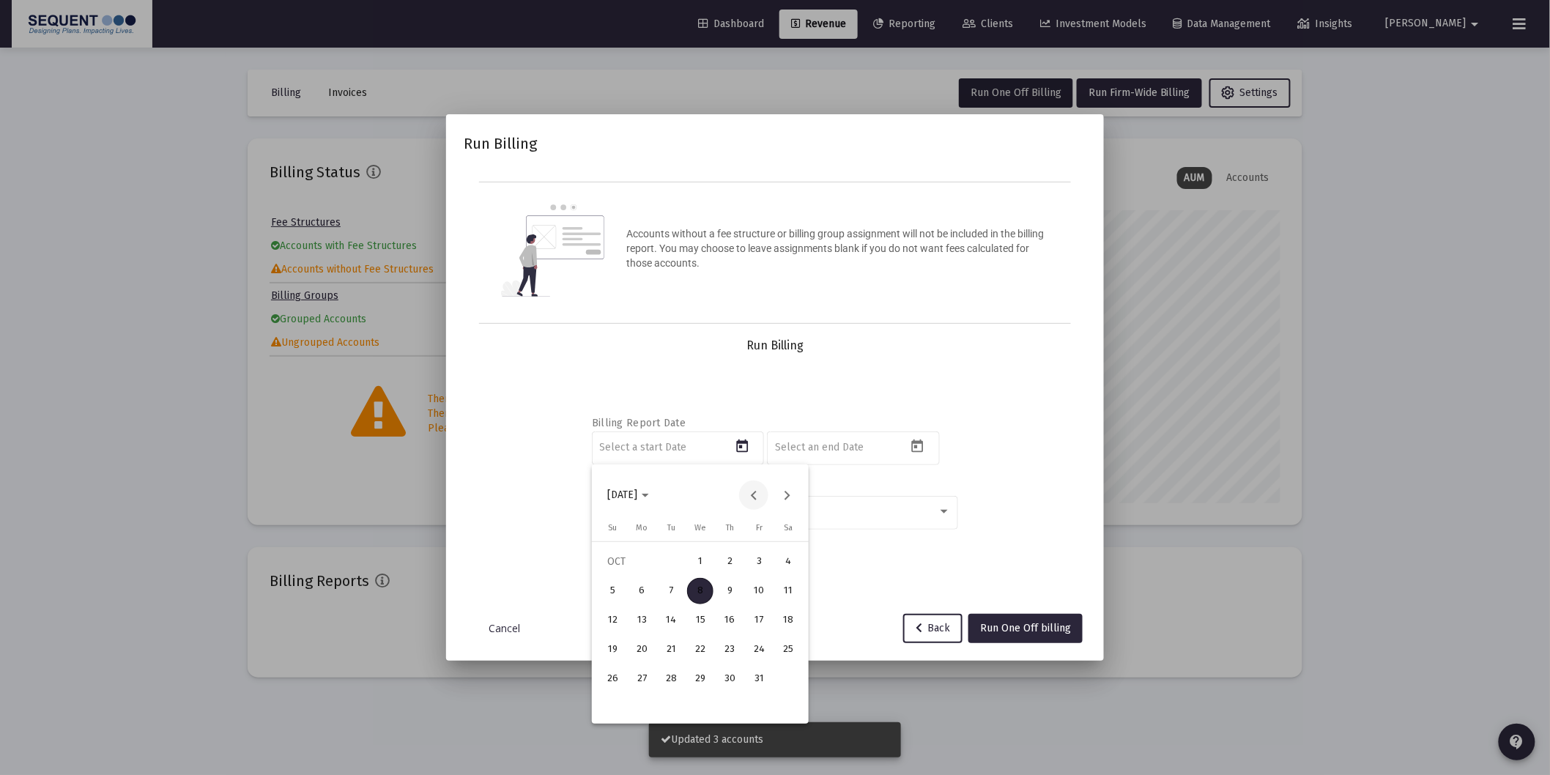
click at [755, 495] on button "Previous month" at bounding box center [753, 494] width 29 height 29
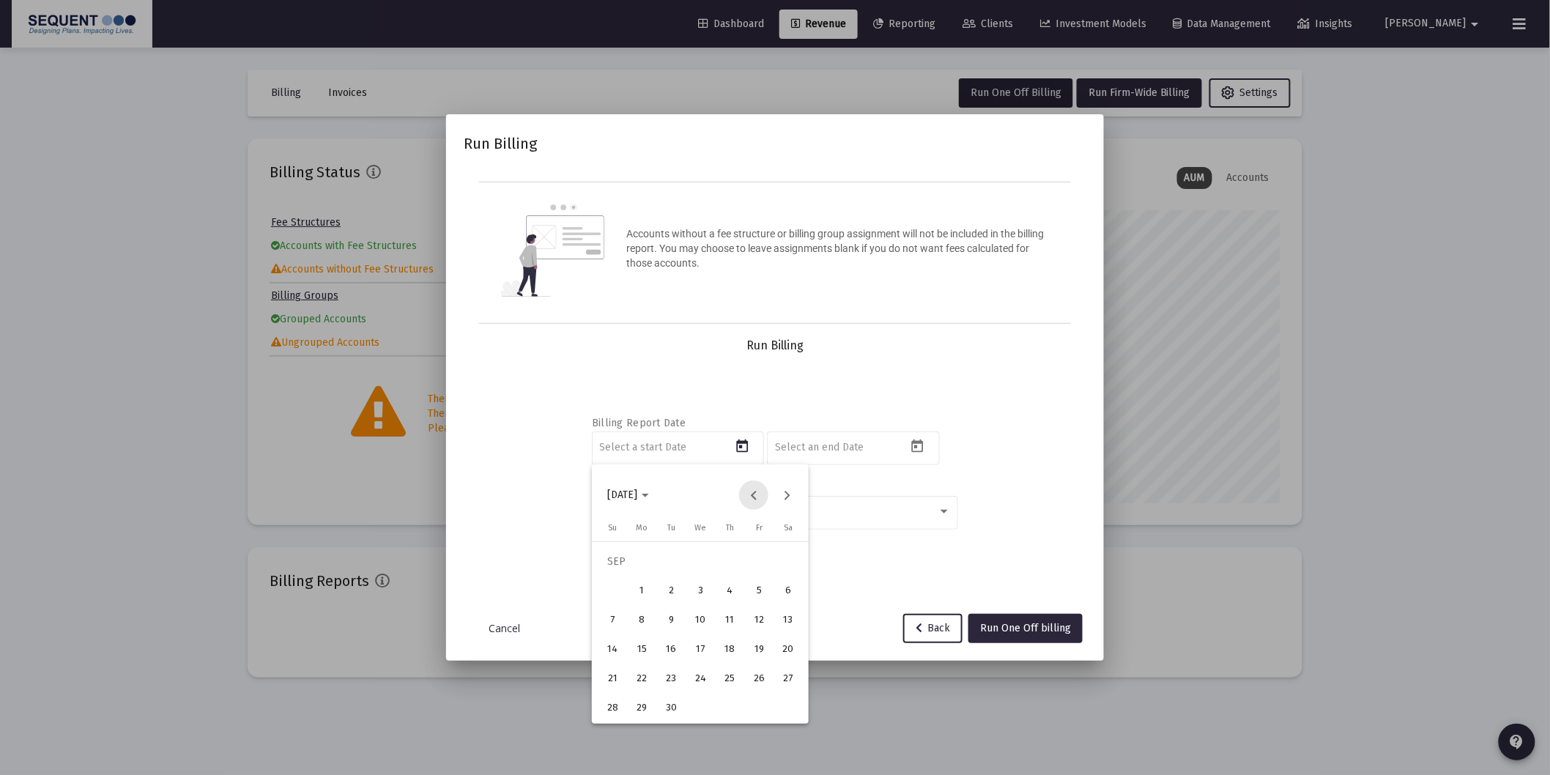
click at [755, 496] on button "Previous month" at bounding box center [753, 494] width 29 height 29
click at [677, 588] on div "1" at bounding box center [671, 591] width 26 height 26
type input "[DATE]"
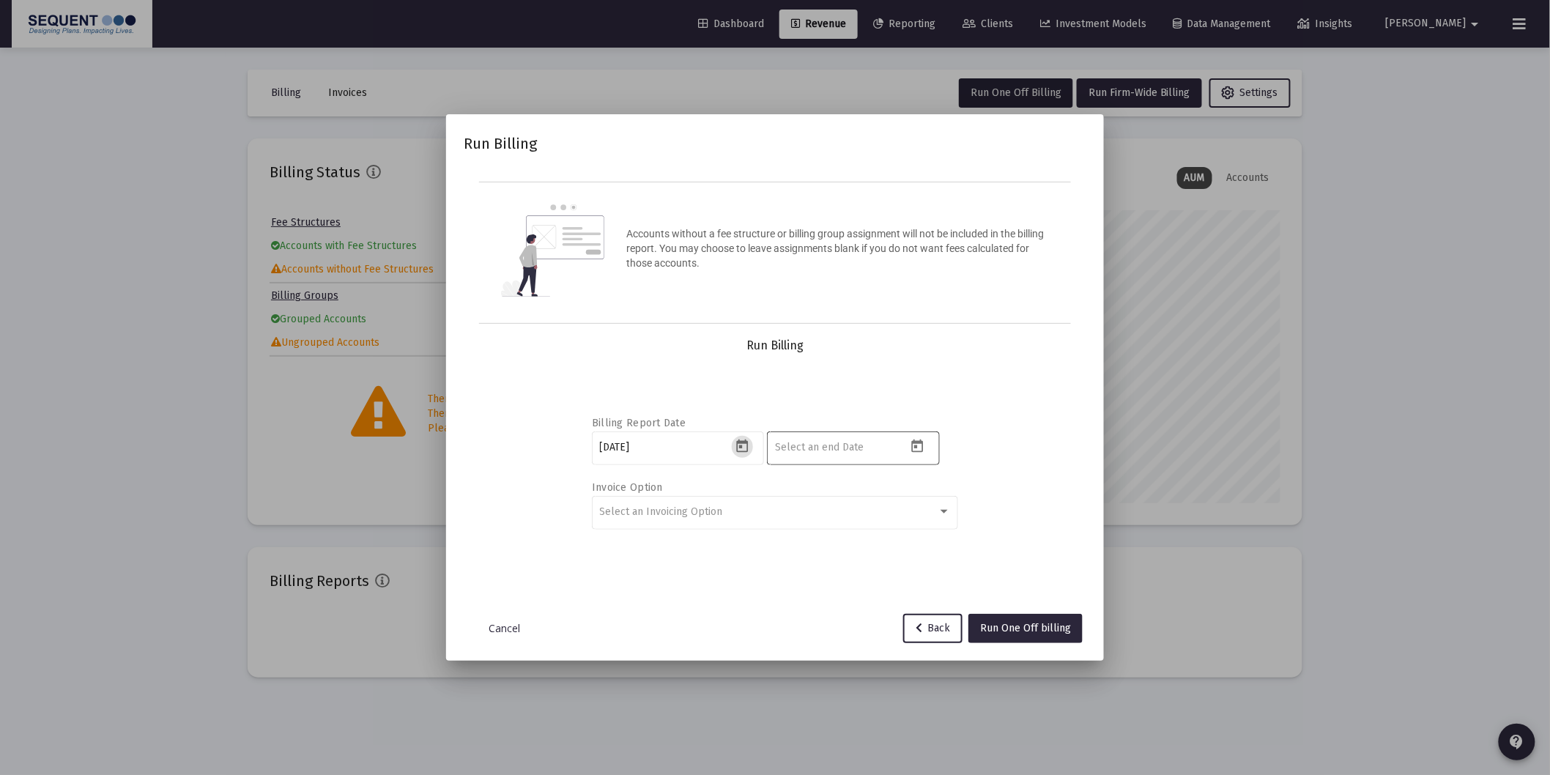
click at [913, 449] on icon "Open calendar" at bounding box center [917, 446] width 15 height 15
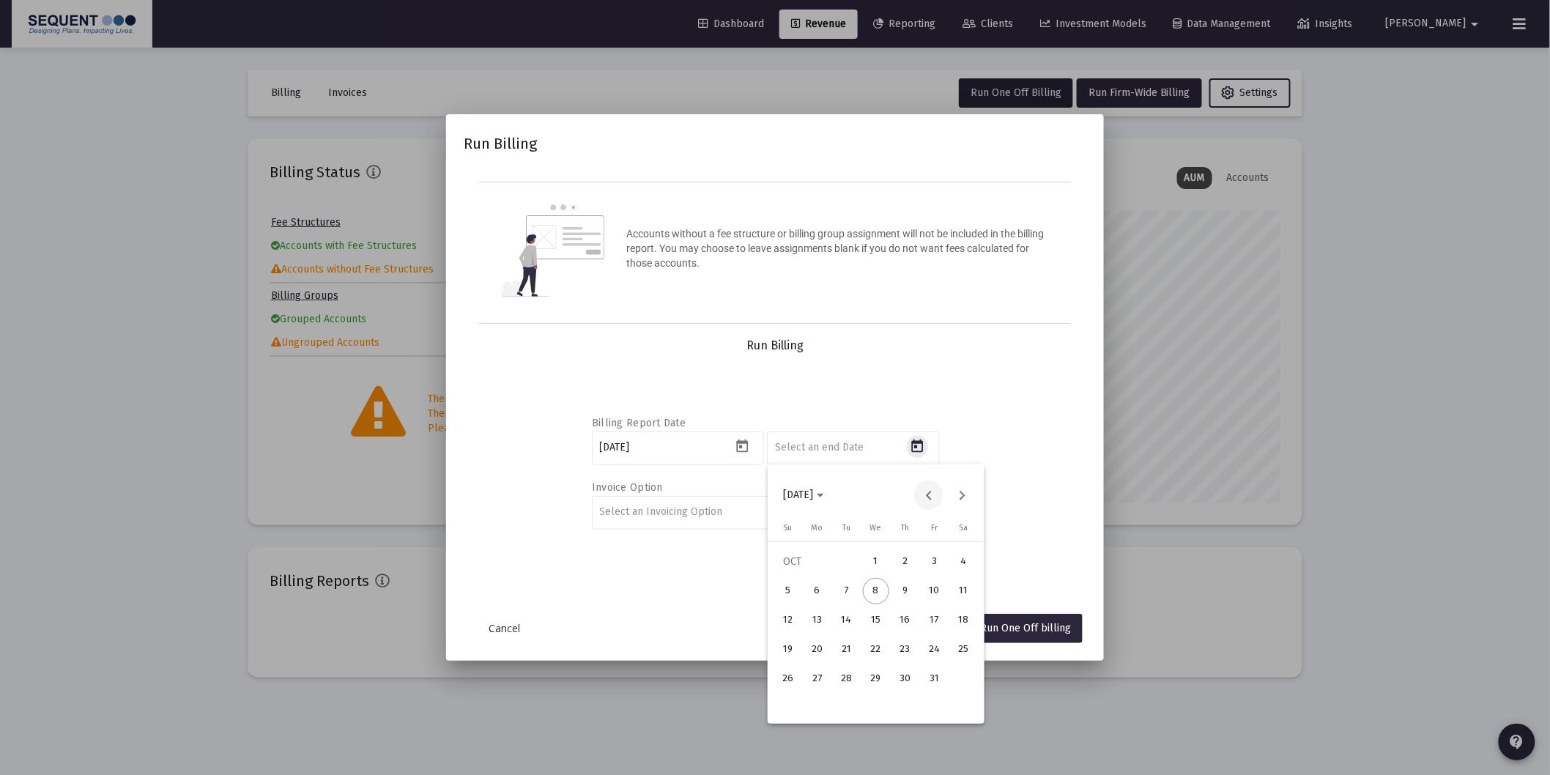
click at [926, 504] on button "Previous month" at bounding box center [928, 494] width 29 height 29
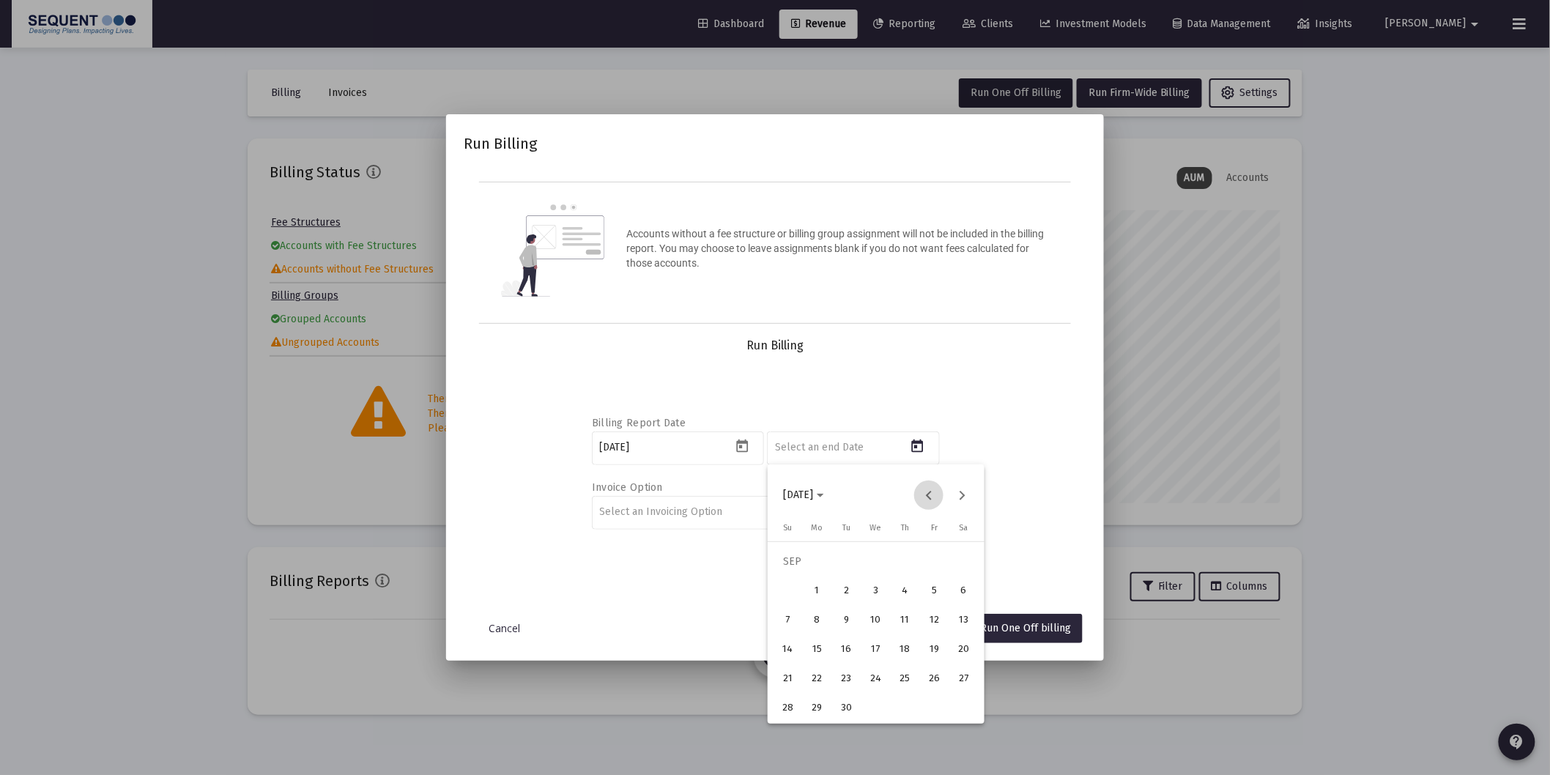
click at [931, 494] on button "Previous month" at bounding box center [928, 494] width 29 height 29
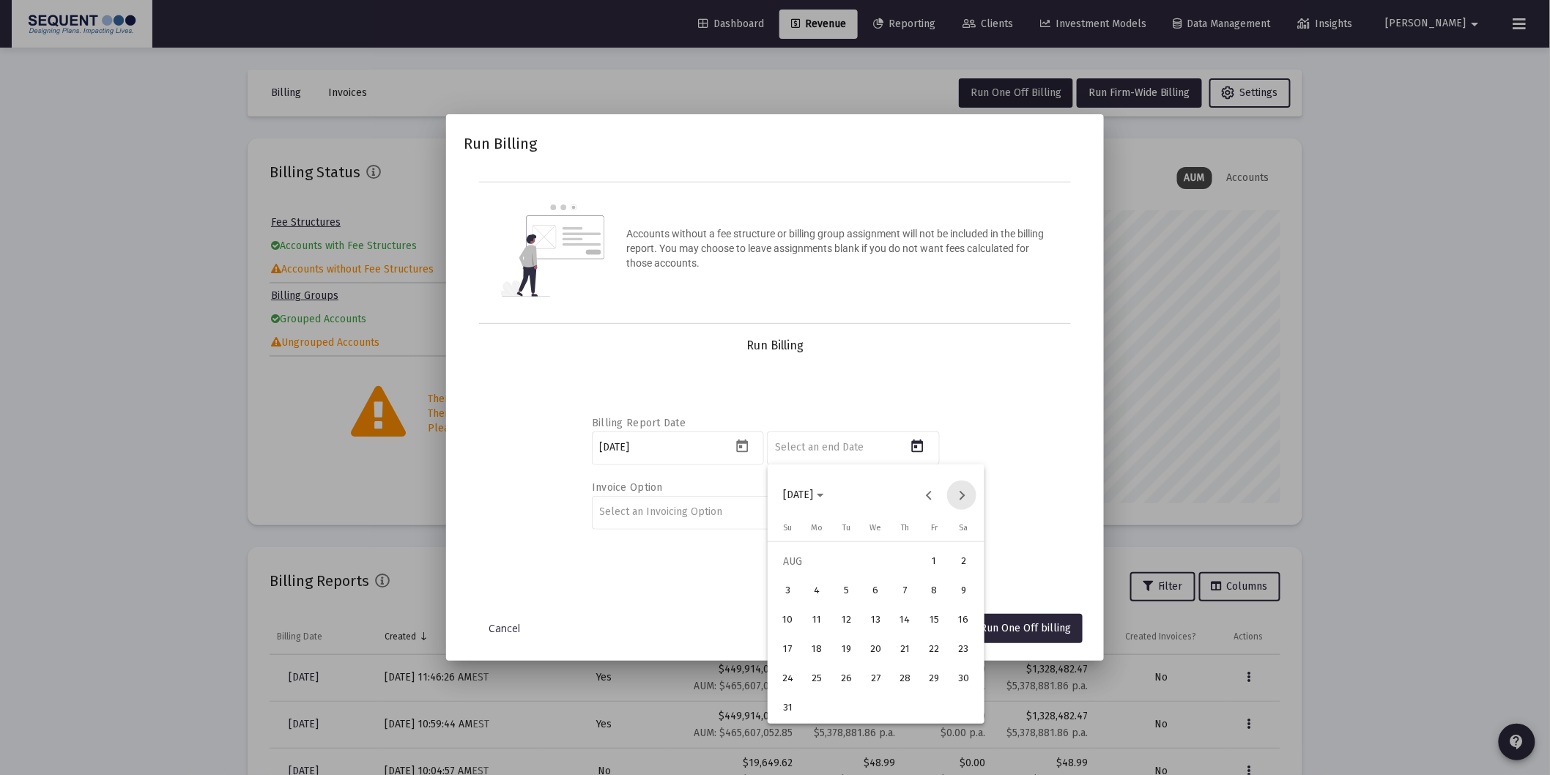
click at [962, 489] on button "Next month" at bounding box center [961, 494] width 29 height 29
click at [848, 709] on div "30" at bounding box center [846, 708] width 26 height 26
type input "[DATE]"
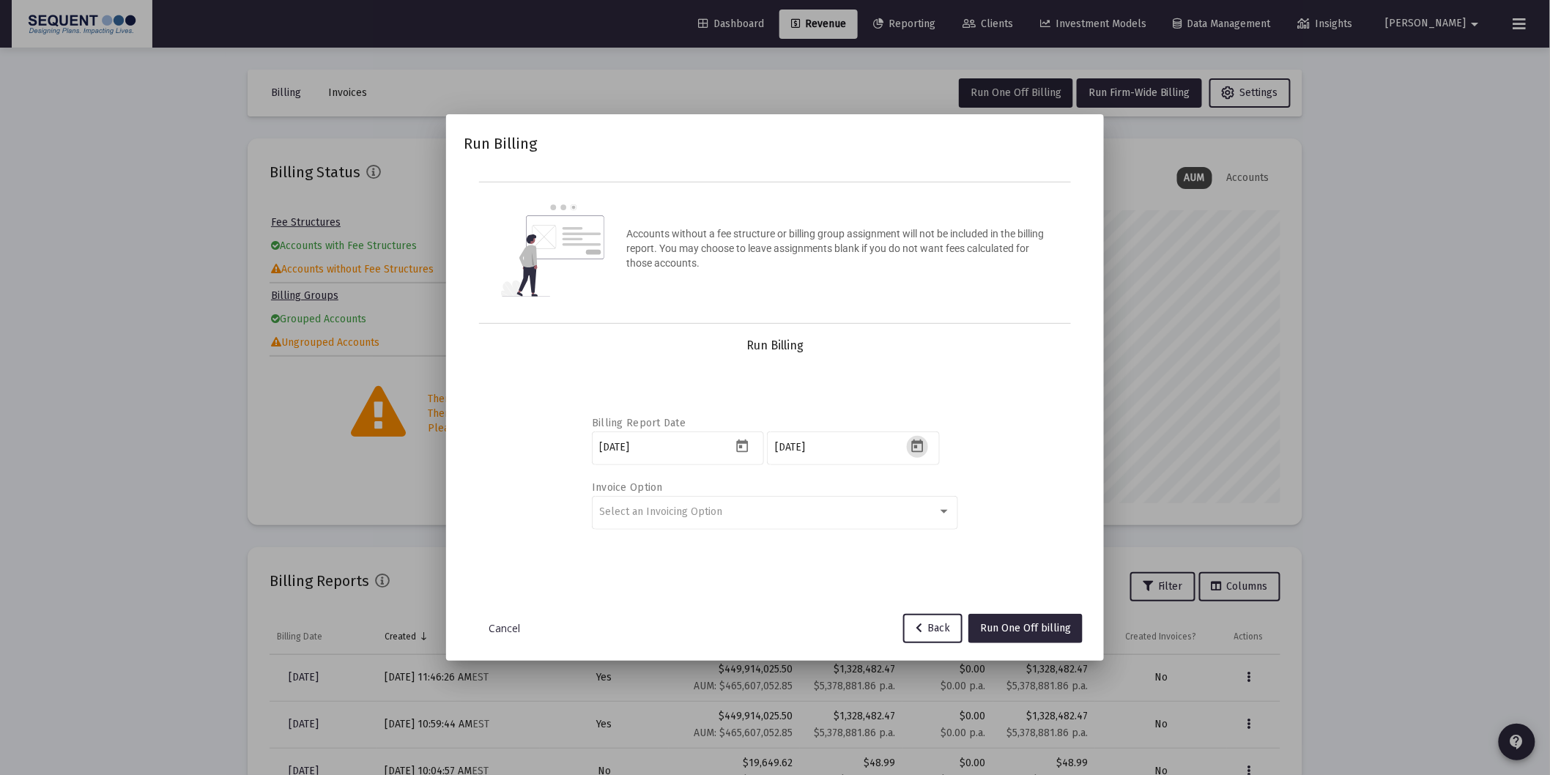
click at [1006, 480] on div "Billing Report Date [DATE] [DATE] Invoice Option Select an Invoicing Option" at bounding box center [774, 470] width 587 height 234
click at [1045, 633] on button "Run One Off billing" at bounding box center [1025, 628] width 114 height 29
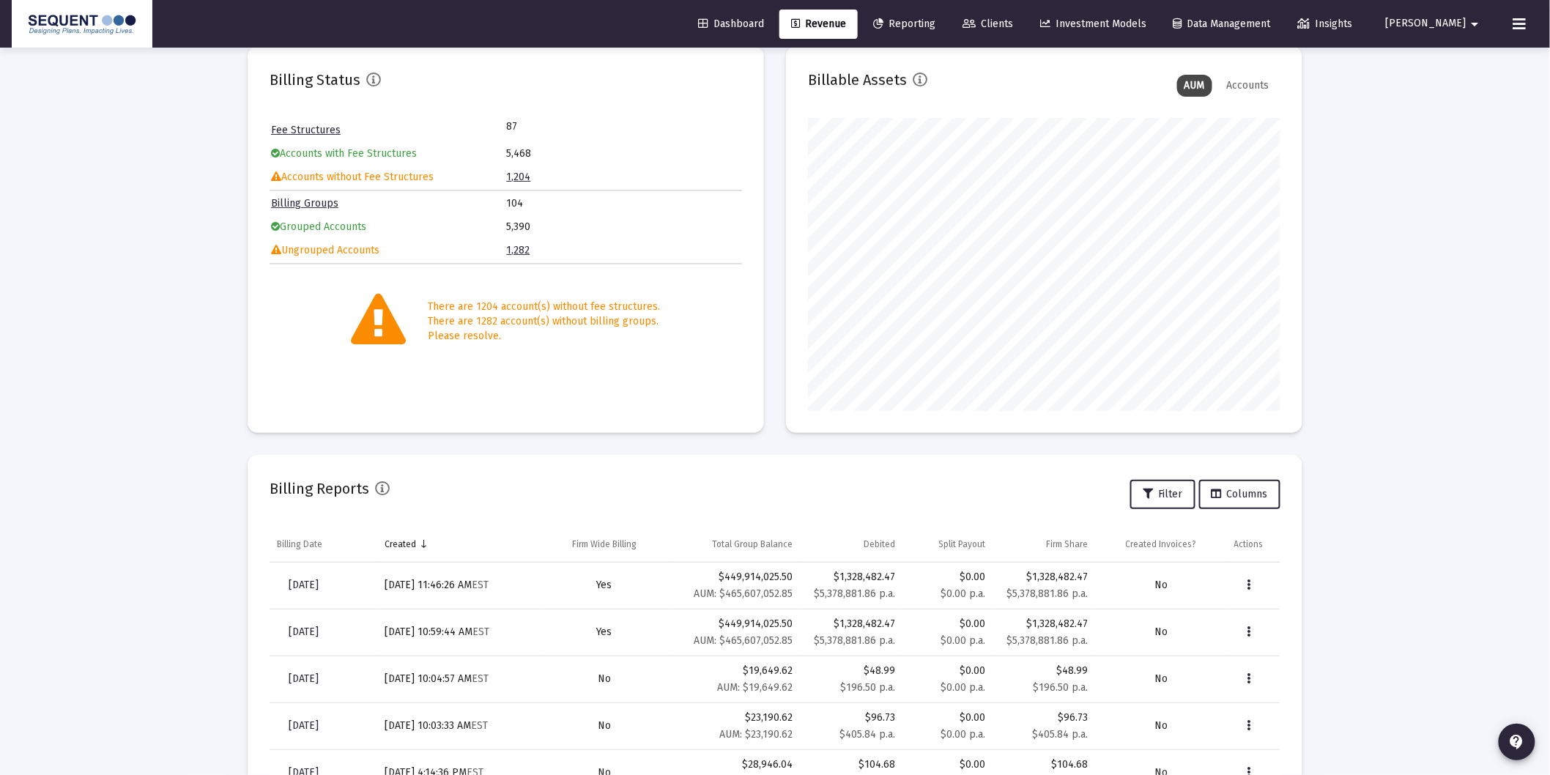
scroll to position [198, 0]
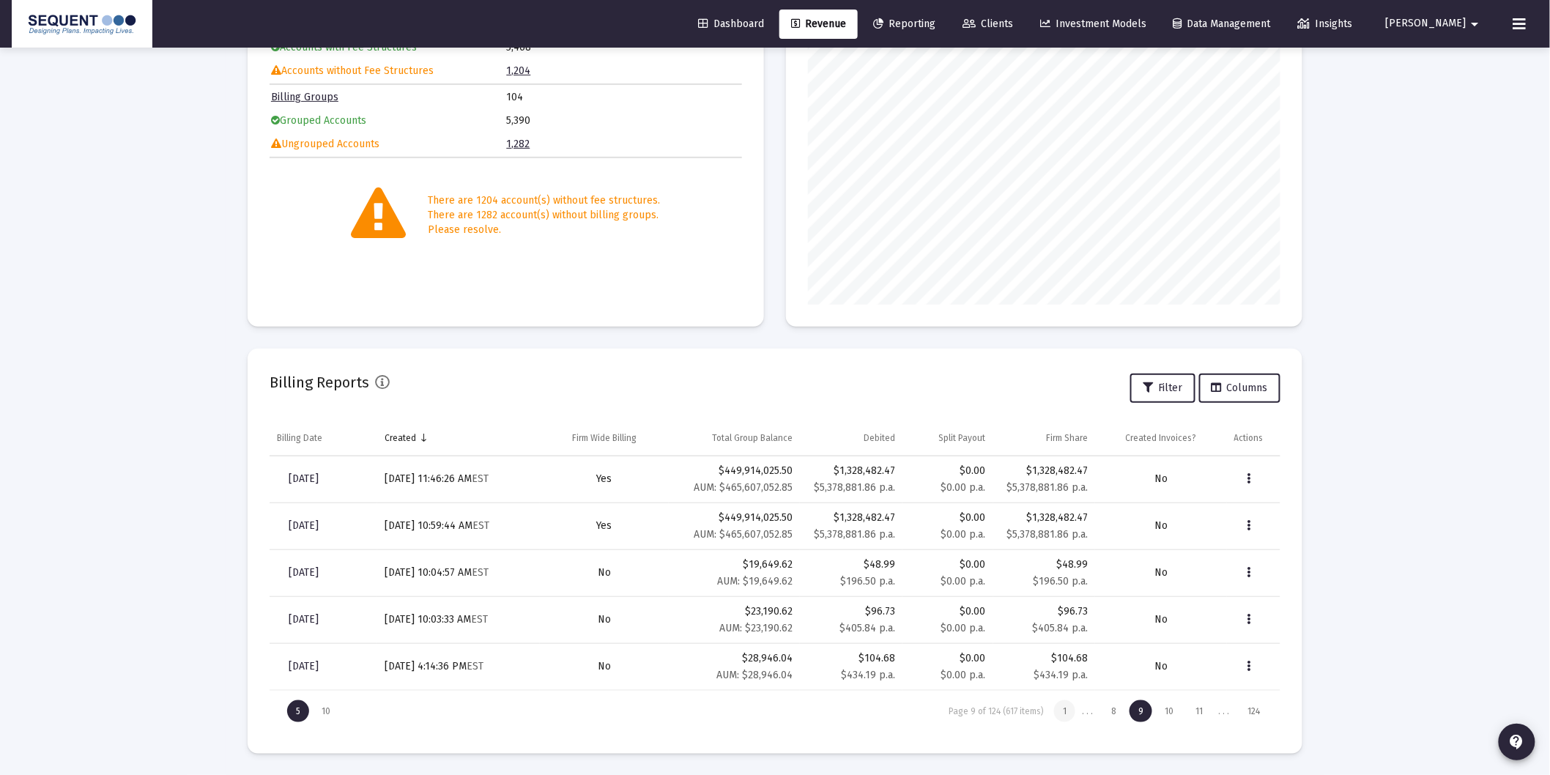
click at [1067, 713] on div "1" at bounding box center [1064, 711] width 21 height 22
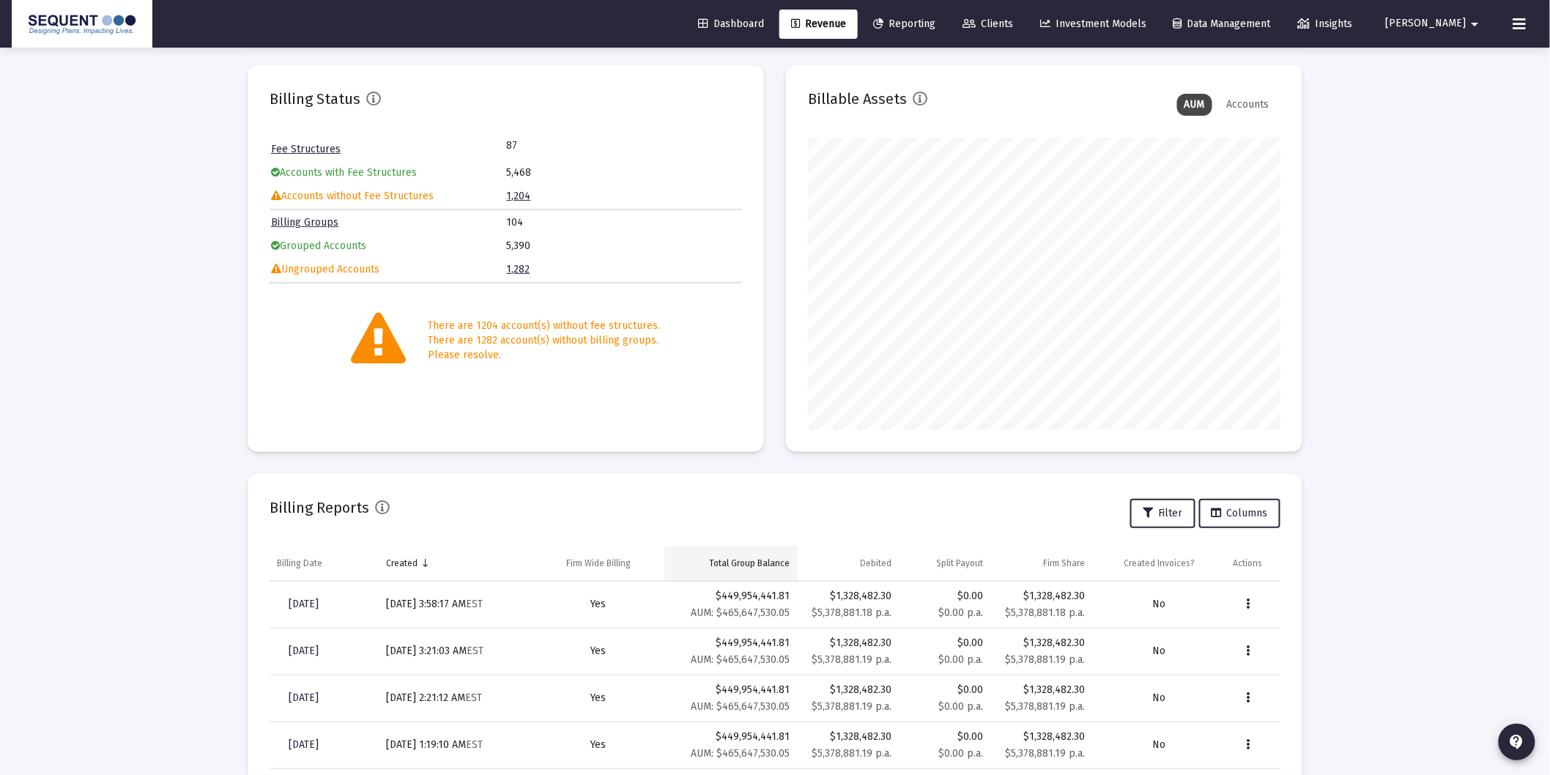
scroll to position [0, 0]
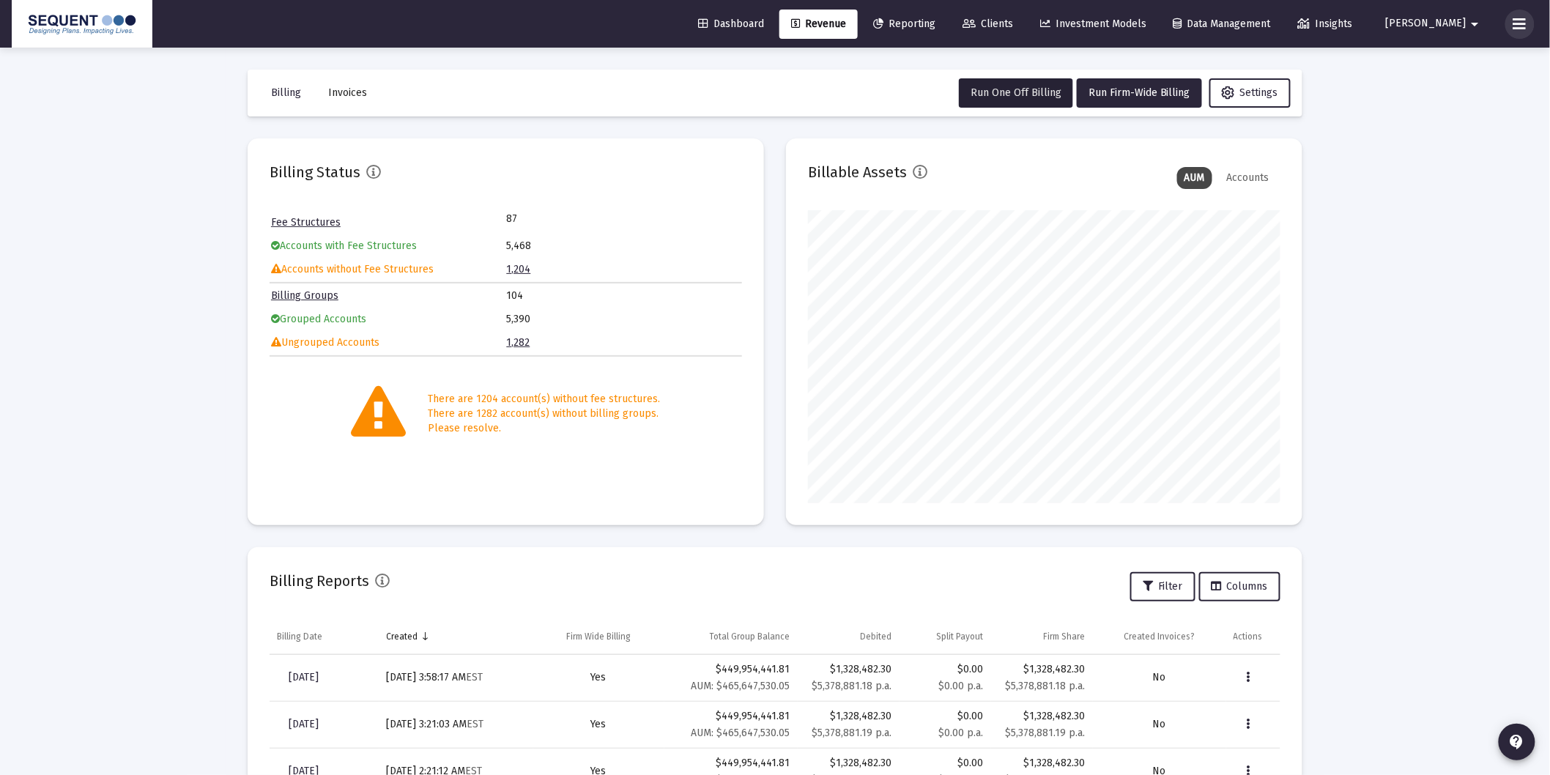
click at [1528, 28] on button at bounding box center [1519, 24] width 29 height 29
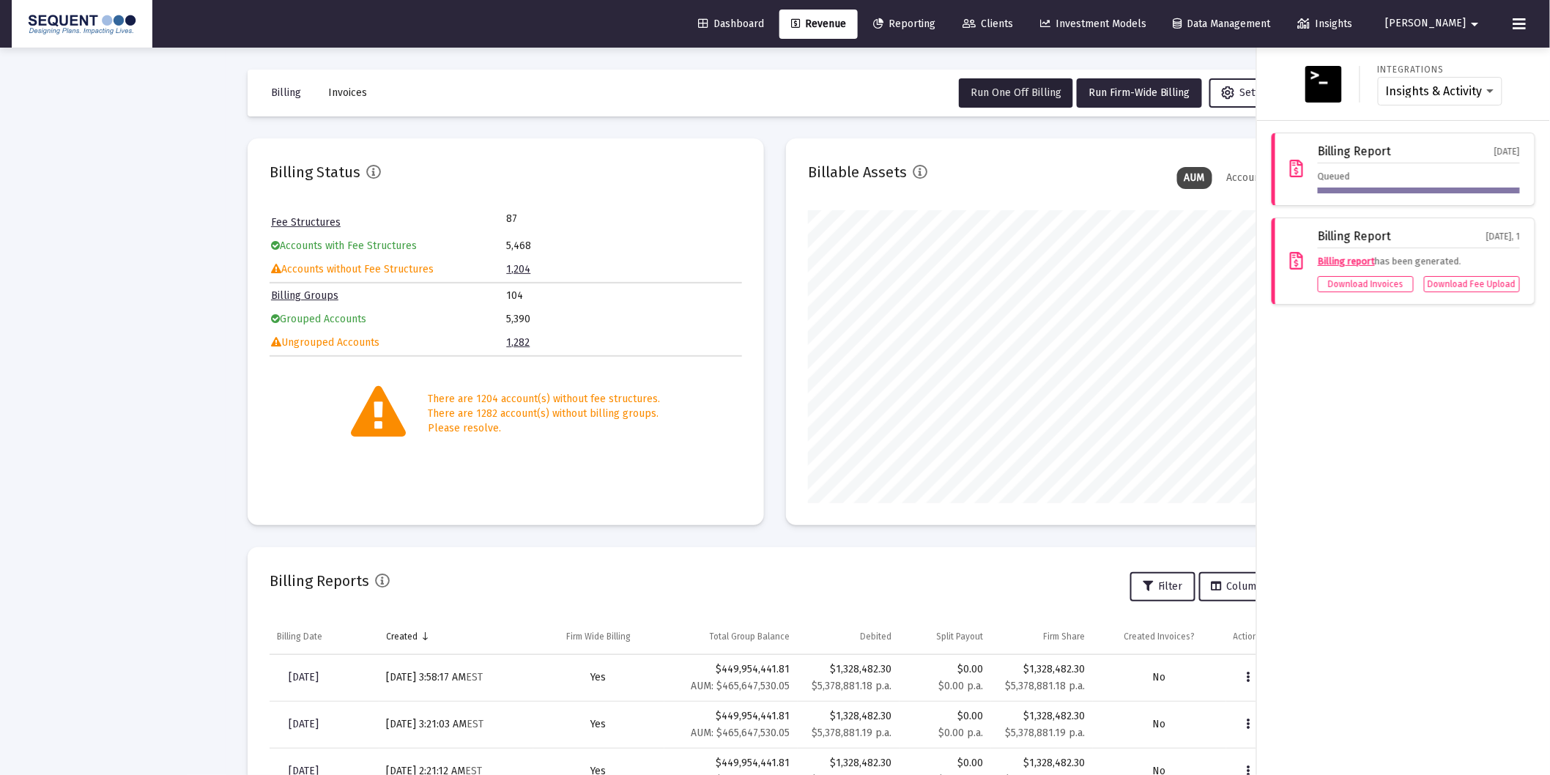
click at [1492, 554] on div "Integrations Insights & Activity Wealthbox Billing Report [DATE] Queued Billing…" at bounding box center [1403, 411] width 293 height 727
